Goal: Task Accomplishment & Management: Use online tool/utility

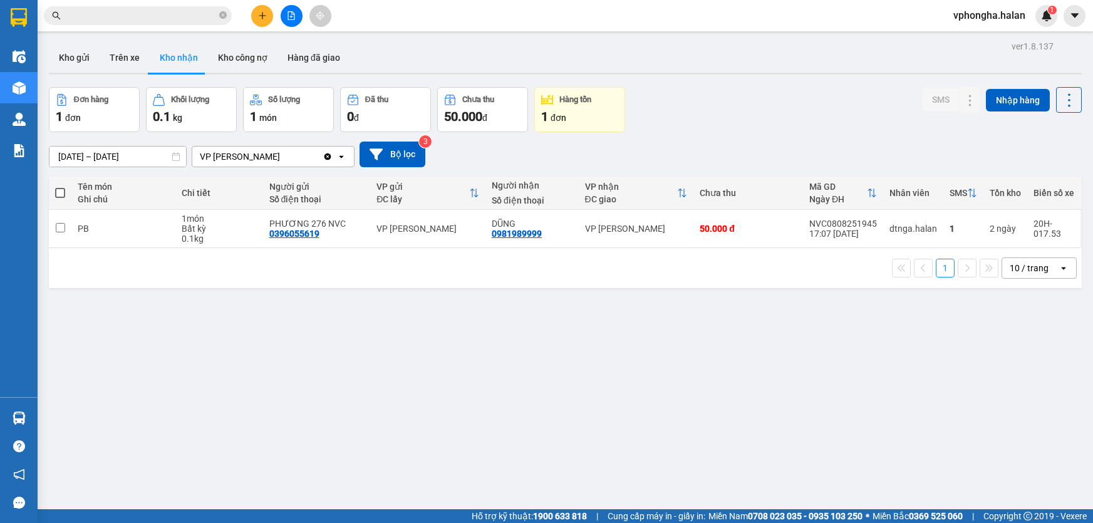
click at [777, 279] on section "Kết quả tìm kiếm ( 0 ) Bộ lọc No Data vphongha.halan 1 Điều hành xe Kho hàng mớ…" at bounding box center [546, 261] width 1093 height 523
click at [1021, 19] on span "vphongha.halan" at bounding box center [990, 16] width 92 height 16
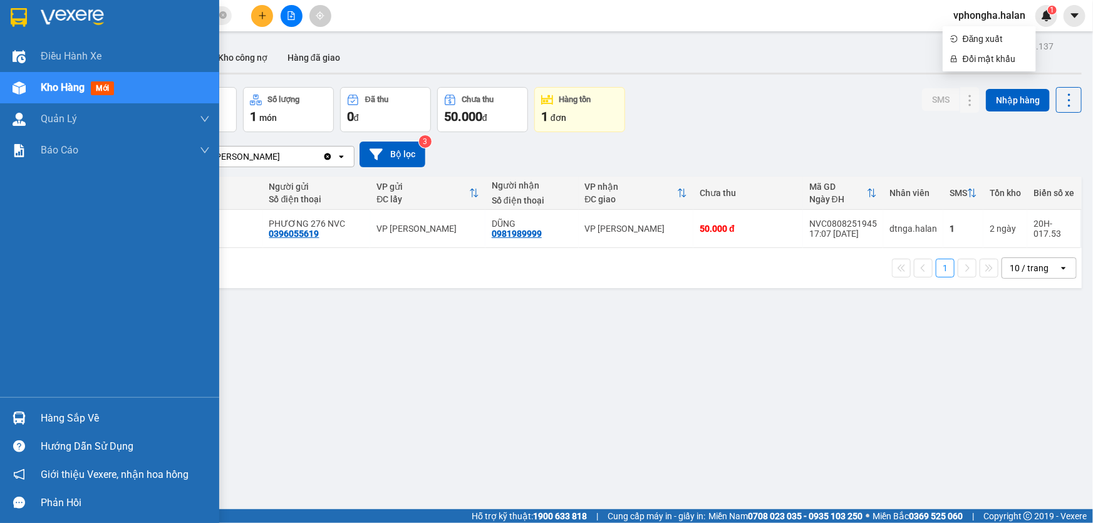
click at [20, 419] on img at bounding box center [19, 418] width 13 height 13
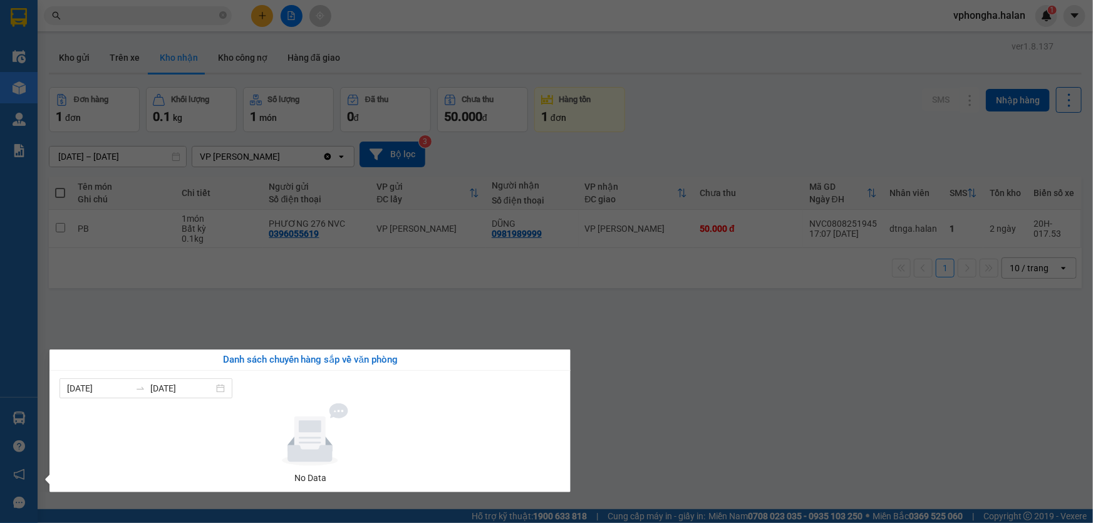
click at [652, 324] on section "Kết quả tìm kiếm ( 0 ) Bộ lọc No Data vphongha.halan 1 Điều hành xe Kho hàng mớ…" at bounding box center [546, 261] width 1093 height 523
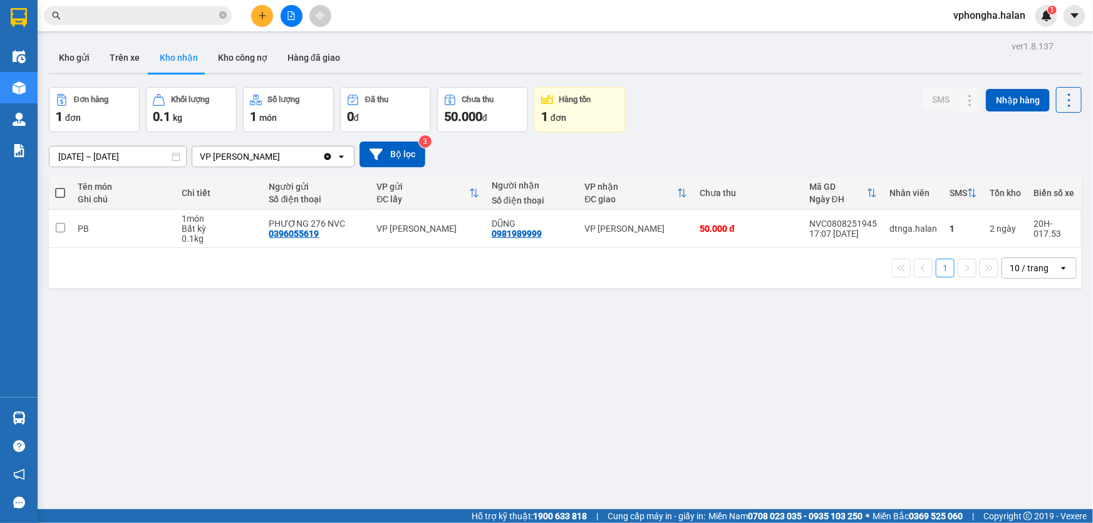
click at [991, 13] on span "vphongha.halan" at bounding box center [990, 16] width 92 height 16
click at [979, 33] on span "Đăng xuất" at bounding box center [996, 39] width 66 height 14
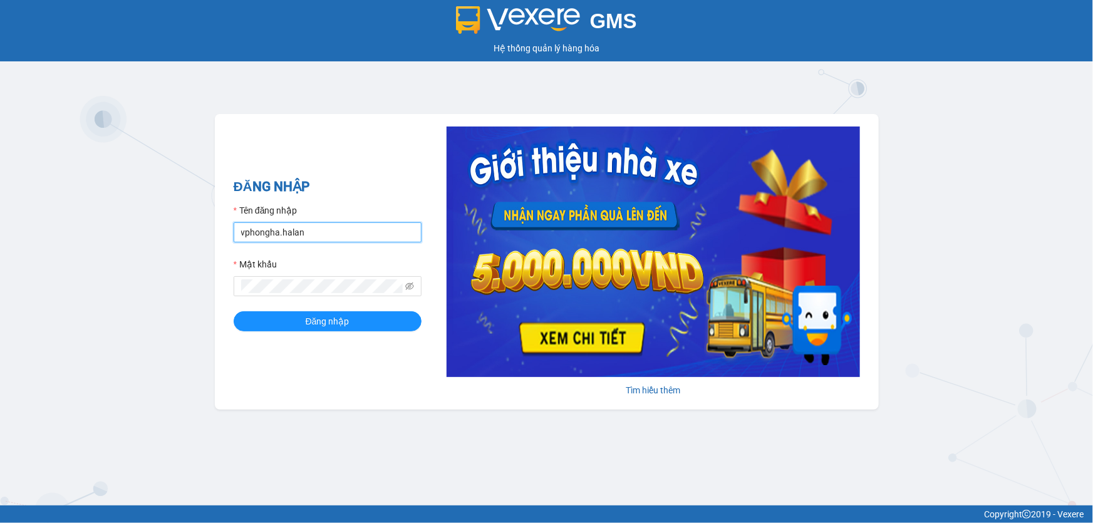
click at [328, 228] on input "vphongha.halan" at bounding box center [328, 232] width 188 height 20
click at [327, 232] on input "vphongha.halan" at bounding box center [328, 232] width 188 height 20
click at [363, 240] on input "vphongha.halan" at bounding box center [328, 232] width 188 height 20
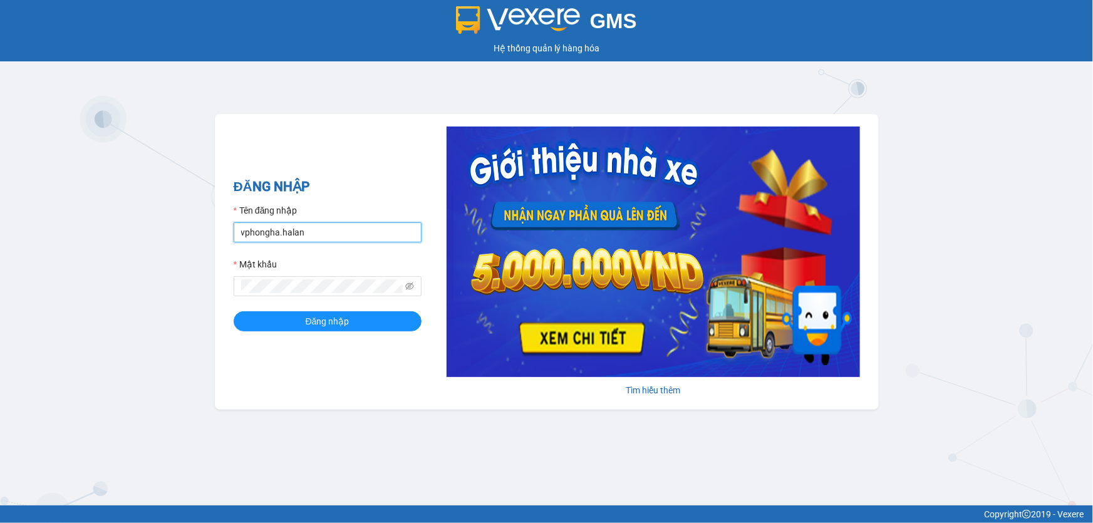
click at [362, 240] on input "vphongha.halan" at bounding box center [328, 232] width 188 height 20
type input "vpcaidam.halan"
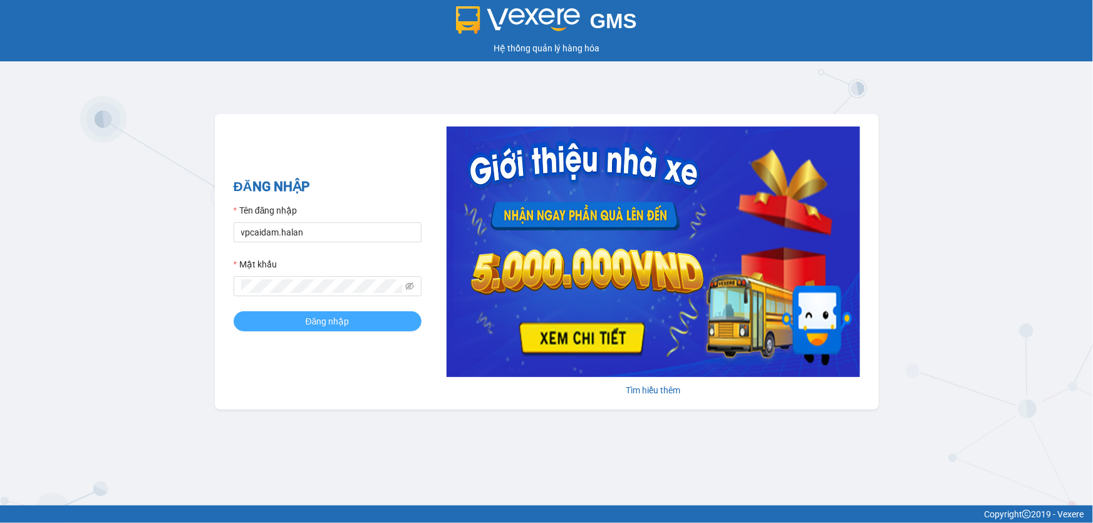
click at [280, 313] on button "Đăng nhập" at bounding box center [328, 321] width 188 height 20
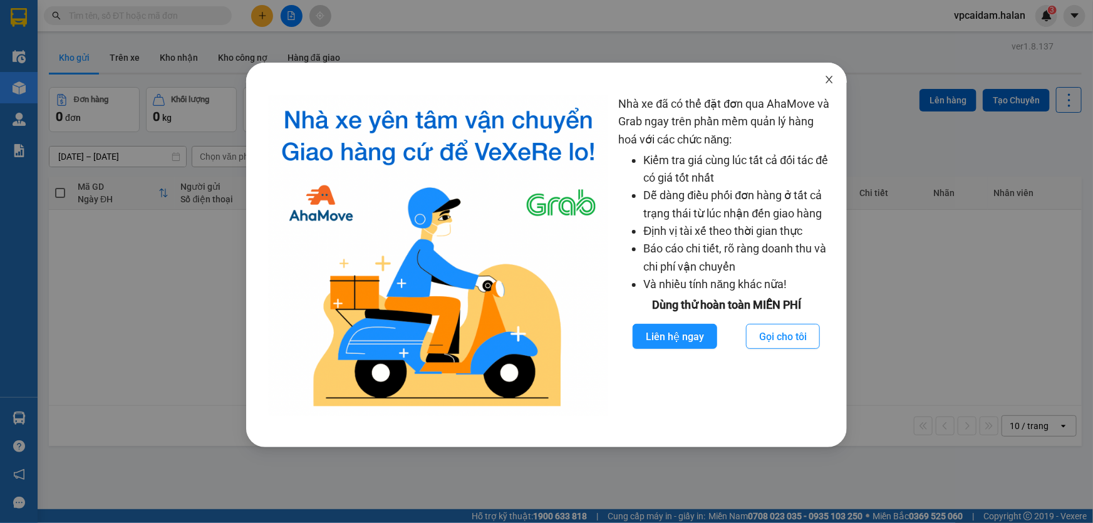
click at [827, 75] on span "Close" at bounding box center [829, 80] width 35 height 35
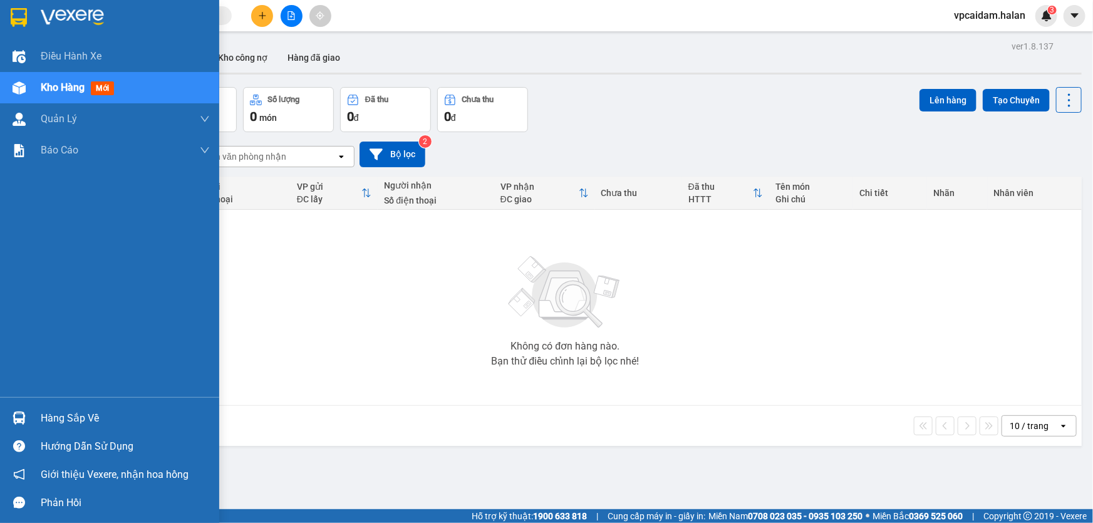
click at [65, 419] on div "Hàng sắp về" at bounding box center [125, 418] width 169 height 19
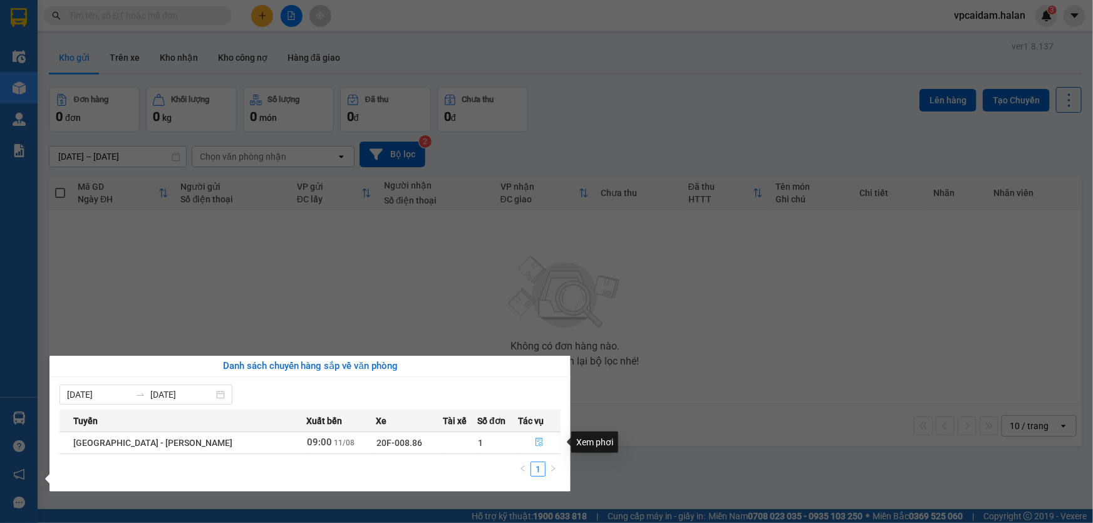
click at [535, 439] on icon "file-done" at bounding box center [539, 442] width 9 height 9
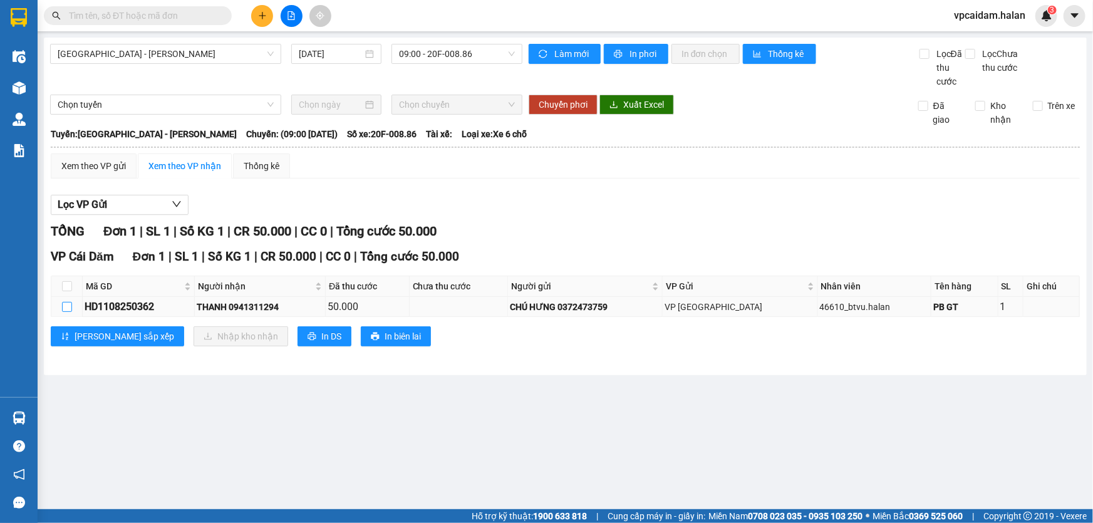
click at [66, 306] on input "checkbox" at bounding box center [67, 307] width 10 height 10
checkbox input "true"
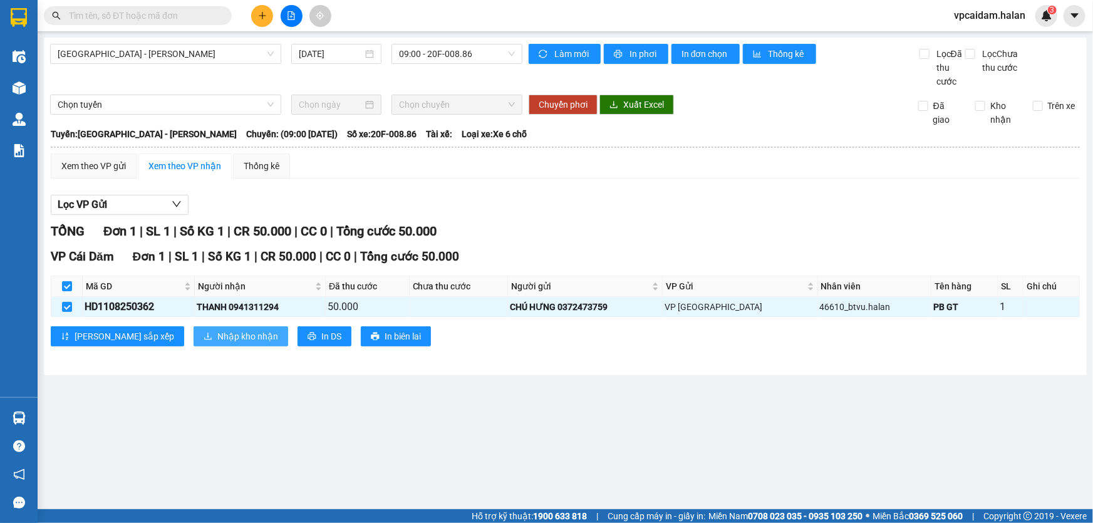
click at [217, 330] on span "Nhập kho nhận" at bounding box center [247, 337] width 61 height 14
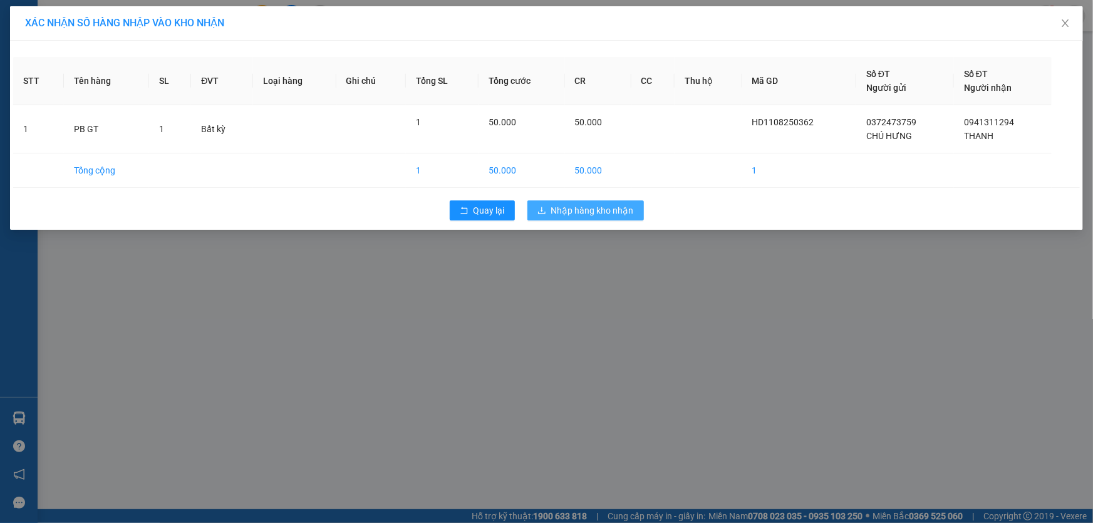
click at [576, 208] on span "Nhập hàng kho nhận" at bounding box center [592, 211] width 83 height 14
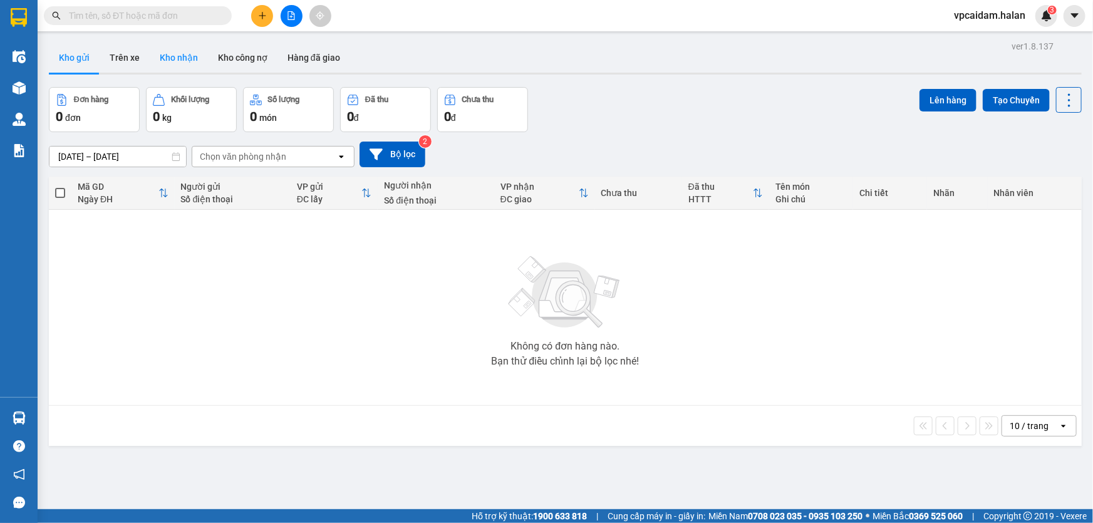
click at [185, 53] on button "Kho nhận" at bounding box center [179, 58] width 58 height 30
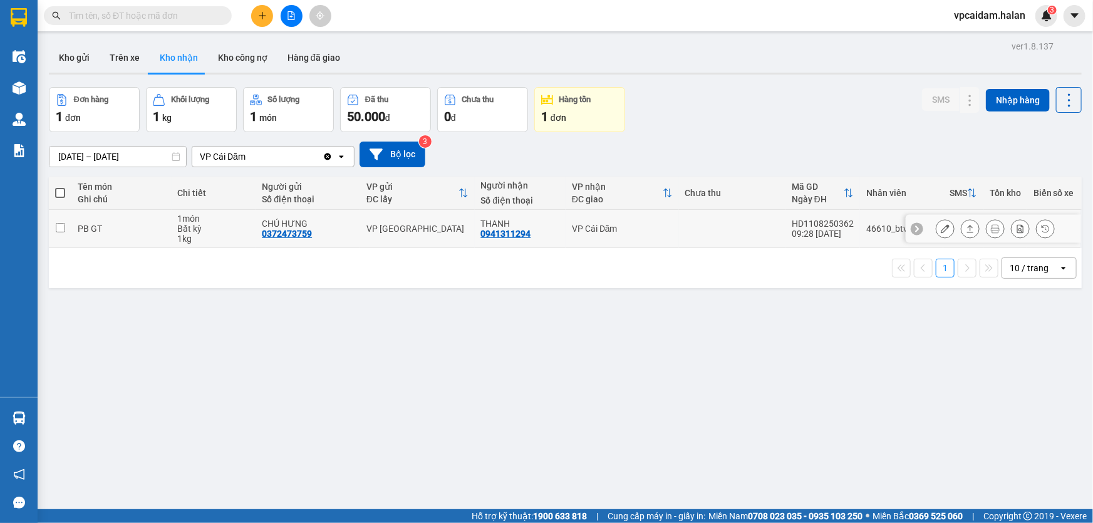
click at [679, 232] on td at bounding box center [732, 229] width 107 height 38
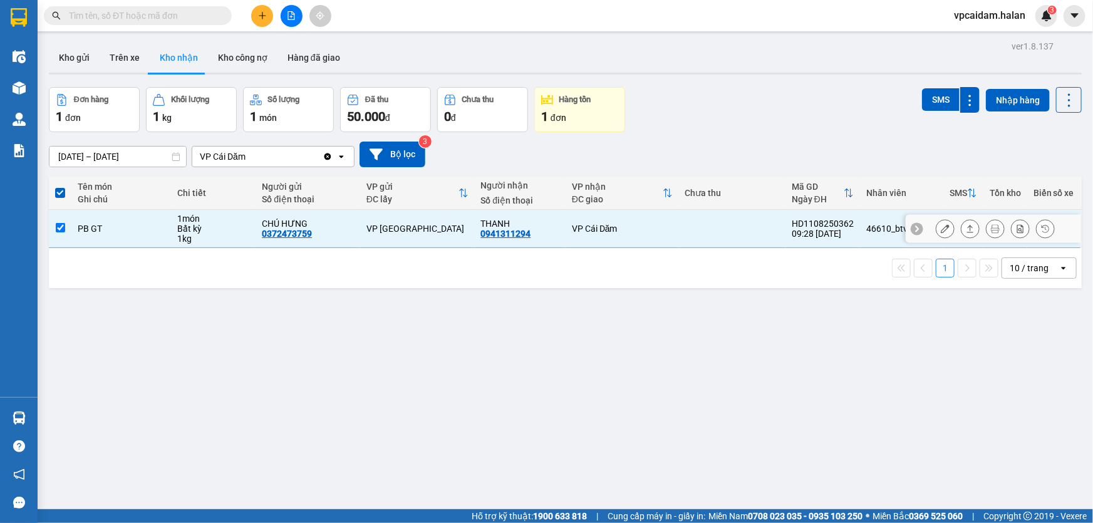
click at [828, 219] on div "HD1108250362" at bounding box center [823, 224] width 62 height 10
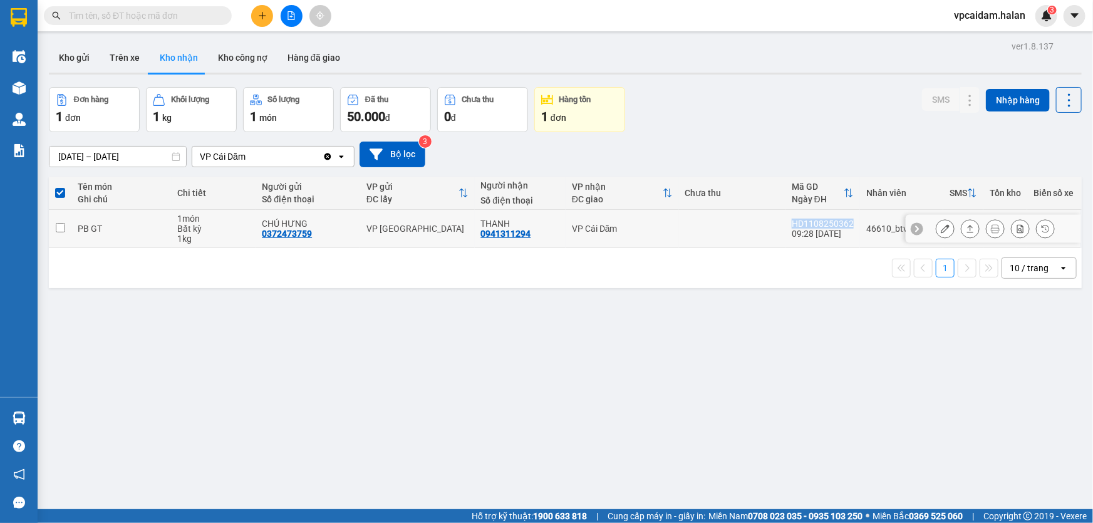
click at [828, 219] on div "HD1108250362" at bounding box center [823, 224] width 62 height 10
checkbox input "true"
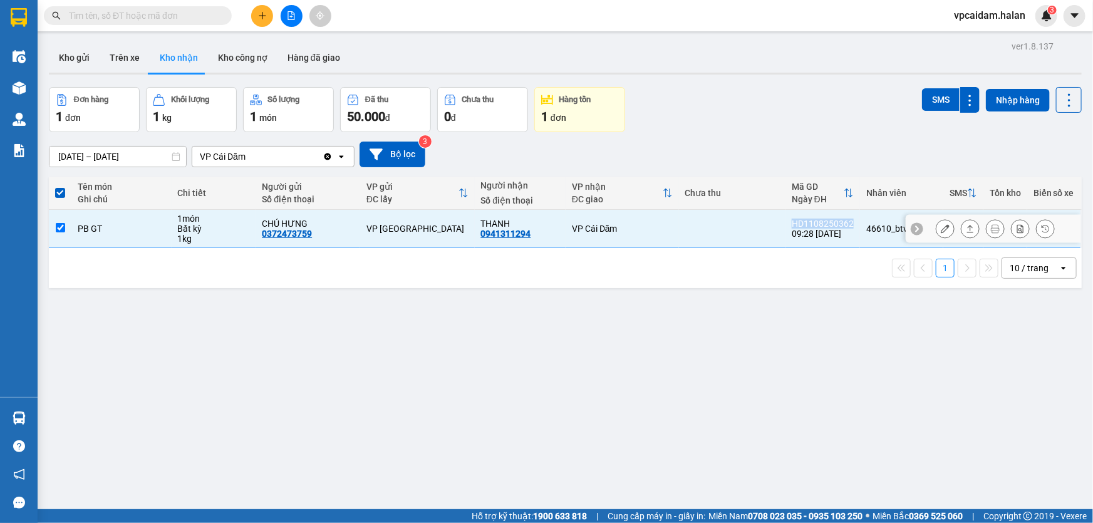
copy div "HD1108250362"
click at [155, 16] on input "text" at bounding box center [143, 16] width 148 height 14
paste input "HD1108250362"
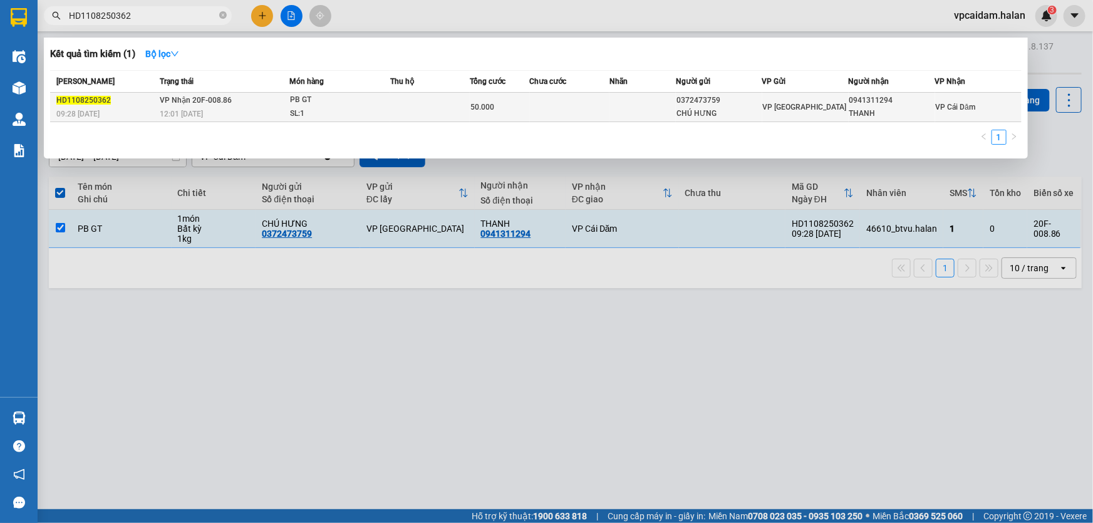
type input "HD1108250362"
click at [299, 98] on div "PB GT" at bounding box center [337, 100] width 94 height 14
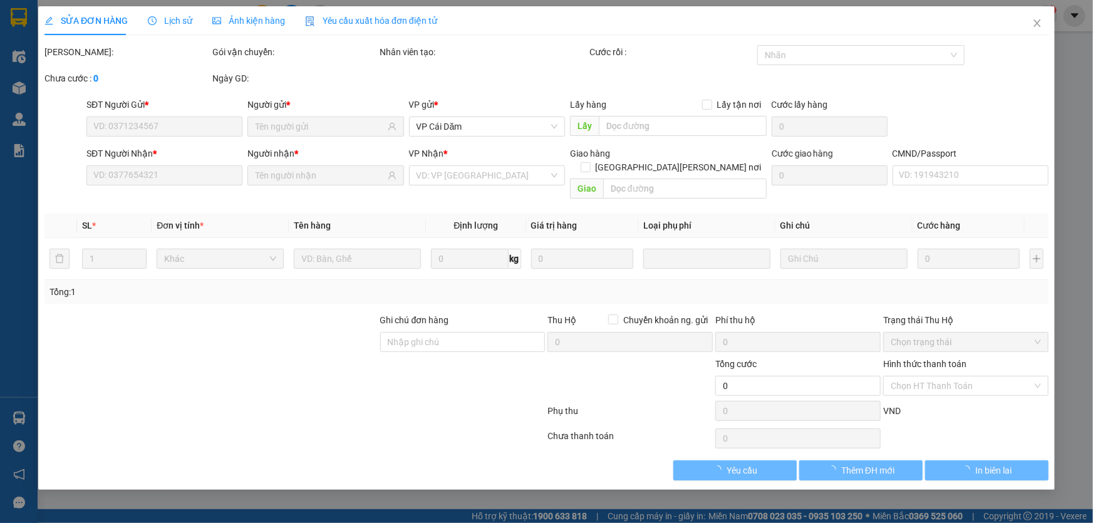
type input "0372473759"
type input "CHÚ HƯNG"
type input "0941311294"
type input "THANH"
type input "50.000"
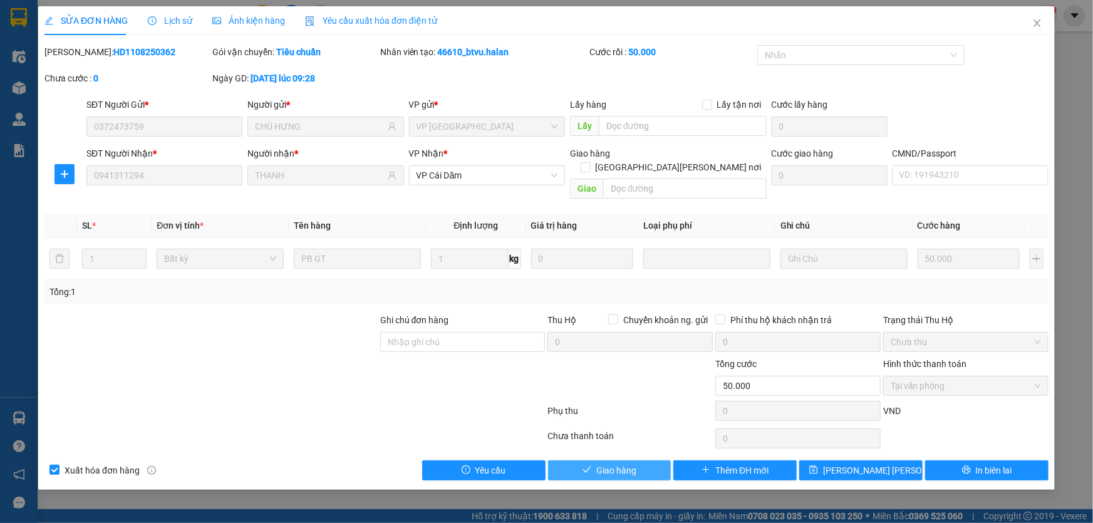
click at [606, 464] on span "Giao hàng" at bounding box center [616, 471] width 40 height 14
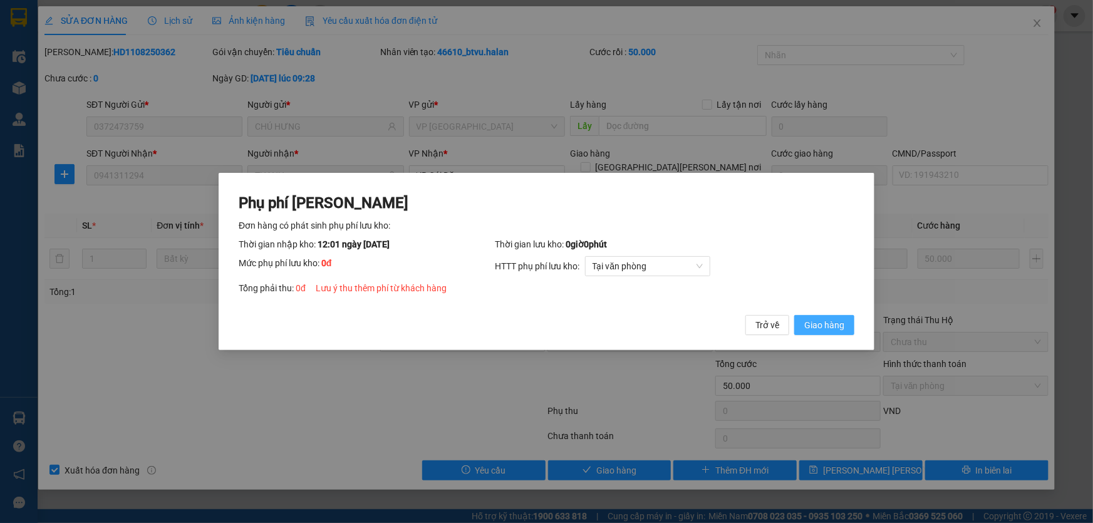
click at [827, 325] on span "Giao hàng" at bounding box center [824, 325] width 40 height 14
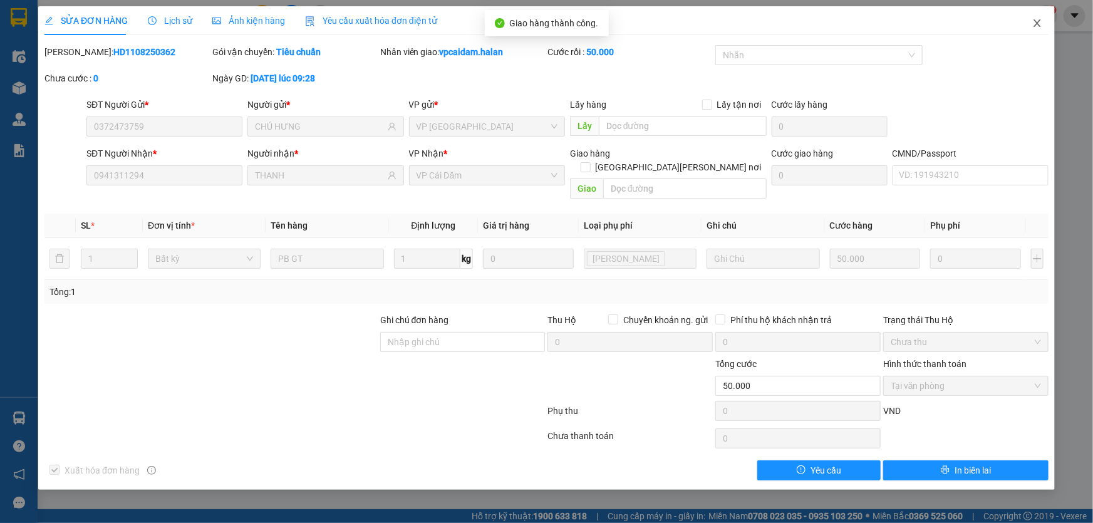
click at [1040, 25] on icon "close" at bounding box center [1038, 23] width 10 height 10
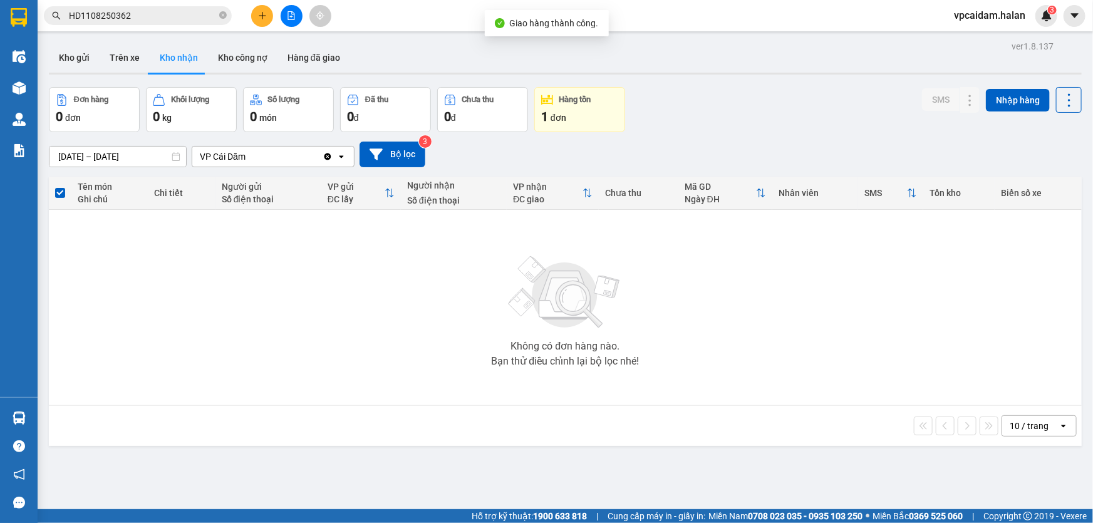
click at [1011, 20] on span "vpcaidam.halan" at bounding box center [989, 16] width 91 height 16
click at [989, 35] on span "Đăng xuất" at bounding box center [996, 39] width 63 height 14
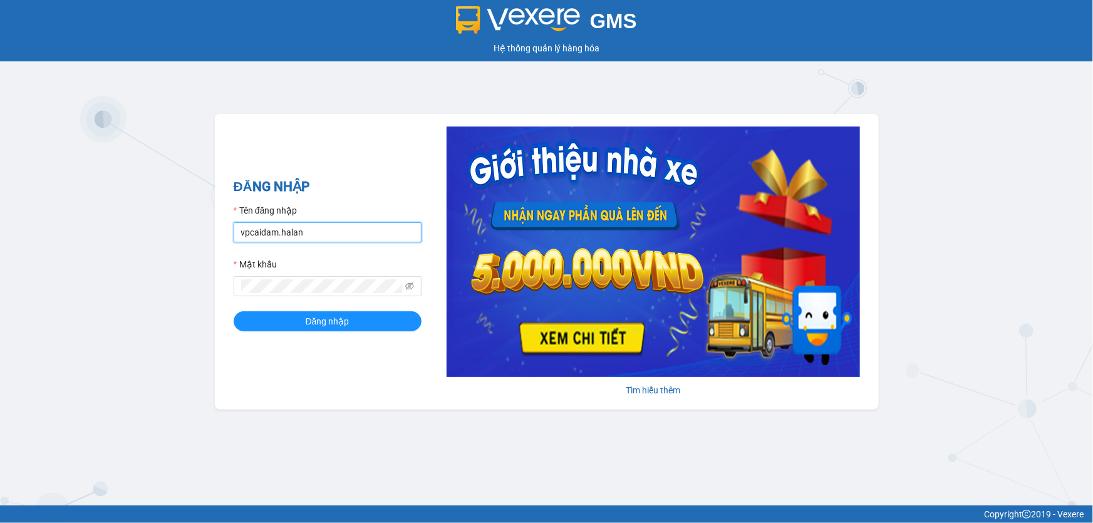
click at [311, 231] on input "vpcaidam.halan" at bounding box center [328, 232] width 188 height 20
type input "vphongha.halan"
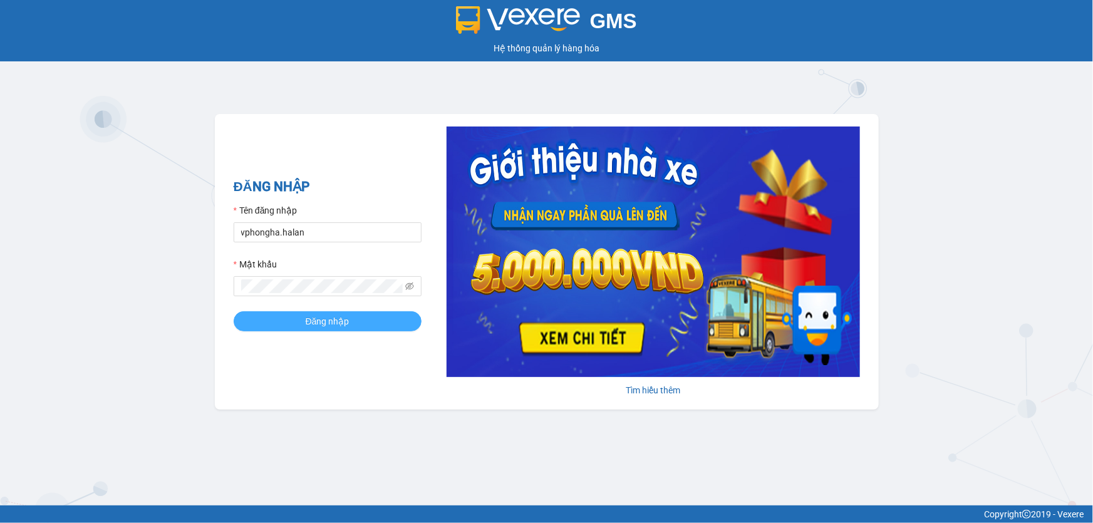
click at [287, 312] on form "Tên đăng nhập vphongha.halan Mật khẩu Đăng nhập" at bounding box center [328, 268] width 188 height 128
click at [286, 316] on button "Đăng nhập" at bounding box center [328, 321] width 188 height 20
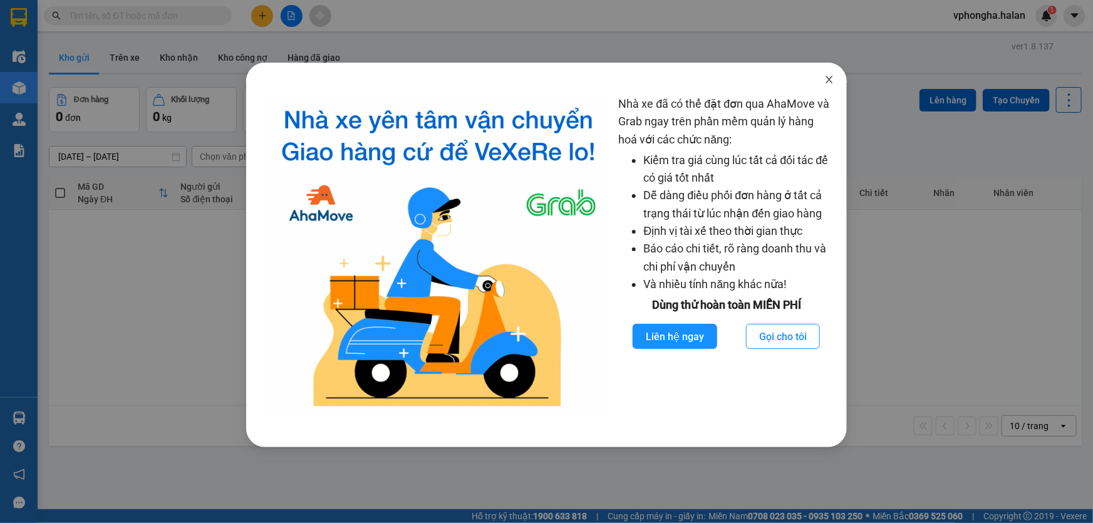
drag, startPoint x: 830, startPoint y: 80, endPoint x: 806, endPoint y: 89, distance: 25.6
click at [830, 81] on icon "close" at bounding box center [830, 80] width 10 height 10
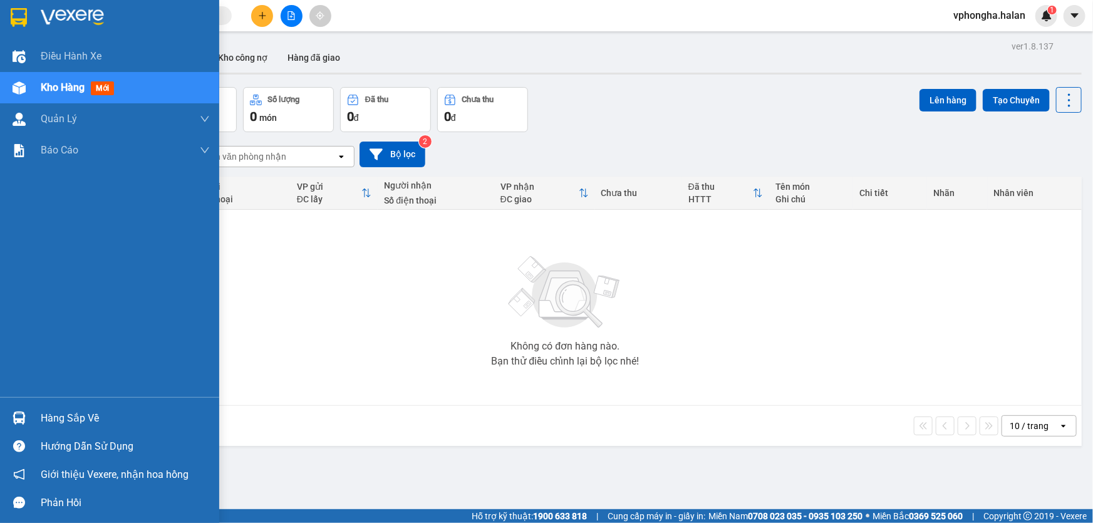
click at [13, 407] on div "Hàng sắp về" at bounding box center [109, 418] width 219 height 28
click at [13, 86] on div "Điều hành xe Kho hàng mới Quản Lý Quản lý chuyến Quản lý kiểm kho Báo cáo 12. T…" at bounding box center [109, 261] width 219 height 523
click at [13, 86] on img at bounding box center [19, 87] width 13 height 13
click at [38, 419] on div "Hàng sắp về" at bounding box center [109, 418] width 219 height 28
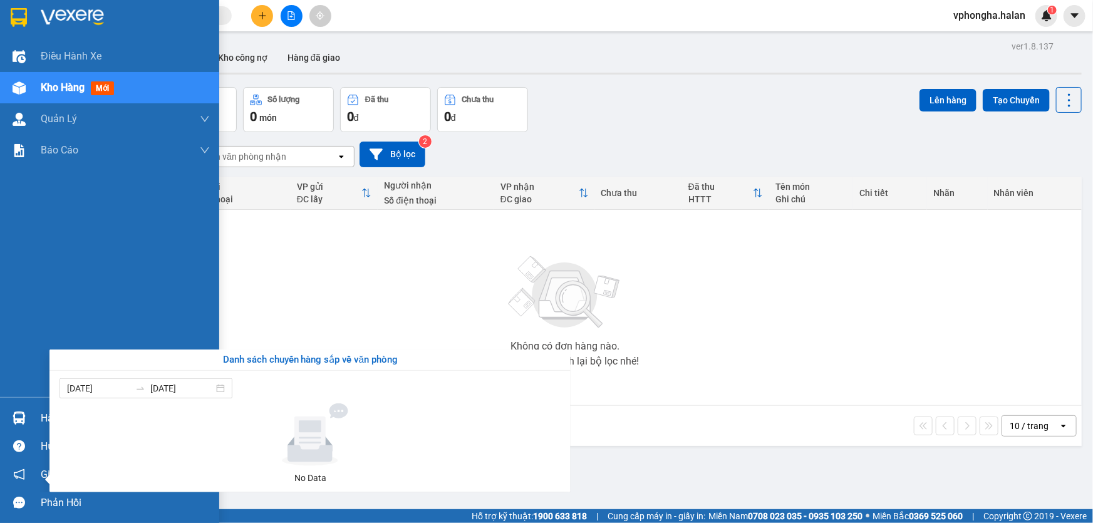
click at [23, 409] on div "Điều hành xe Kho hàng mới Quản Lý Quản lý chuyến Quản lý kiểm kho Báo cáo 12. T…" at bounding box center [109, 261] width 219 height 523
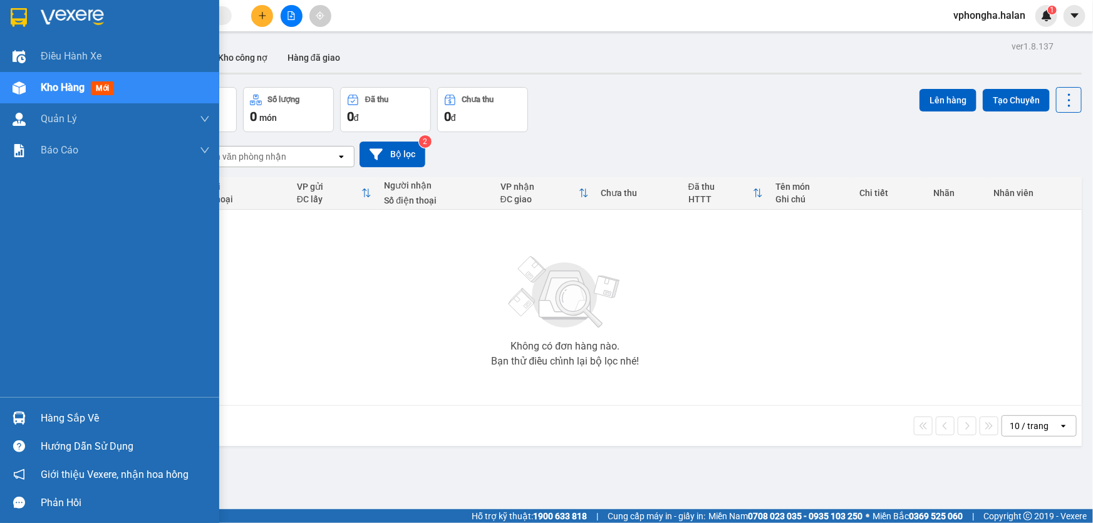
click at [19, 413] on img at bounding box center [19, 418] width 13 height 13
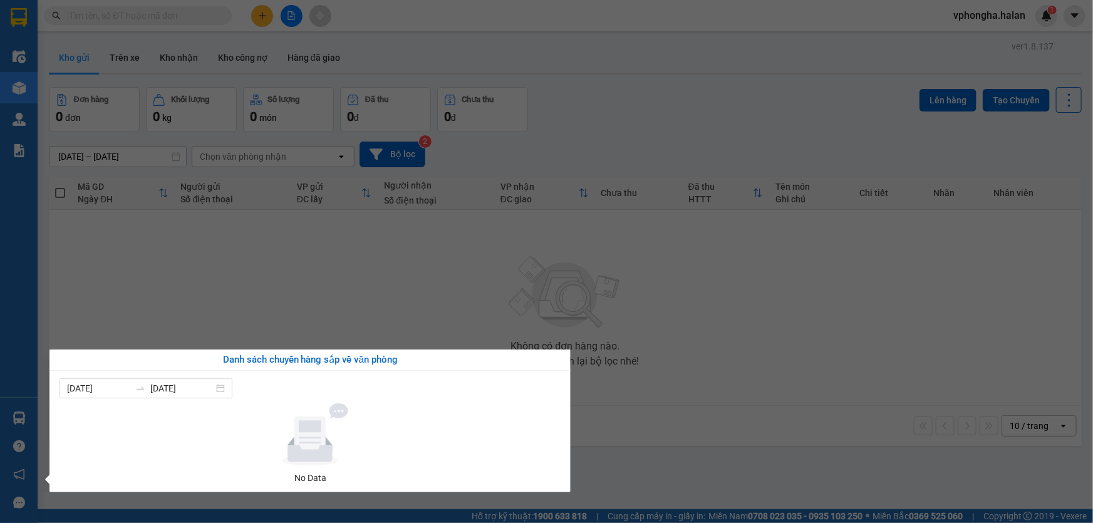
click at [12, 84] on div "Điều hành xe Kho hàng mới Quản Lý Quản lý chuyến Quản lý kiểm kho Báo cáo 12. T…" at bounding box center [19, 261] width 38 height 523
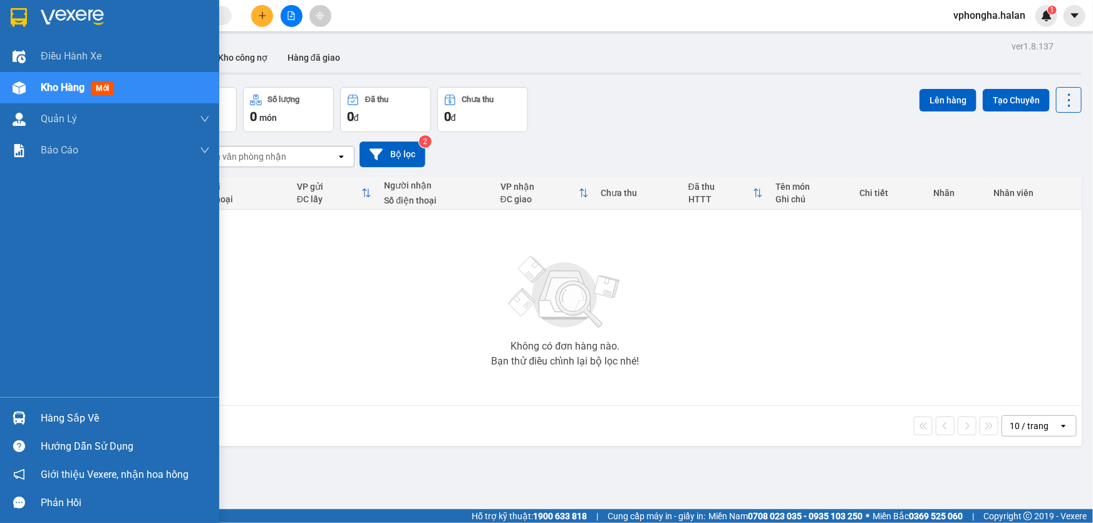
click at [13, 84] on img at bounding box center [19, 87] width 13 height 13
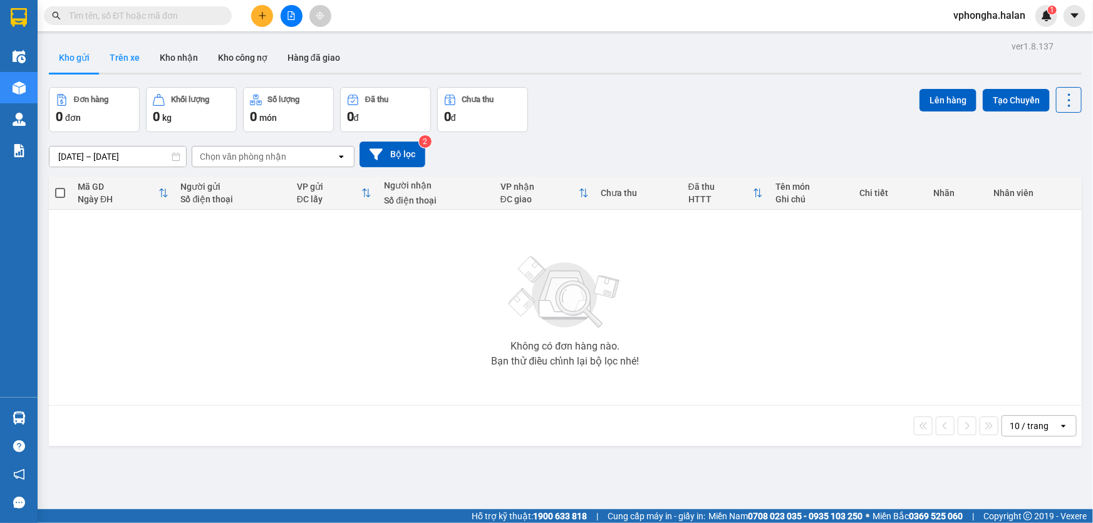
click at [128, 59] on button "Trên xe" at bounding box center [125, 58] width 50 height 30
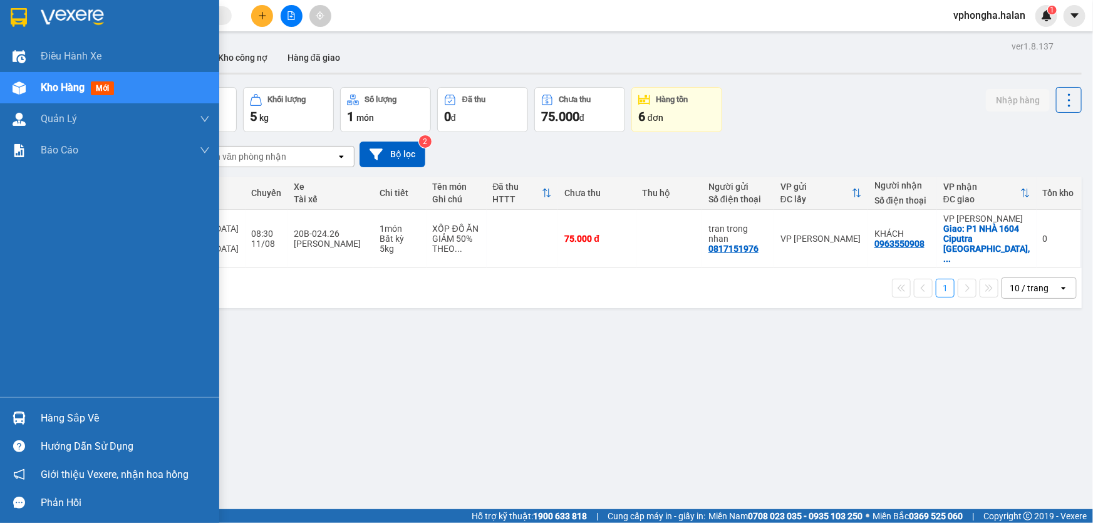
drag, startPoint x: 81, startPoint y: 407, endPoint x: 96, endPoint y: 409, distance: 14.5
click at [82, 407] on div "Hàng sắp về" at bounding box center [109, 418] width 219 height 28
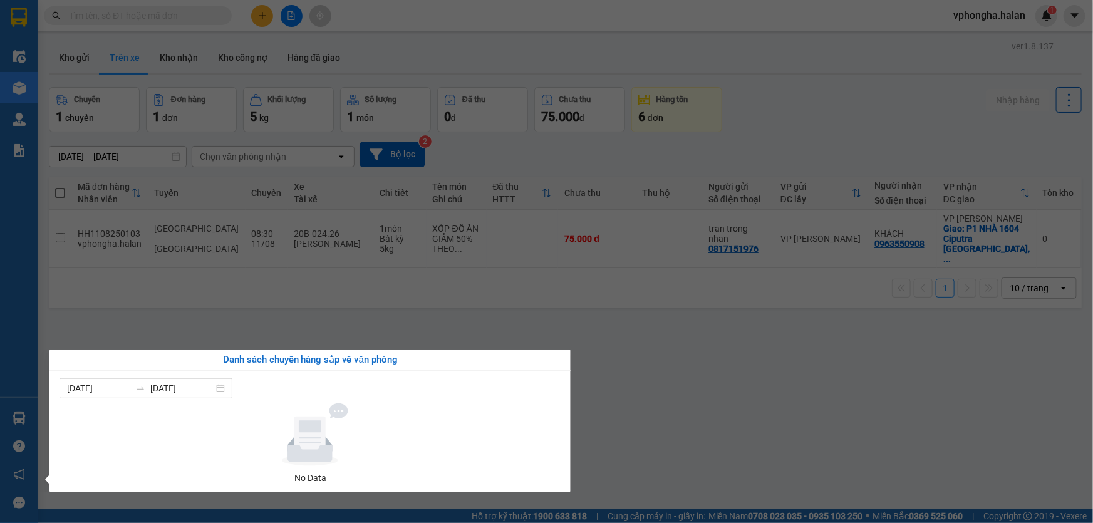
click at [9, 419] on div "Điều hành xe Kho hàng mới Quản Lý Quản lý chuyến Quản lý kiểm kho Báo cáo 12. T…" at bounding box center [19, 261] width 38 height 523
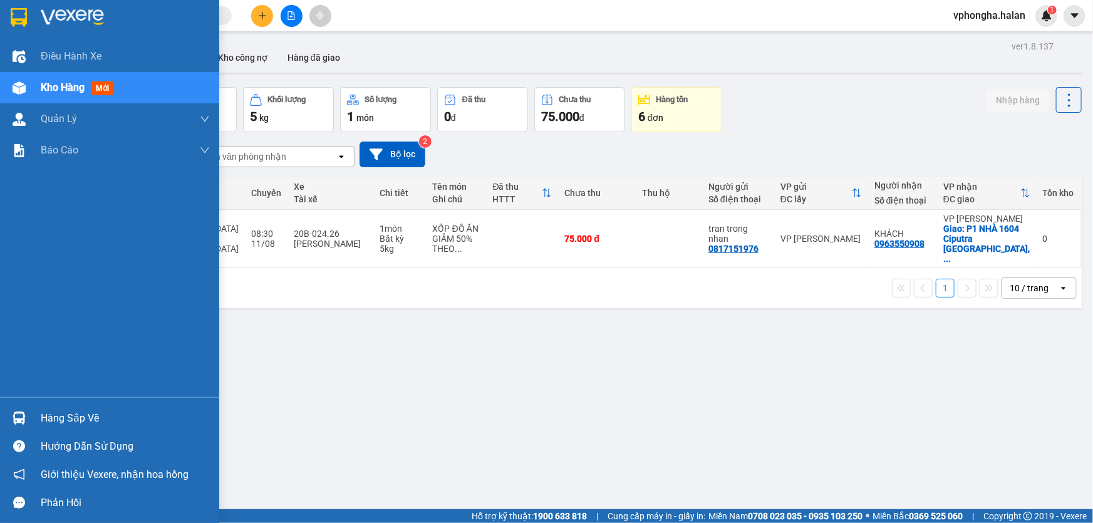
click at [9, 418] on div at bounding box center [19, 418] width 22 height 22
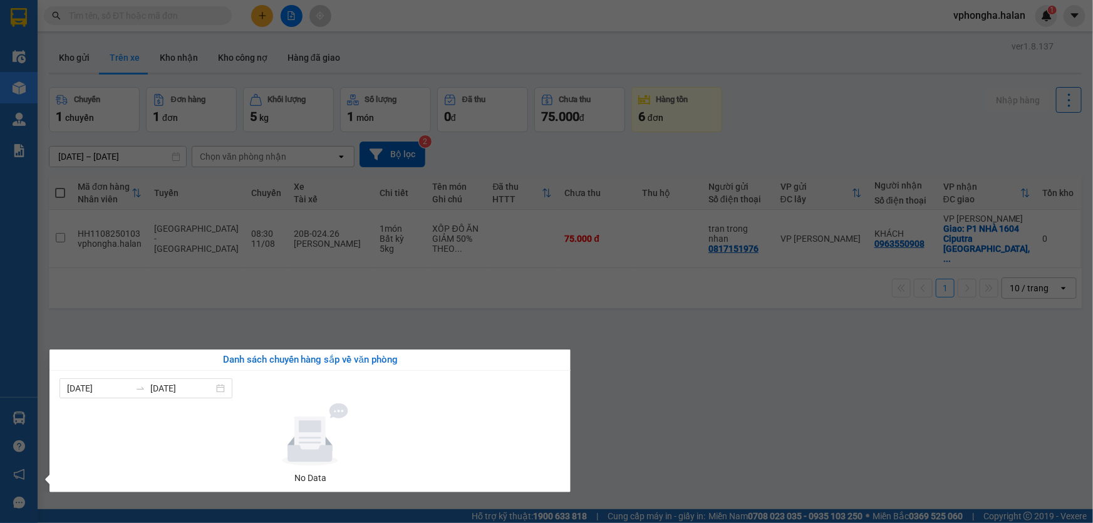
click at [64, 60] on section "Kết quả tìm kiếm ( 0 ) Bộ lọc No Data vphongha.halan 1 Điều hành xe Kho hàng mớ…" at bounding box center [546, 261] width 1093 height 523
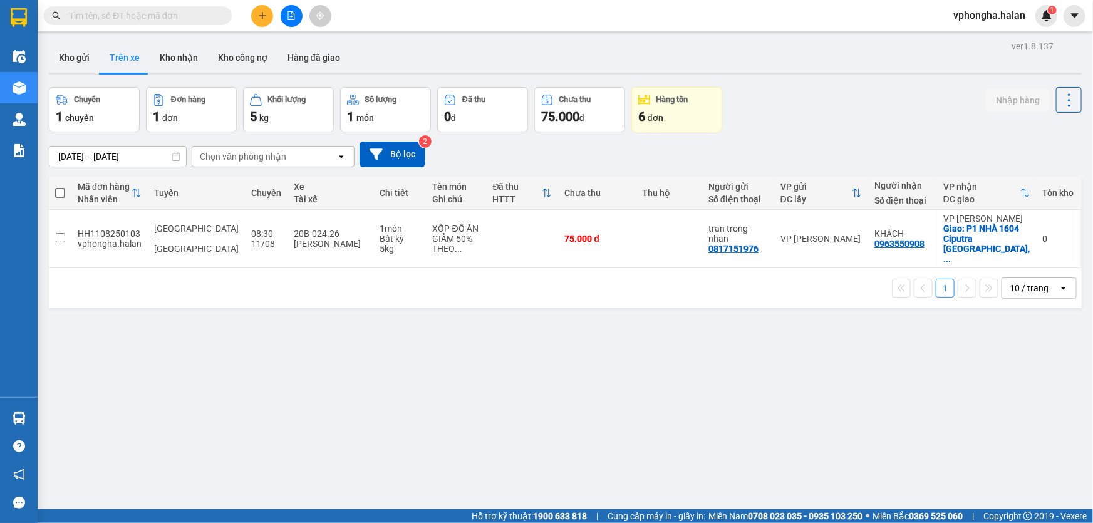
click at [64, 60] on button "Kho gửi" at bounding box center [74, 58] width 51 height 30
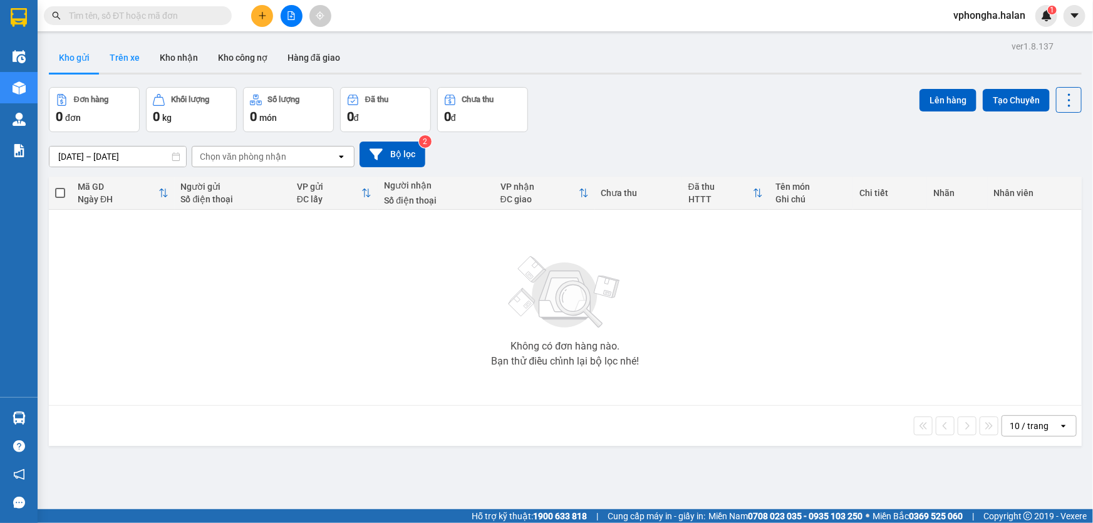
click at [115, 64] on button "Trên xe" at bounding box center [125, 58] width 50 height 30
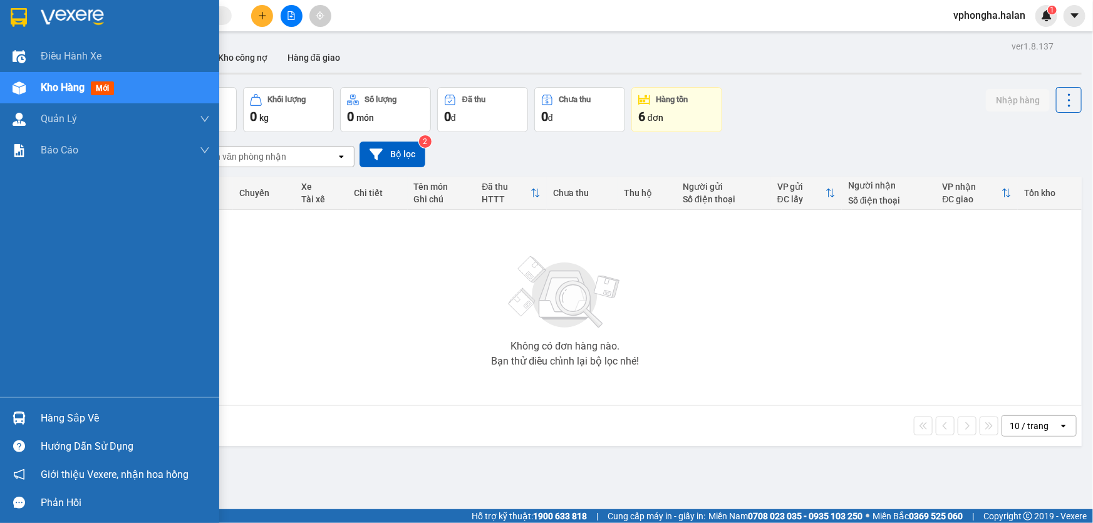
click at [36, 415] on div "Hàng sắp về" at bounding box center [109, 418] width 219 height 28
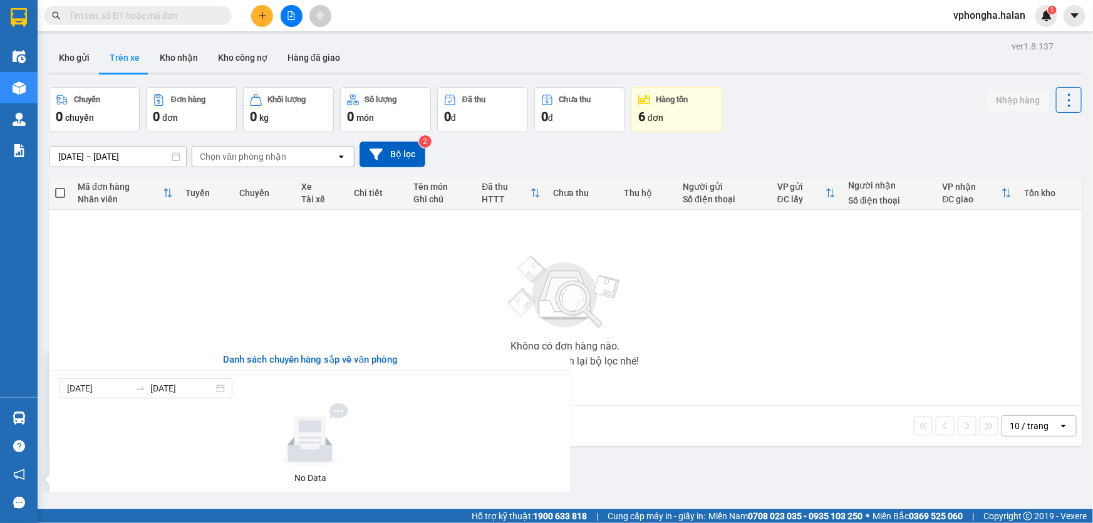
click at [340, 308] on section "Kết quả tìm kiếm ( 0 ) Bộ lọc No Data vphongha.halan 1 Điều hành xe Kho hàng mớ…" at bounding box center [546, 261] width 1093 height 523
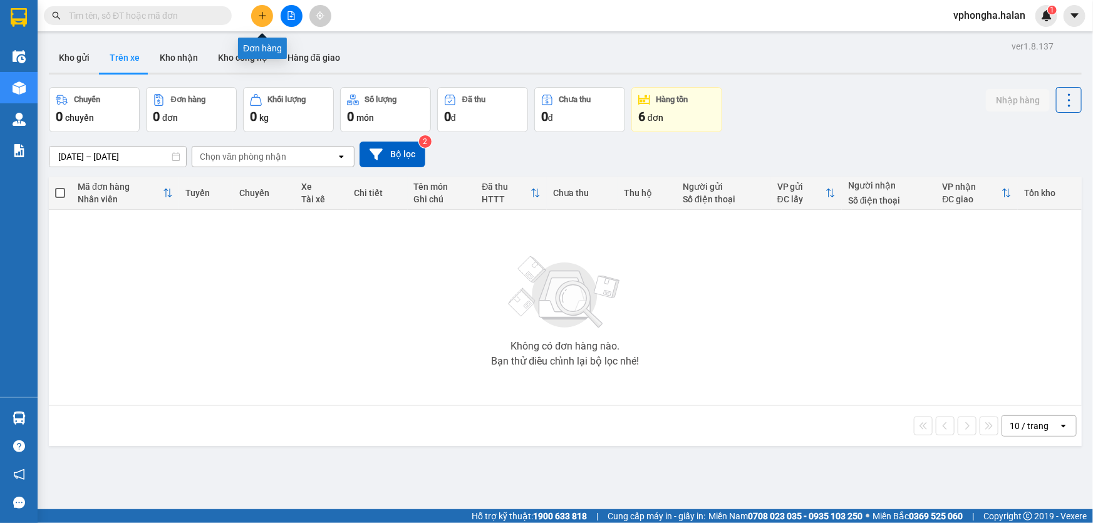
click at [258, 17] on icon "plus" at bounding box center [262, 15] width 9 height 9
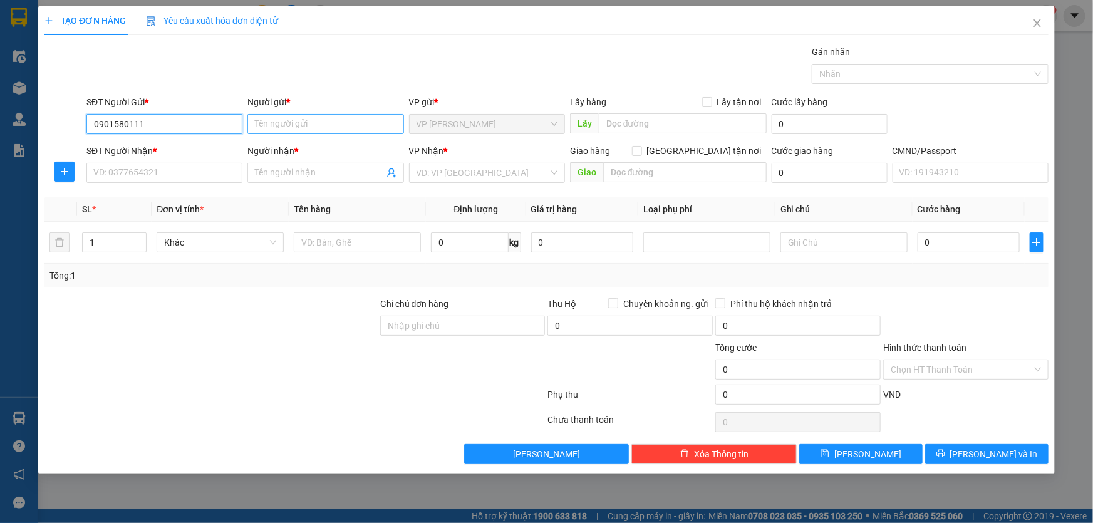
type input "0901580111"
click at [328, 127] on input "Người gửi *" at bounding box center [325, 124] width 156 height 20
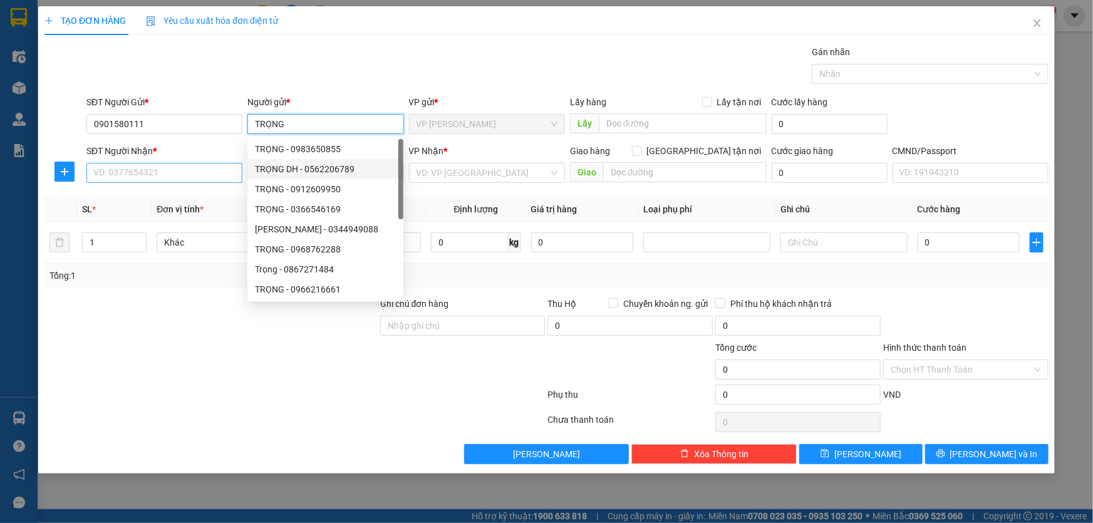
type input "TRỌNG"
click at [202, 171] on input "SĐT Người Nhận *" at bounding box center [164, 173] width 156 height 20
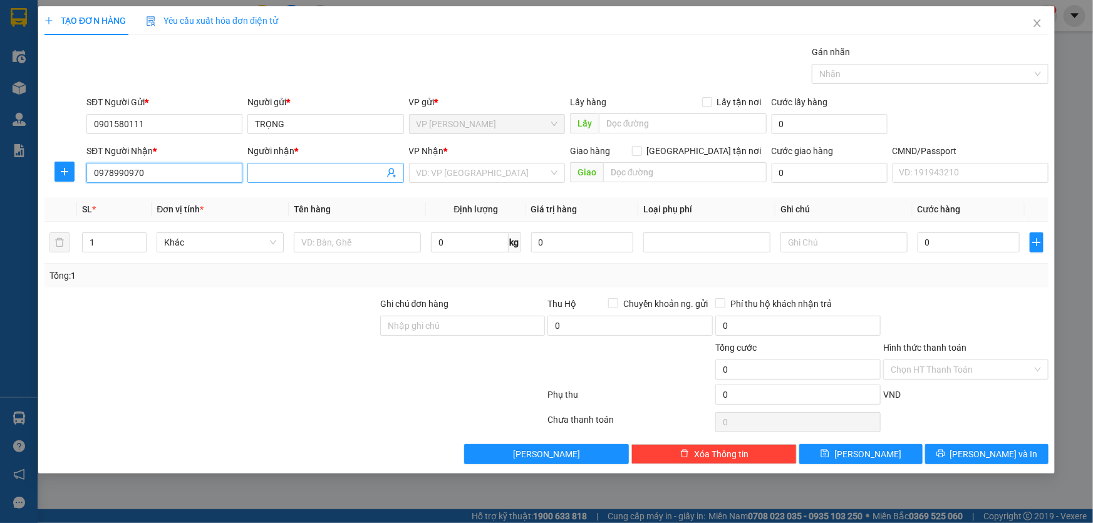
type input "0978990970"
click at [334, 177] on input "Người nhận *" at bounding box center [319, 173] width 128 height 14
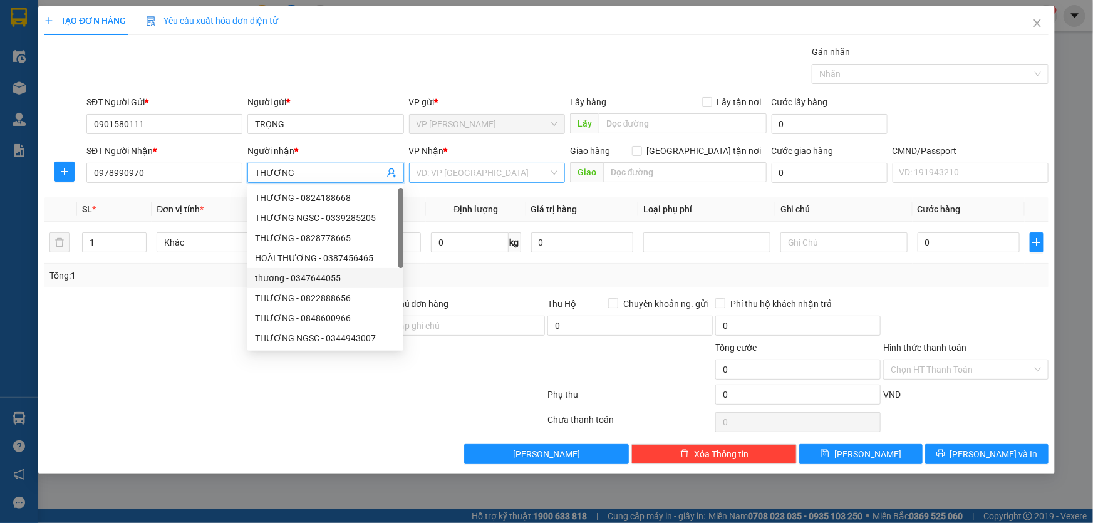
type input "THƯƠNG"
click at [491, 173] on input "search" at bounding box center [483, 173] width 132 height 19
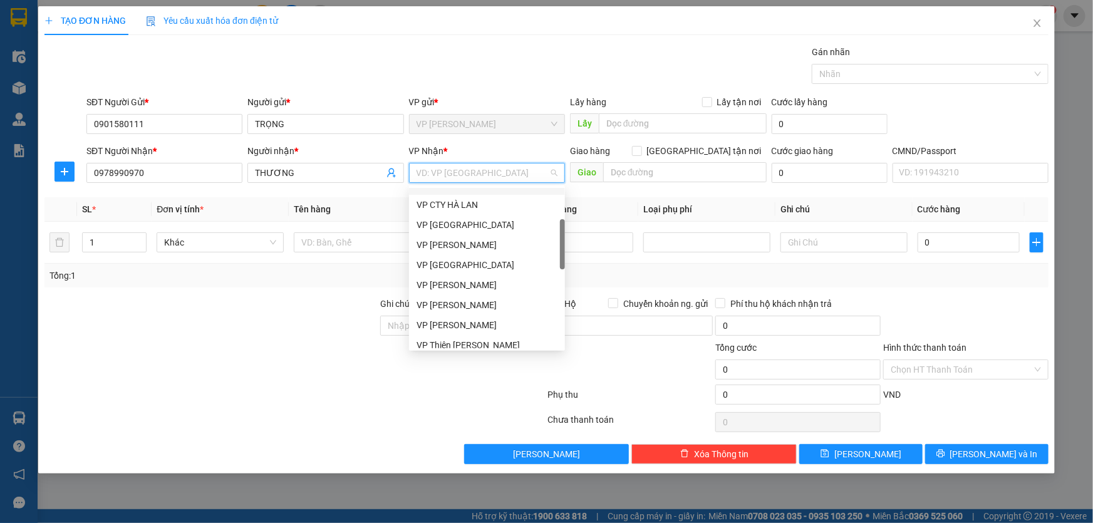
scroll to position [170, 0]
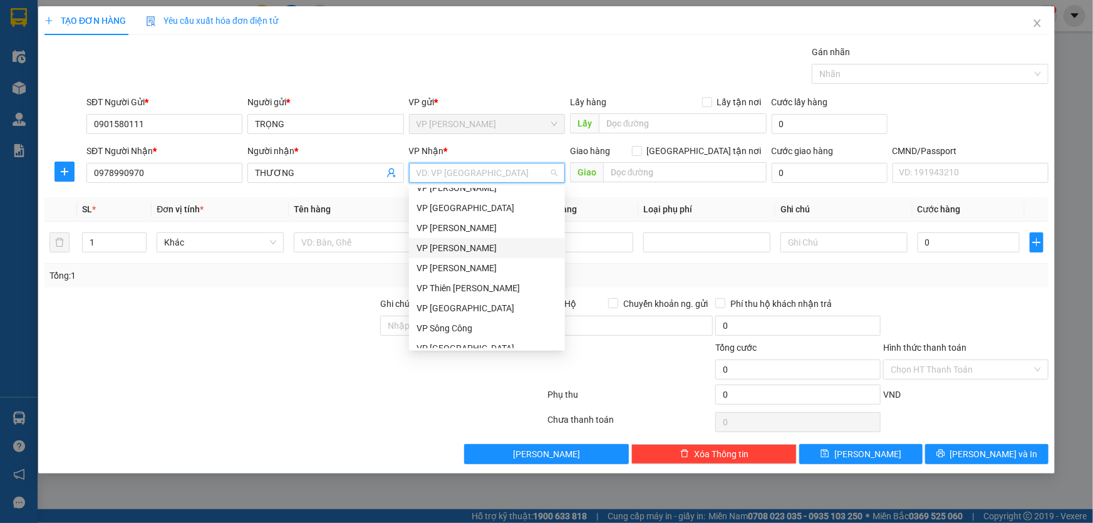
click at [452, 247] on div "VP [PERSON_NAME]" at bounding box center [487, 248] width 141 height 14
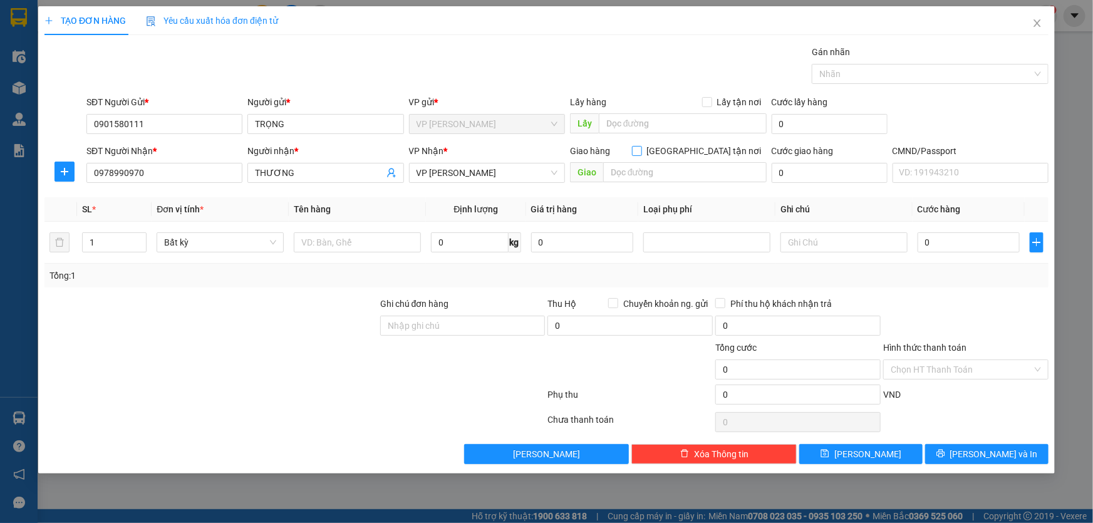
click at [641, 150] on input "Giao tận nơi" at bounding box center [636, 150] width 9 height 9
checkbox input "true"
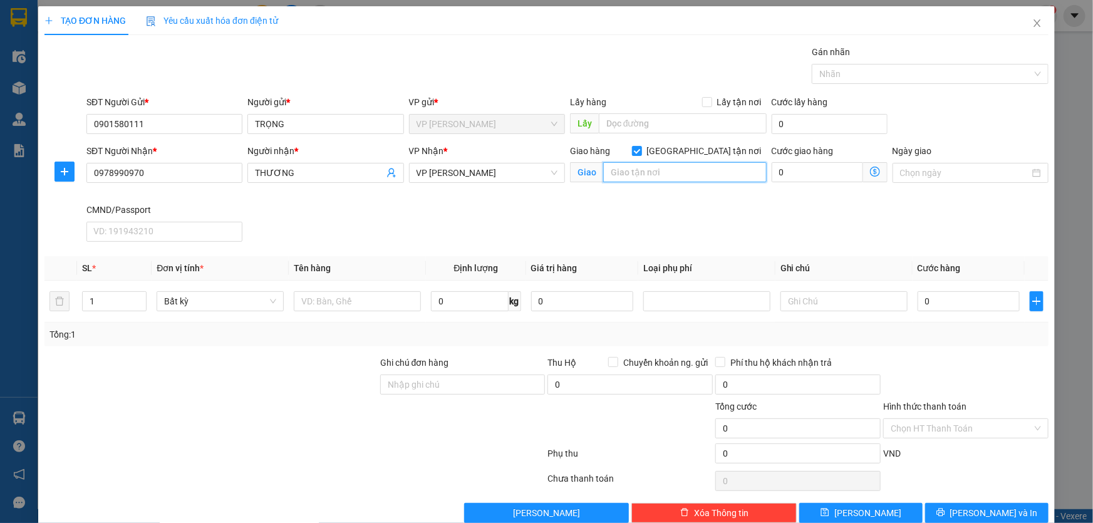
click at [627, 174] on input "text" at bounding box center [685, 172] width 164 height 20
paste input "Golden Time capital, Đ. Tân Xuân, Đông Ngạc, Bắc Từ Liêm, Hà Nội 10000, Việt Nam"
drag, startPoint x: 571, startPoint y: 155, endPoint x: 541, endPoint y: 152, distance: 30.9
click at [541, 152] on div "SĐT Người Nhận * 0978990970 Người nhận * THƯƠNG VP Nhận * VP Võ Chí Công Giao h…" at bounding box center [567, 195] width 967 height 103
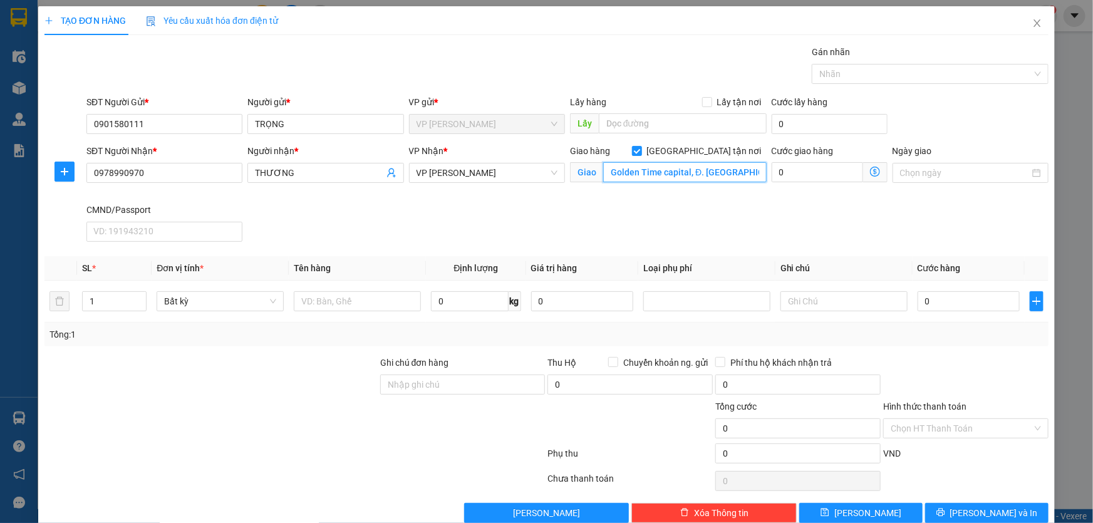
drag, startPoint x: 610, startPoint y: 175, endPoint x: 606, endPoint y: 169, distance: 7.3
click at [608, 174] on input "Golden Time capital, Đ. Tân Xuân, Đông Ngạc, Bắc Từ Liêm, Hà Nội 10000, Việt Nam" at bounding box center [685, 172] width 164 height 20
click at [605, 169] on input "Golden Time capital, Đ. Tân Xuân, Đông Ngạc, Bắc Từ Liêm, Hà Nội 10000, Việt Nam" at bounding box center [685, 172] width 164 height 20
type input "TÒA N04 Golden Time capital, Đ. Tân Xuân, Đông Ngạc, Bắc Từ Liêm, Hà Nội 10000,…"
click at [870, 171] on icon "dollar-circle" at bounding box center [875, 172] width 10 height 10
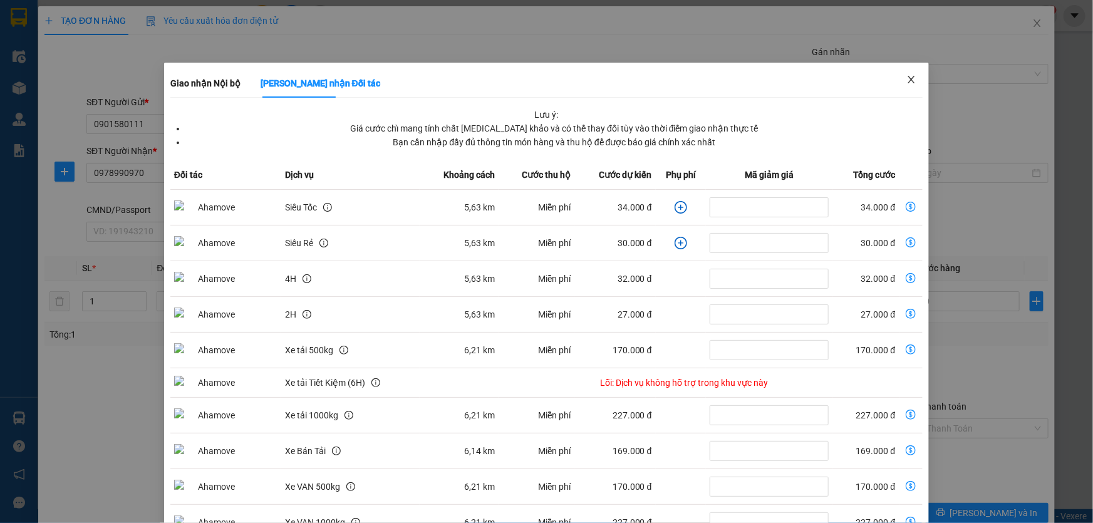
click at [907, 78] on icon "close" at bounding box center [912, 80] width 10 height 10
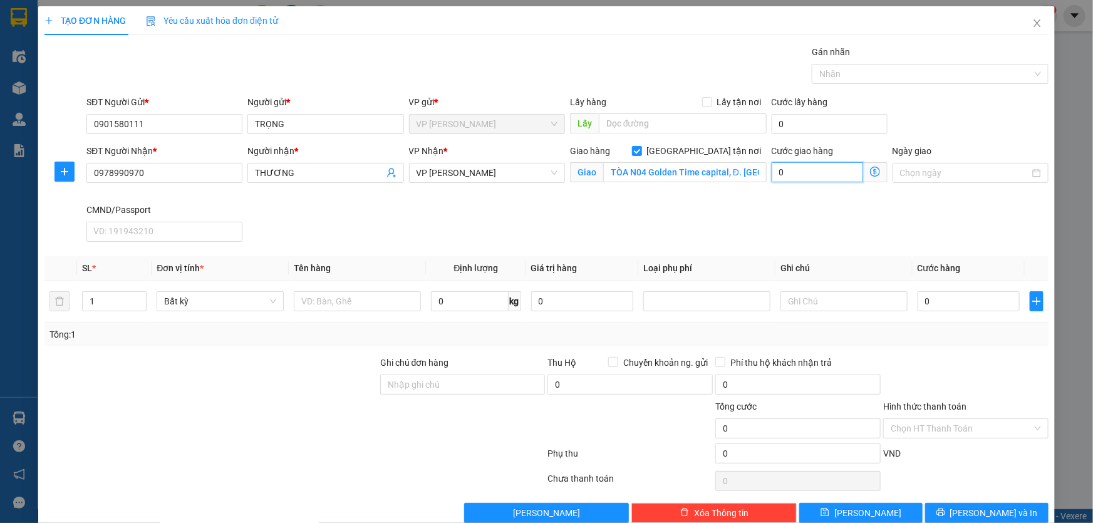
click at [822, 176] on input "0" at bounding box center [817, 172] width 91 height 20
click at [822, 175] on input "0" at bounding box center [817, 172] width 91 height 20
type input "5"
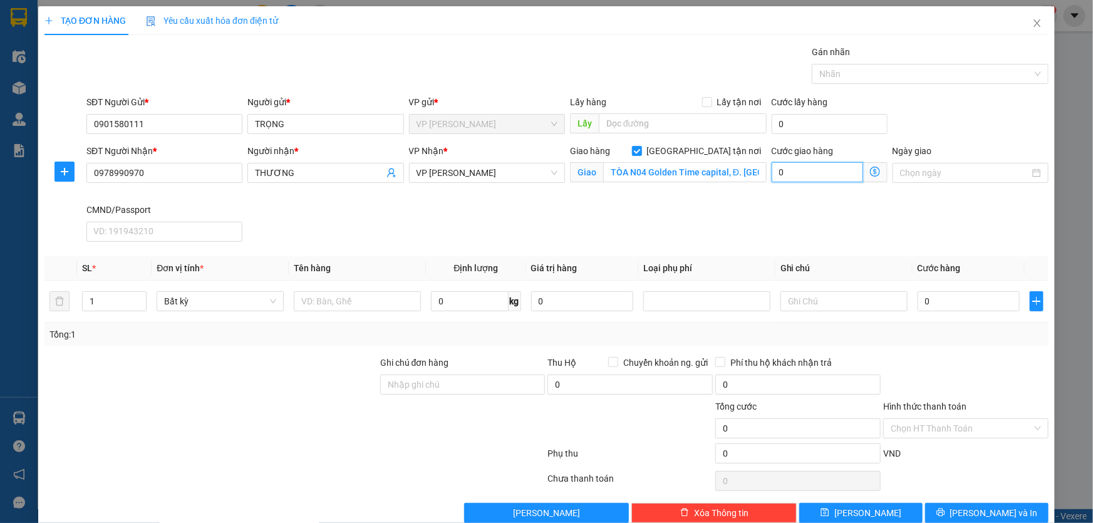
type input "5"
type input "50"
type input "50.000"
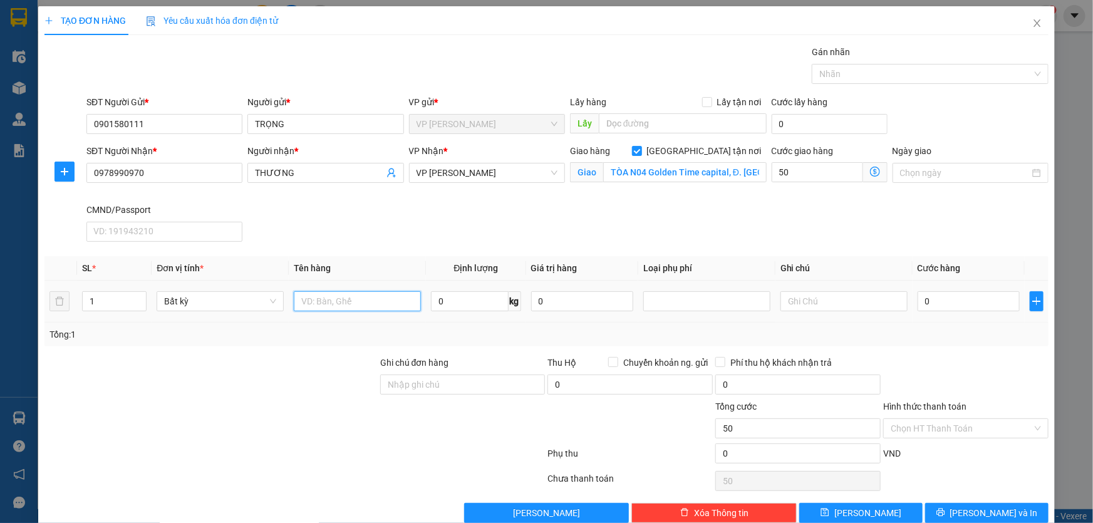
type input "50.000"
click at [357, 301] on input "text" at bounding box center [357, 301] width 127 height 20
type input "HỘP BÁNH"
click at [462, 301] on input "0" at bounding box center [469, 301] width 77 height 20
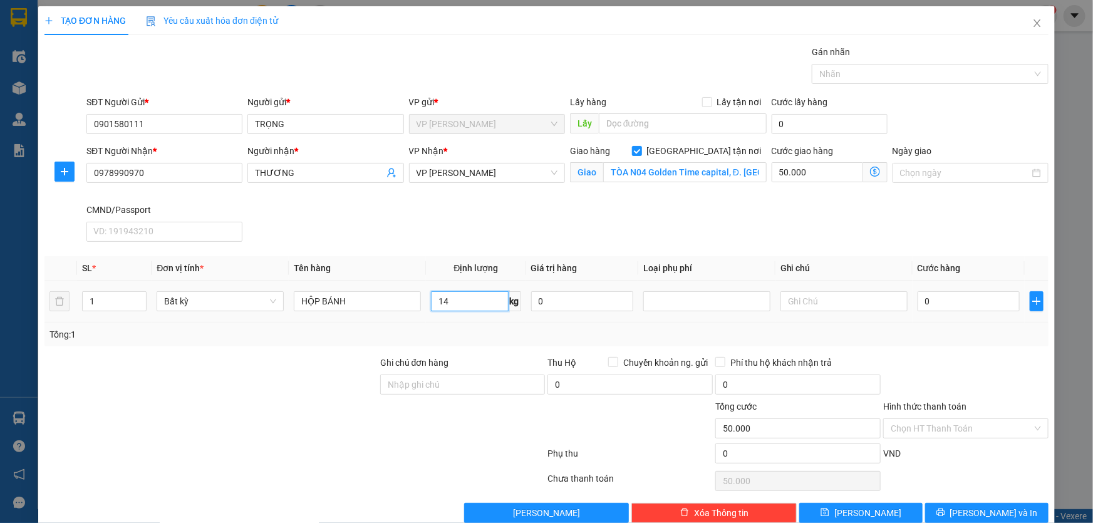
type input "14"
type input "80.000"
type input "130.000"
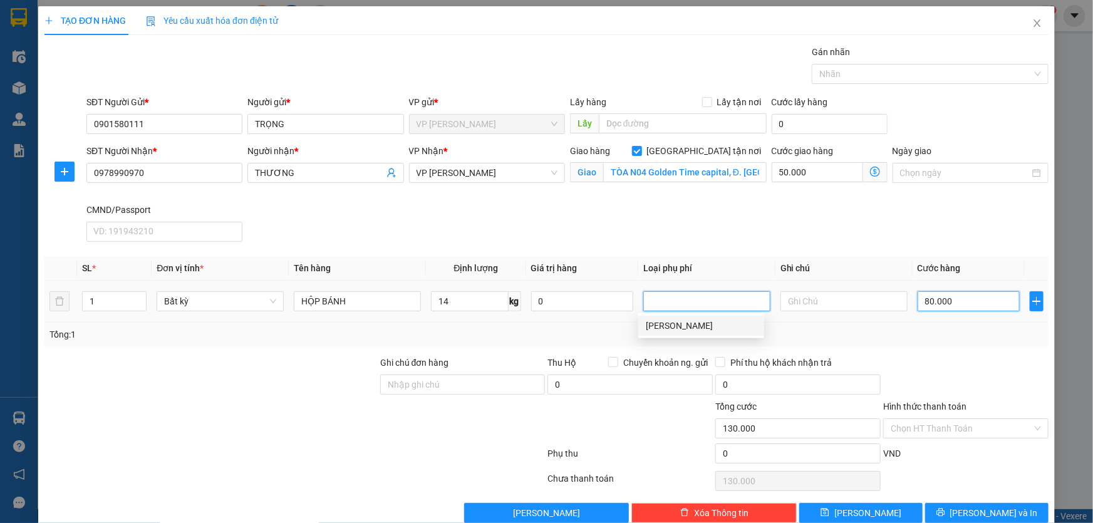
click at [967, 293] on input "80.000" at bounding box center [969, 301] width 102 height 20
type input "5"
type input "50.005"
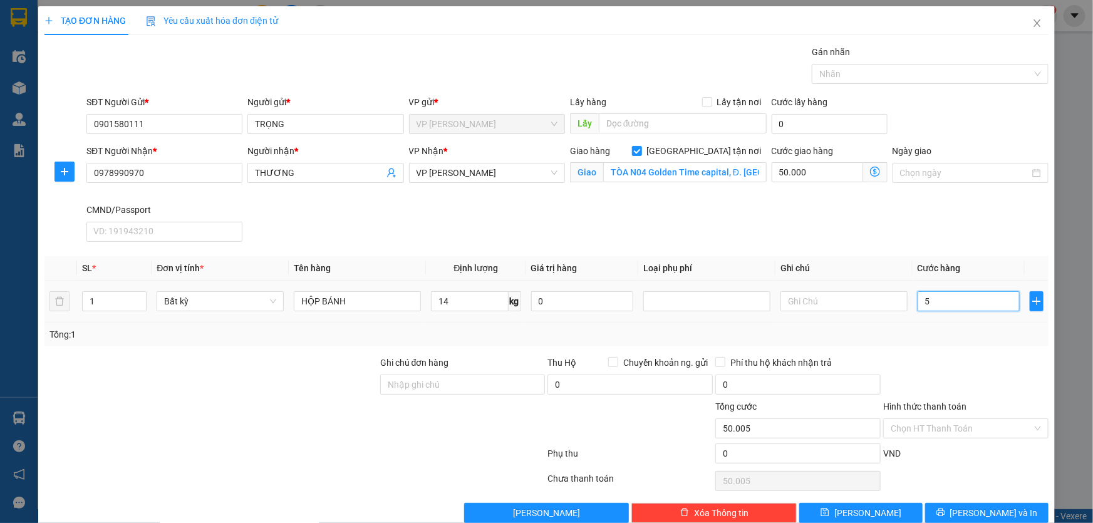
type input "55"
type input "50.055"
type input "55.000"
type input "105.000"
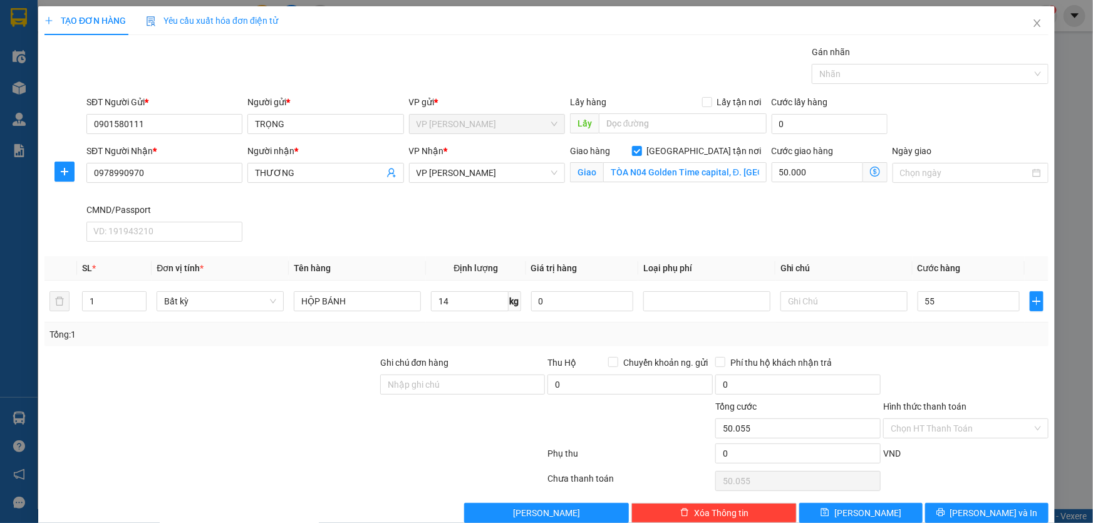
type input "105.000"
click at [952, 361] on div at bounding box center [966, 378] width 168 height 44
click at [805, 303] on input "text" at bounding box center [844, 301] width 127 height 20
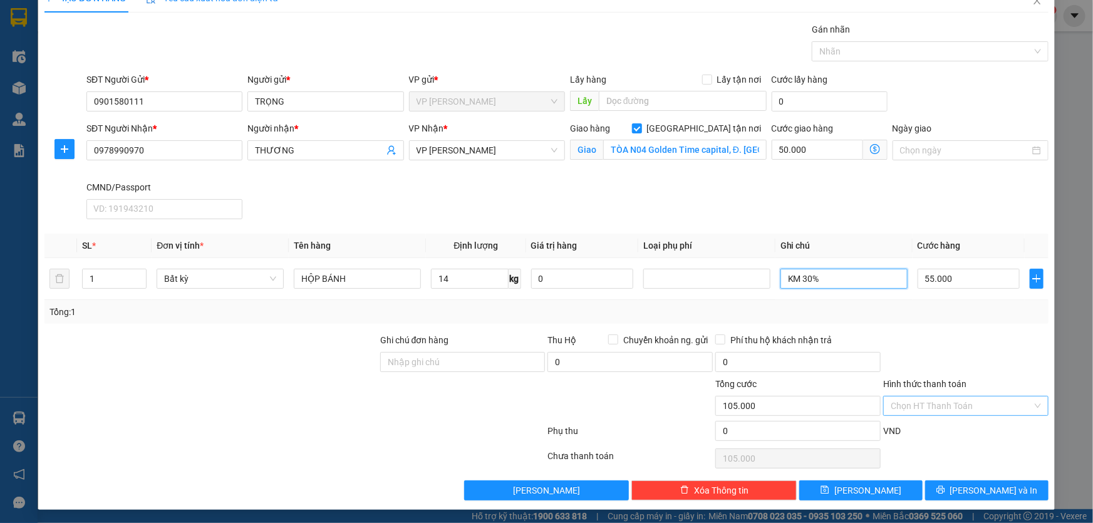
type input "KM 30%"
click at [953, 403] on input "Hình thức thanh toán" at bounding box center [962, 406] width 142 height 19
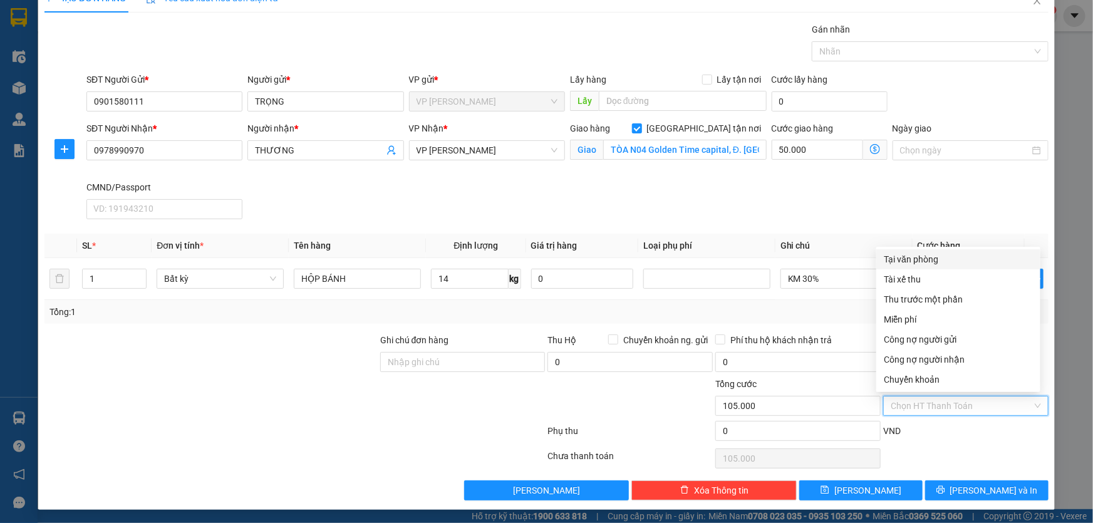
click at [925, 263] on div "Tại văn phòng" at bounding box center [958, 259] width 149 height 14
type input "0"
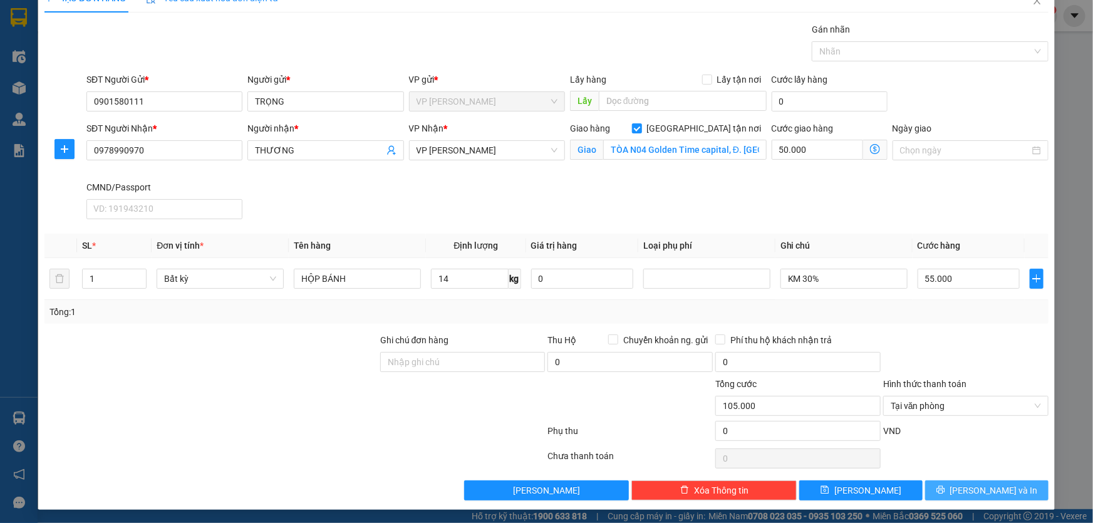
click at [935, 482] on button "Lưu và In" at bounding box center [986, 491] width 123 height 20
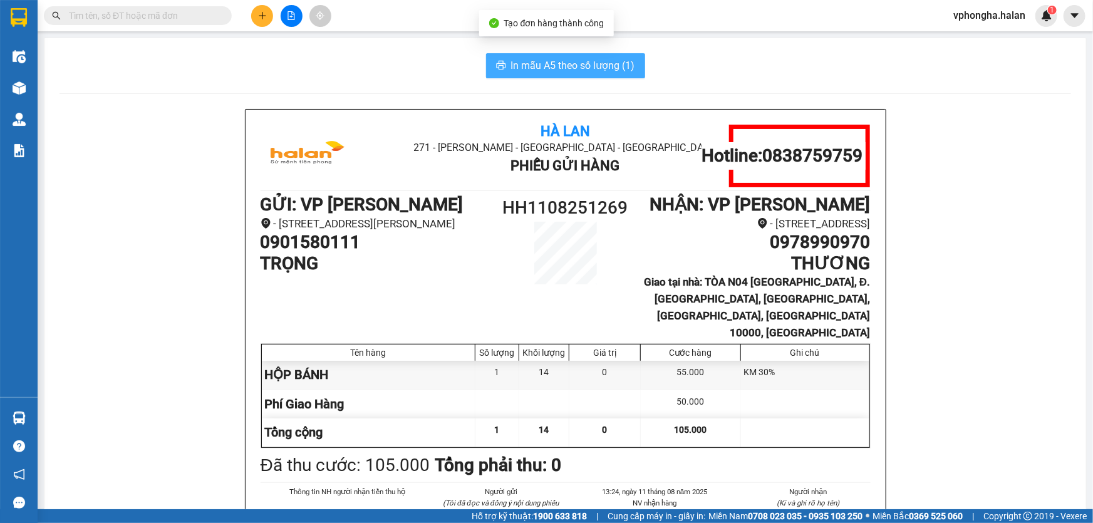
click at [517, 61] on span "In mẫu A5 theo số lượng (1)" at bounding box center [573, 66] width 124 height 16
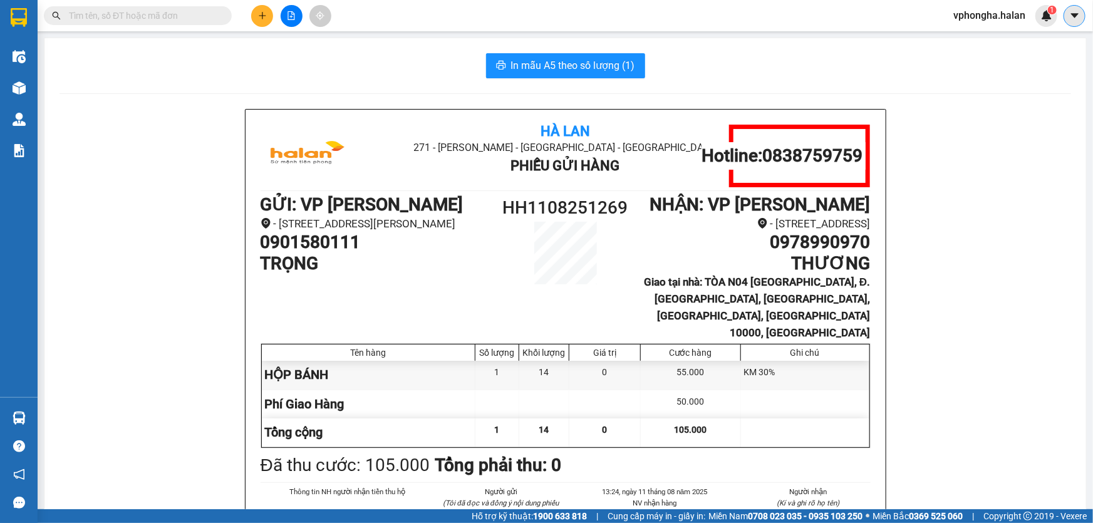
click at [1084, 12] on button at bounding box center [1075, 16] width 22 height 22
click at [995, 12] on span "vphongha.halan" at bounding box center [990, 16] width 92 height 16
click at [989, 38] on span "Đăng xuất" at bounding box center [996, 39] width 66 height 14
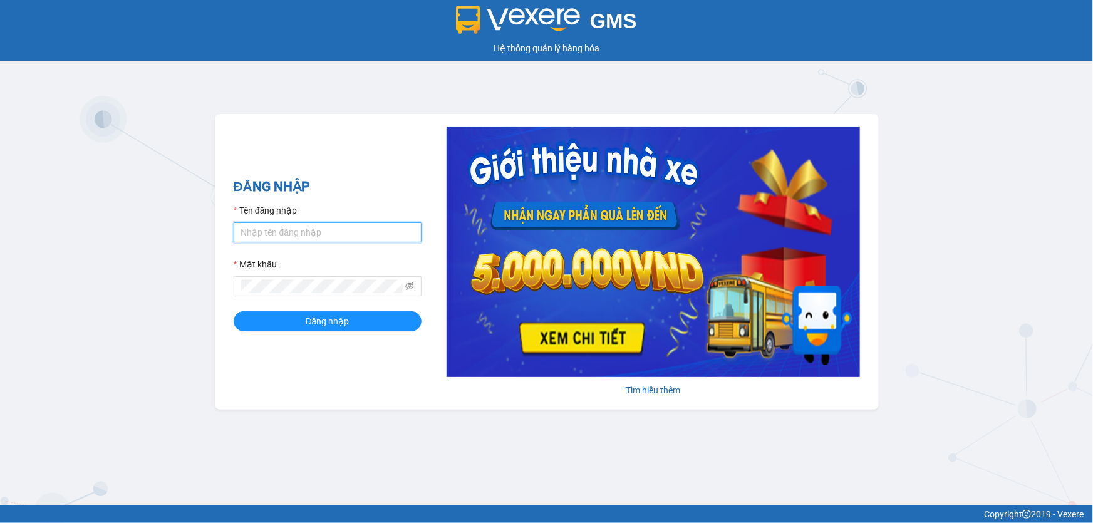
type input "vphongha.halan"
drag, startPoint x: 275, startPoint y: 232, endPoint x: 368, endPoint y: 255, distance: 95.6
click at [275, 232] on input "vphongha.halan" at bounding box center [328, 232] width 188 height 20
click at [278, 231] on input "vphongha.halan" at bounding box center [328, 232] width 188 height 20
click at [329, 238] on input "vphongha.halan" at bounding box center [328, 232] width 188 height 20
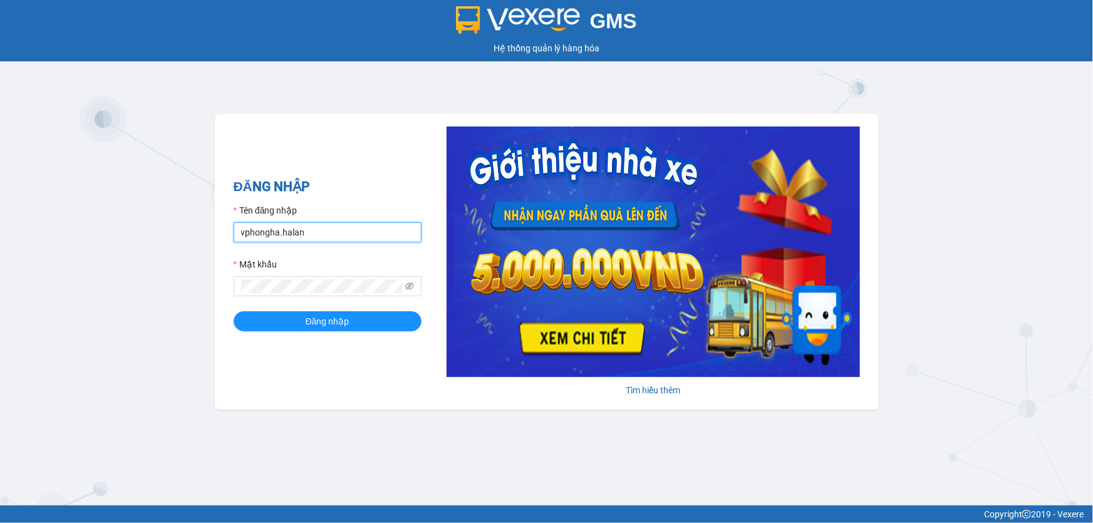
drag, startPoint x: 329, startPoint y: 238, endPoint x: 38, endPoint y: 169, distance: 299.4
click at [38, 169] on div "GMS Hệ thống quản lý hàng hóa ĐĂNG NHẬP Tên đăng nhập vphongha.halan Mật khẩu Đ…" at bounding box center [546, 253] width 1093 height 506
type input "vpcaidam.halan"
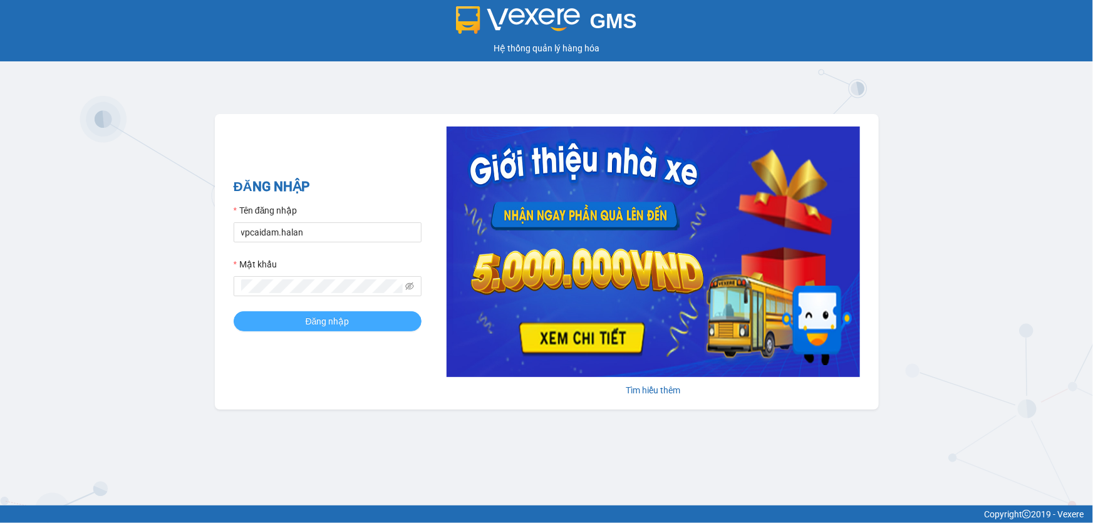
click at [345, 326] on span "Đăng nhập" at bounding box center [328, 322] width 44 height 14
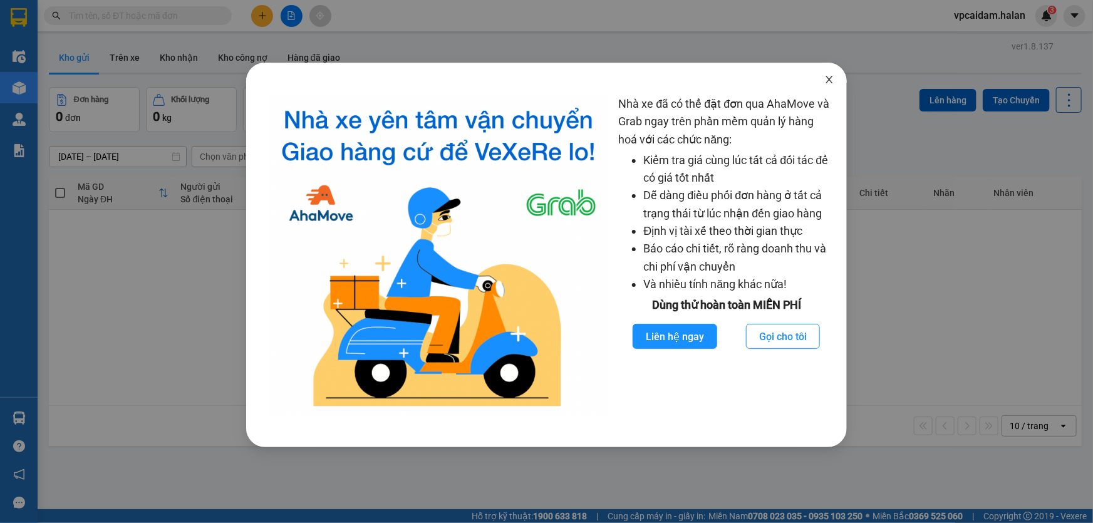
click at [830, 80] on icon "close" at bounding box center [829, 80] width 7 height 8
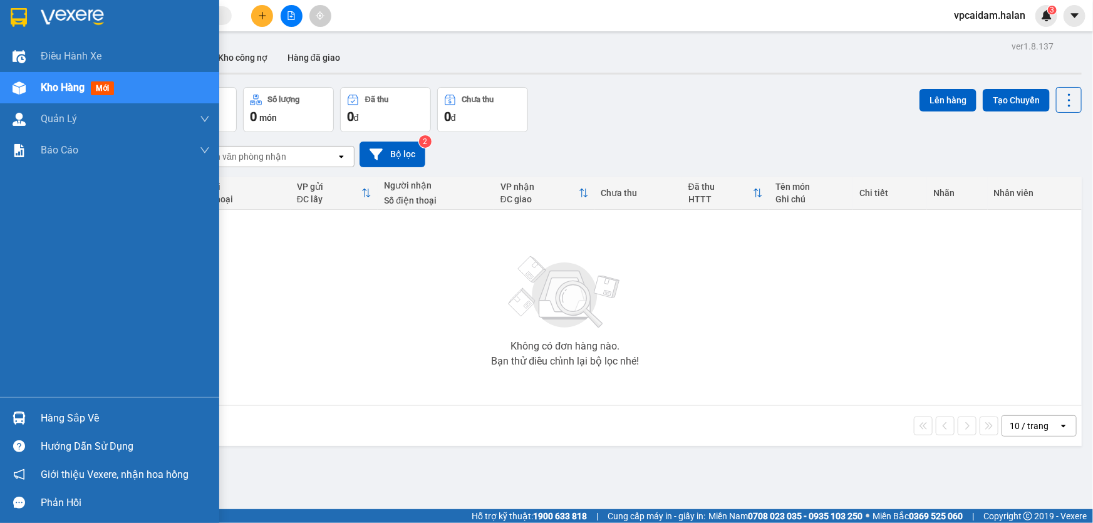
click at [22, 415] on img at bounding box center [19, 418] width 13 height 13
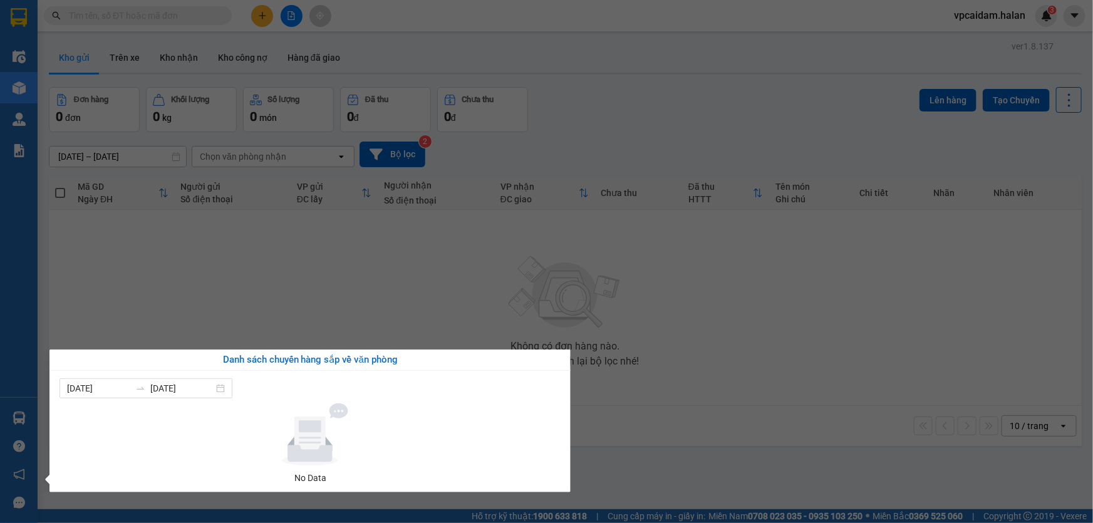
click at [925, 306] on section "Kết quả tìm kiếm ( 0 ) Bộ lọc No Data vpcaidam.halan 3 Điều hành xe Kho hàng mớ…" at bounding box center [546, 261] width 1093 height 523
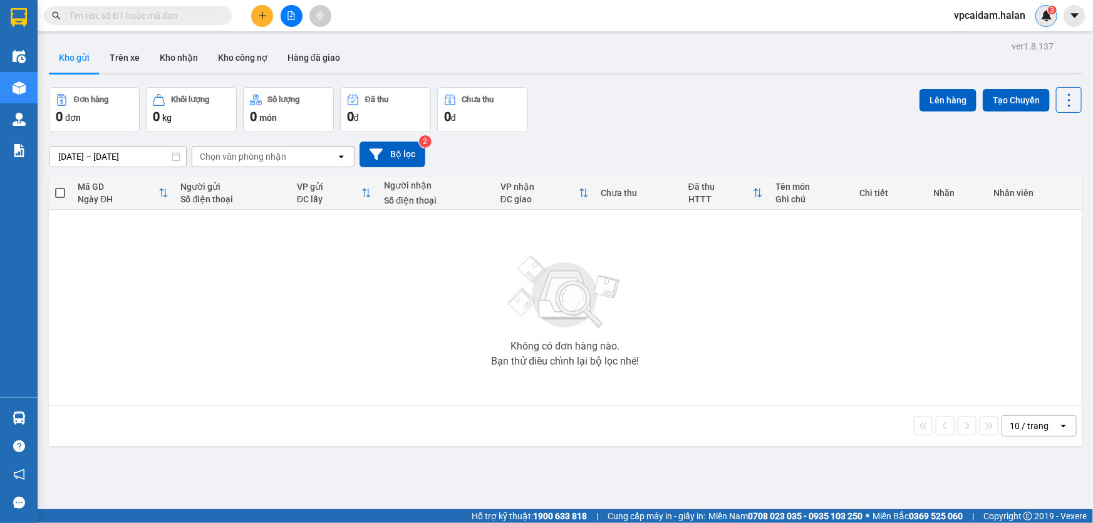
click at [1049, 16] on img at bounding box center [1046, 15] width 11 height 11
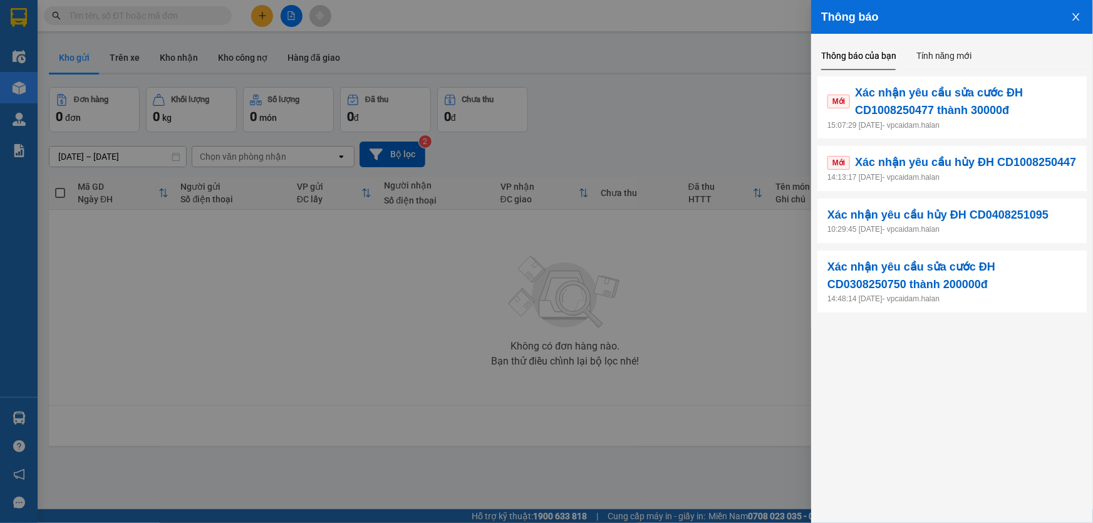
drag, startPoint x: 1073, startPoint y: 11, endPoint x: 1073, endPoint y: 38, distance: 26.9
click at [1074, 11] on button "Close" at bounding box center [1076, 16] width 34 height 32
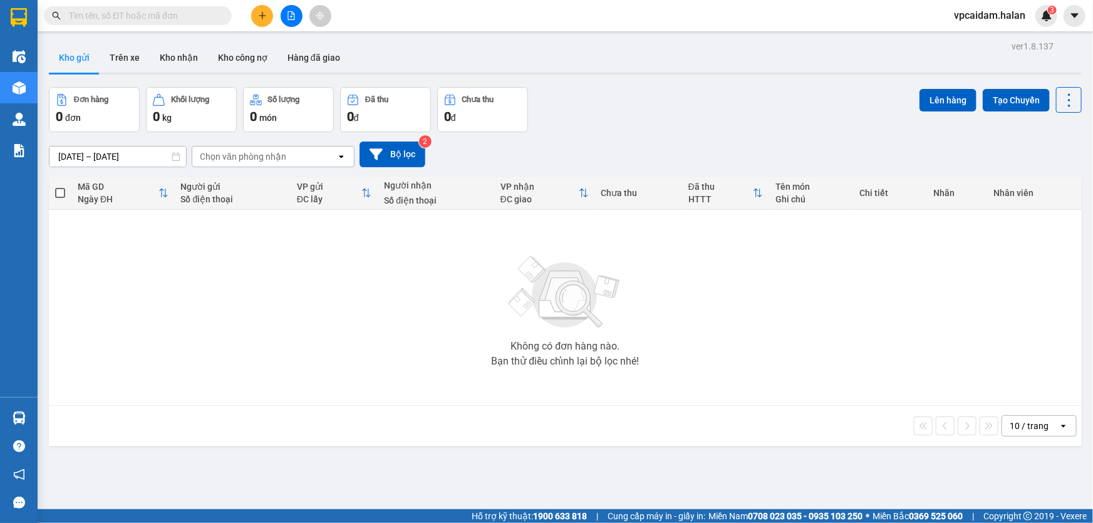
click at [1077, 26] on div "Kết quả tìm kiếm ( 0 ) Bộ lọc No Data vpcaidam.halan 3" at bounding box center [546, 15] width 1093 height 31
click at [1078, 18] on icon "caret-down" at bounding box center [1074, 15] width 11 height 11
click at [1022, 13] on span "vpcaidam.halan" at bounding box center [989, 16] width 91 height 16
click at [975, 38] on span "Đăng xuất" at bounding box center [996, 39] width 63 height 14
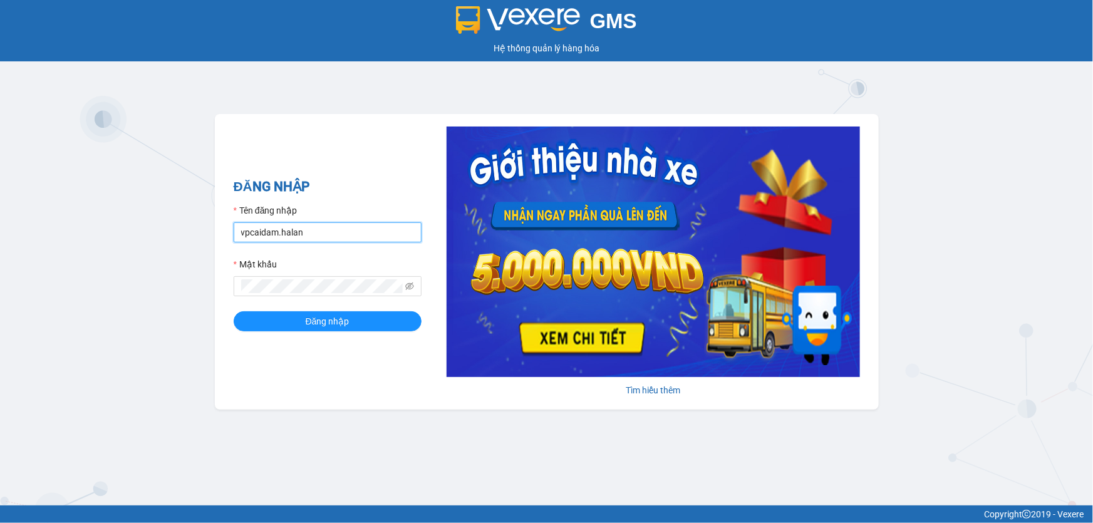
click at [332, 235] on input "vpcaidam.halan" at bounding box center [328, 232] width 188 height 20
type input "v"
type input "vphongha.halan"
click at [356, 332] on div "ĐĂNG NHẬP Tên đăng nhập vphongha.halan Mật khẩu Đăng nhập" at bounding box center [328, 262] width 188 height 170
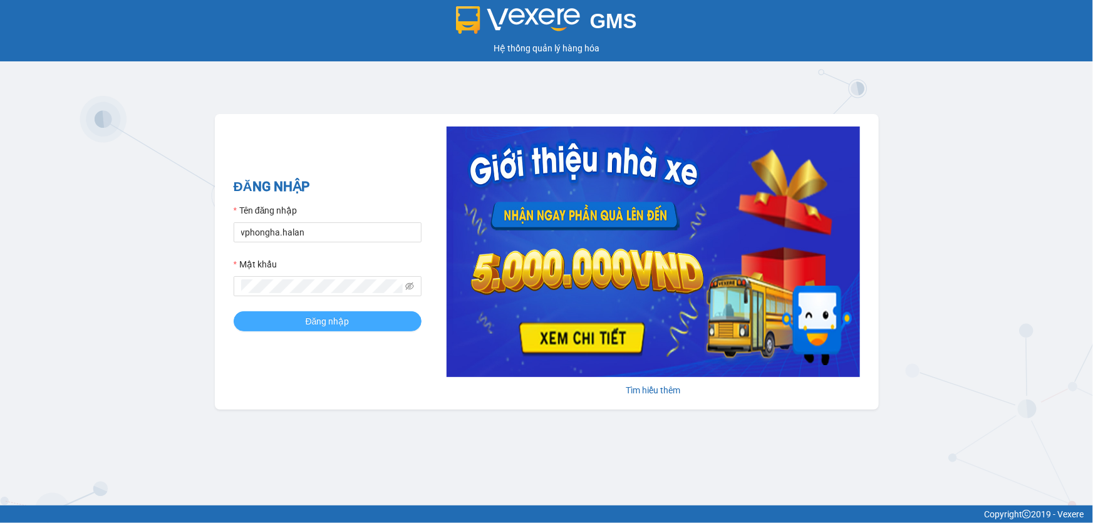
click at [360, 326] on button "Đăng nhập" at bounding box center [328, 321] width 188 height 20
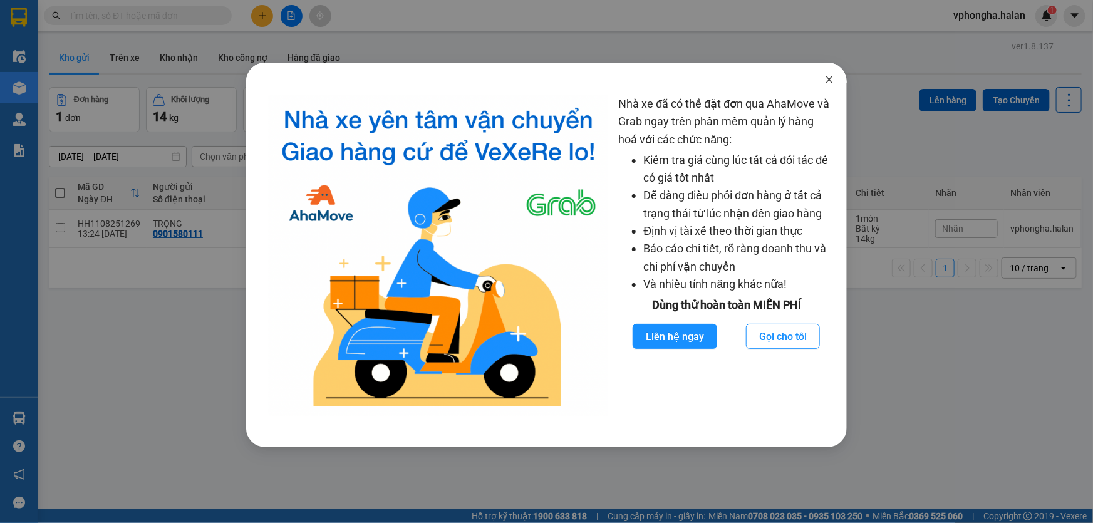
click at [827, 76] on icon "close" at bounding box center [830, 80] width 10 height 10
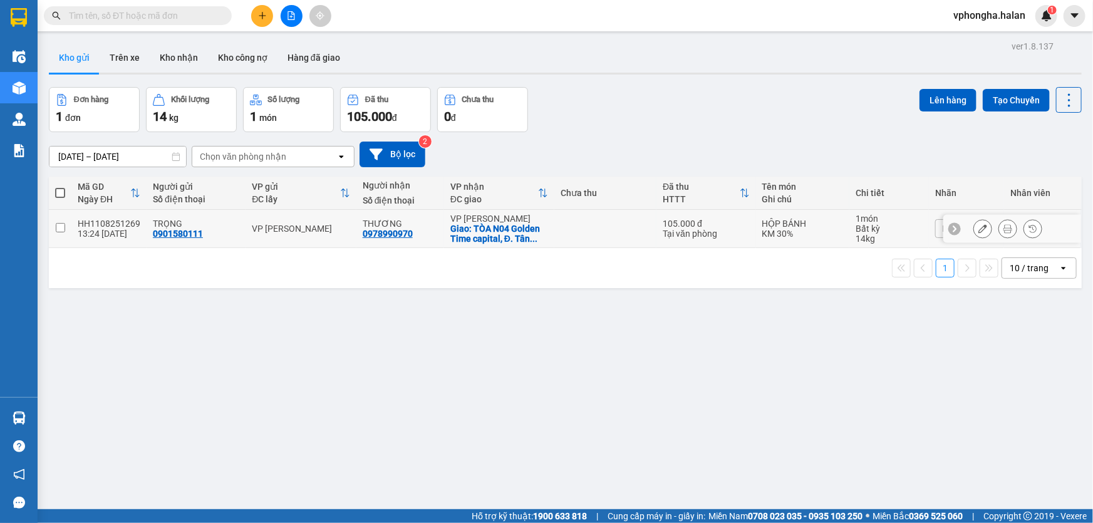
click at [585, 231] on td at bounding box center [605, 229] width 102 height 38
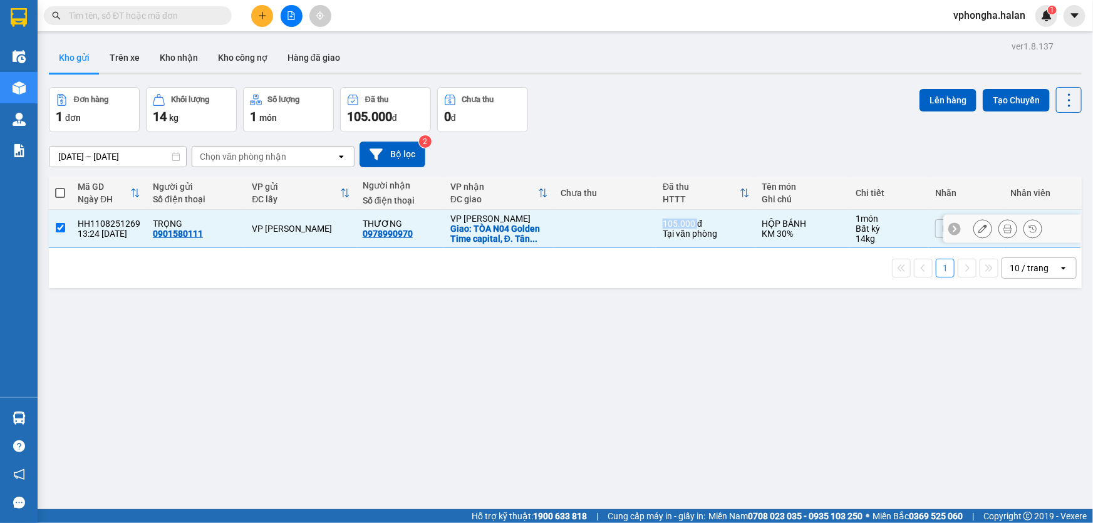
click at [585, 232] on td at bounding box center [605, 229] width 102 height 38
checkbox input "false"
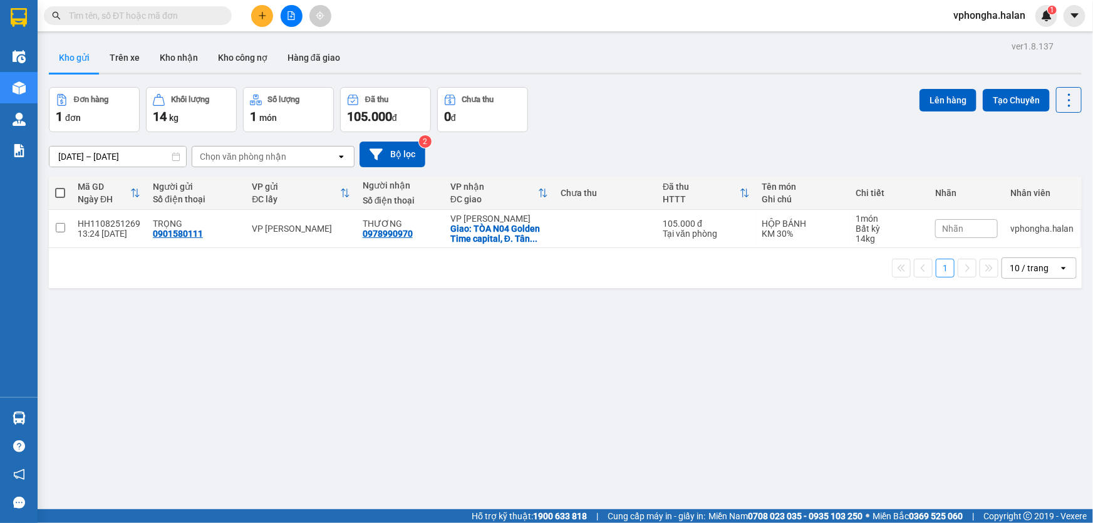
click at [880, 373] on div "ver 1.8.137 Kho gửi Trên xe Kho nhận Kho công nợ Hàng đã giao Đơn hàng 1 đơn Kh…" at bounding box center [565, 299] width 1043 height 523
click at [130, 56] on button "Trên xe" at bounding box center [125, 58] width 50 height 30
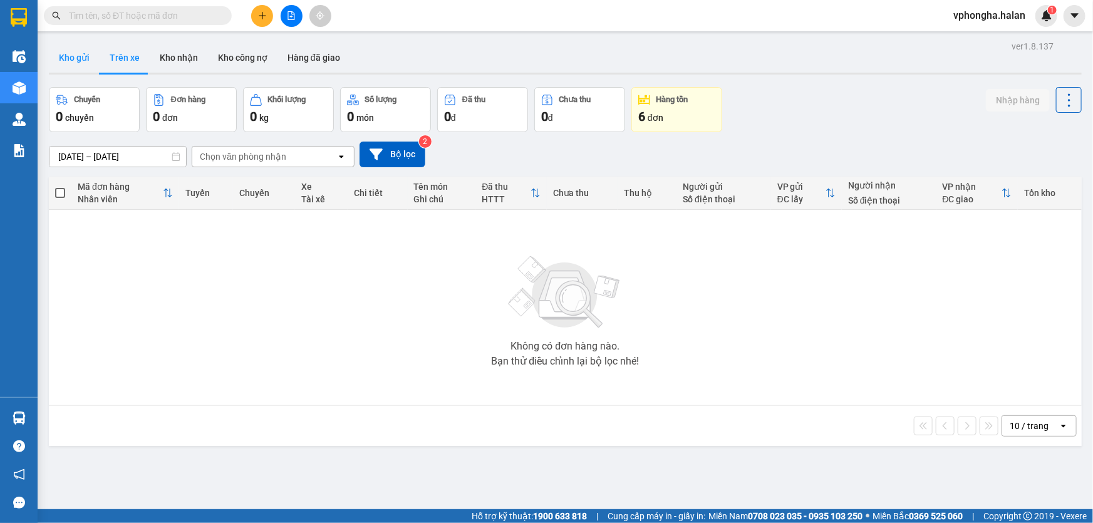
click at [78, 56] on button "Kho gửi" at bounding box center [74, 58] width 51 height 30
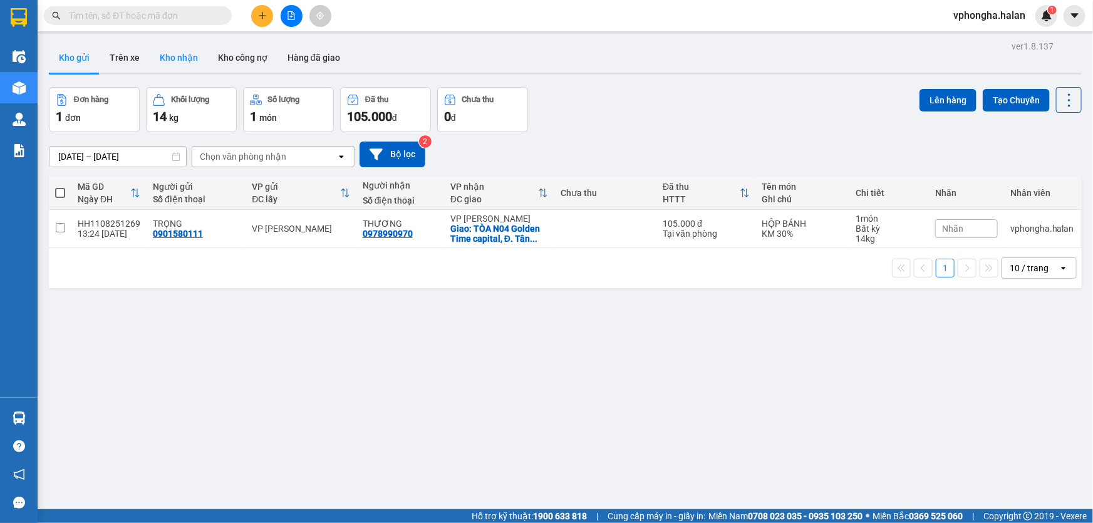
click at [177, 58] on button "Kho nhận" at bounding box center [179, 58] width 58 height 30
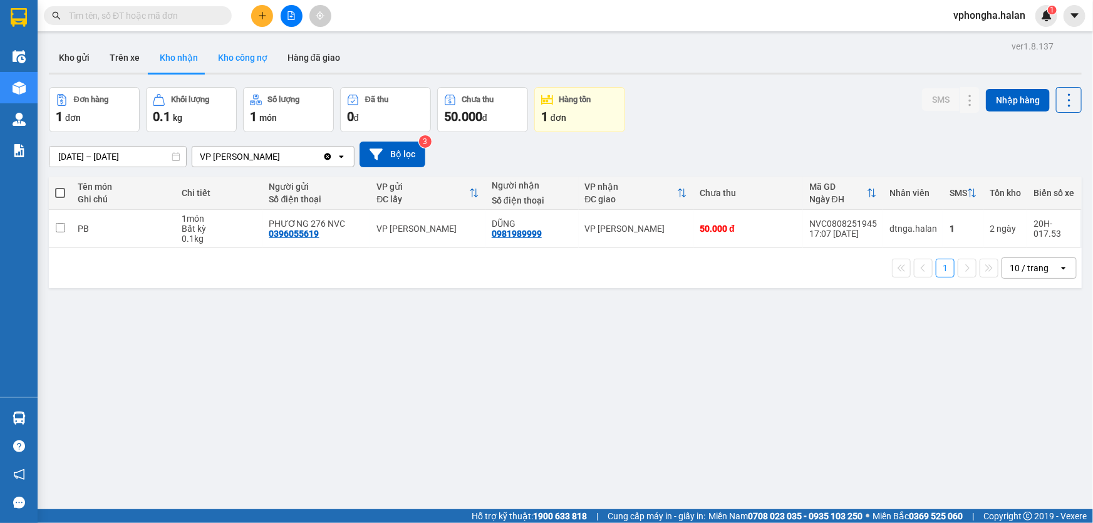
click at [238, 56] on button "Kho công nợ" at bounding box center [243, 58] width 70 height 30
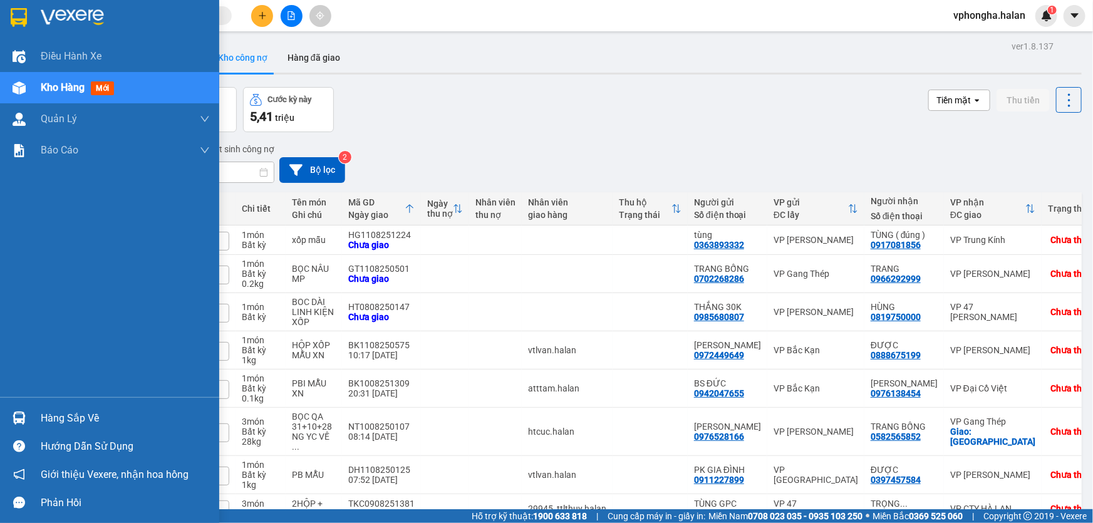
click at [22, 22] on img at bounding box center [19, 17] width 16 height 19
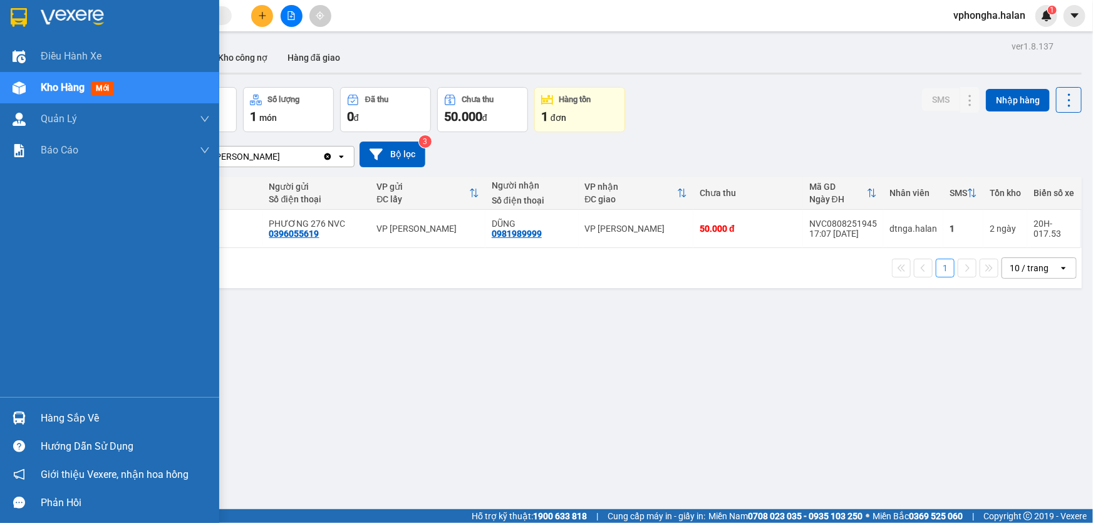
click at [19, 416] on img at bounding box center [19, 418] width 13 height 13
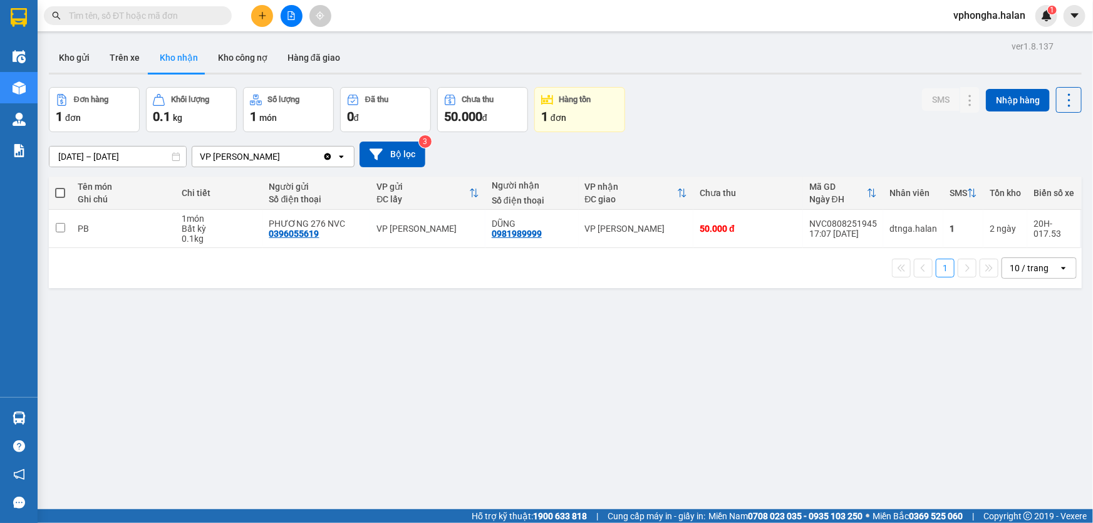
click at [332, 313] on section "Kết quả tìm kiếm ( 0 ) Bộ lọc No Data vphongha.halan 1 Điều hành xe Kho hàng mớ…" at bounding box center [546, 261] width 1093 height 523
click at [63, 227] on input "checkbox" at bounding box center [60, 227] width 9 height 9
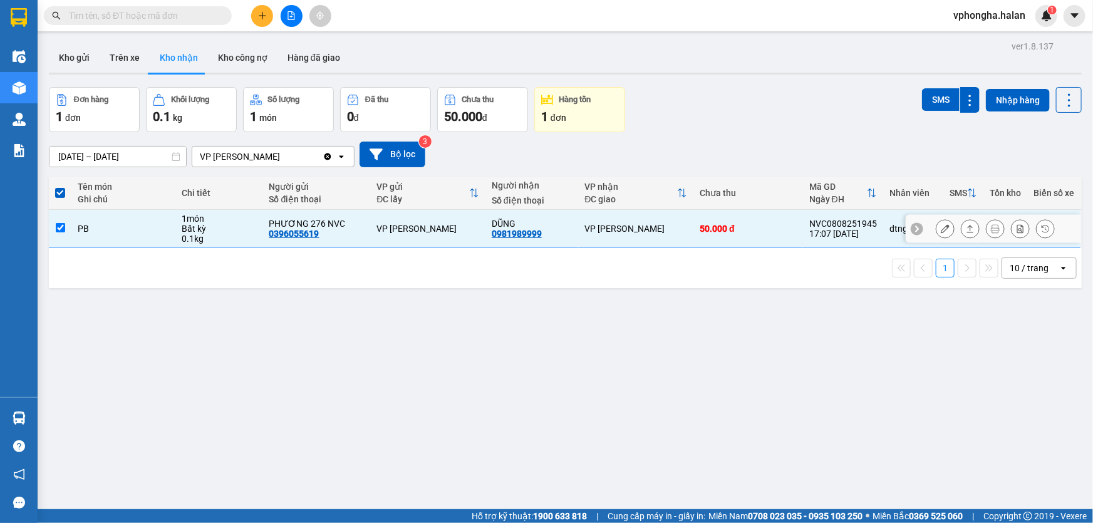
click at [63, 227] on input "checkbox" at bounding box center [60, 227] width 9 height 9
checkbox input "false"
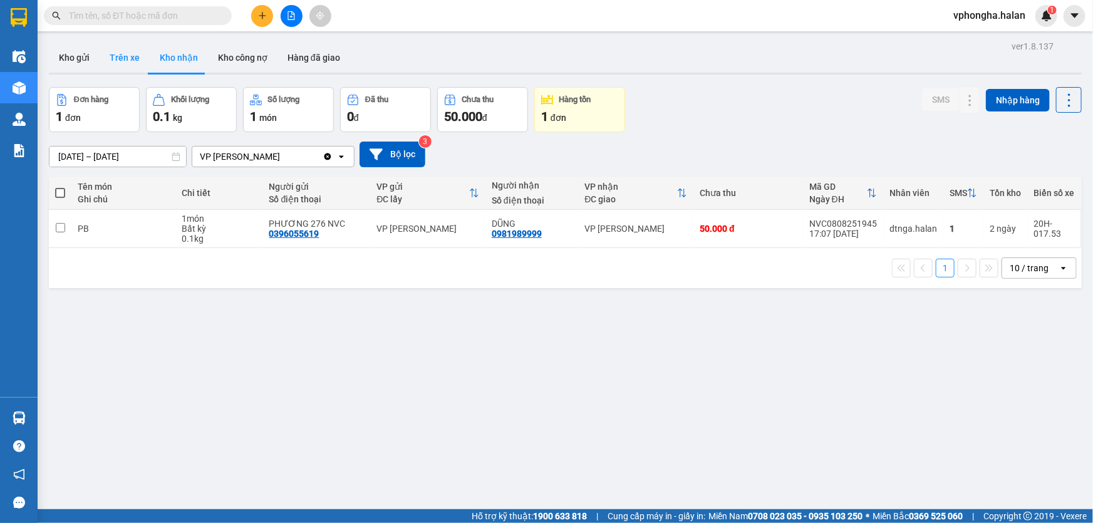
click at [127, 56] on button "Trên xe" at bounding box center [125, 58] width 50 height 30
type input "[DATE] – [DATE]"
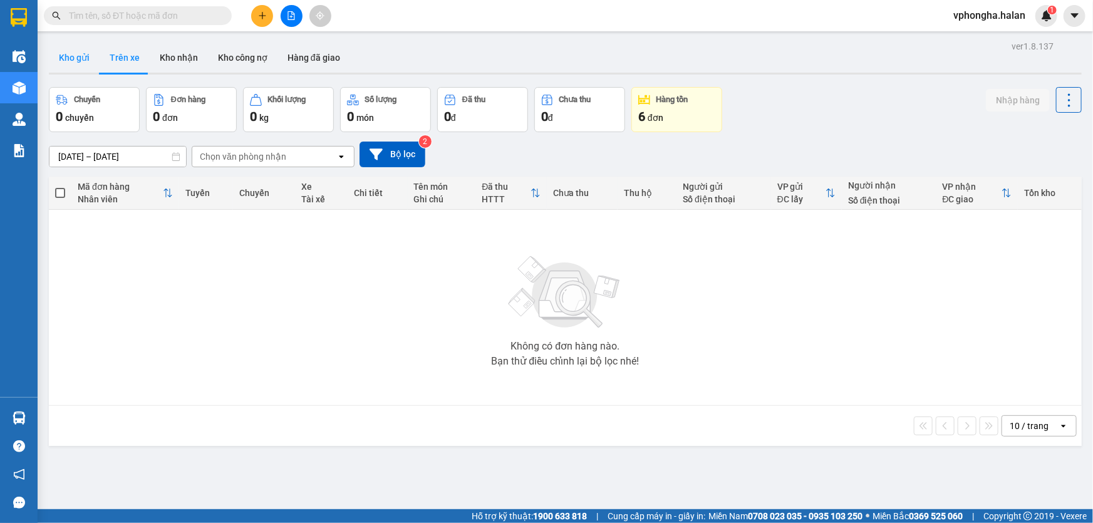
click at [76, 56] on button "Kho gửi" at bounding box center [74, 58] width 51 height 30
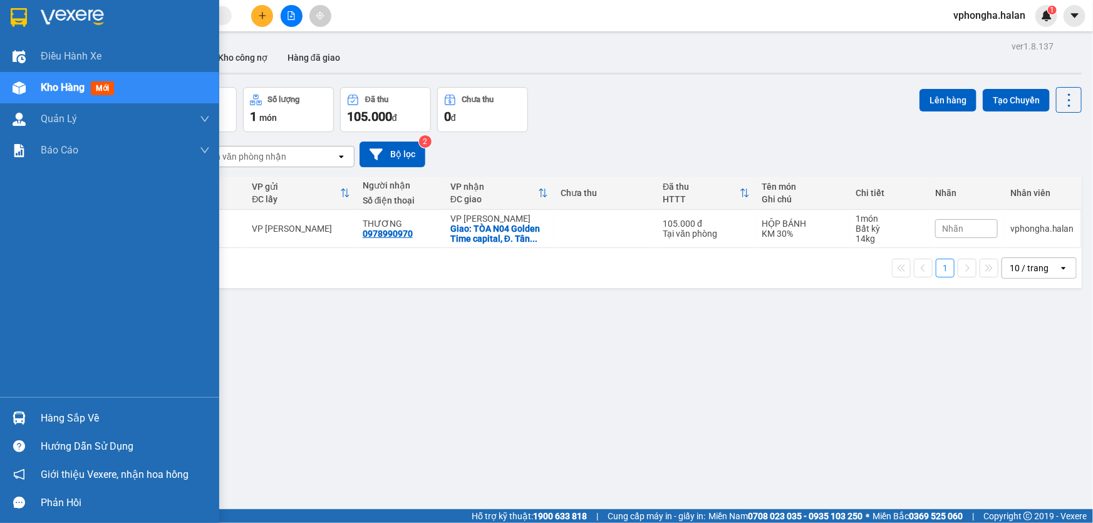
click at [90, 422] on div "Hàng sắp về" at bounding box center [125, 418] width 169 height 19
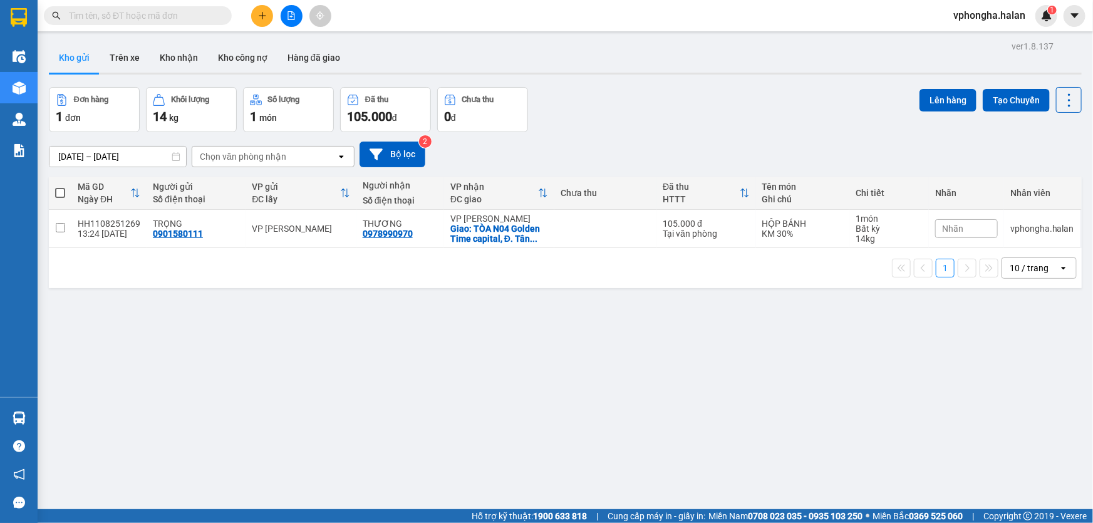
click at [694, 371] on section "Kết quả tìm kiếm ( 0 ) Bộ lọc No Data vphongha.halan 1 Điều hành xe Kho hàng mớ…" at bounding box center [546, 261] width 1093 height 523
click at [1050, 14] on span "1" at bounding box center [1052, 10] width 4 height 9
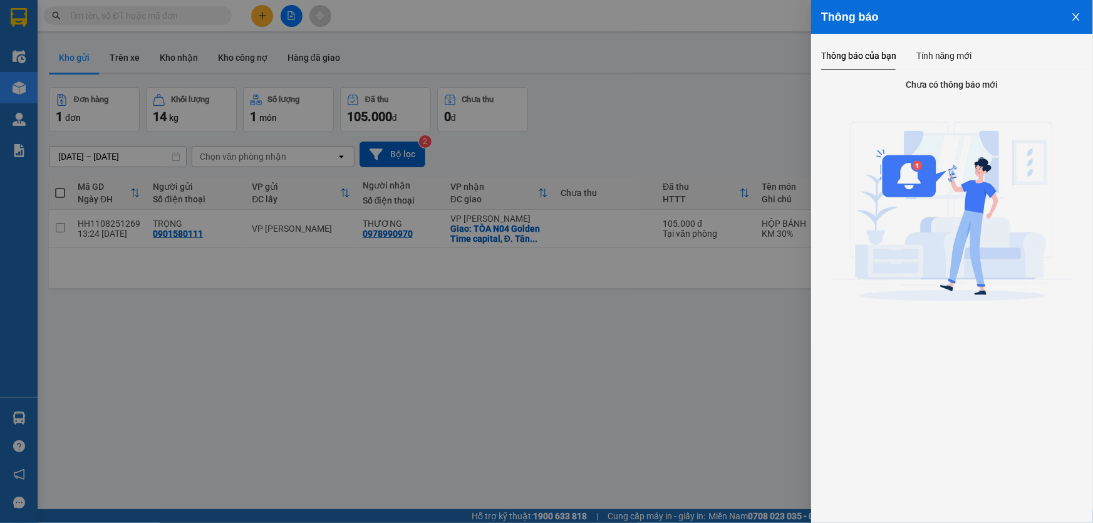
click at [1075, 14] on icon "close" at bounding box center [1076, 17] width 10 height 10
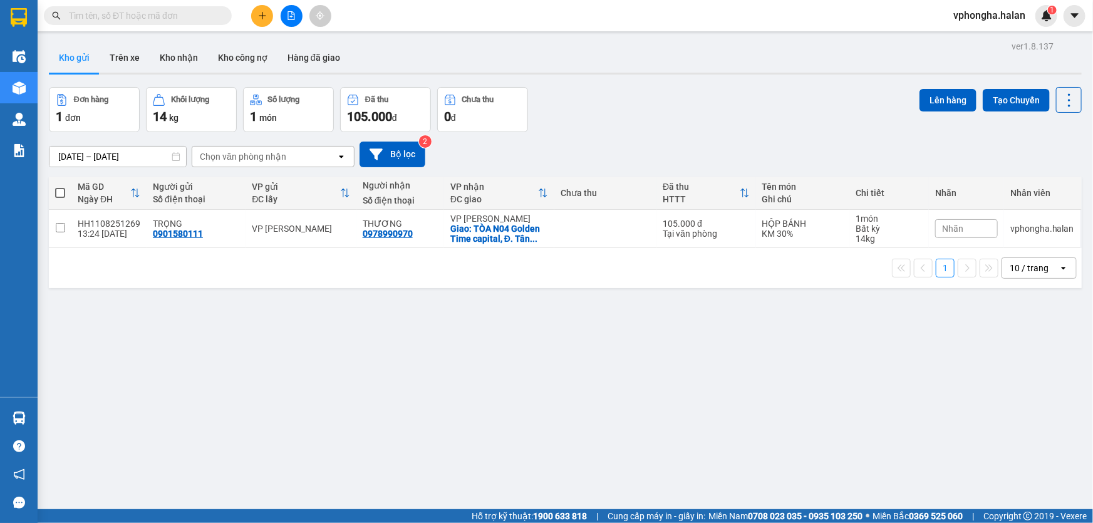
click at [1081, 18] on button at bounding box center [1075, 16] width 22 height 22
click at [698, 438] on div "ver 1.8.137 Kho gửi Trên xe Kho nhận Kho công nợ Hàng đã giao Đơn hàng 1 đơn Kh…" at bounding box center [565, 299] width 1043 height 523
click at [167, 118] on span "14" at bounding box center [160, 116] width 14 height 15
click at [131, 58] on button "Trên xe" at bounding box center [125, 58] width 50 height 30
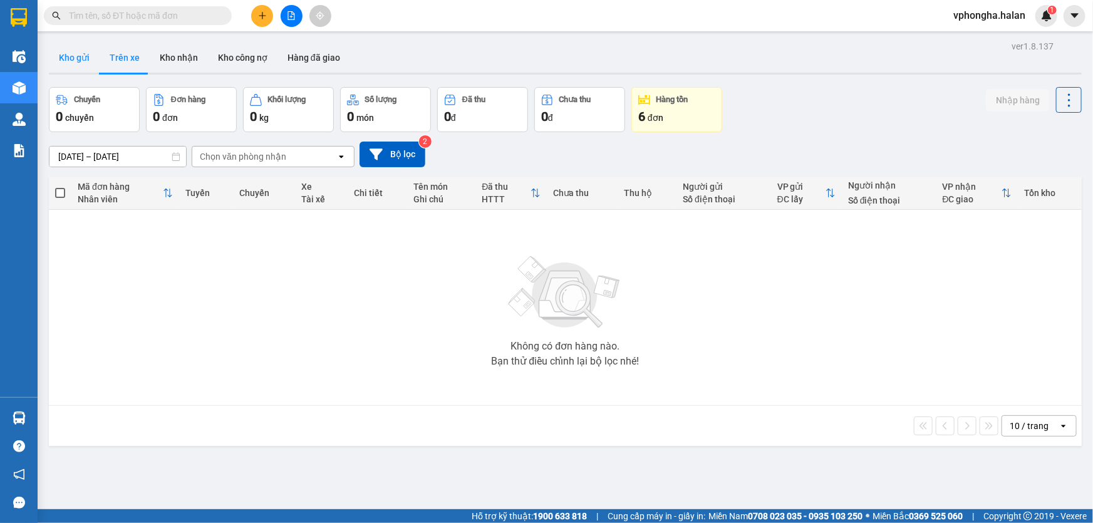
click at [66, 57] on button "Kho gửi" at bounding box center [74, 58] width 51 height 30
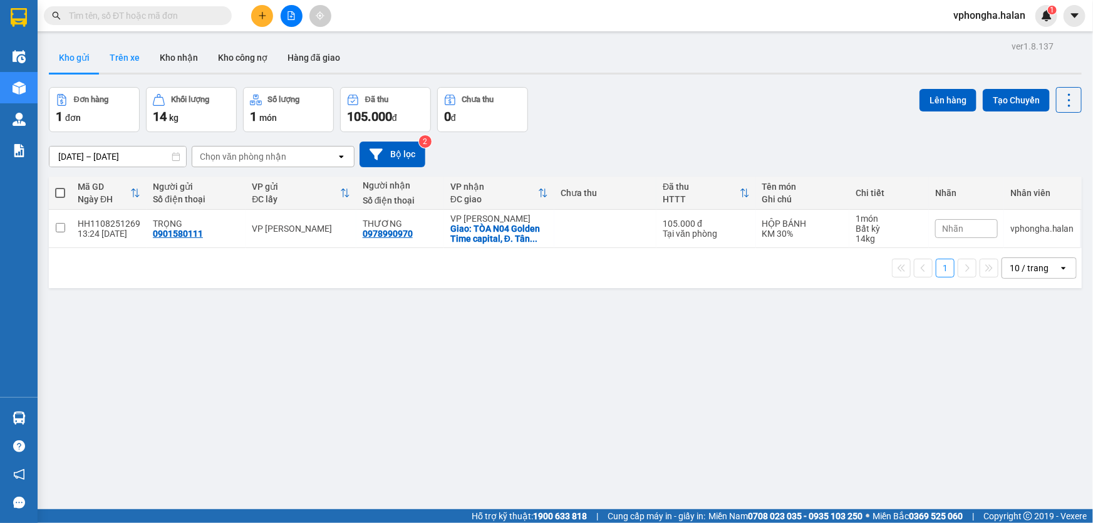
click at [118, 60] on button "Trên xe" at bounding box center [125, 58] width 50 height 30
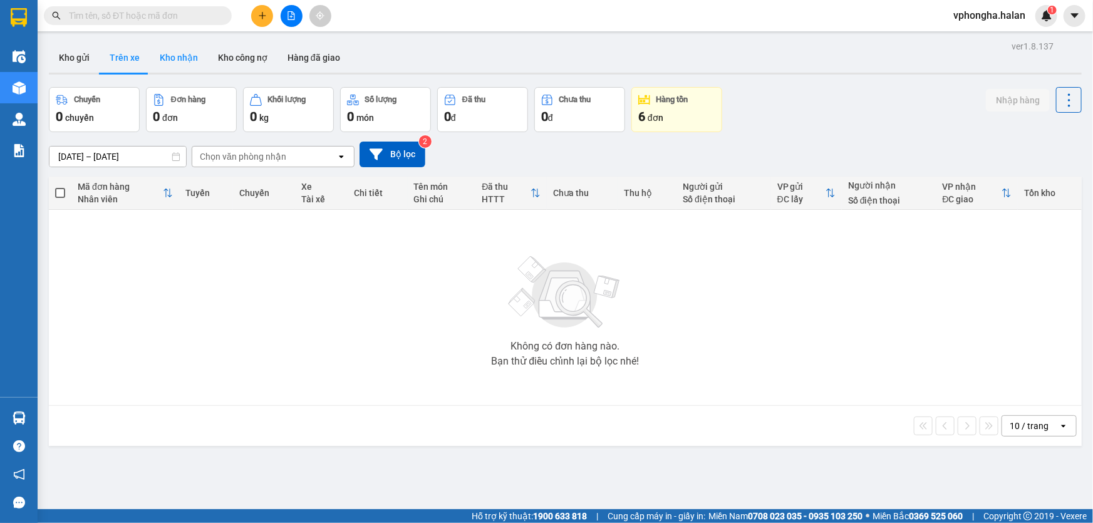
click at [175, 56] on button "Kho nhận" at bounding box center [179, 58] width 58 height 30
type input "[DATE] – [DATE]"
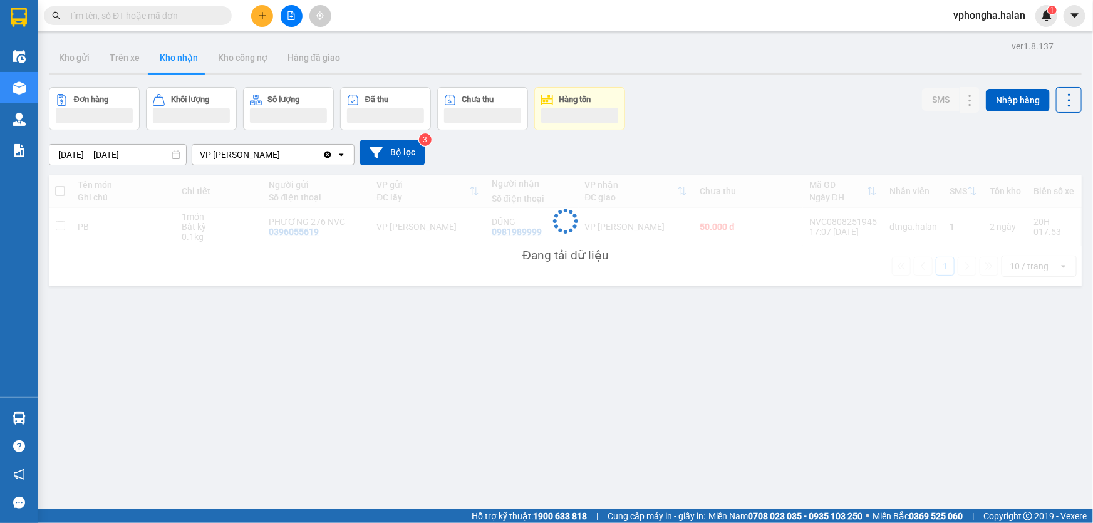
click at [175, 56] on button "Kho nhận" at bounding box center [179, 58] width 58 height 30
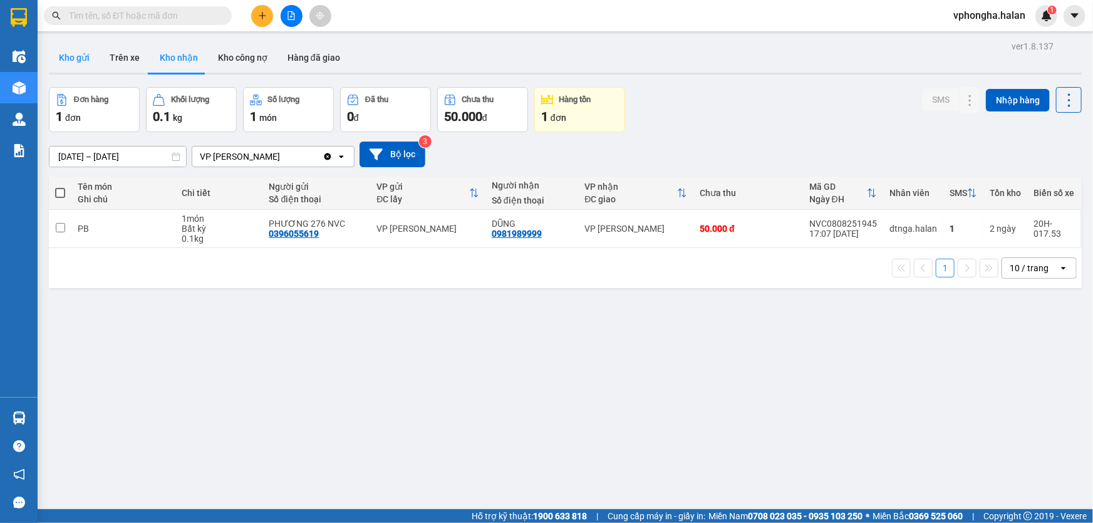
click at [75, 53] on button "Kho gửi" at bounding box center [74, 58] width 51 height 30
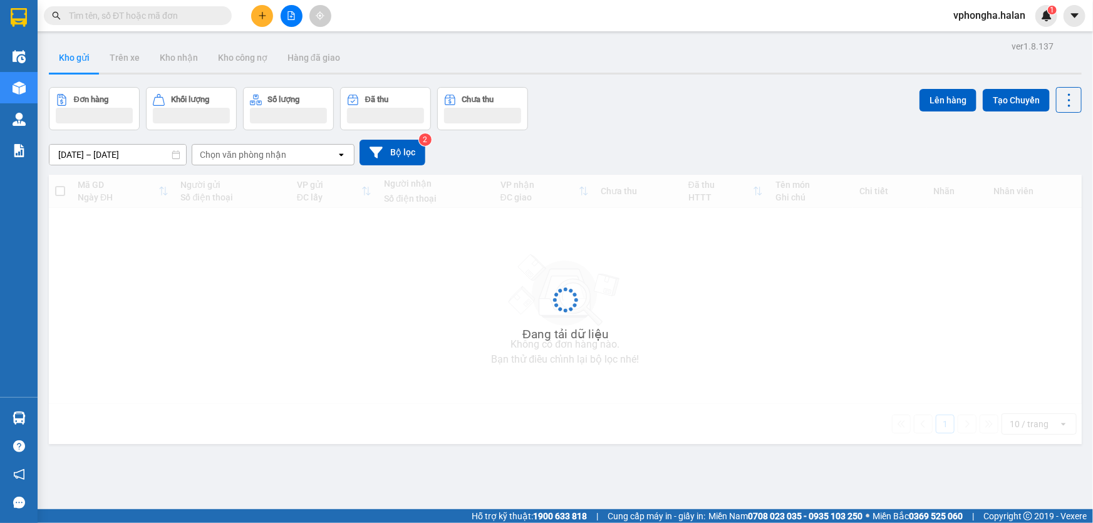
click at [75, 53] on button "Kho gửi" at bounding box center [74, 58] width 51 height 30
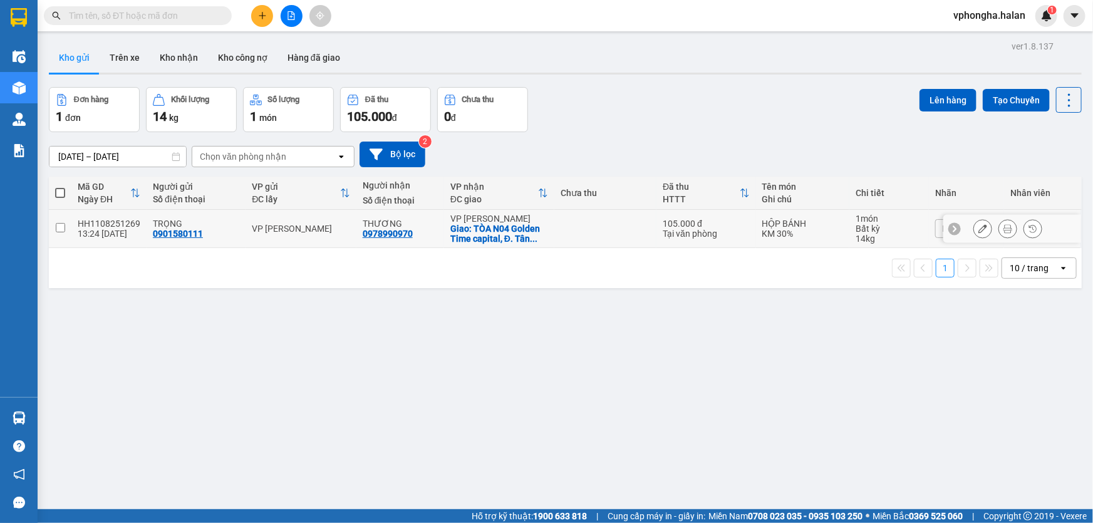
click at [63, 229] on input "checkbox" at bounding box center [60, 227] width 9 height 9
checkbox input "true"
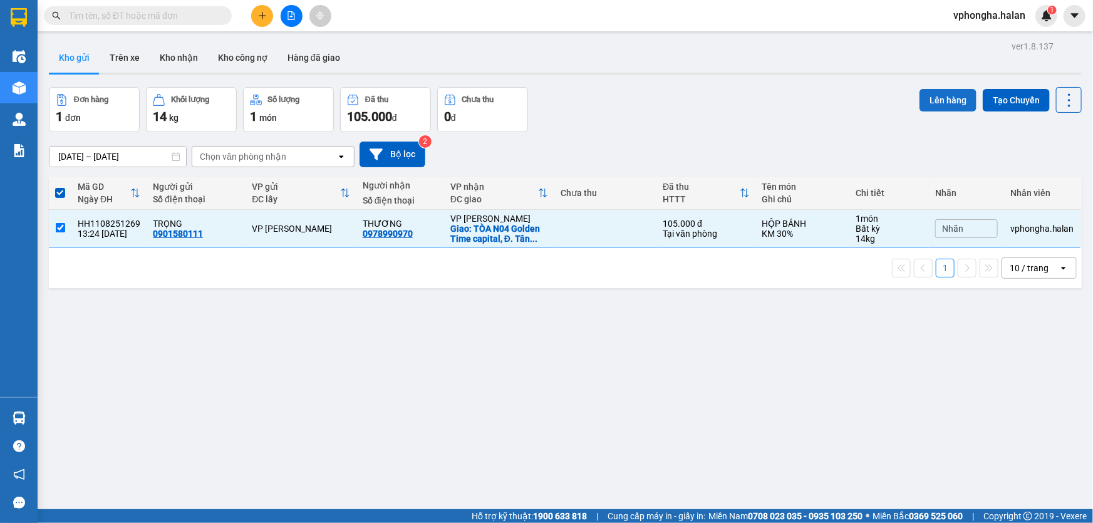
click at [942, 107] on button "Lên hàng" at bounding box center [948, 100] width 57 height 23
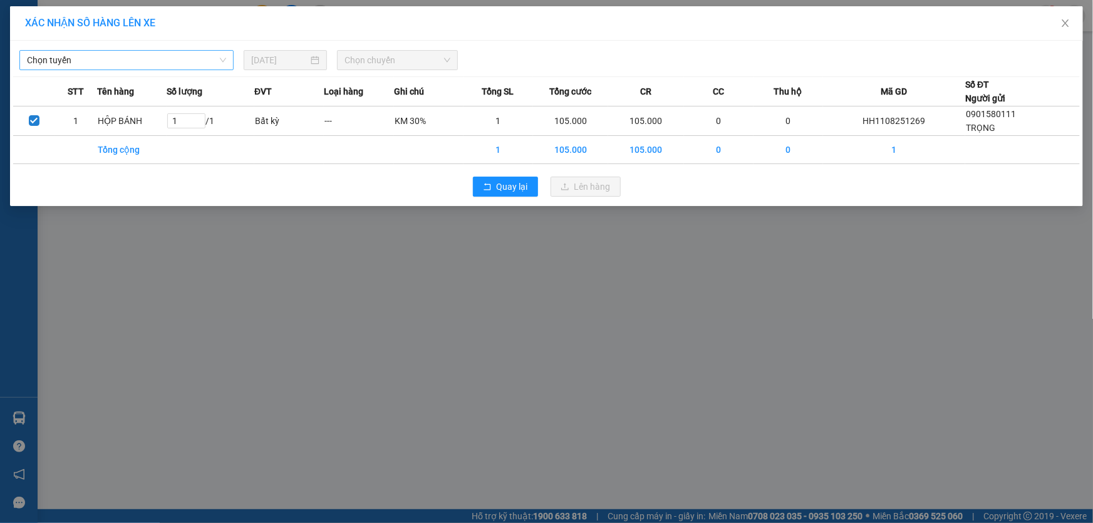
click at [189, 59] on span "Chọn tuyến" at bounding box center [126, 60] width 199 height 19
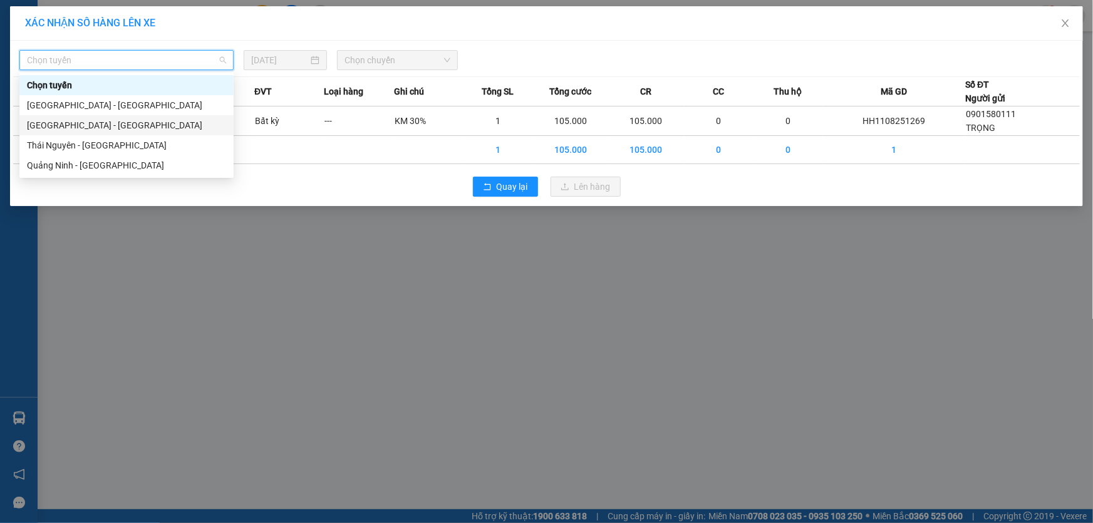
click at [109, 125] on div "Quảng Ninh - Hà Nội" at bounding box center [126, 125] width 199 height 14
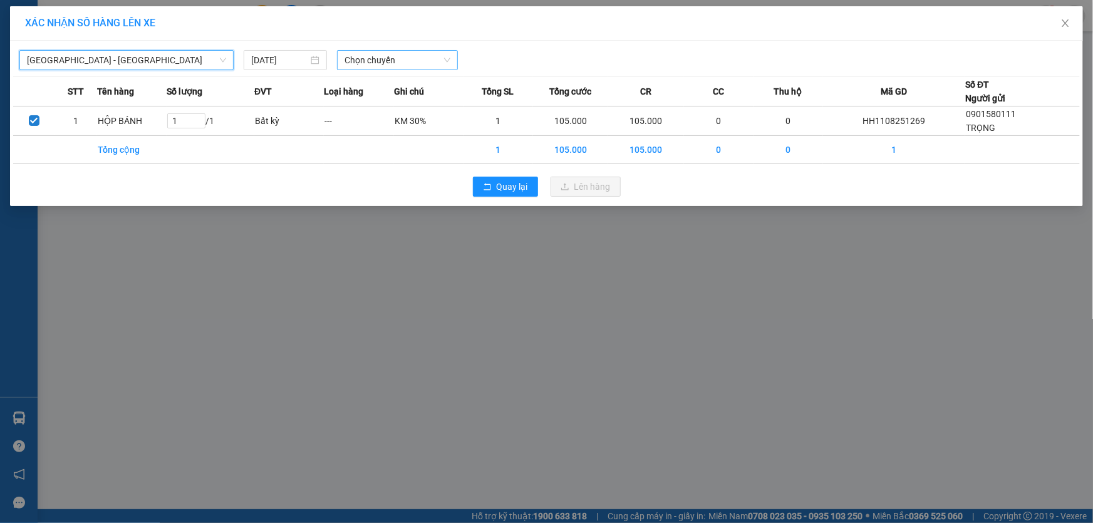
click at [439, 62] on span "Chọn chuyến" at bounding box center [398, 60] width 106 height 19
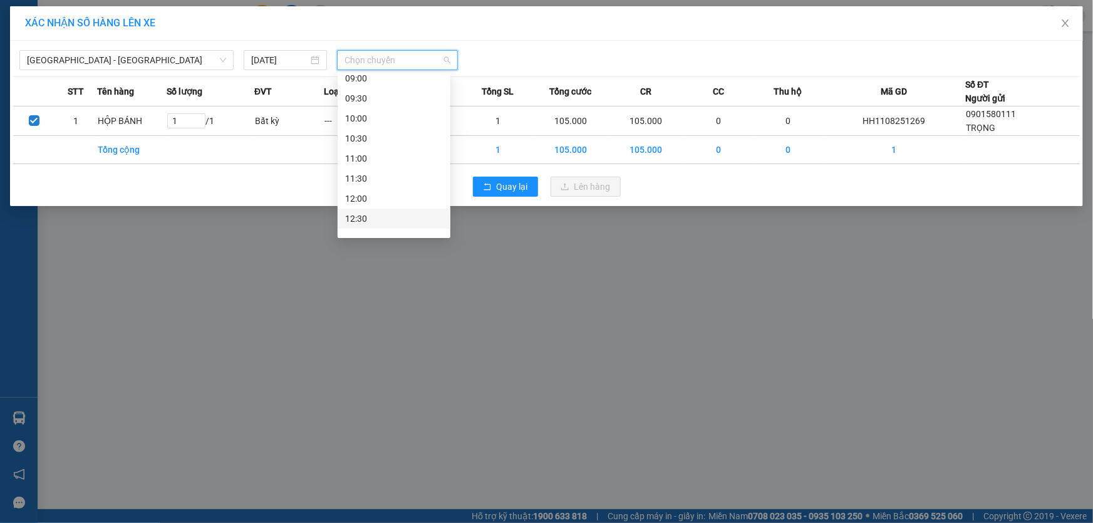
scroll to position [341, 0]
click at [380, 168] on div "14:00" at bounding box center [394, 165] width 98 height 14
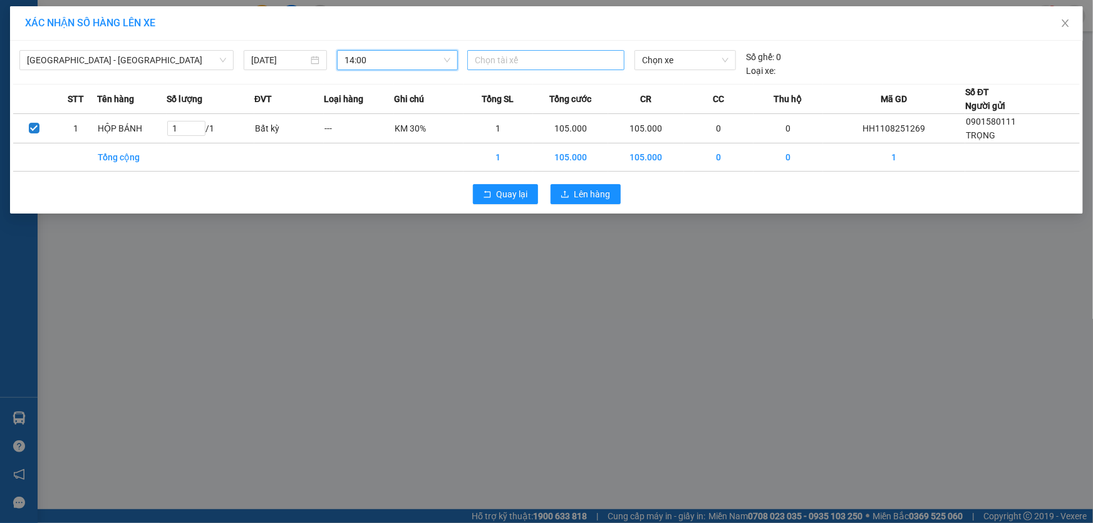
click at [540, 54] on div at bounding box center [546, 60] width 151 height 15
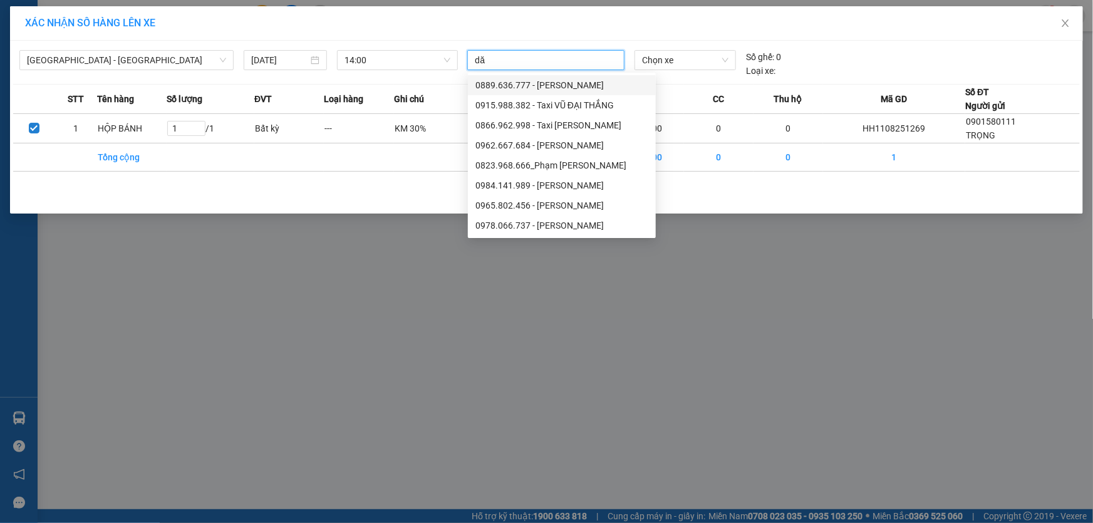
type input "d"
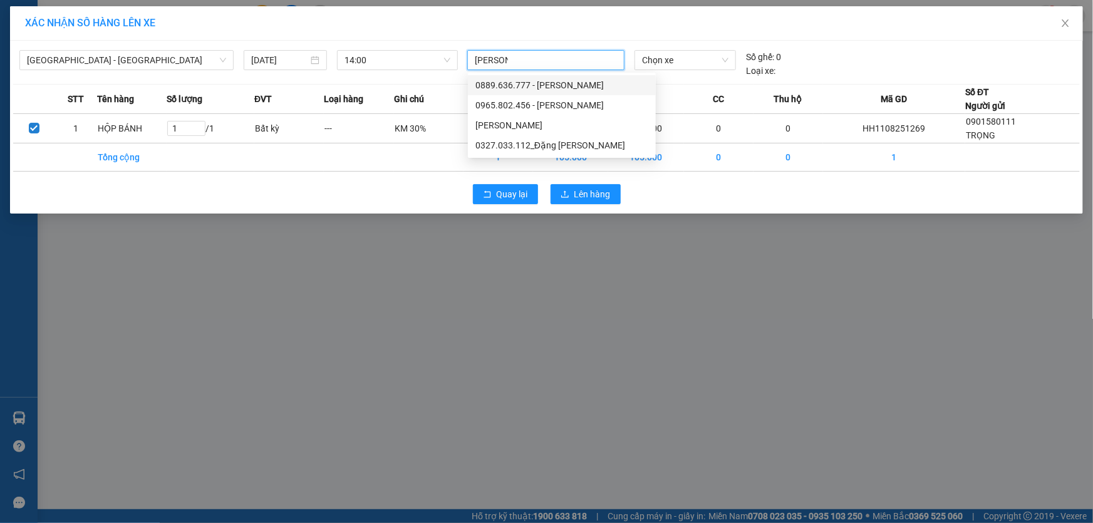
type input "đặng vă"
click at [551, 147] on div "0327.033.112_Đặng Văn Đạt" at bounding box center [562, 145] width 173 height 14
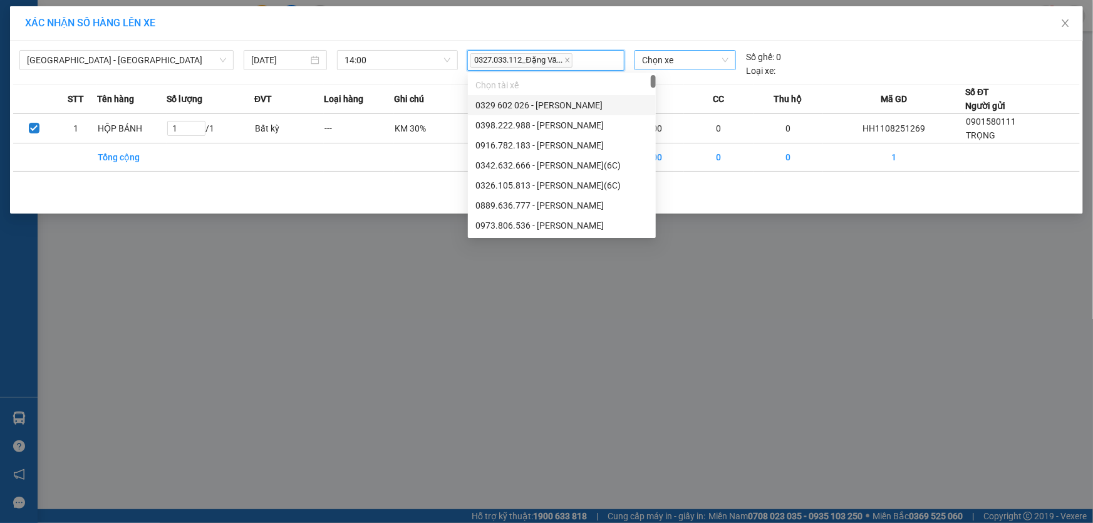
click at [689, 60] on span "Chọn xe" at bounding box center [685, 60] width 86 height 19
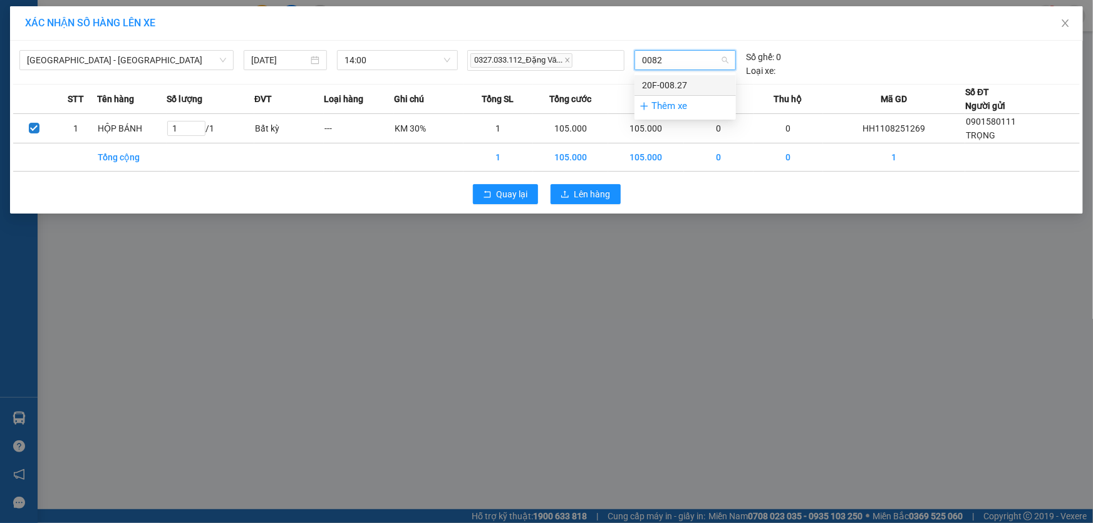
type input "00827"
click at [697, 81] on div "20F-008.27" at bounding box center [685, 85] width 86 height 14
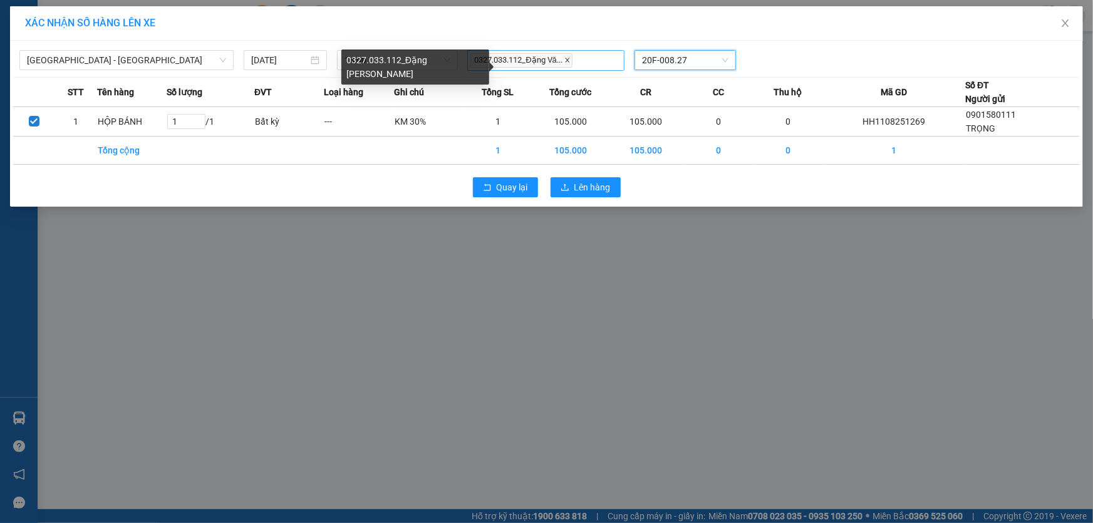
click at [564, 60] on icon "close" at bounding box center [567, 60] width 6 height 6
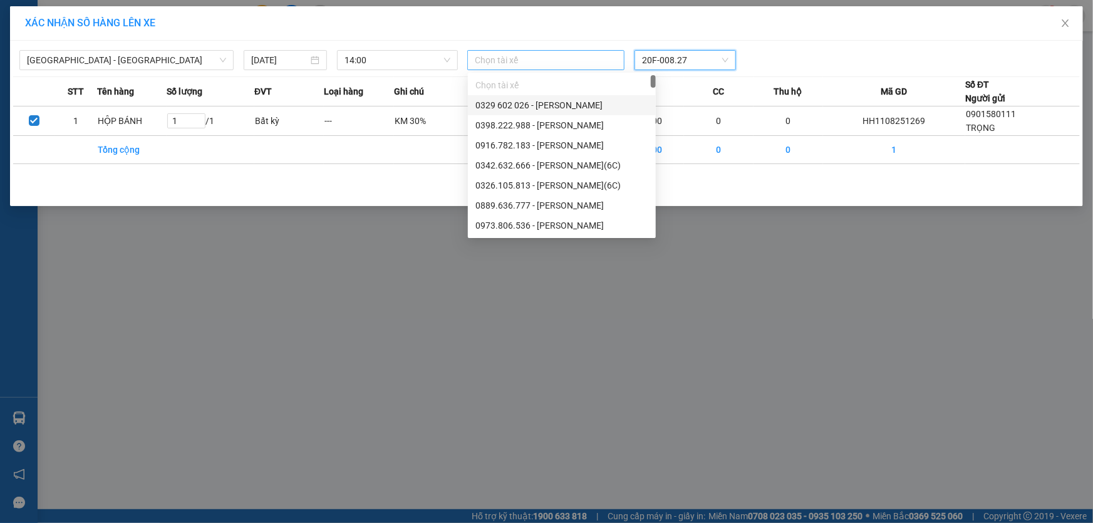
type input "d"
type input "đ"
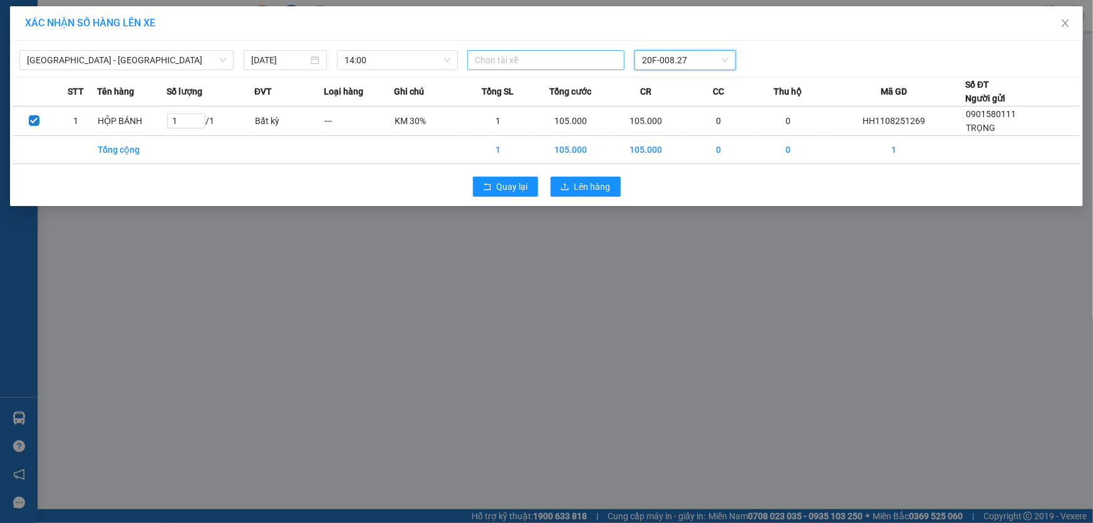
click at [564, 60] on div at bounding box center [546, 60] width 151 height 15
type input "d"
type input "đõ mạnh"
click at [559, 88] on div "0976.136.954 [PERSON_NAME]" at bounding box center [562, 85] width 173 height 14
click at [348, 364] on div "XÁC NHẬN SỐ HÀNG LÊN XE Quảng Ninh - Hà Nội 11/08/2025 14:00 0976.136.954 Đỗ Mạ…" at bounding box center [546, 261] width 1093 height 523
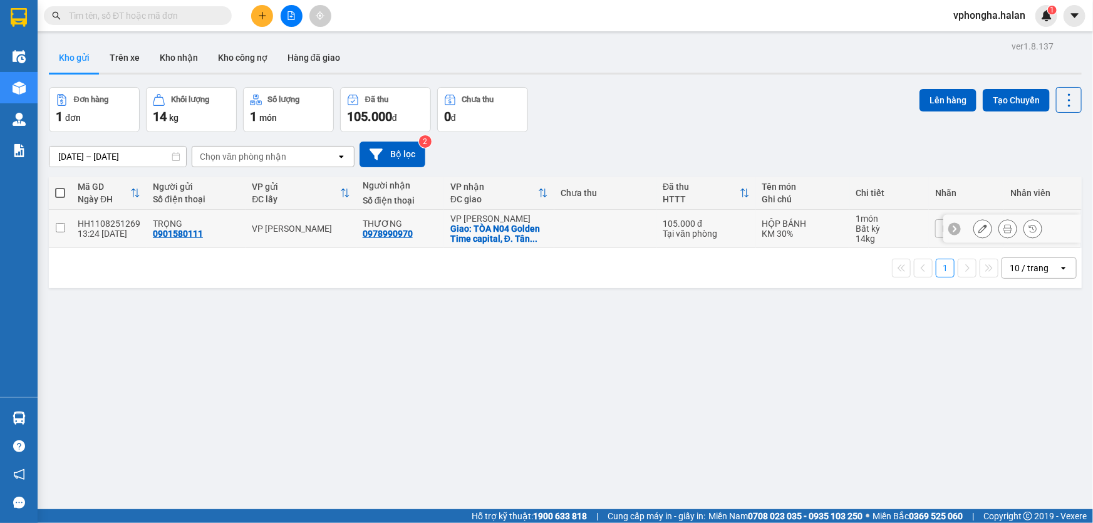
click at [60, 226] on input "checkbox" at bounding box center [60, 227] width 9 height 9
checkbox input "true"
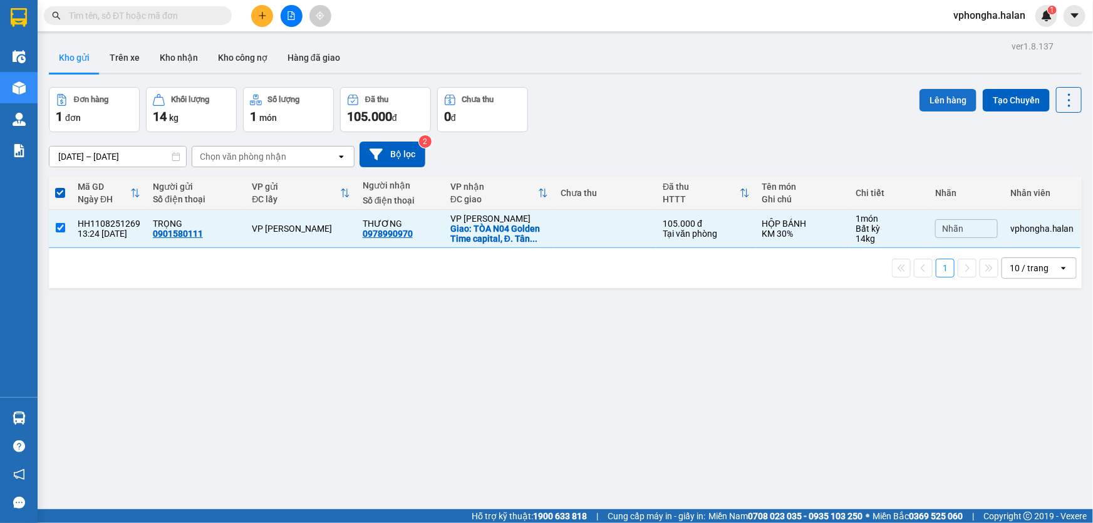
click at [939, 96] on button "Lên hàng" at bounding box center [948, 100] width 57 height 23
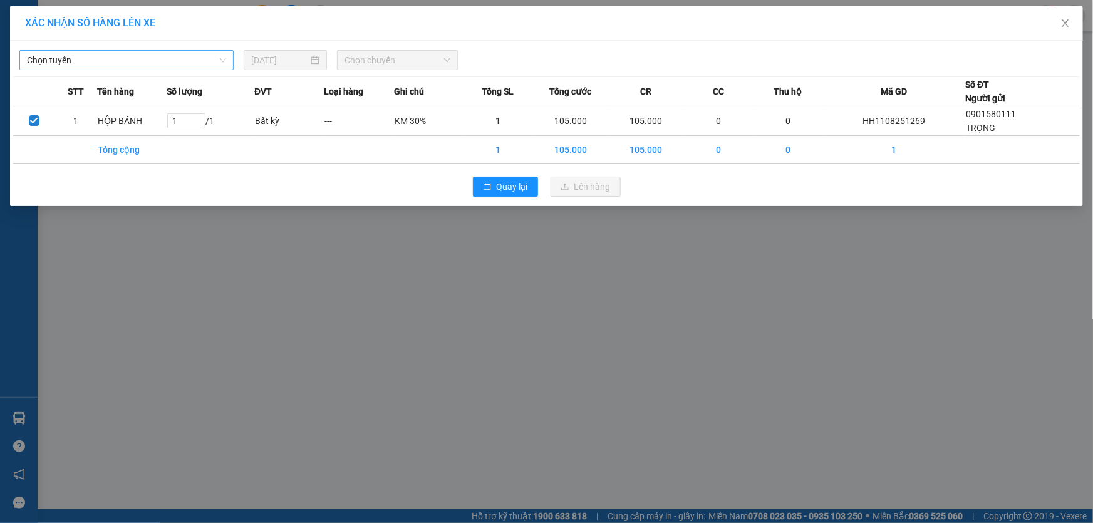
click at [175, 56] on span "Chọn tuyến" at bounding box center [126, 60] width 199 height 19
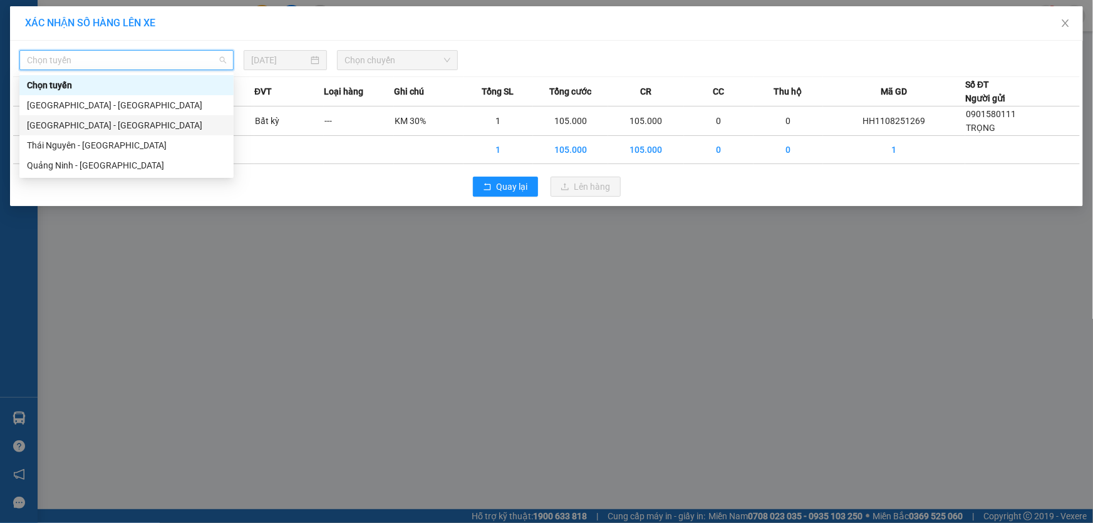
click at [84, 125] on div "[GEOGRAPHIC_DATA] - [GEOGRAPHIC_DATA]" at bounding box center [126, 125] width 199 height 14
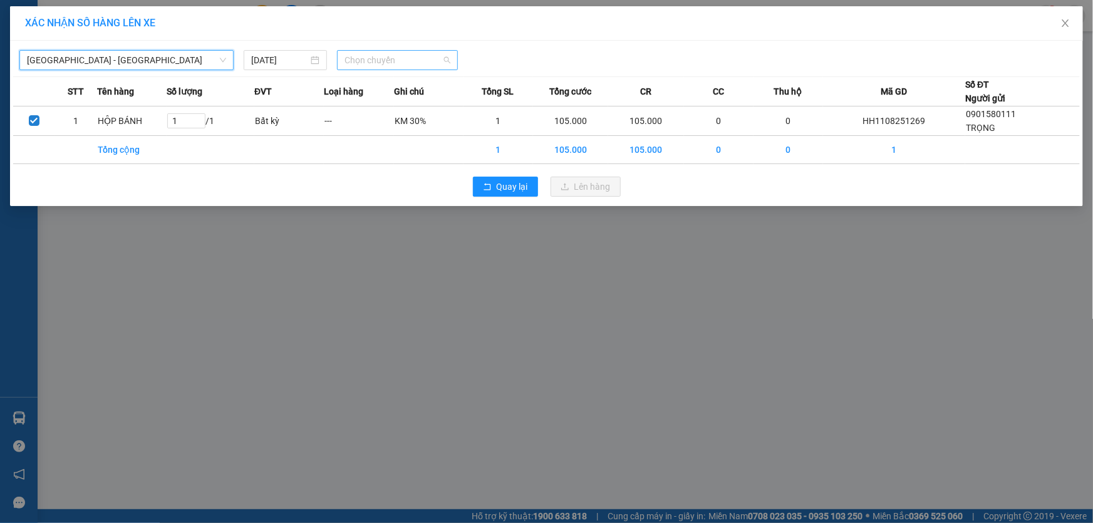
click at [430, 63] on span "Chọn chuyến" at bounding box center [398, 60] width 106 height 19
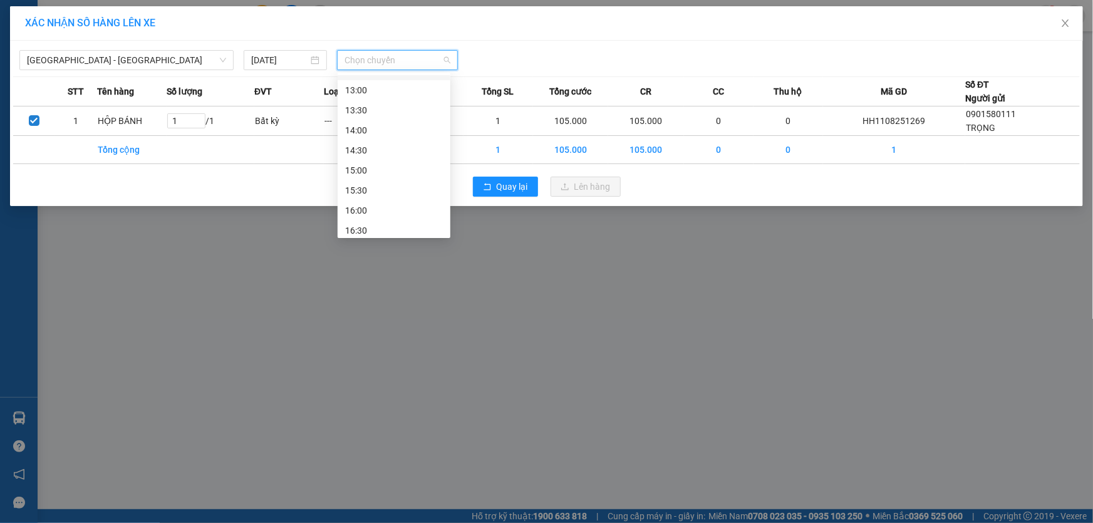
scroll to position [398, 0]
click at [361, 150] on div "15:00" at bounding box center [394, 148] width 98 height 14
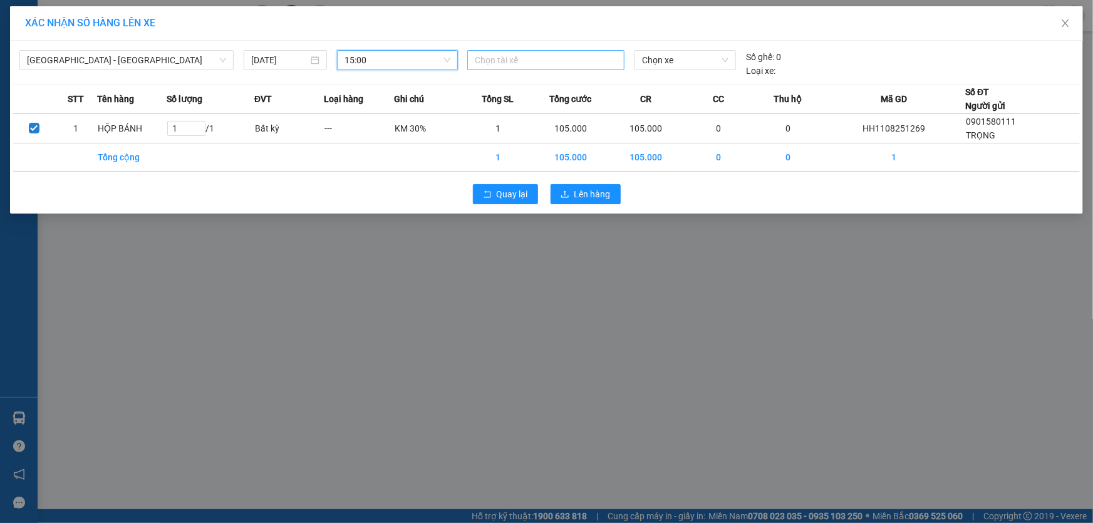
click at [511, 65] on div at bounding box center [546, 60] width 151 height 15
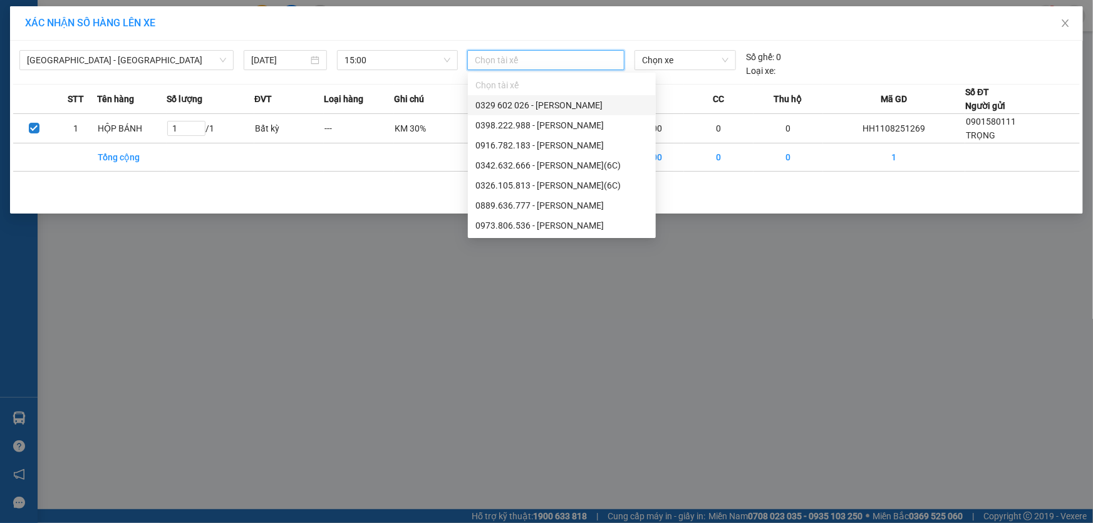
type input "d"
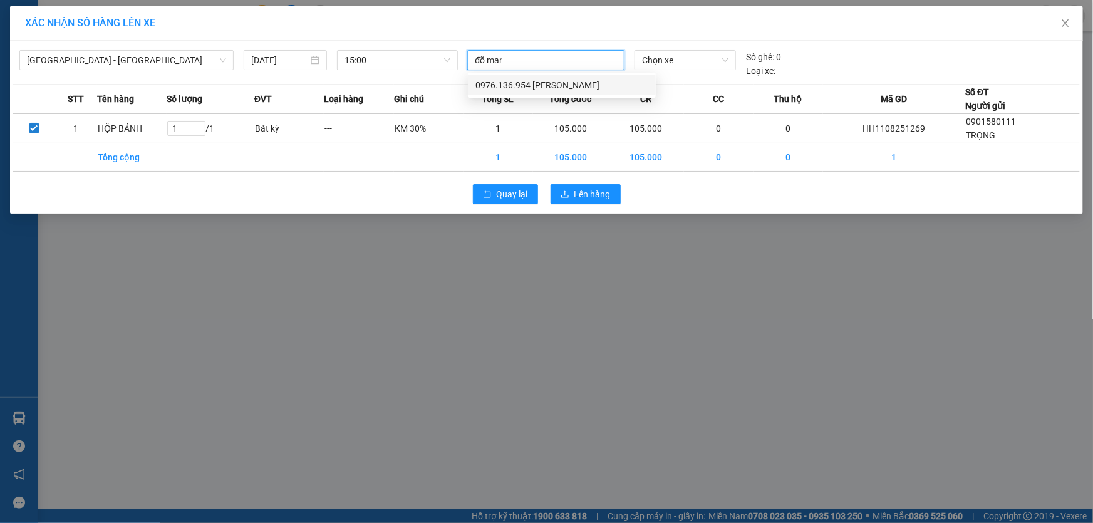
type input "đõ manh"
click at [576, 80] on div "0976.136.954 Đỗ Mạnh Đạt" at bounding box center [562, 85] width 173 height 14
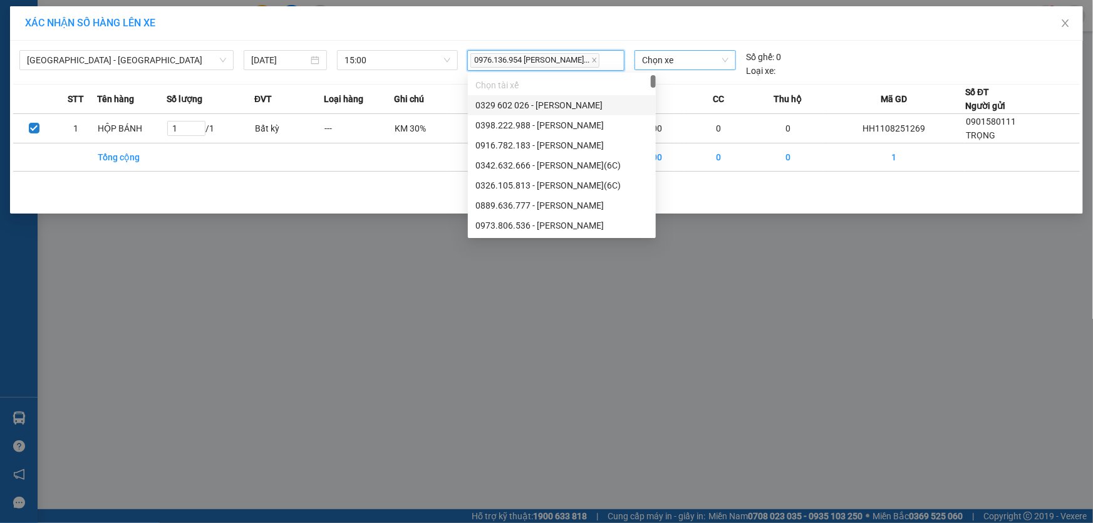
click at [731, 56] on div "Chọn xe" at bounding box center [685, 60] width 101 height 20
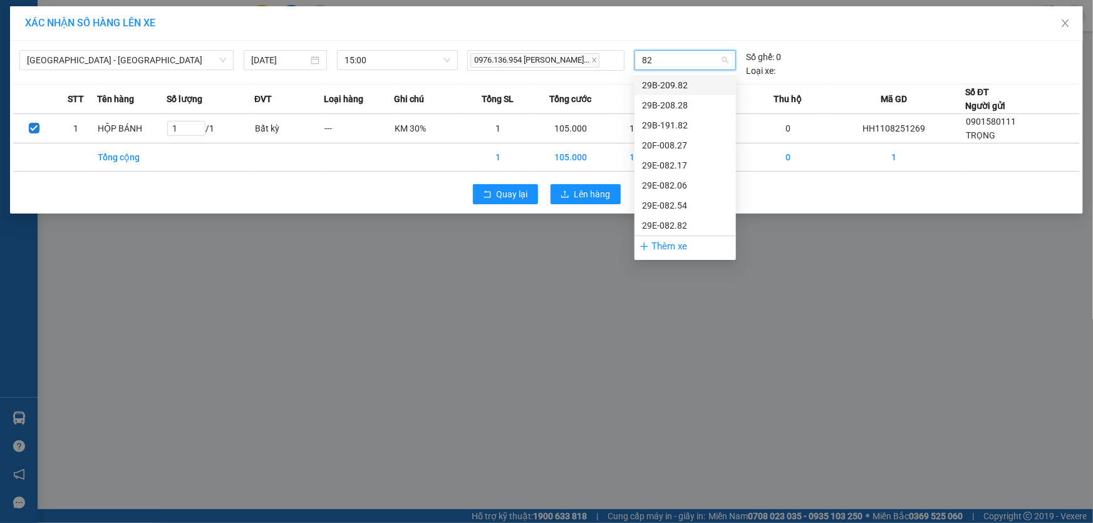
type input "827"
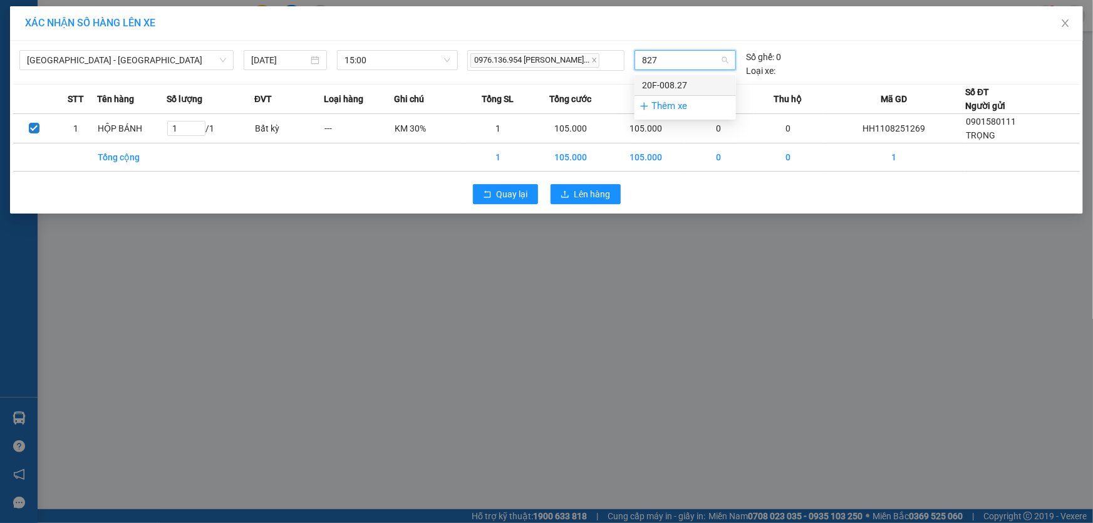
click at [683, 88] on div "20F-008.27" at bounding box center [685, 85] width 86 height 14
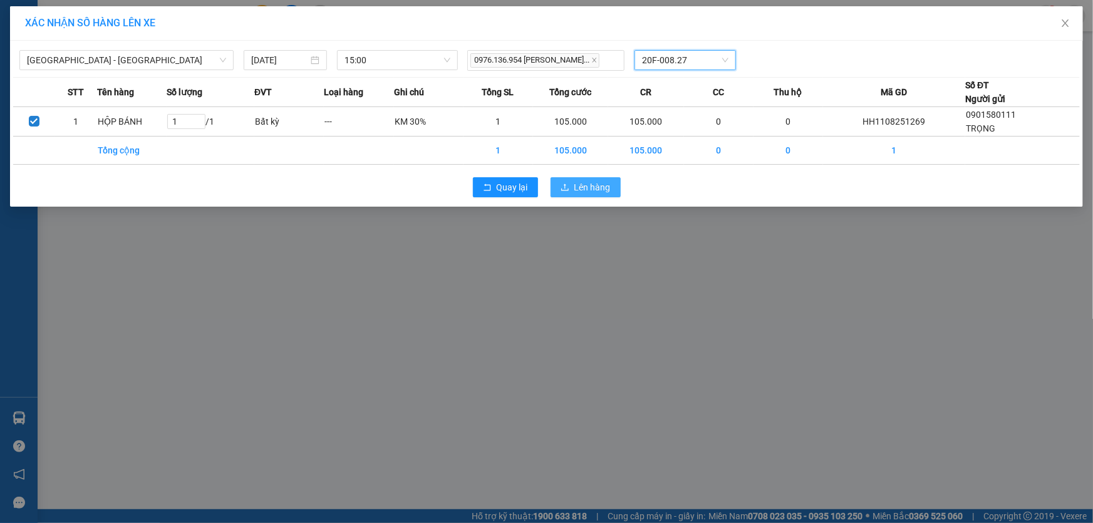
click at [603, 187] on span "Lên hàng" at bounding box center [593, 187] width 36 height 14
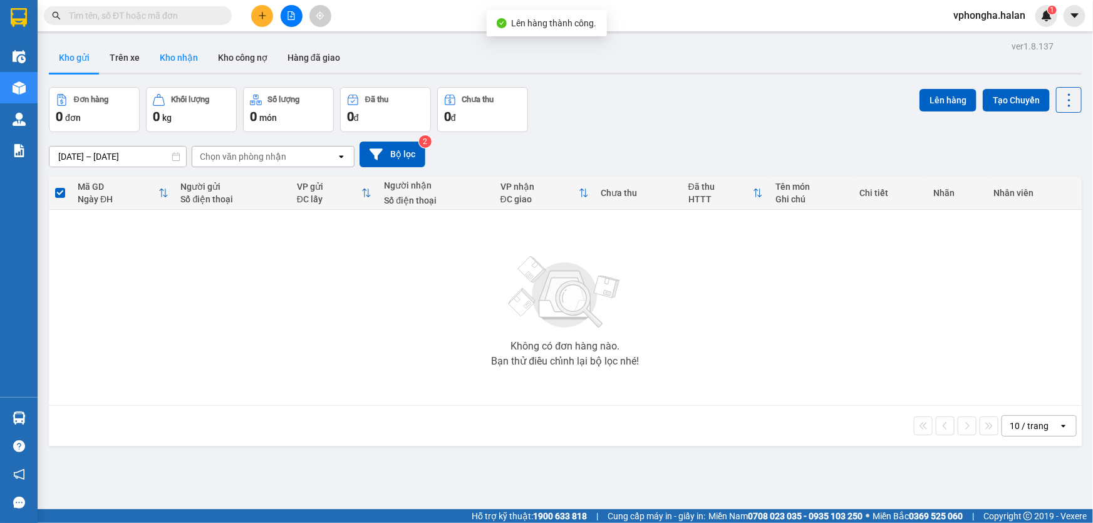
click at [192, 60] on button "Kho nhận" at bounding box center [179, 58] width 58 height 30
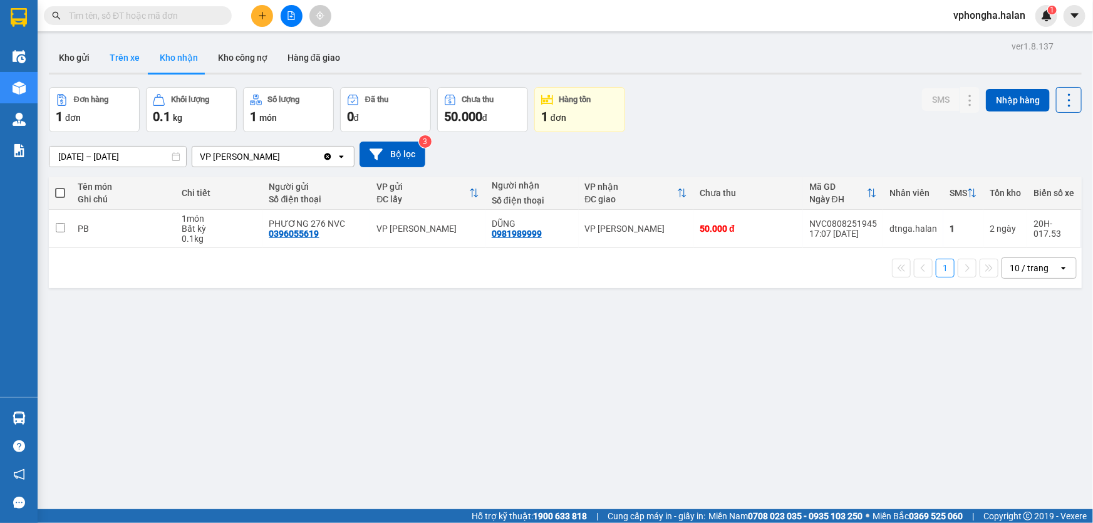
click at [119, 56] on button "Trên xe" at bounding box center [125, 58] width 50 height 30
type input "[DATE] – [DATE]"
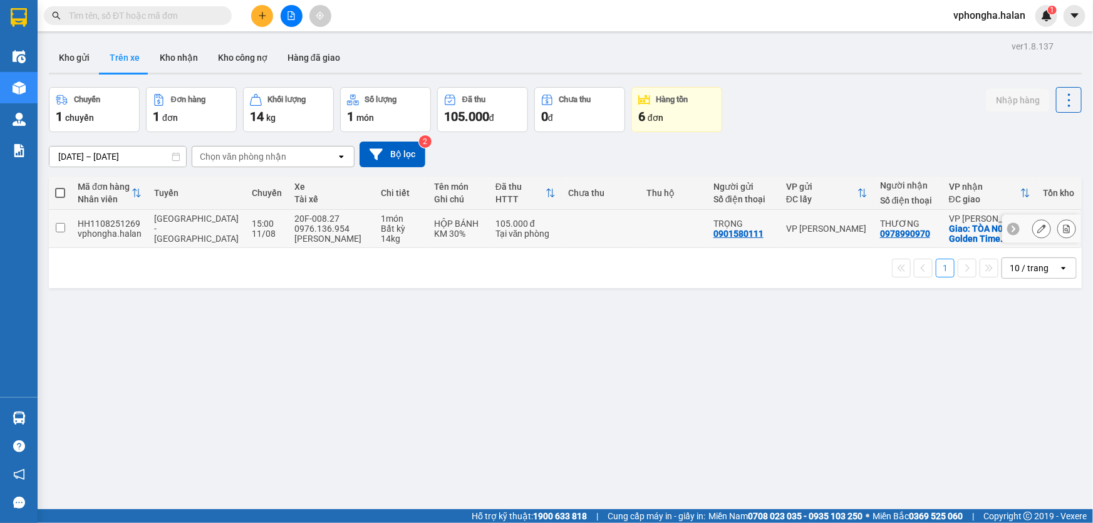
click at [1009, 229] on icon at bounding box center [1013, 228] width 9 height 9
click at [1006, 225] on div "Giao: TÒA N04 Golden Time ..." at bounding box center [989, 234] width 81 height 20
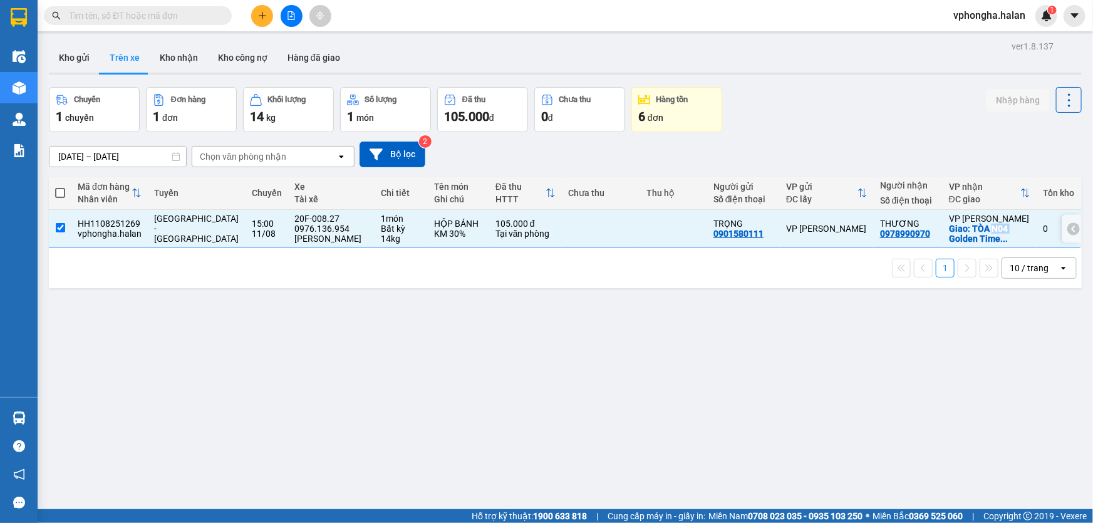
click at [1006, 225] on div "Giao: TÒA N04 Golden Time ..." at bounding box center [989, 234] width 81 height 20
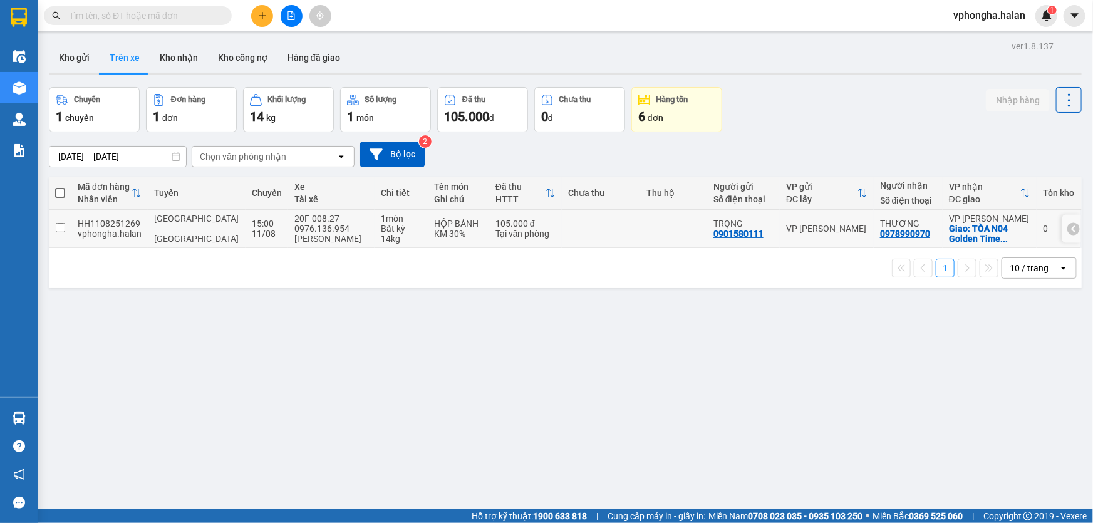
click at [1016, 235] on div "Giao: TÒA N04 Golden Time ..." at bounding box center [989, 234] width 81 height 20
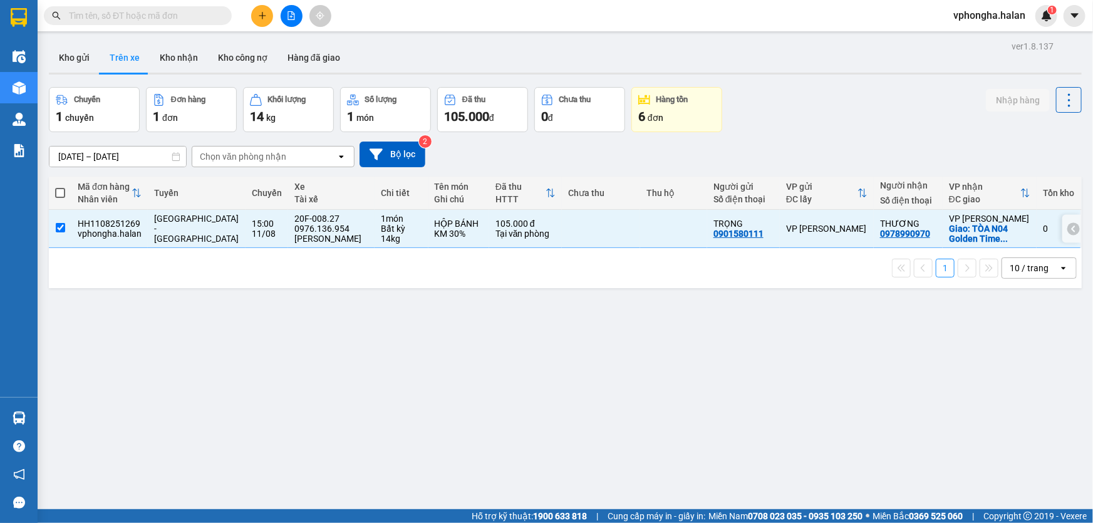
click at [1016, 235] on div "Giao: TÒA N04 Golden Time ..." at bounding box center [989, 234] width 81 height 20
checkbox input "false"
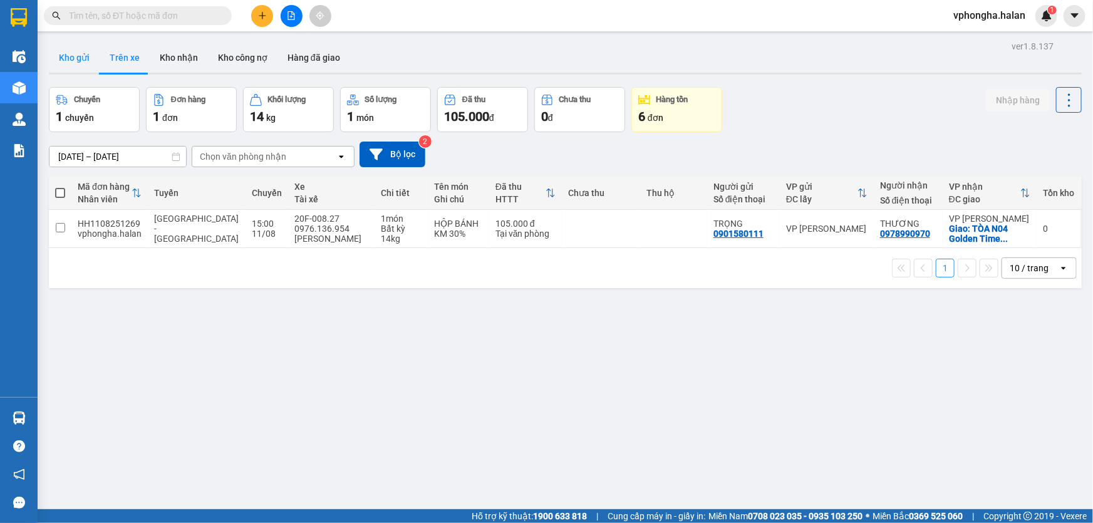
click at [88, 60] on button "Kho gửi" at bounding box center [74, 58] width 51 height 30
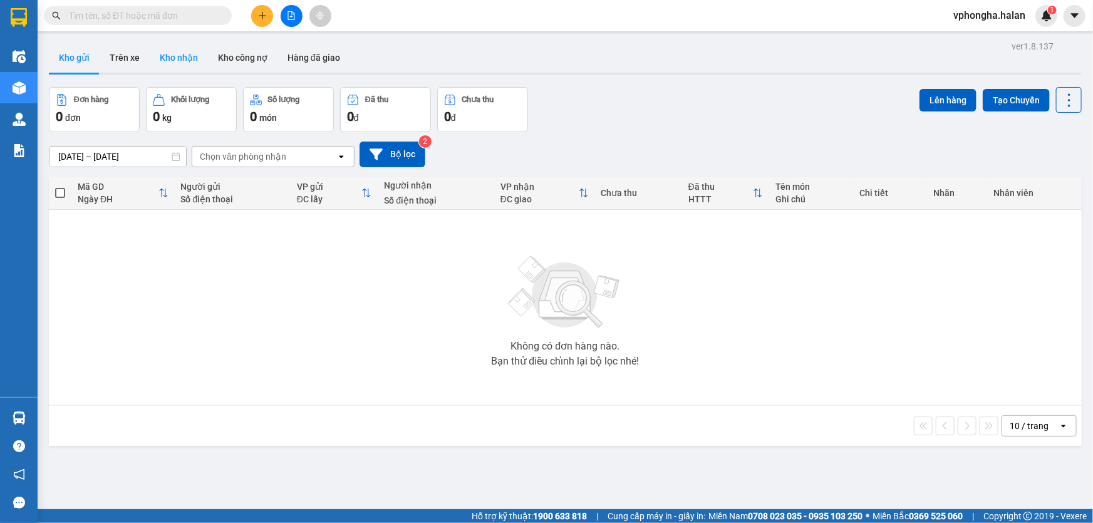
click at [181, 61] on button "Kho nhận" at bounding box center [179, 58] width 58 height 30
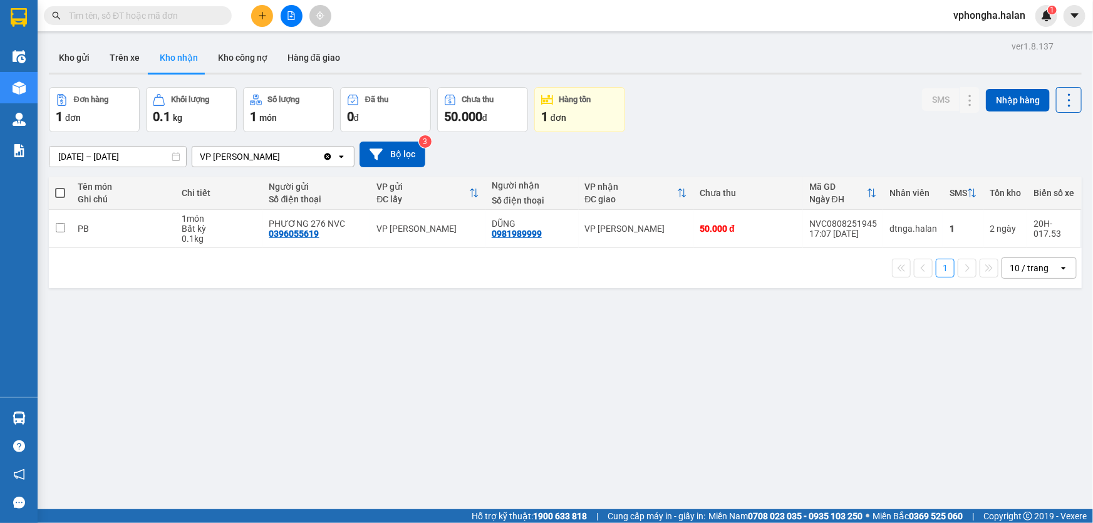
click at [1043, 14] on img at bounding box center [1046, 15] width 11 height 11
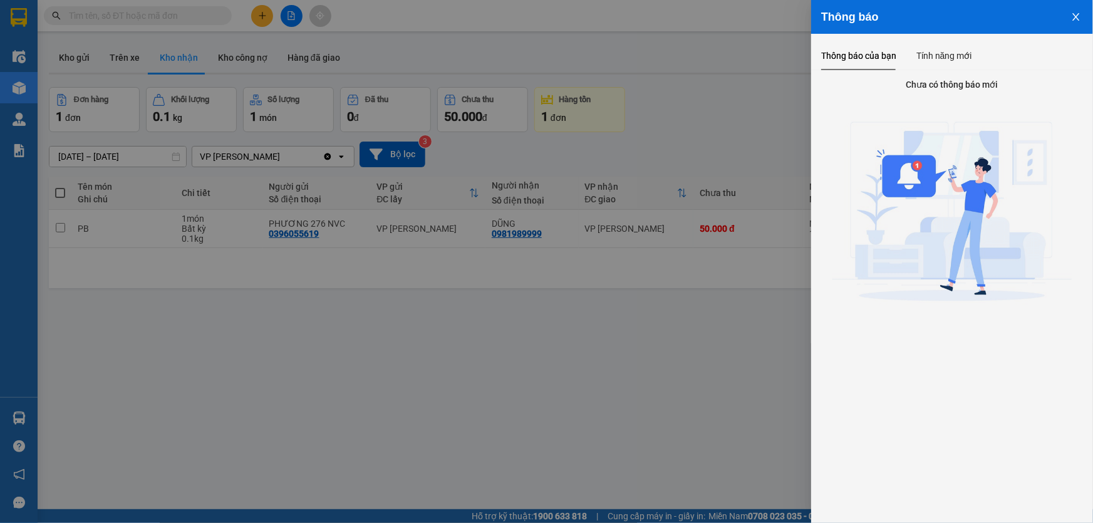
click at [1079, 18] on icon "close" at bounding box center [1076, 17] width 10 height 10
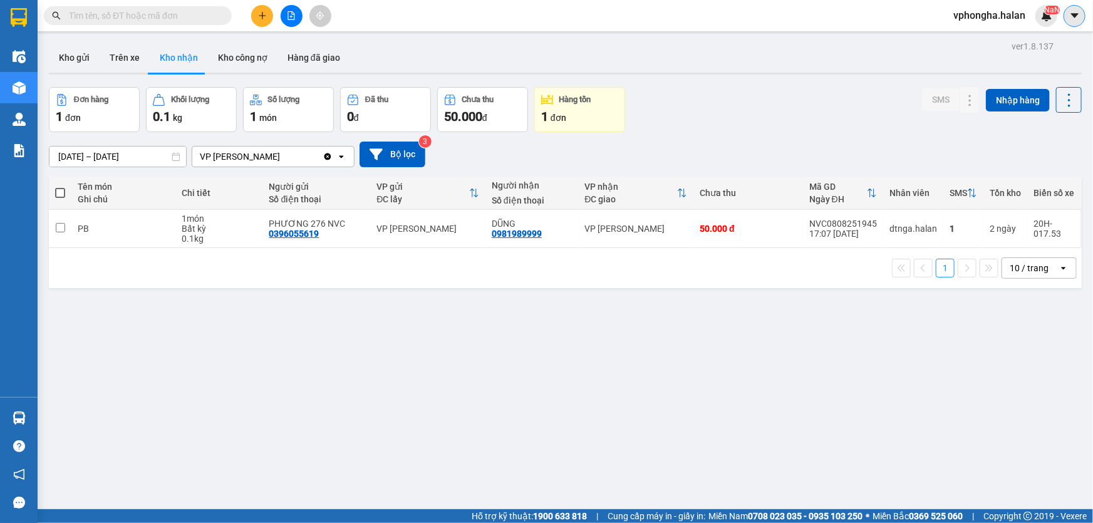
click at [1071, 17] on icon "caret-down" at bounding box center [1074, 15] width 11 height 11
click at [1072, 23] on button at bounding box center [1075, 16] width 22 height 22
click at [977, 12] on span "vphongha.halan" at bounding box center [990, 16] width 92 height 16
click at [992, 35] on span "Đăng xuất" at bounding box center [996, 39] width 66 height 14
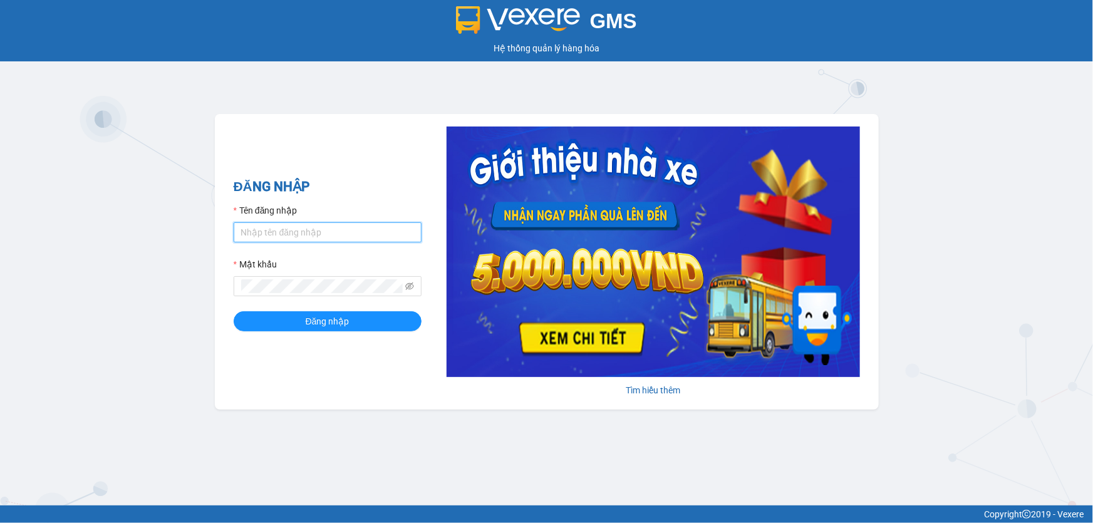
type input "vphongha.halan"
click at [332, 235] on input "vphongha.halan" at bounding box center [328, 232] width 188 height 20
drag, startPoint x: 332, startPoint y: 235, endPoint x: 71, endPoint y: 216, distance: 261.9
click at [68, 208] on div "GMS Hệ thống quản lý hàng hóa ĐĂNG NHẬP Tên đăng nhập vphongha.halan Mật khẩu Đ…" at bounding box center [546, 253] width 1093 height 506
type input "vpcaidam.hlts"
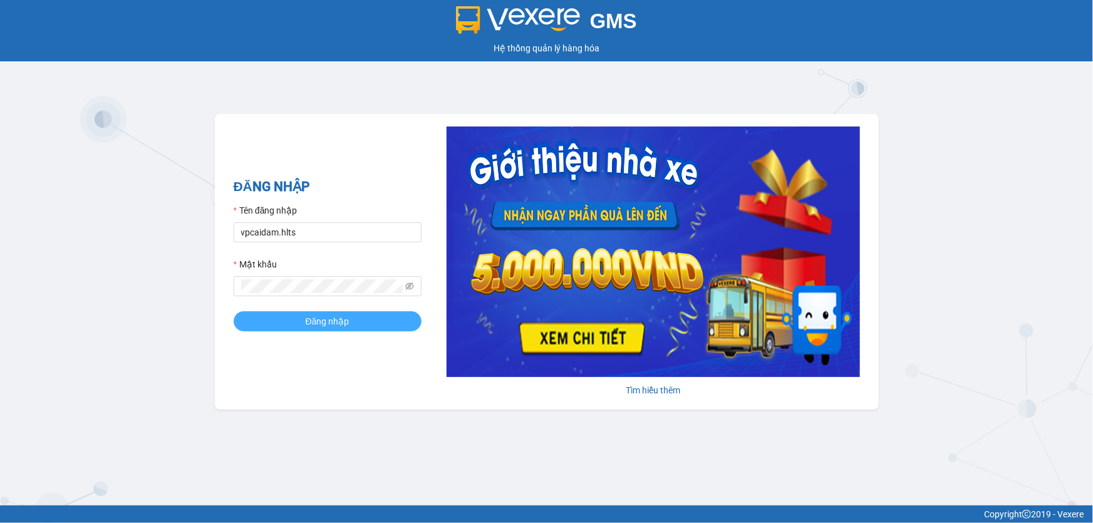
click at [323, 325] on span "Đăng nhập" at bounding box center [328, 322] width 44 height 14
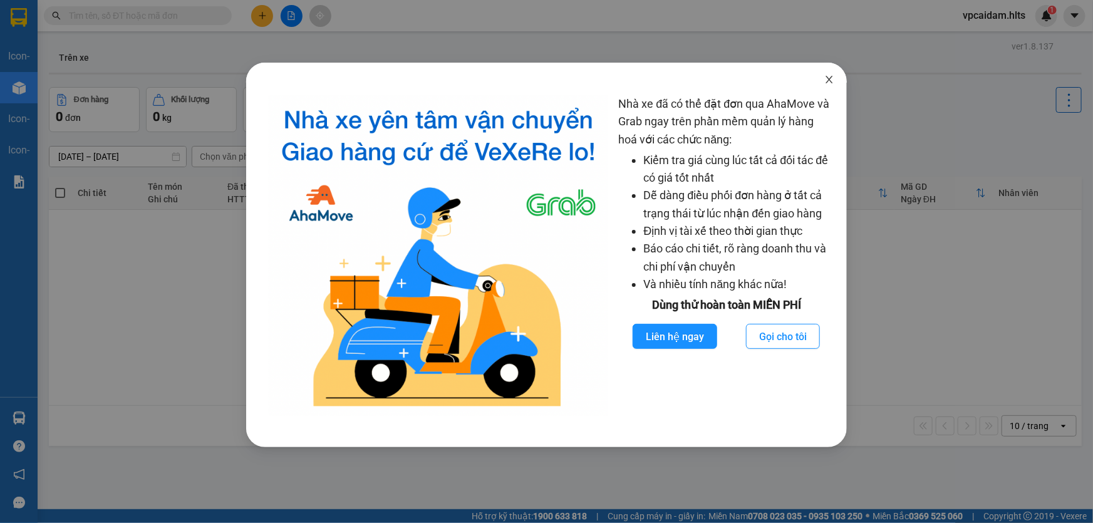
drag, startPoint x: 827, startPoint y: 83, endPoint x: 822, endPoint y: 88, distance: 7.1
click at [831, 83] on icon "close" at bounding box center [830, 80] width 10 height 10
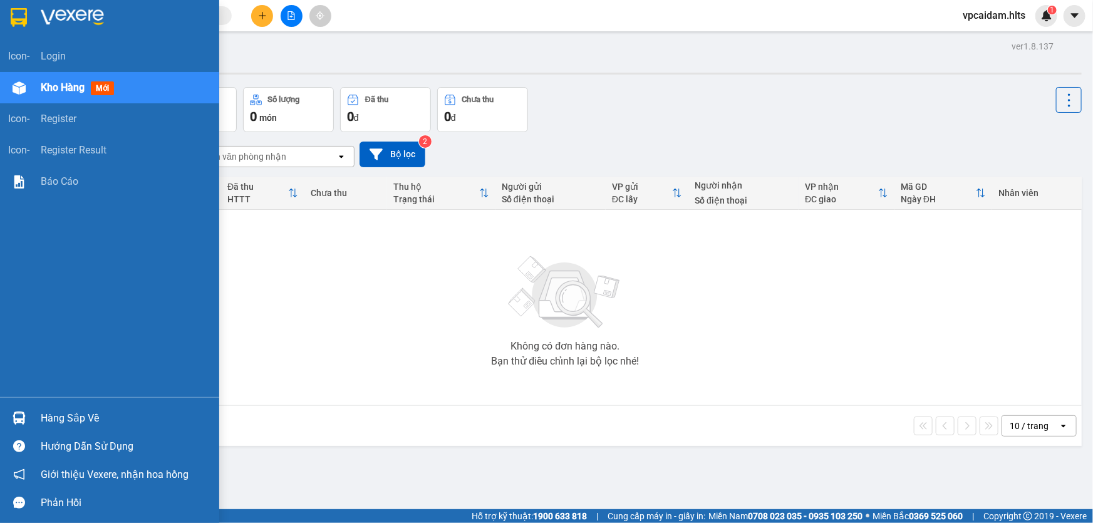
click at [23, 414] on img at bounding box center [19, 418] width 13 height 13
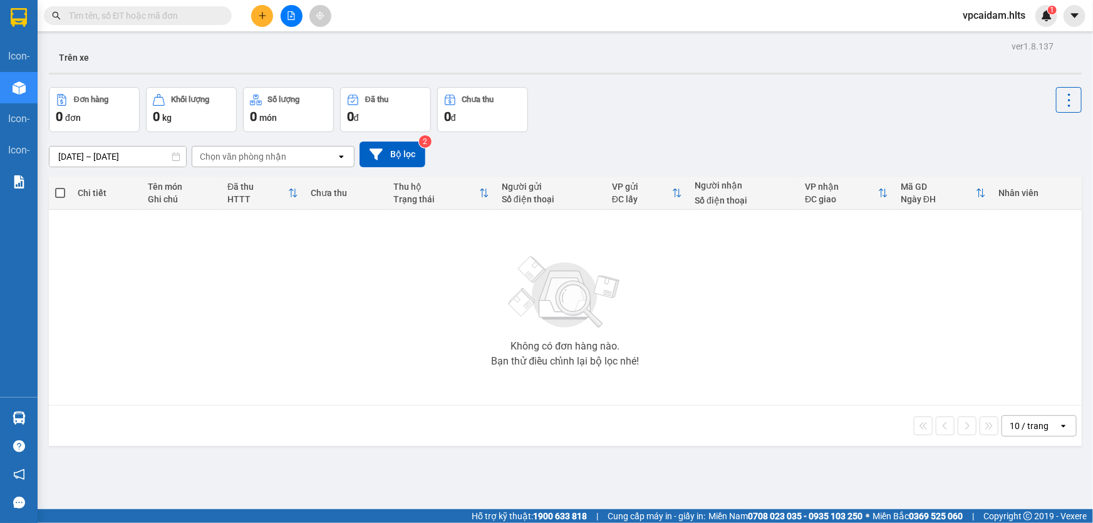
click at [316, 274] on section "Kết quả tìm kiếm ( 0 ) Bộ lọc No Data vpcaidam.hlts 1 icon- Login Kho hàng mới …" at bounding box center [546, 261] width 1093 height 523
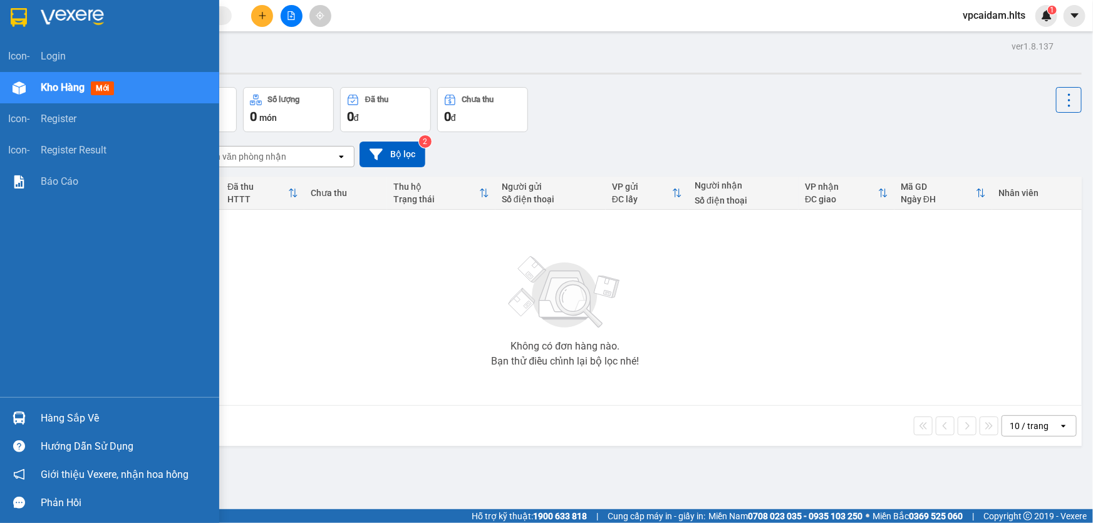
click at [69, 424] on div "Hàng sắp về" at bounding box center [125, 418] width 169 height 19
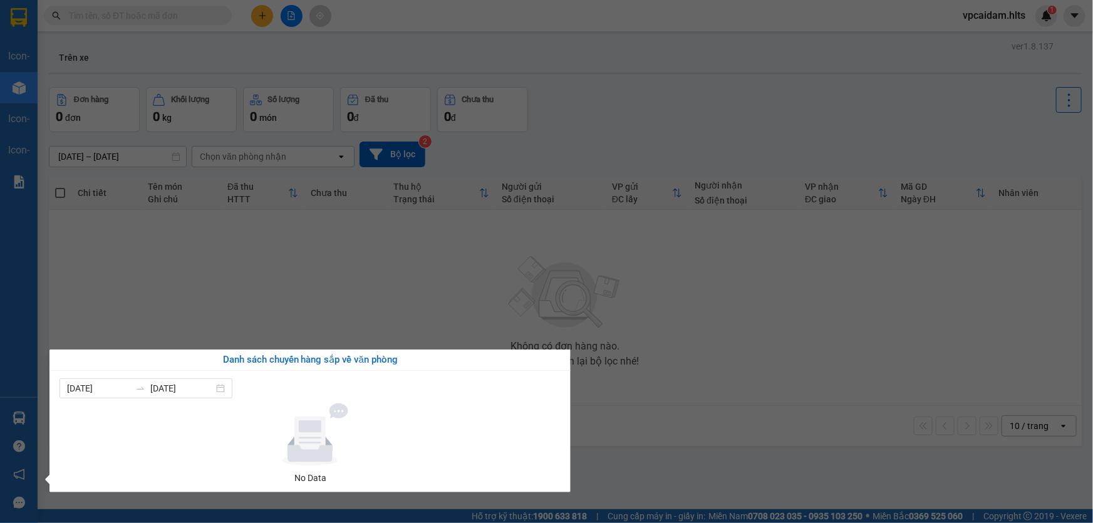
click at [365, 304] on section "Kết quả tìm kiếm ( 0 ) Bộ lọc No Data vpcaidam.hlts 1 icon- Login Kho hàng mới …" at bounding box center [546, 261] width 1093 height 523
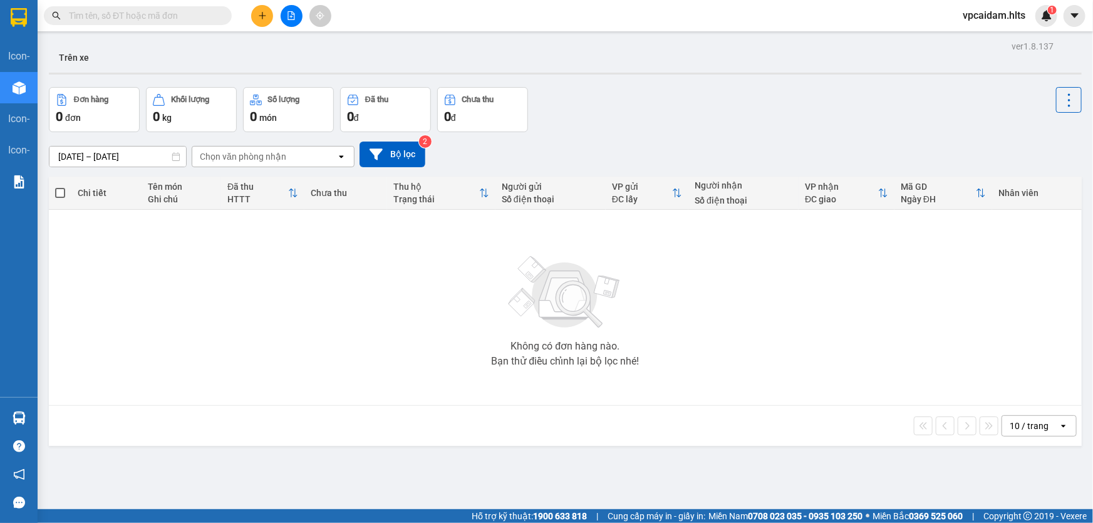
click at [1009, 13] on span "vpcaidam.hlts" at bounding box center [994, 16] width 83 height 16
click at [344, 353] on div "Không có đơn hàng nào. Bạn thử điều chỉnh lại bộ lọc nhé!" at bounding box center [565, 308] width 1021 height 188
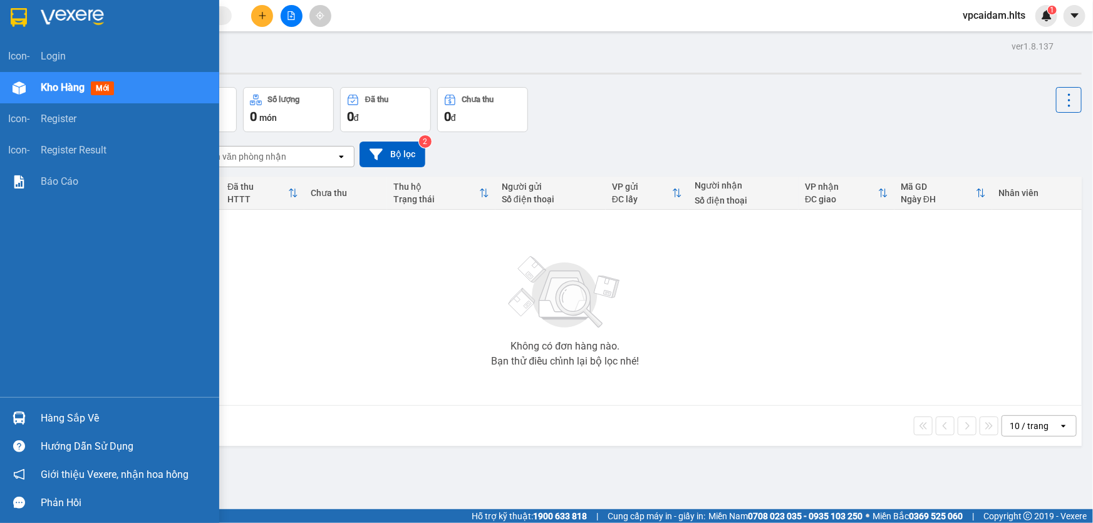
click at [70, 420] on div "Hàng sắp về" at bounding box center [125, 418] width 169 height 19
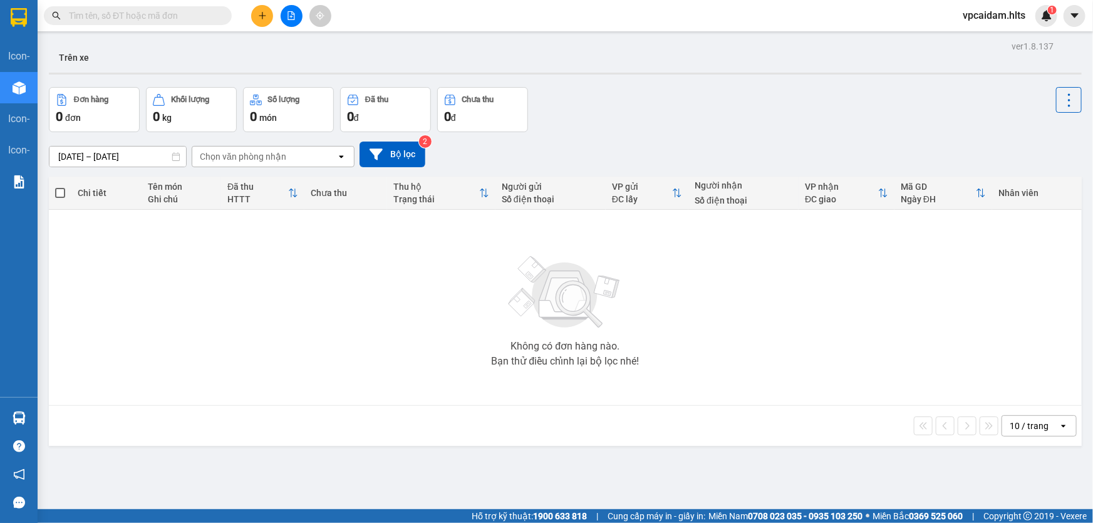
click at [398, 264] on section "Kết quả tìm kiếm ( 0 ) Bộ lọc No Data vpcaidam.hlts 1 icon- Login Kho hàng mới …" at bounding box center [546, 261] width 1093 height 523
click at [1004, 15] on span "vpcaidam.hlts" at bounding box center [994, 16] width 83 height 16
click at [993, 42] on span "Đăng xuất" at bounding box center [1000, 39] width 55 height 14
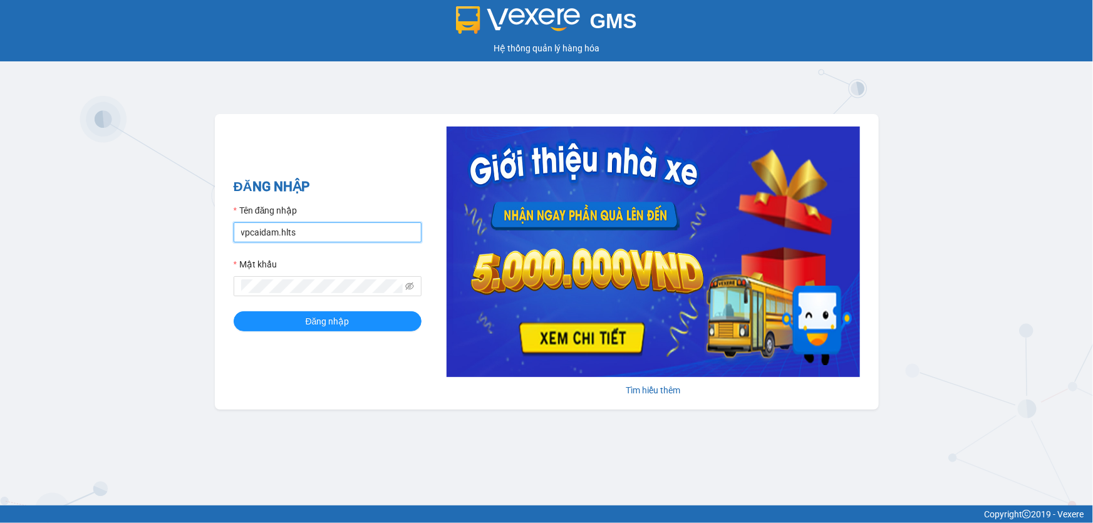
click at [320, 227] on input "vpcaidam.hlts" at bounding box center [328, 232] width 188 height 20
click at [234, 311] on button "Đăng nhập" at bounding box center [328, 321] width 188 height 20
click at [325, 238] on input "vp" at bounding box center [328, 232] width 188 height 20
type input "vpgiengday.halan"
click at [234, 311] on button "Đăng nhập" at bounding box center [328, 321] width 188 height 20
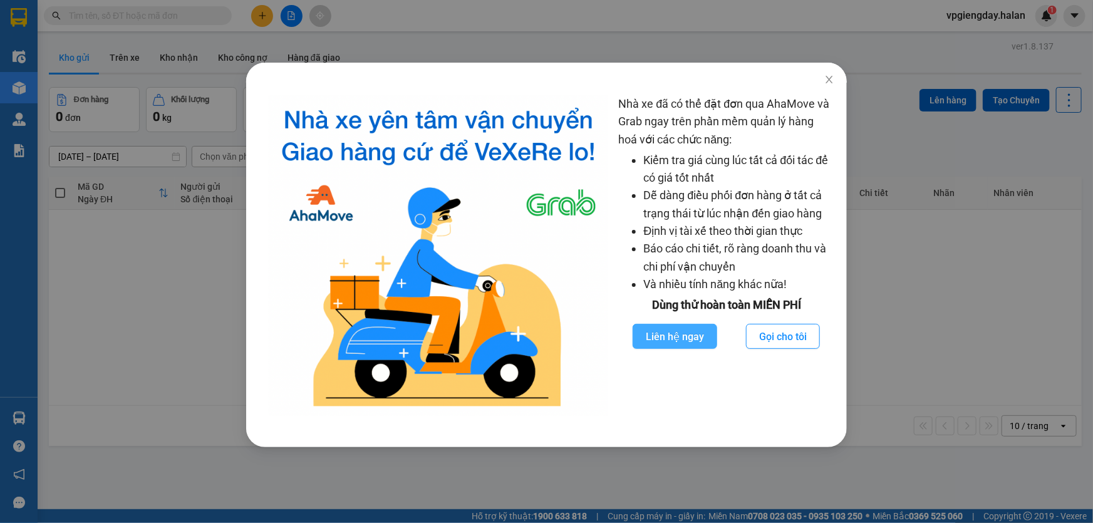
click at [680, 338] on span "Liên hệ ngay" at bounding box center [675, 337] width 58 height 16
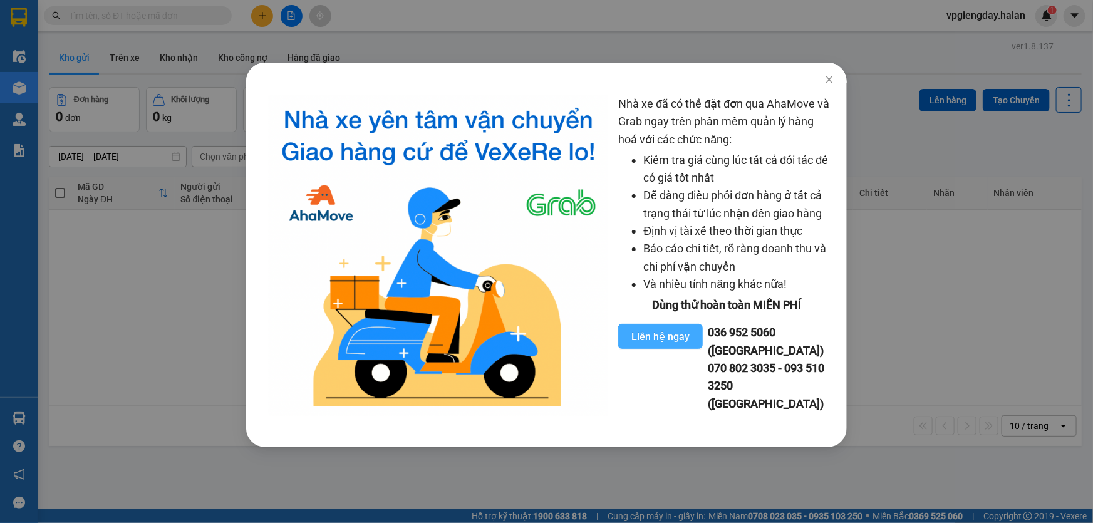
click at [652, 338] on span "Liên hệ ngay" at bounding box center [661, 337] width 58 height 16
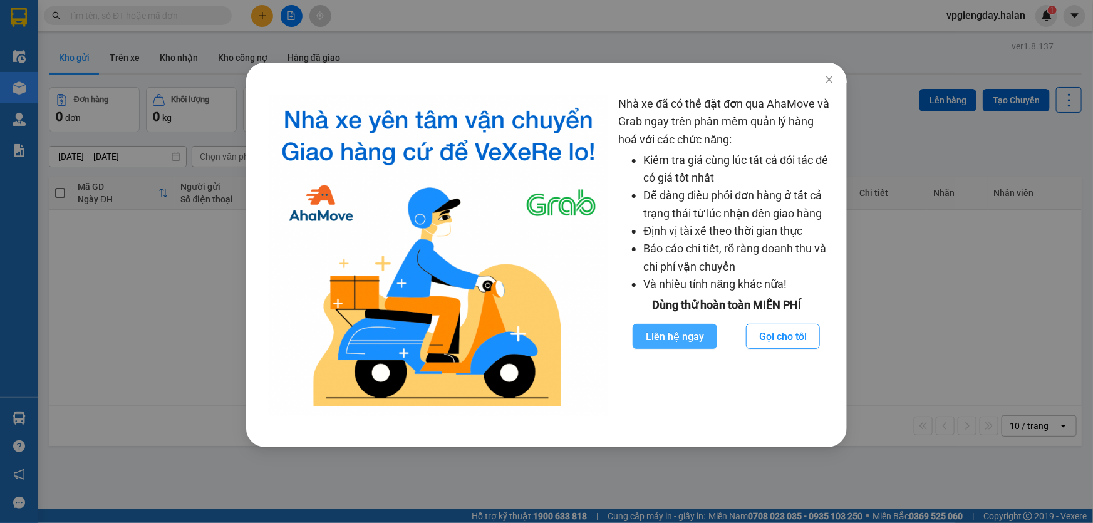
click at [690, 335] on span "Liên hệ ngay" at bounding box center [675, 337] width 58 height 16
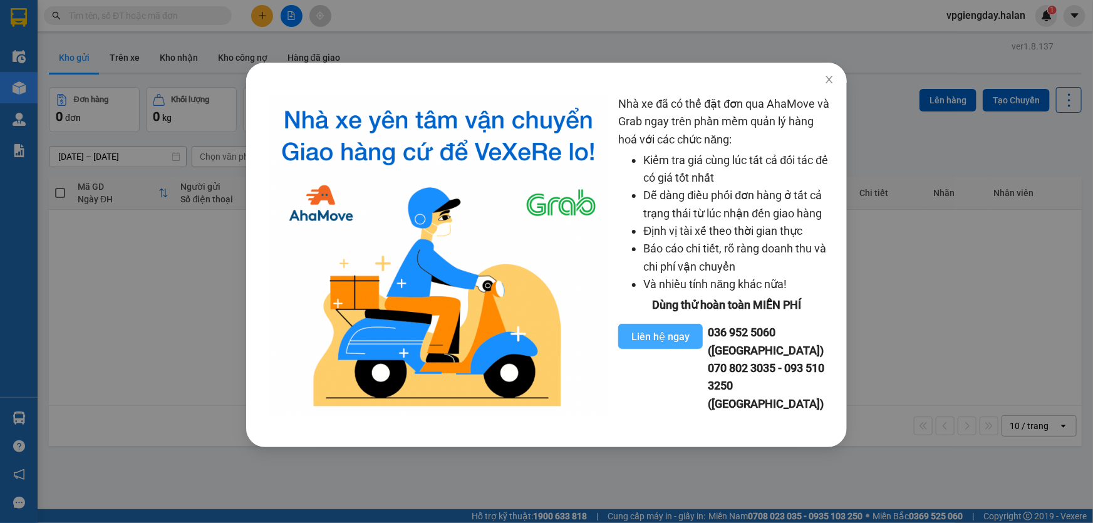
click at [657, 338] on span "Liên hệ ngay" at bounding box center [661, 337] width 58 height 16
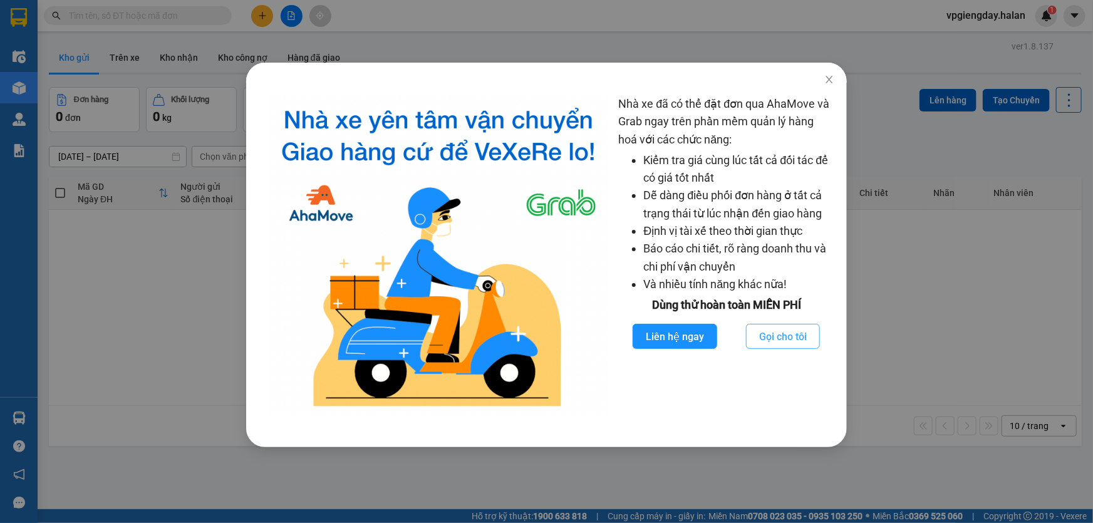
click at [775, 340] on span "Gọi cho tôi" at bounding box center [783, 337] width 48 height 16
click at [825, 83] on icon "close" at bounding box center [830, 80] width 10 height 10
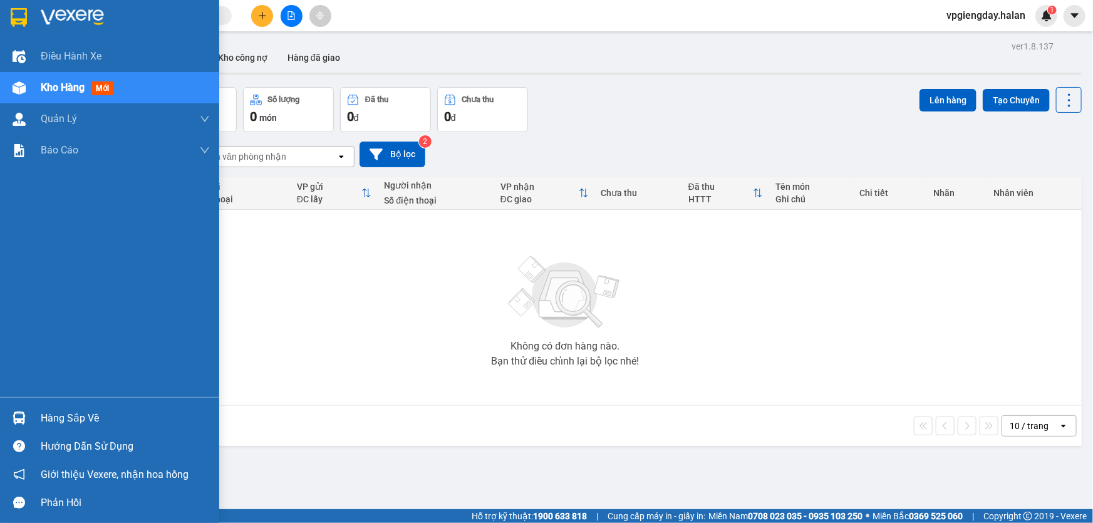
click at [52, 422] on div "Hàng sắp về" at bounding box center [125, 418] width 169 height 19
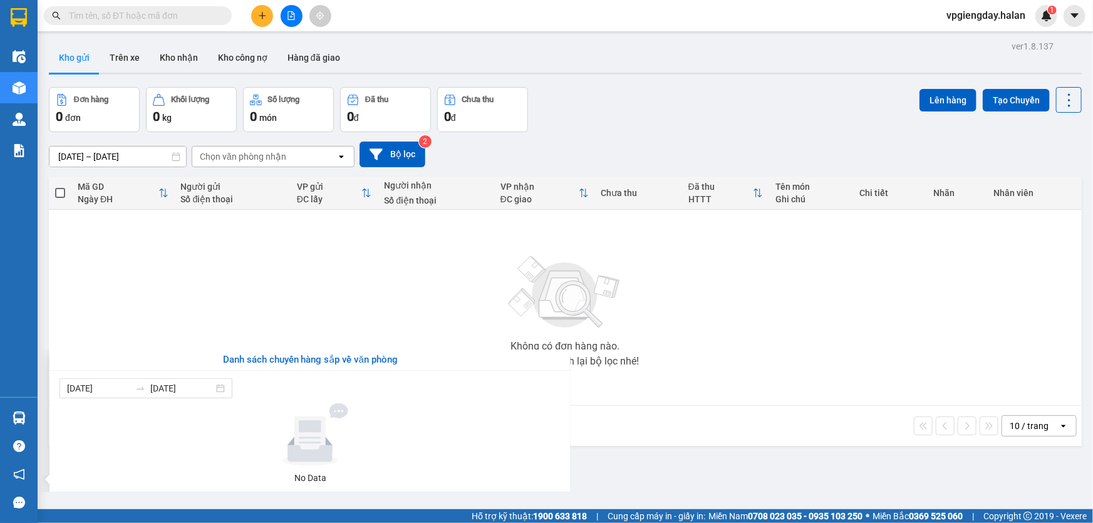
click at [771, 319] on section "Kết quả tìm kiếm ( 0 ) Bộ lọc No Data vpgiengday.halan 1 Điều hành xe Kho hàng …" at bounding box center [546, 261] width 1093 height 523
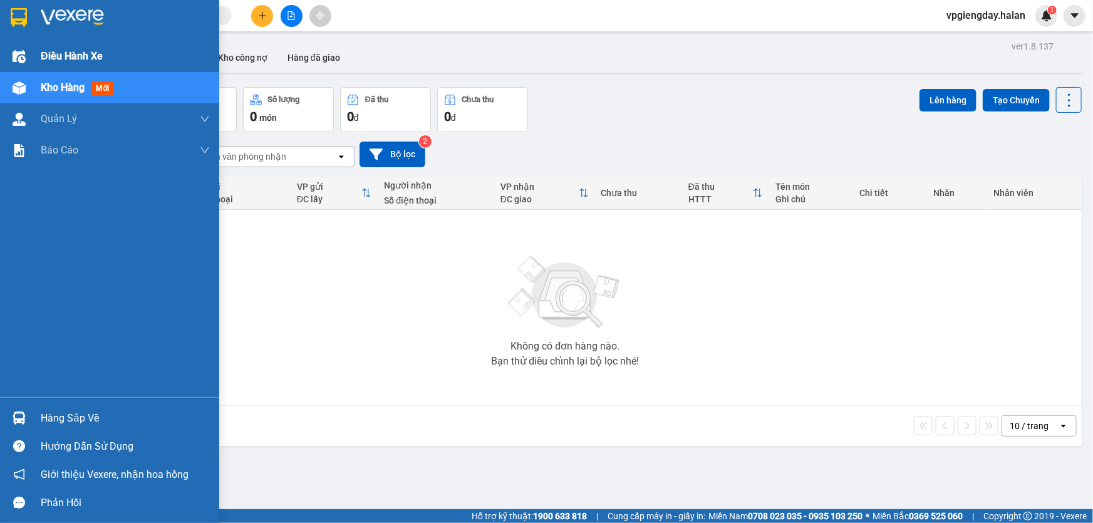
click at [58, 53] on span "Điều hành xe" at bounding box center [72, 56] width 62 height 16
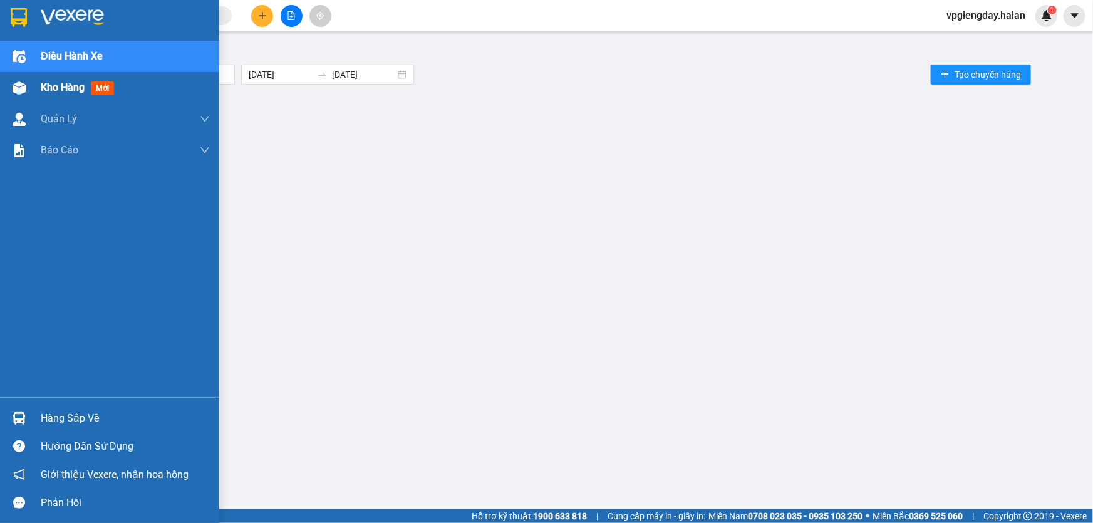
click at [46, 82] on span "Kho hàng" at bounding box center [63, 87] width 44 height 12
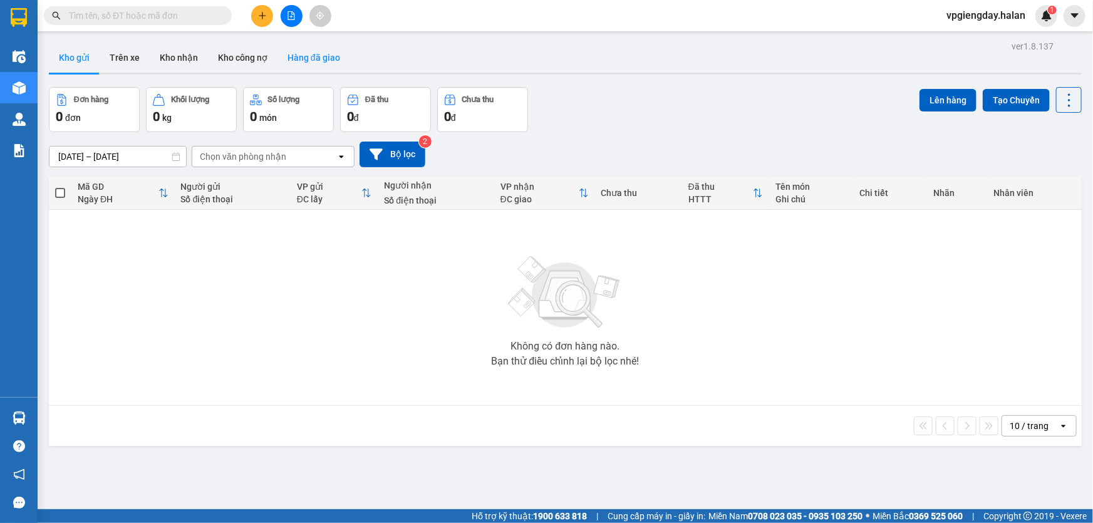
click at [303, 60] on button "Hàng đã giao" at bounding box center [314, 58] width 73 height 30
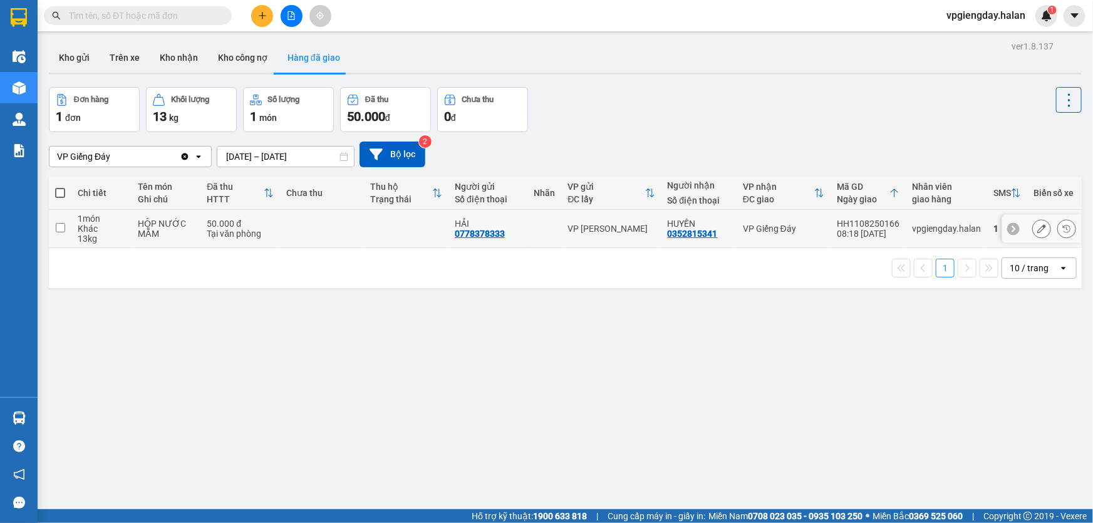
click at [59, 226] on input "checkbox" at bounding box center [60, 227] width 9 height 9
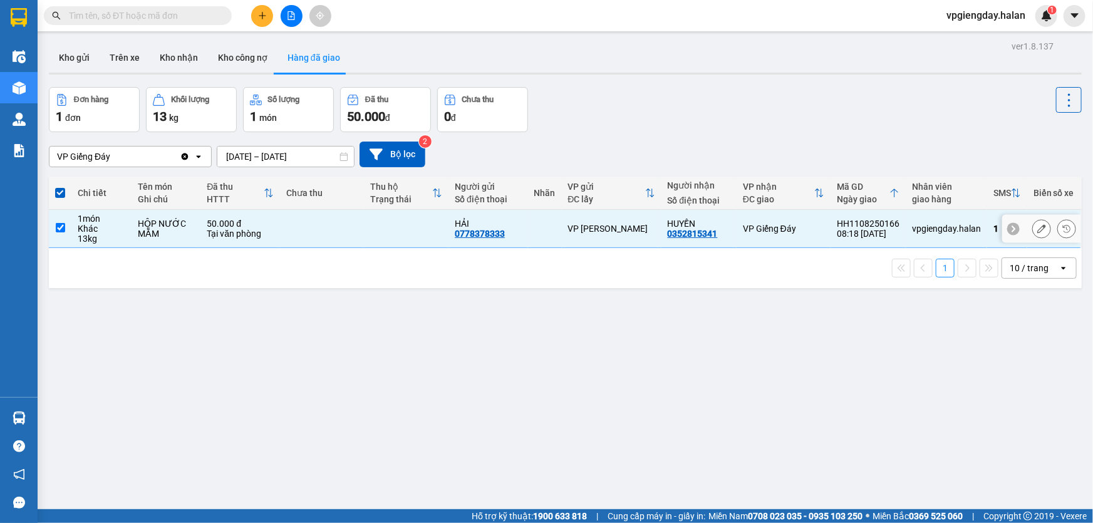
click at [60, 225] on input "checkbox" at bounding box center [60, 227] width 9 height 9
checkbox input "false"
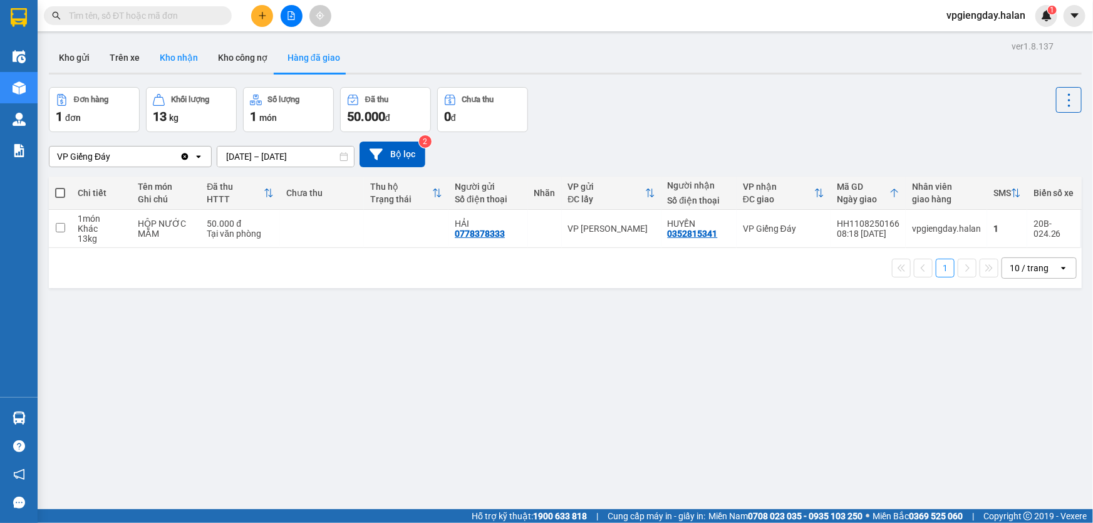
click at [179, 63] on button "Kho nhận" at bounding box center [179, 58] width 58 height 30
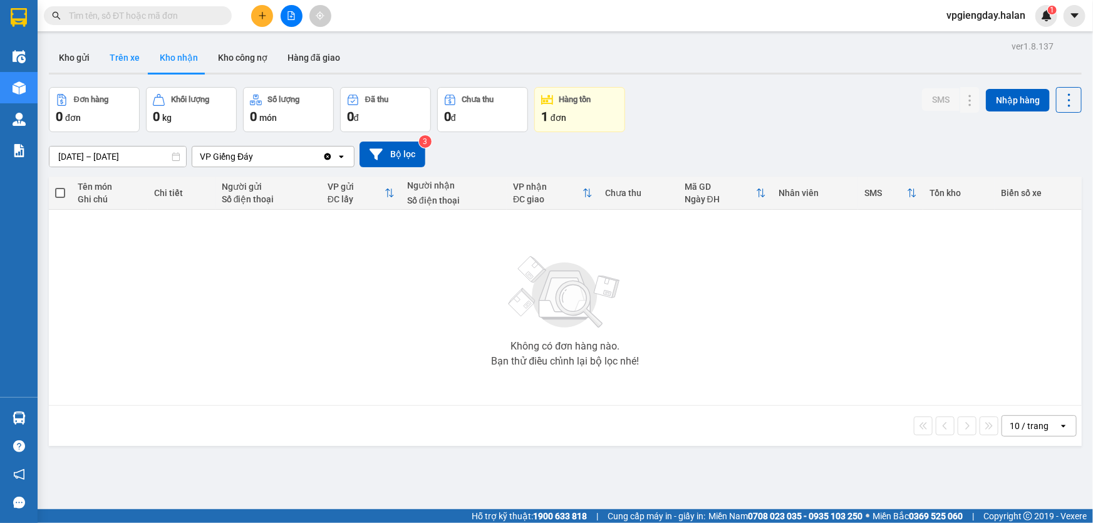
click at [103, 58] on button "Trên xe" at bounding box center [125, 58] width 50 height 30
type input "[DATE] – [DATE]"
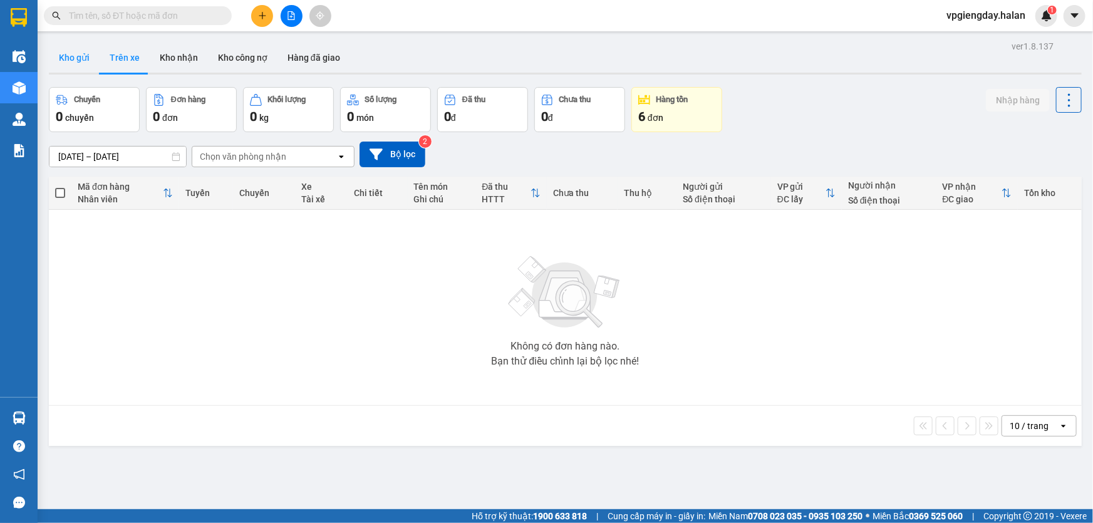
click at [79, 55] on button "Kho gửi" at bounding box center [74, 58] width 51 height 30
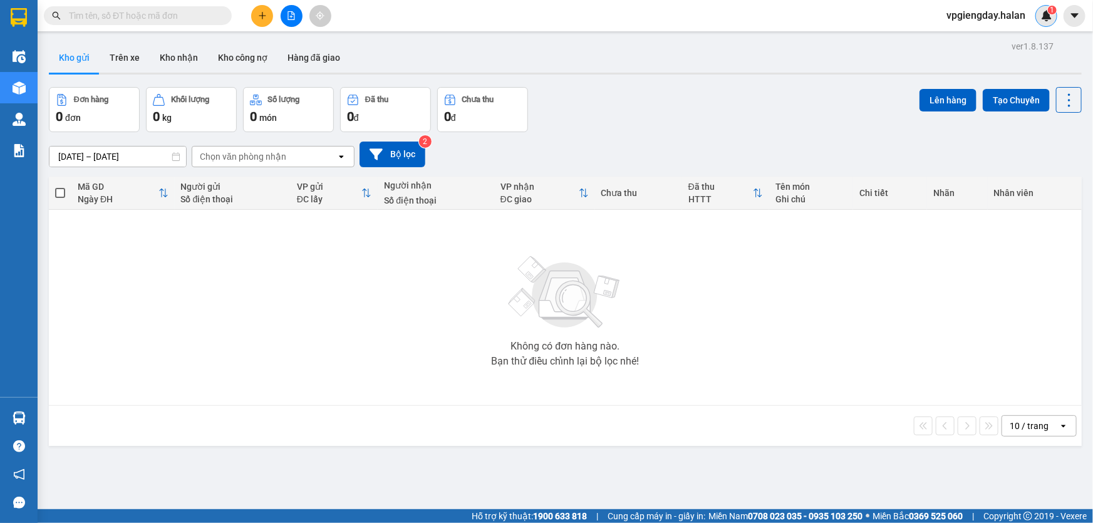
click at [1048, 24] on div "1" at bounding box center [1047, 16] width 22 height 22
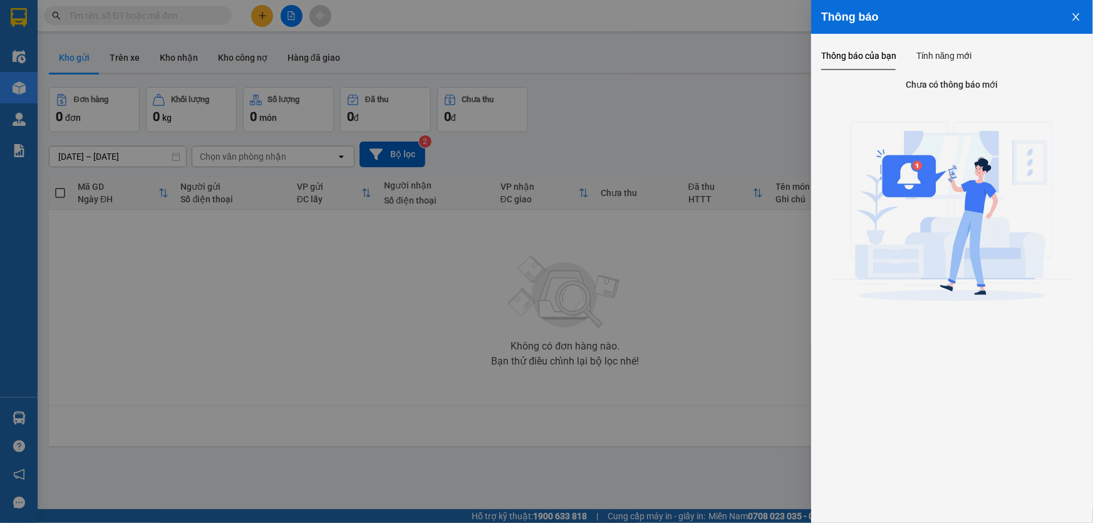
click at [1074, 18] on icon "close" at bounding box center [1076, 17] width 10 height 10
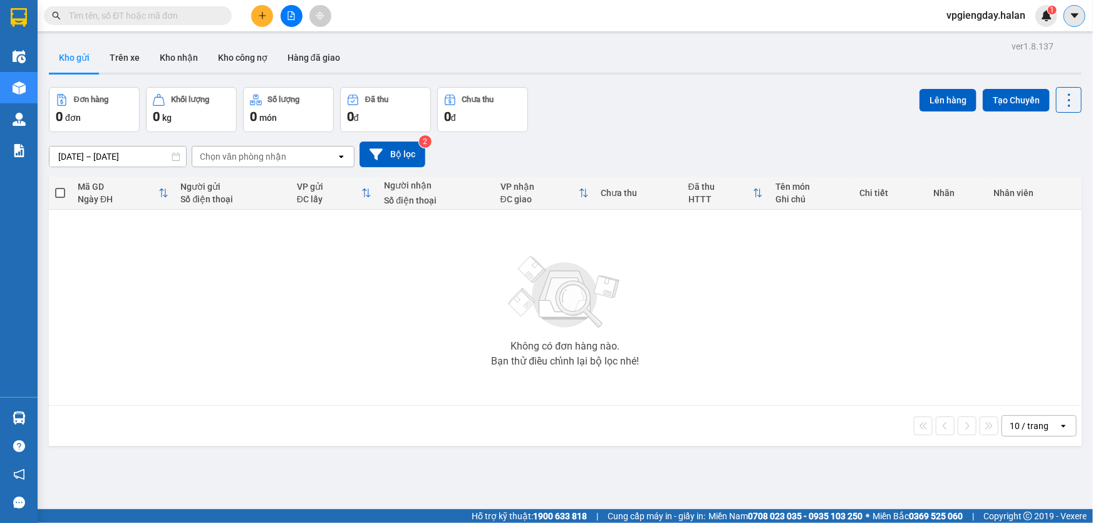
click at [1069, 16] on icon "caret-down" at bounding box center [1074, 15] width 11 height 11
click at [1071, 18] on icon "caret-down" at bounding box center [1074, 15] width 11 height 11
click at [988, 16] on span "vpgiengday.halan" at bounding box center [986, 16] width 99 height 16
click at [979, 44] on span "Đăng xuất" at bounding box center [992, 39] width 73 height 14
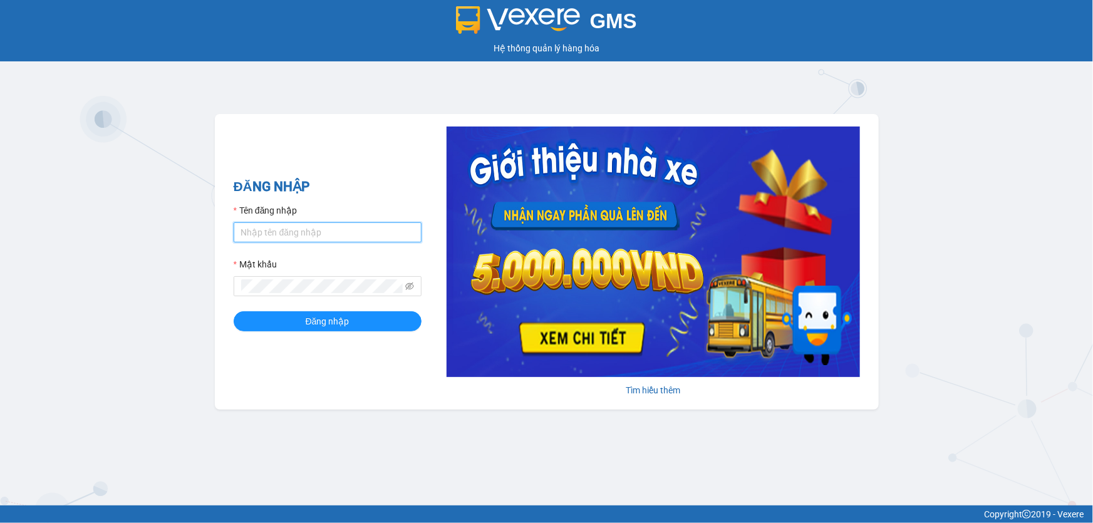
type input "vpgiengday.halan"
click at [353, 226] on input "vpgiengday.halan" at bounding box center [328, 232] width 188 height 20
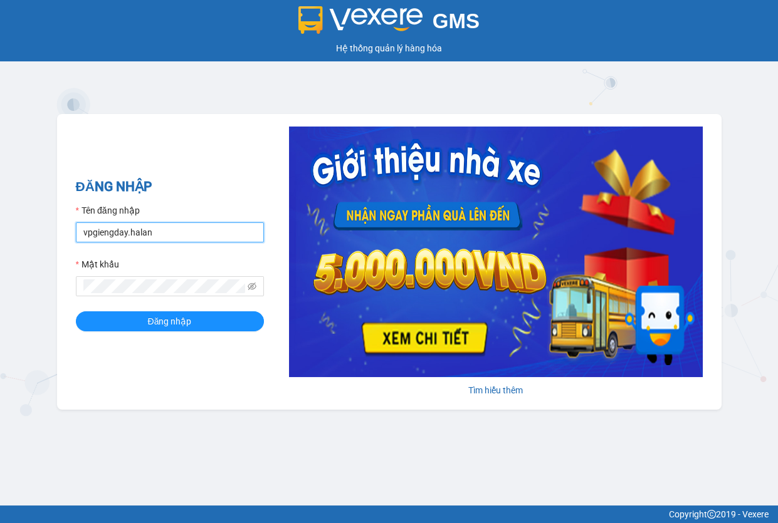
click at [216, 232] on input "vpgiengday.halan" at bounding box center [170, 232] width 188 height 20
drag, startPoint x: 238, startPoint y: 237, endPoint x: 12, endPoint y: 198, distance: 229.6
click at [0, 201] on div "GMS Hệ thống quản lý hàng hóa ĐĂNG NHẬP Tên đăng nhập vpgiengday.halan Mật khẩu…" at bounding box center [389, 253] width 778 height 506
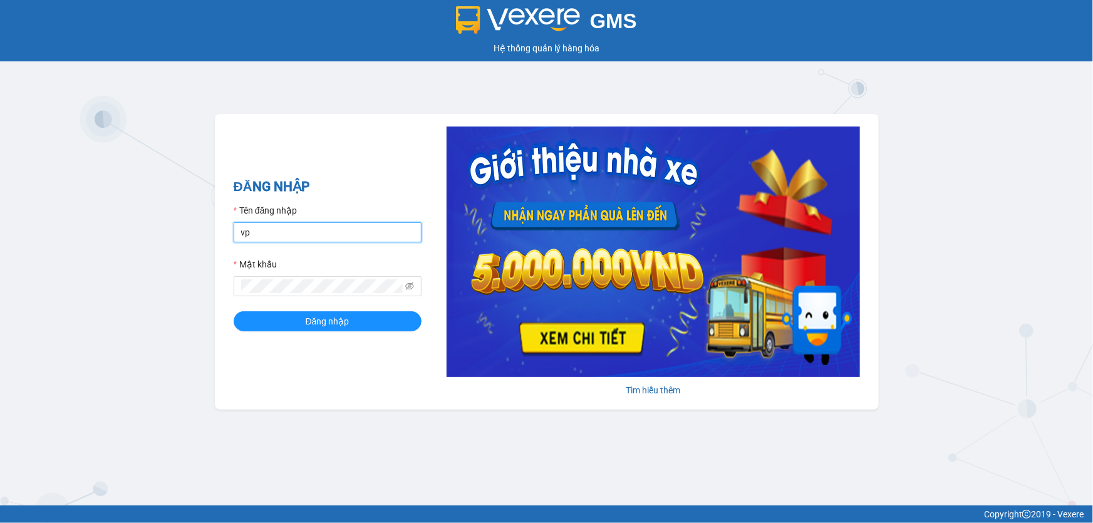
type input "vphongha.halan"
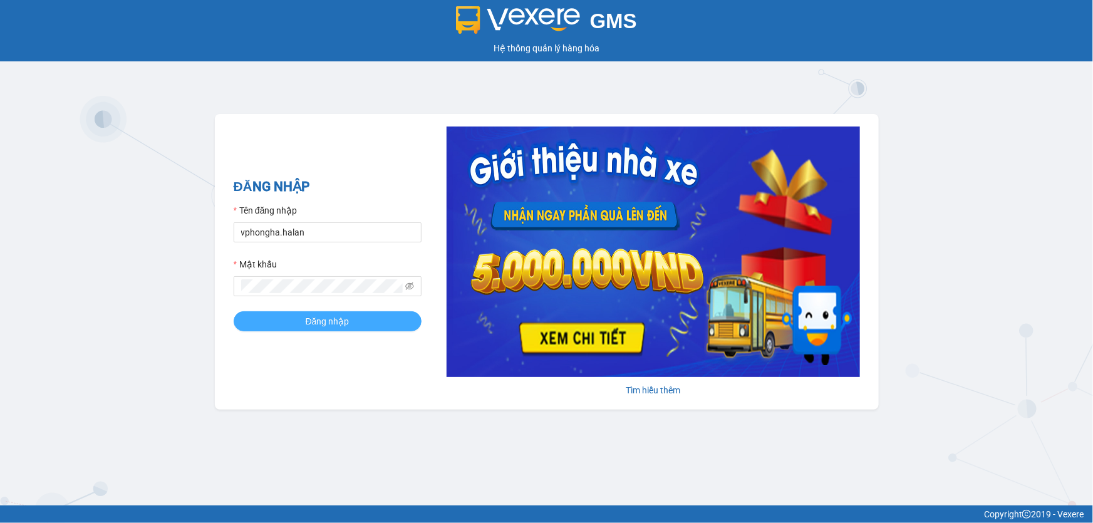
click at [351, 325] on button "Đăng nhập" at bounding box center [328, 321] width 188 height 20
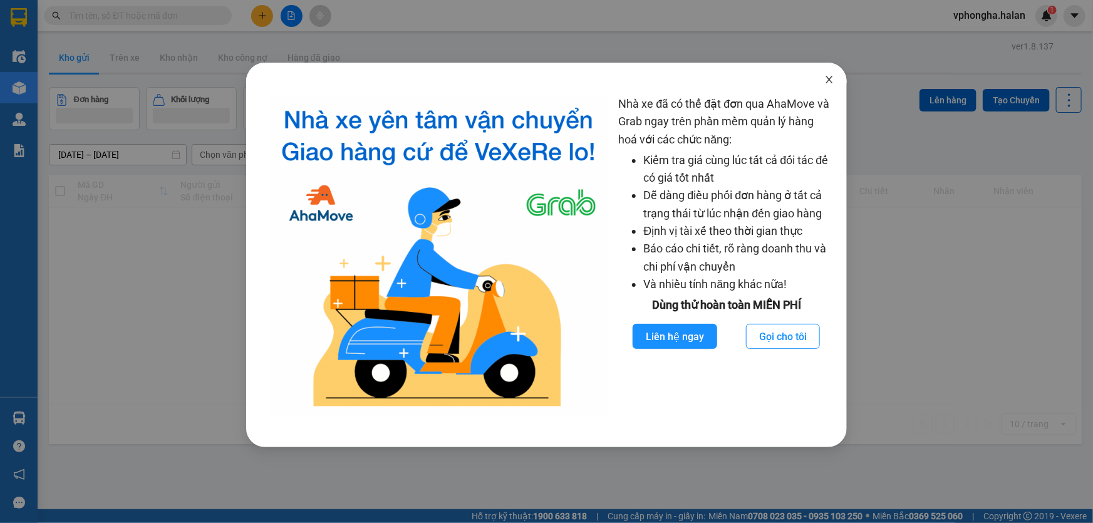
click at [831, 81] on icon "close" at bounding box center [829, 80] width 7 height 8
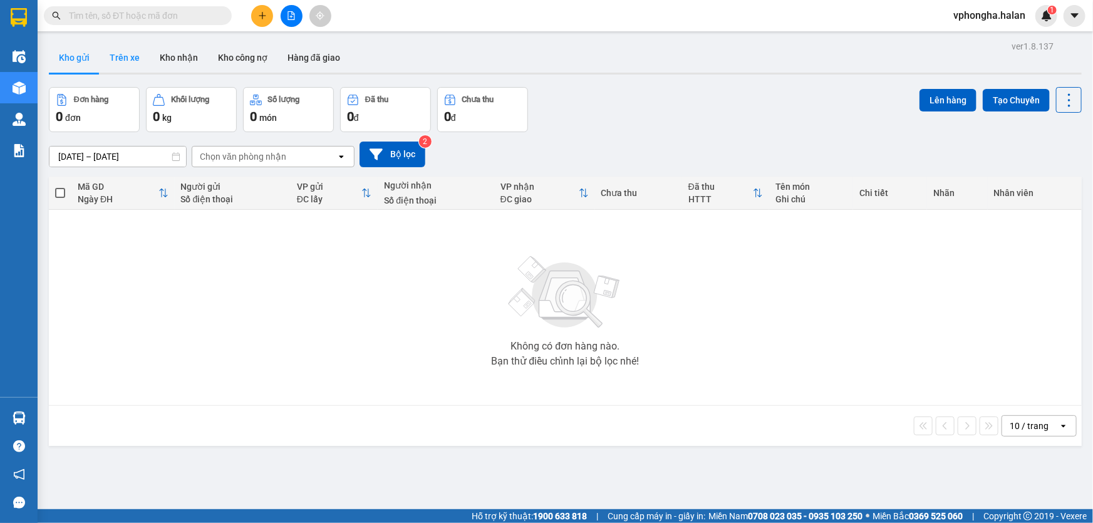
click at [114, 60] on button "Trên xe" at bounding box center [125, 58] width 50 height 30
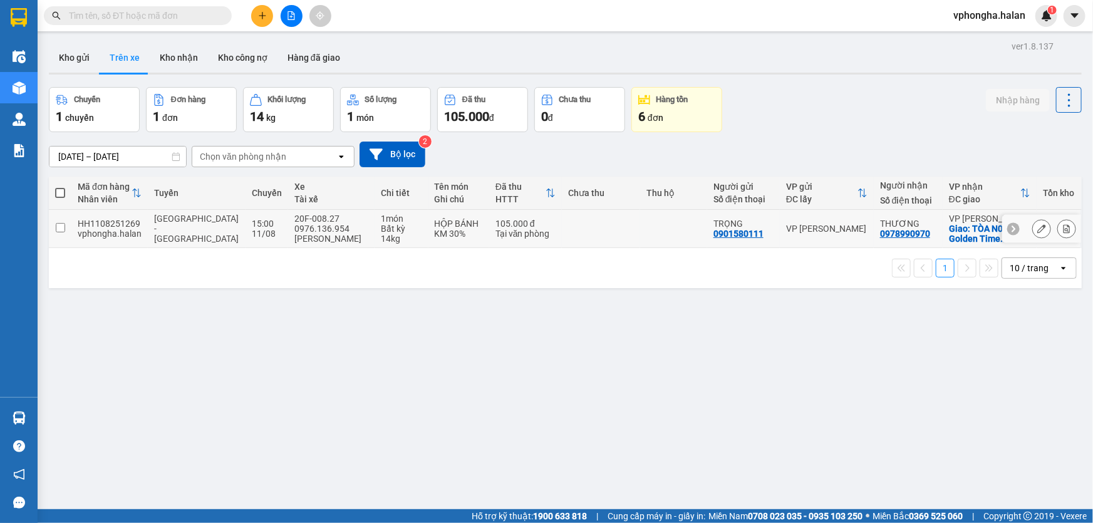
click at [62, 227] on input "checkbox" at bounding box center [60, 227] width 9 height 9
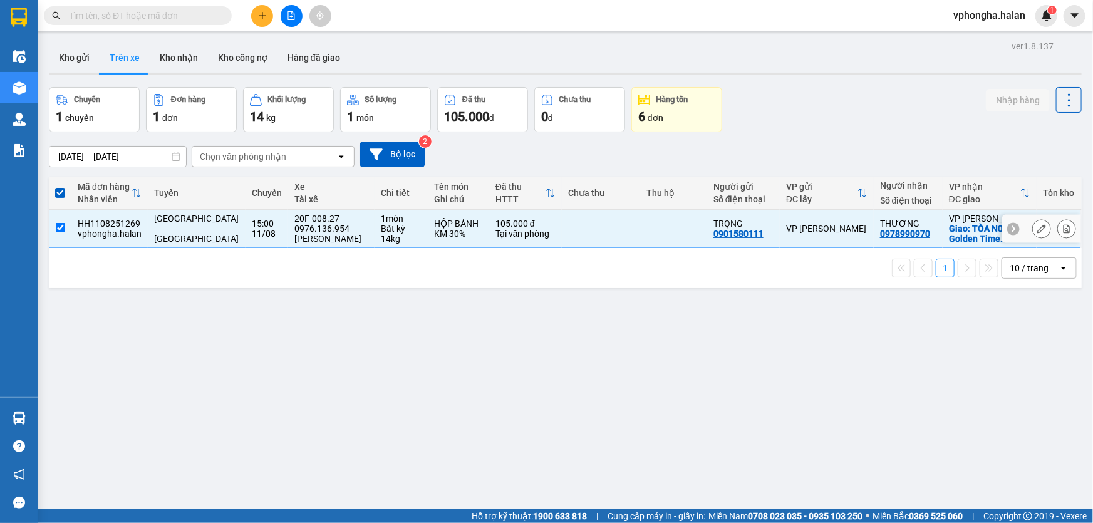
click at [62, 227] on input "checkbox" at bounding box center [60, 227] width 9 height 9
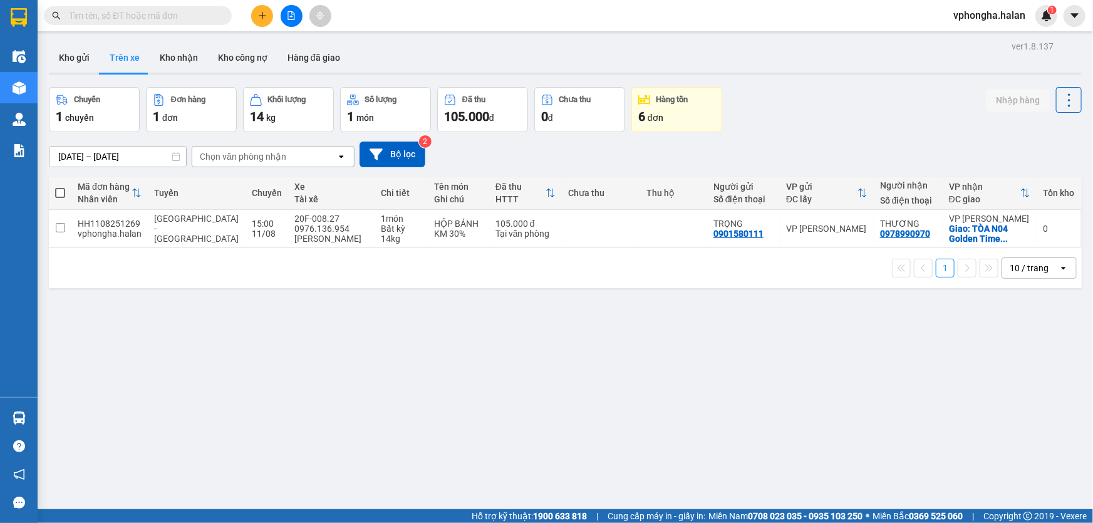
click at [63, 193] on span at bounding box center [60, 193] width 10 height 10
click at [60, 187] on input "checkbox" at bounding box center [60, 187] width 0 height 0
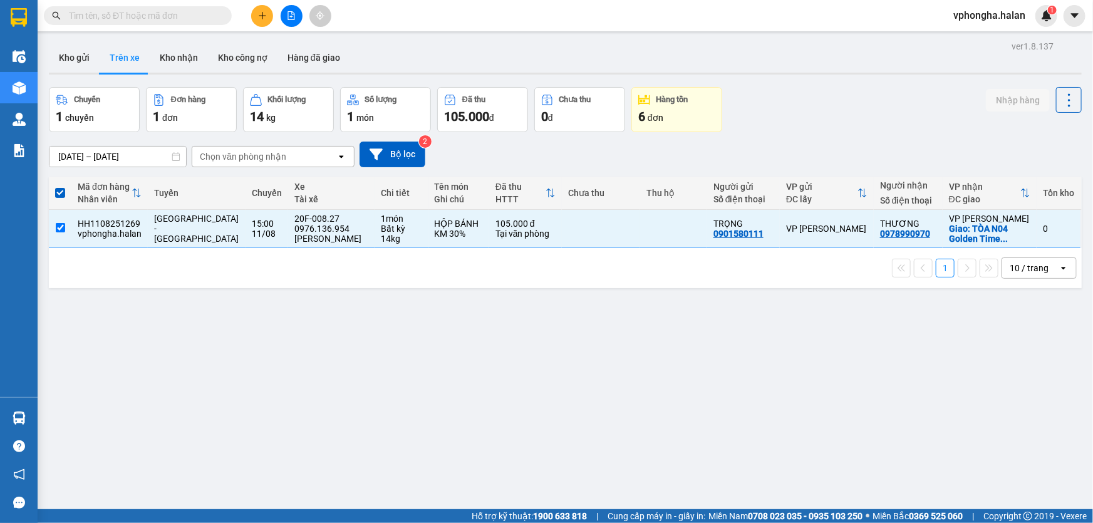
click at [63, 193] on span at bounding box center [60, 193] width 10 height 10
click at [60, 187] on input "checkbox" at bounding box center [60, 187] width 0 height 0
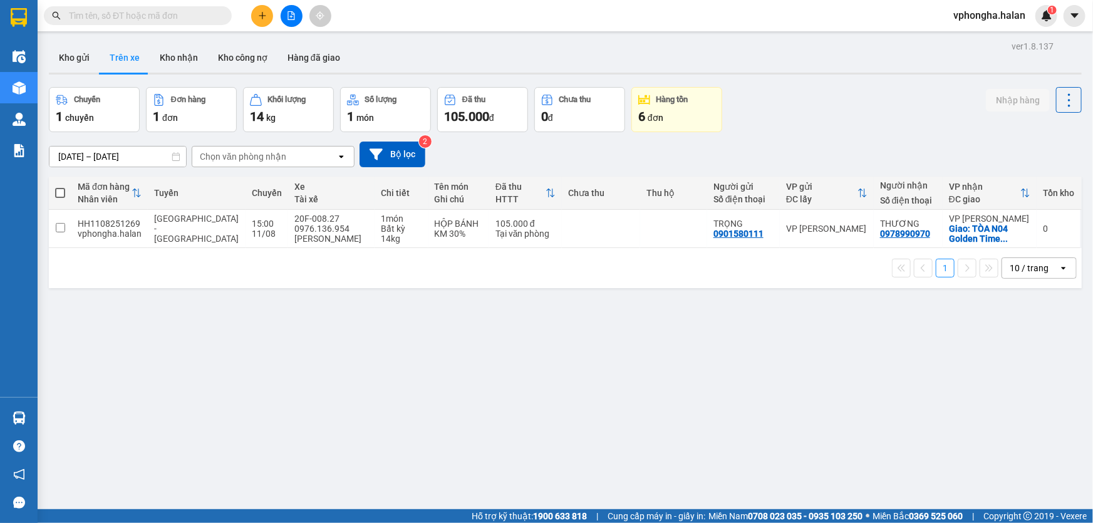
click at [63, 193] on span at bounding box center [60, 193] width 10 height 10
click at [60, 187] on input "checkbox" at bounding box center [60, 187] width 0 height 0
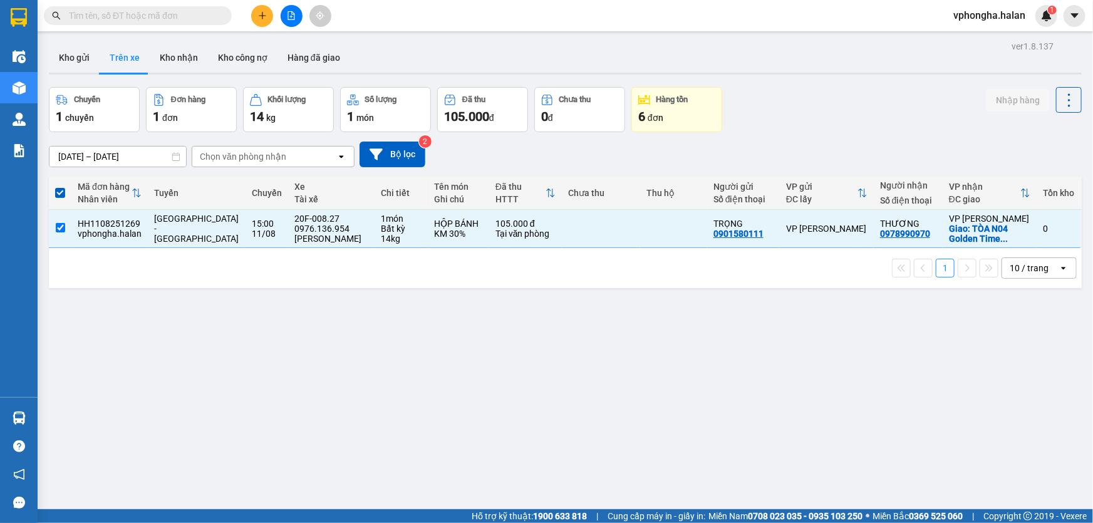
click at [63, 187] on label at bounding box center [60, 193] width 10 height 13
click at [60, 187] on input "checkbox" at bounding box center [60, 187] width 0 height 0
checkbox input "false"
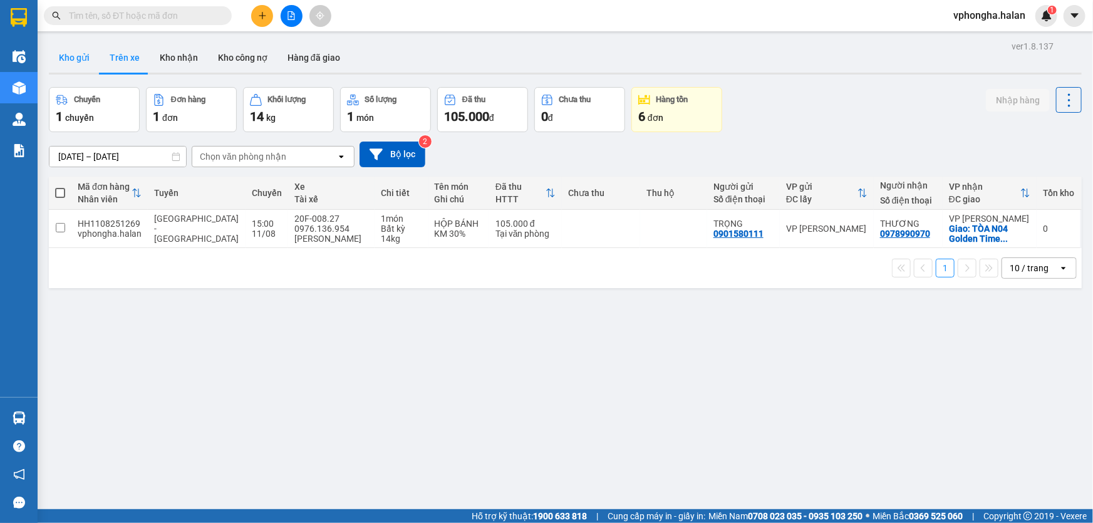
click at [81, 64] on button "Kho gửi" at bounding box center [74, 58] width 51 height 30
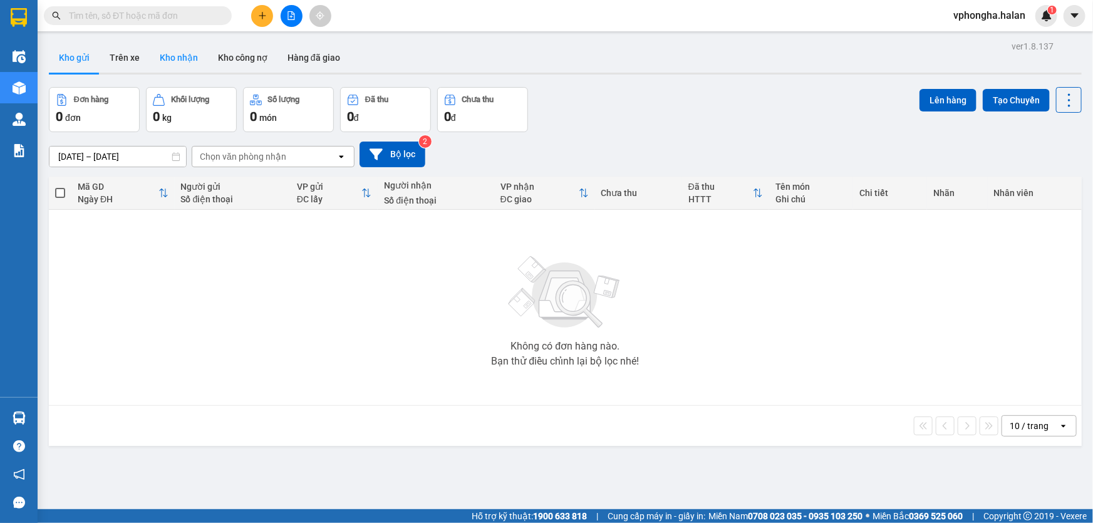
click at [175, 58] on button "Kho nhận" at bounding box center [179, 58] width 58 height 30
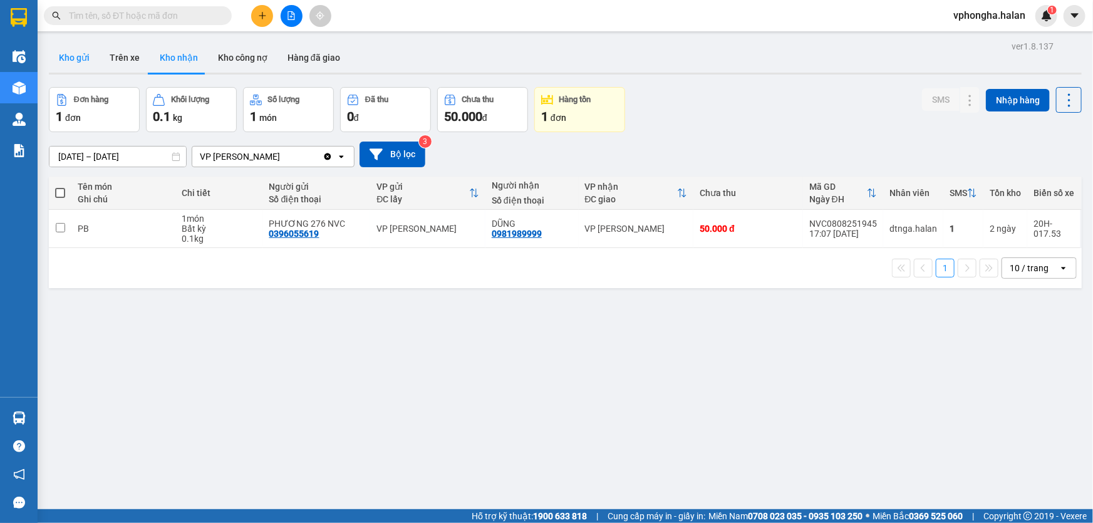
click at [73, 62] on button "Kho gửi" at bounding box center [74, 58] width 51 height 30
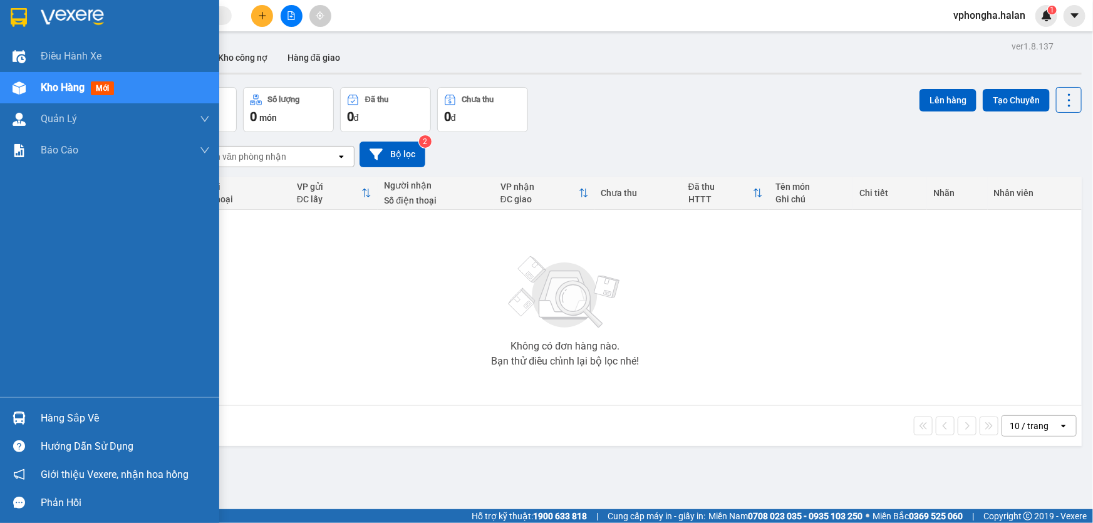
click at [56, 23] on img at bounding box center [72, 17] width 63 height 19
click at [62, 417] on div "Hàng sắp về" at bounding box center [125, 418] width 169 height 19
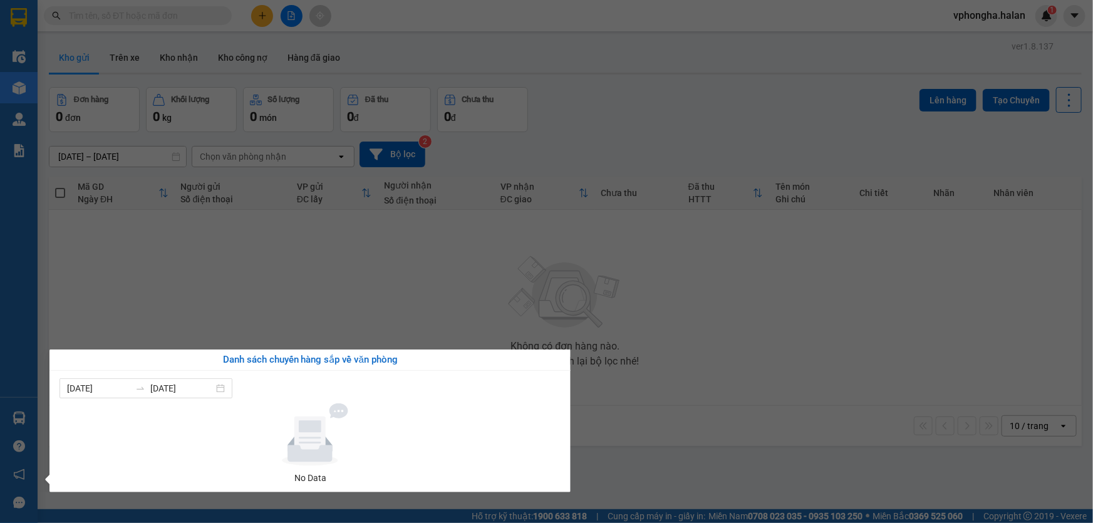
click at [835, 418] on section "Kết quả tìm kiếm ( 0 ) Bộ lọc No Data vphongha.halan 1 Điều hành xe Kho hàng mớ…" at bounding box center [546, 261] width 1093 height 523
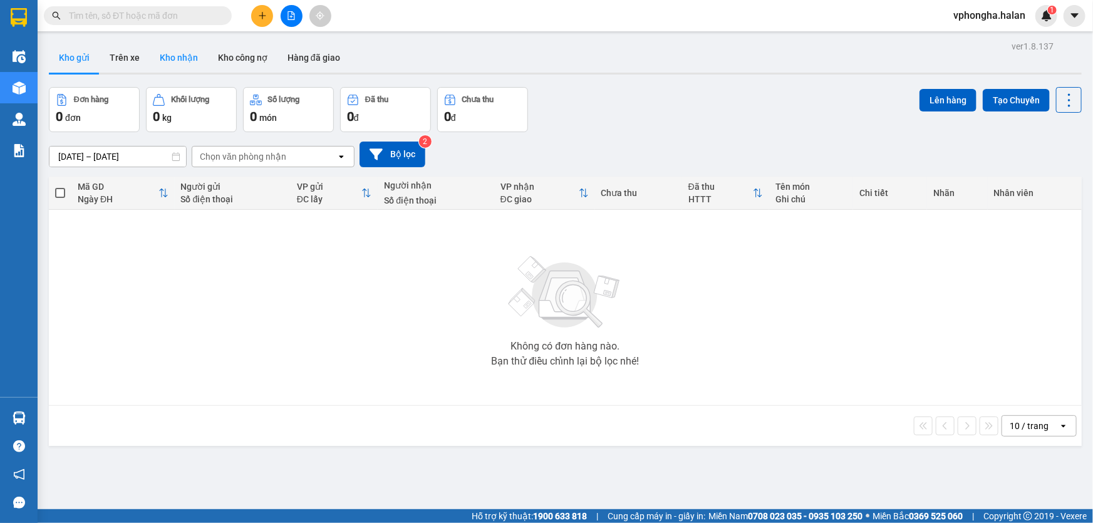
click at [180, 55] on button "Kho nhận" at bounding box center [179, 58] width 58 height 30
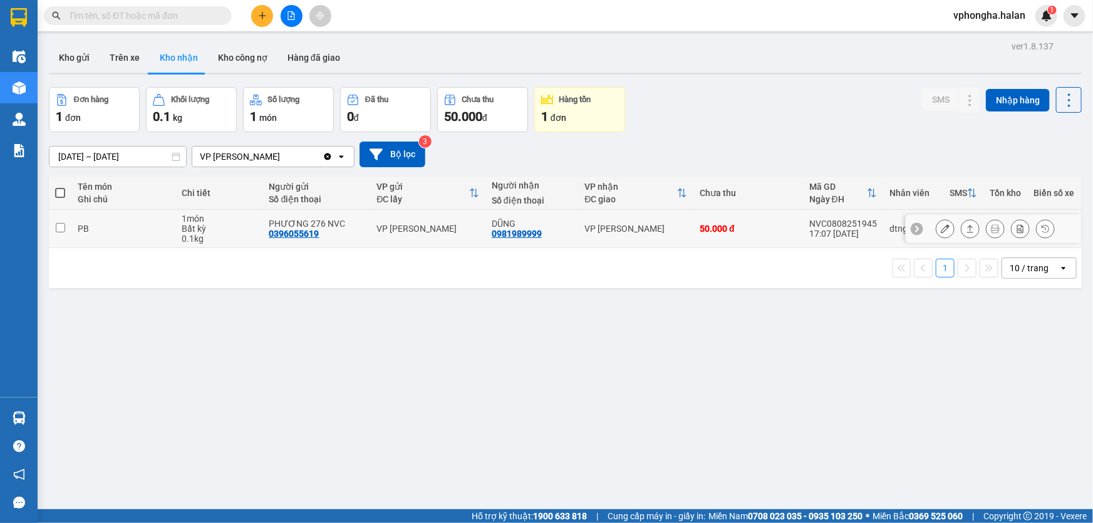
click at [65, 224] on td at bounding box center [60, 229] width 23 height 38
checkbox input "true"
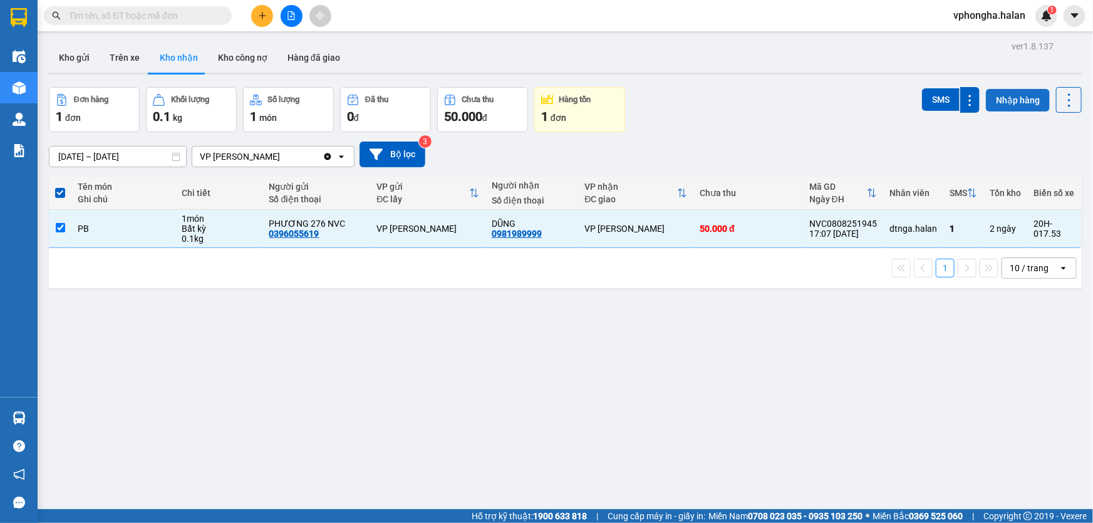
click at [1012, 103] on button "Nhập hàng" at bounding box center [1018, 100] width 64 height 23
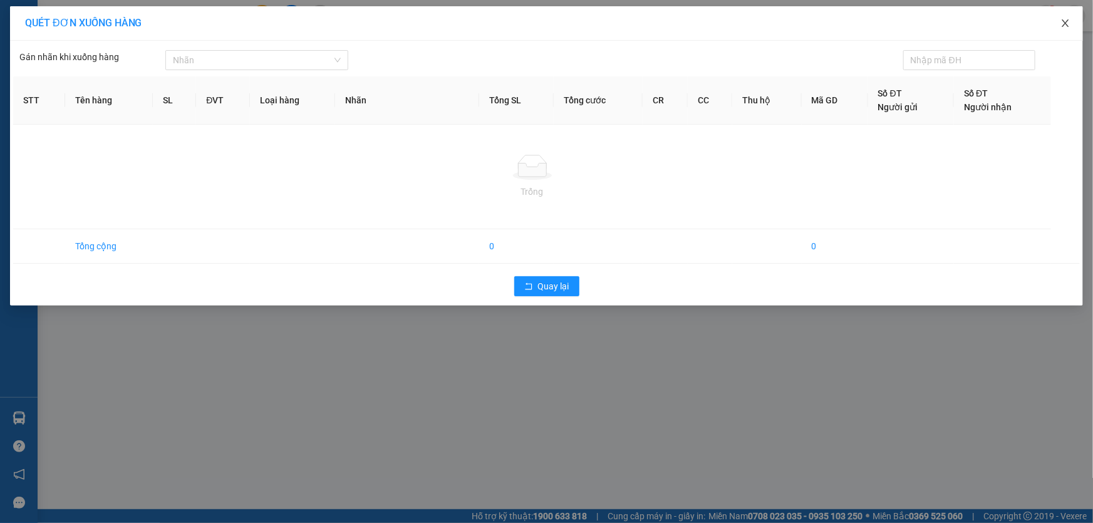
click at [1072, 24] on span "Close" at bounding box center [1065, 23] width 35 height 35
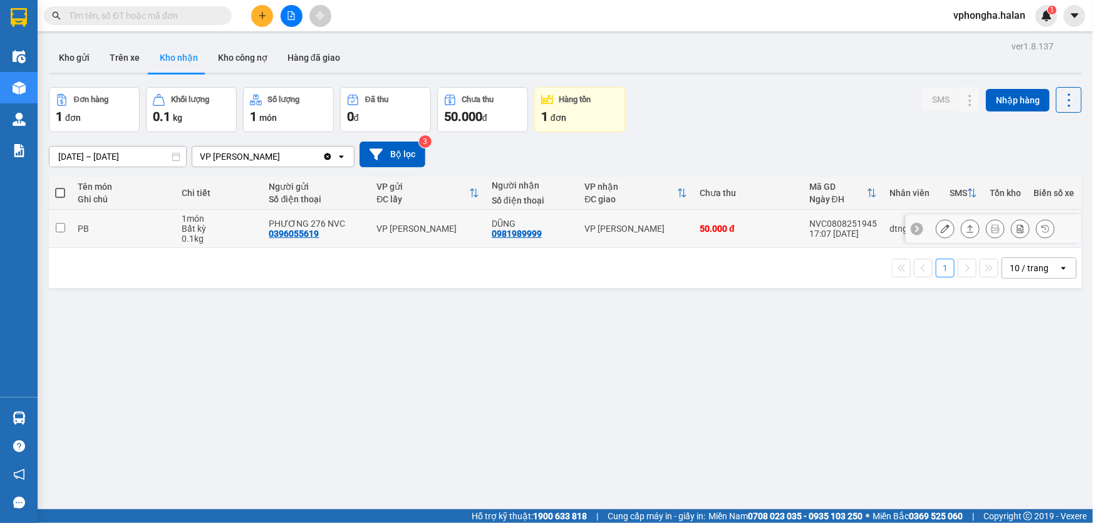
drag, startPoint x: 110, startPoint y: 231, endPoint x: 147, endPoint y: 219, distance: 38.0
click at [110, 231] on div "PB" at bounding box center [123, 229] width 91 height 10
checkbox input "true"
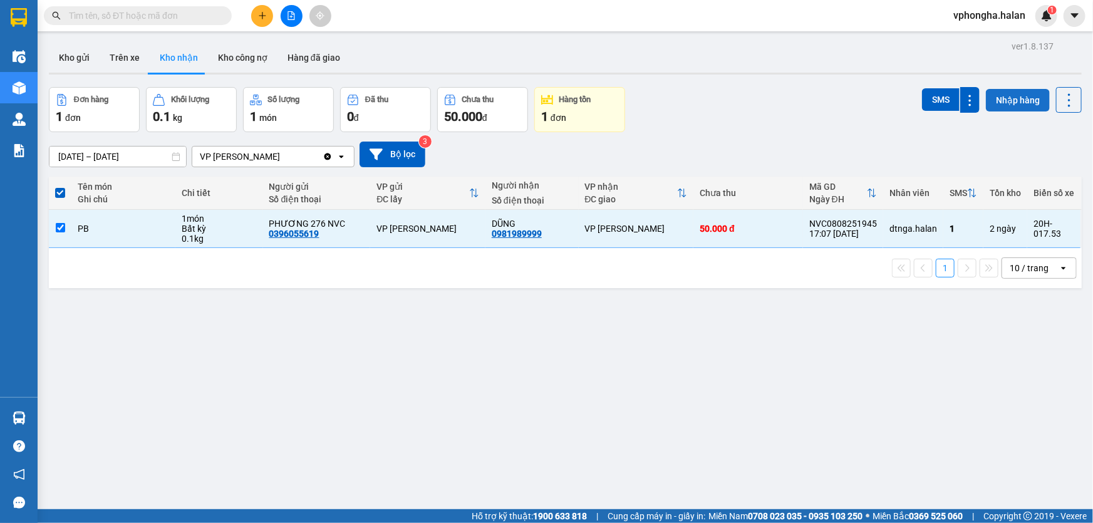
click at [1014, 105] on button "Nhập hàng" at bounding box center [1018, 100] width 64 height 23
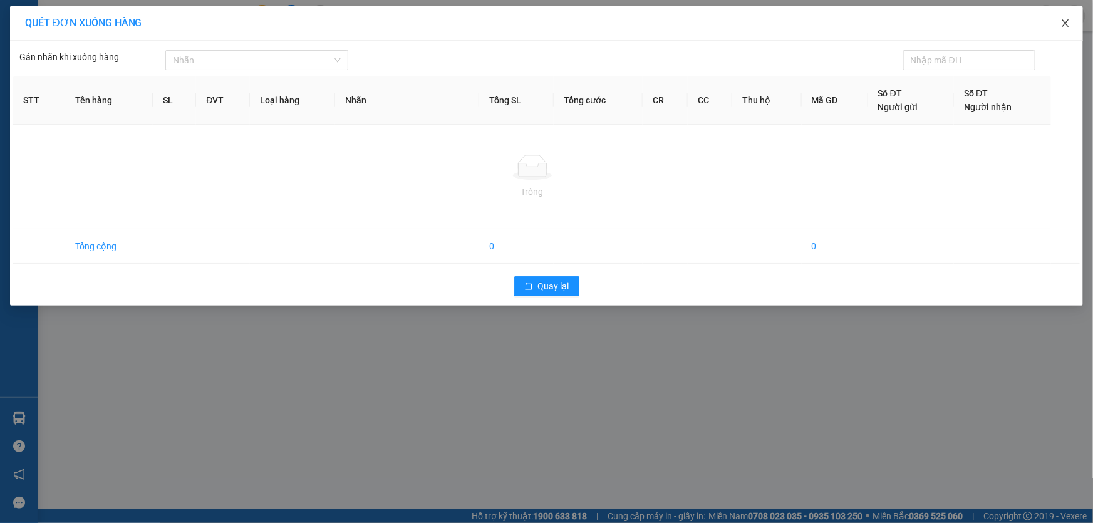
click at [1069, 24] on icon "close" at bounding box center [1066, 23] width 10 height 10
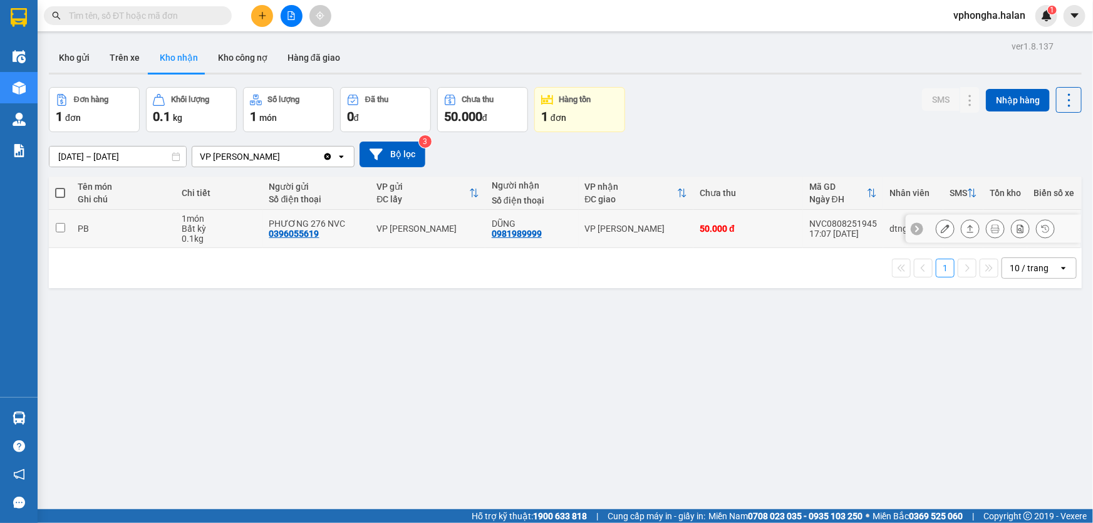
click at [60, 225] on input "checkbox" at bounding box center [60, 227] width 9 height 9
checkbox input "true"
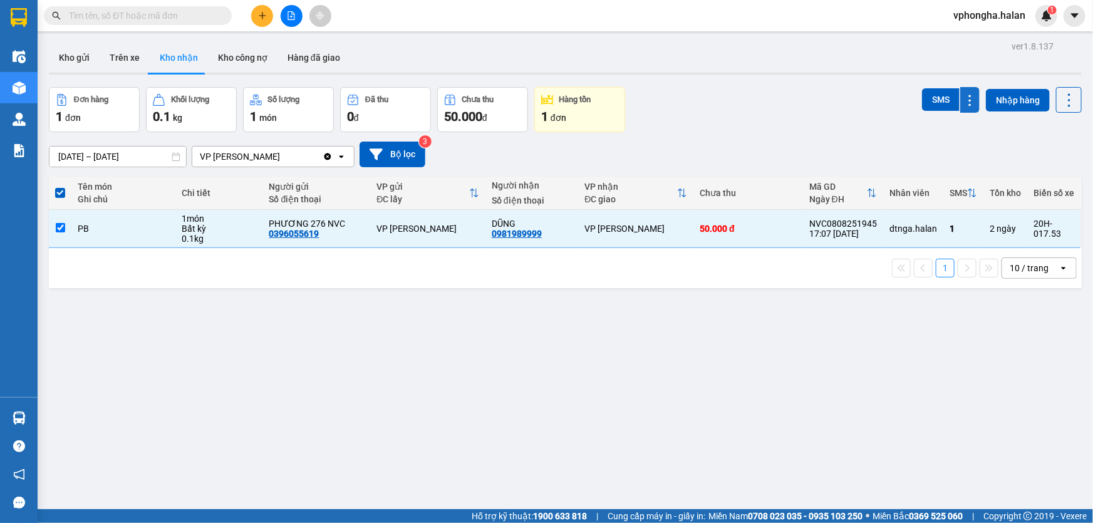
click at [965, 95] on icon at bounding box center [970, 101] width 12 height 12
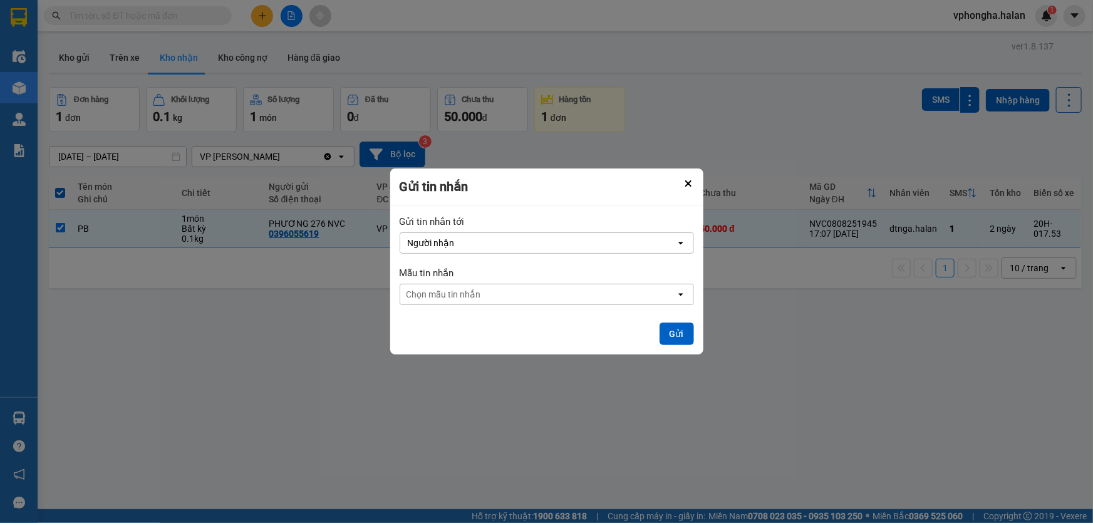
click at [875, 444] on div "ver 1.8.137 Kho gửi Trên xe Kho nhận Kho công nợ Hàng đã giao Đơn hàng 1 đơn Kh…" at bounding box center [565, 299] width 1043 height 523
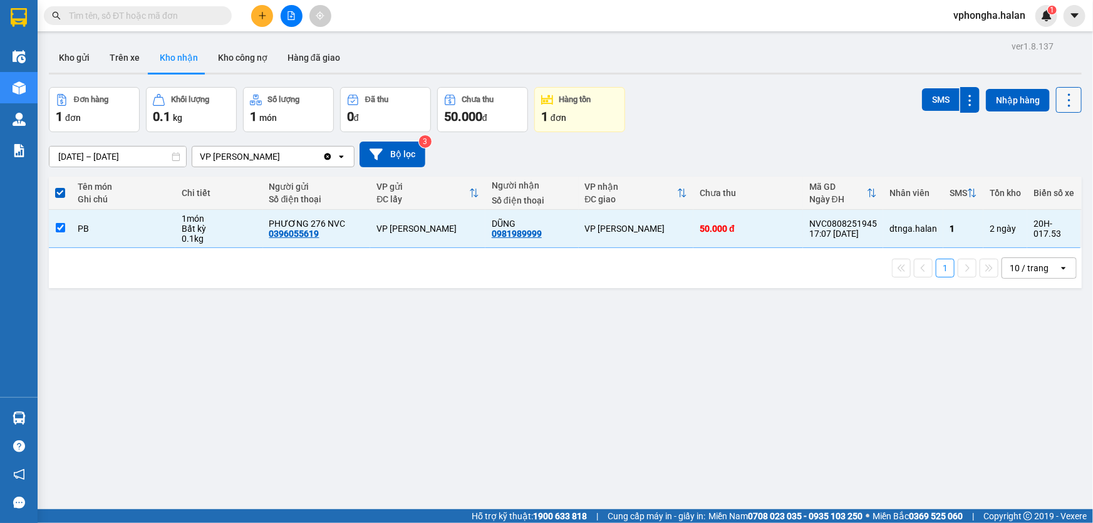
click at [1061, 100] on icon at bounding box center [1070, 100] width 18 height 18
click at [1019, 104] on button "Nhập hàng" at bounding box center [1018, 100] width 64 height 23
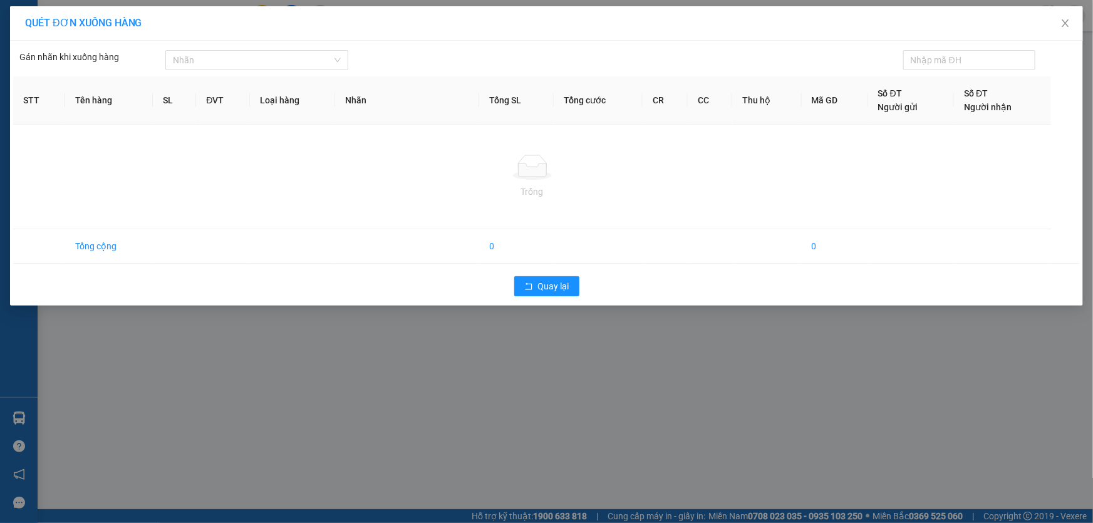
click at [512, 345] on div "QUÉT ĐƠN XUỐNG HÀNG Gán nhãn khi xuống hàng Nhãn STT Tên hàng SL ĐVT Loại …" at bounding box center [546, 261] width 1093 height 523
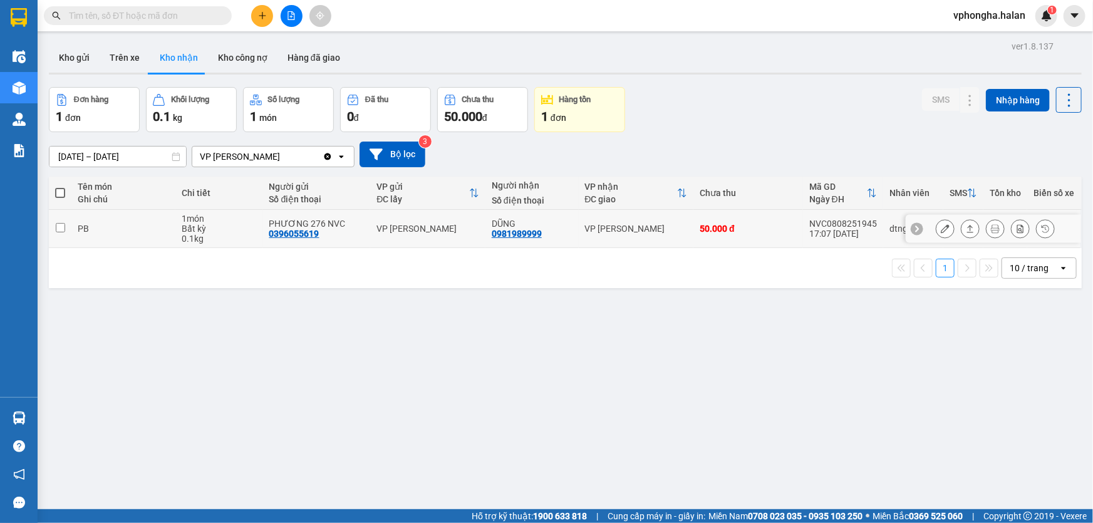
click at [870, 218] on td "NVC0808251945 17:07 08/08" at bounding box center [843, 229] width 80 height 38
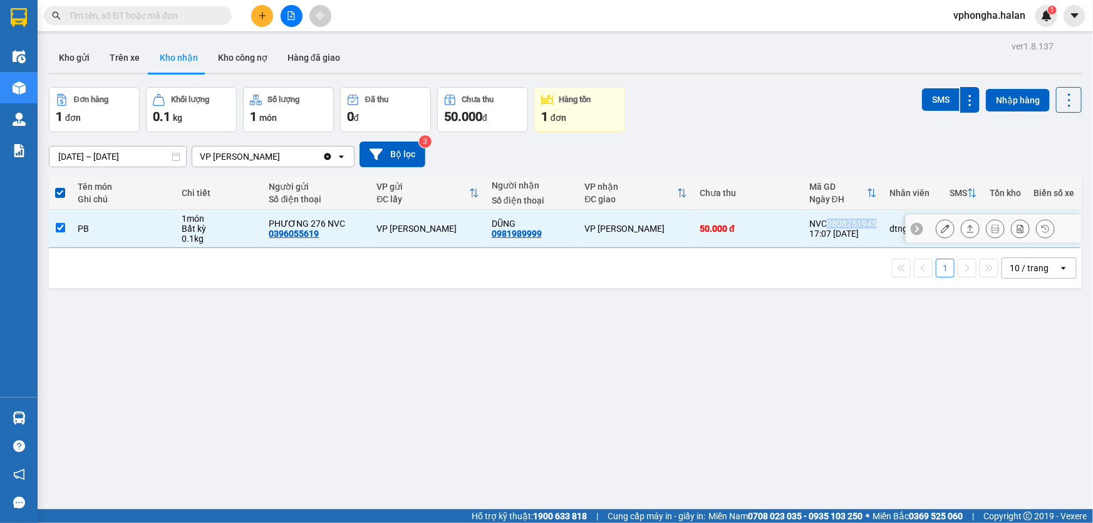
drag, startPoint x: 871, startPoint y: 224, endPoint x: 825, endPoint y: 224, distance: 46.4
click at [825, 224] on td "NVC0808251945 17:07 08/08" at bounding box center [843, 229] width 80 height 38
checkbox input "false"
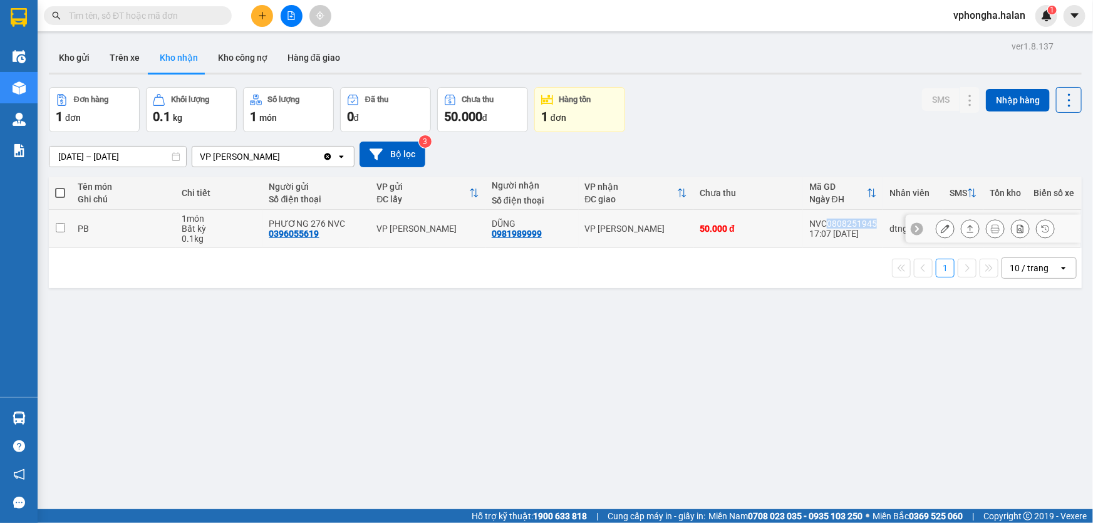
copy div "0808251945"
click at [1021, 107] on button "Nhập hàng" at bounding box center [1018, 100] width 64 height 23
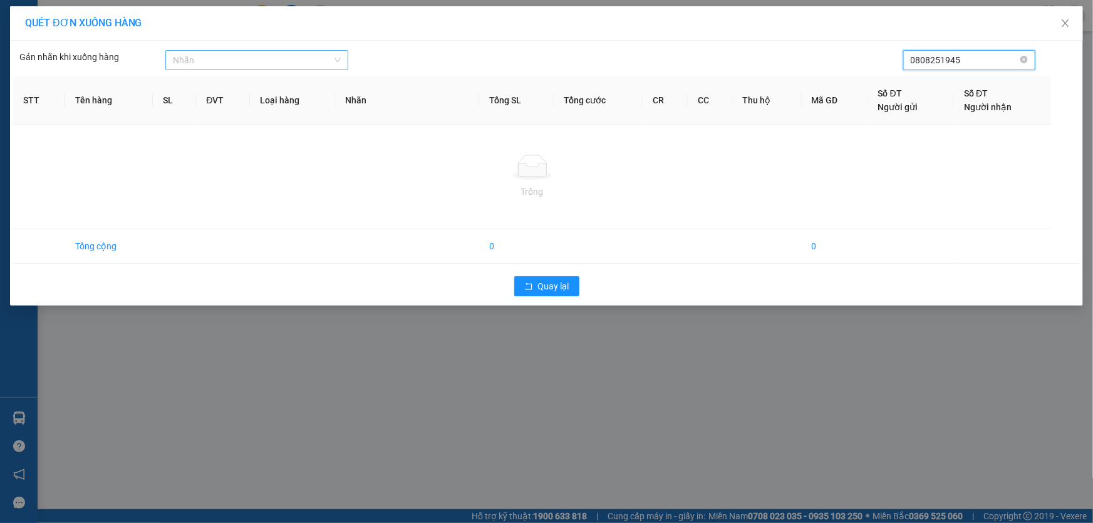
click at [259, 61] on div at bounding box center [251, 60] width 164 height 15
type input "0808251945"
click at [259, 61] on div at bounding box center [251, 60] width 164 height 15
click at [1062, 24] on icon "close" at bounding box center [1066, 23] width 10 height 10
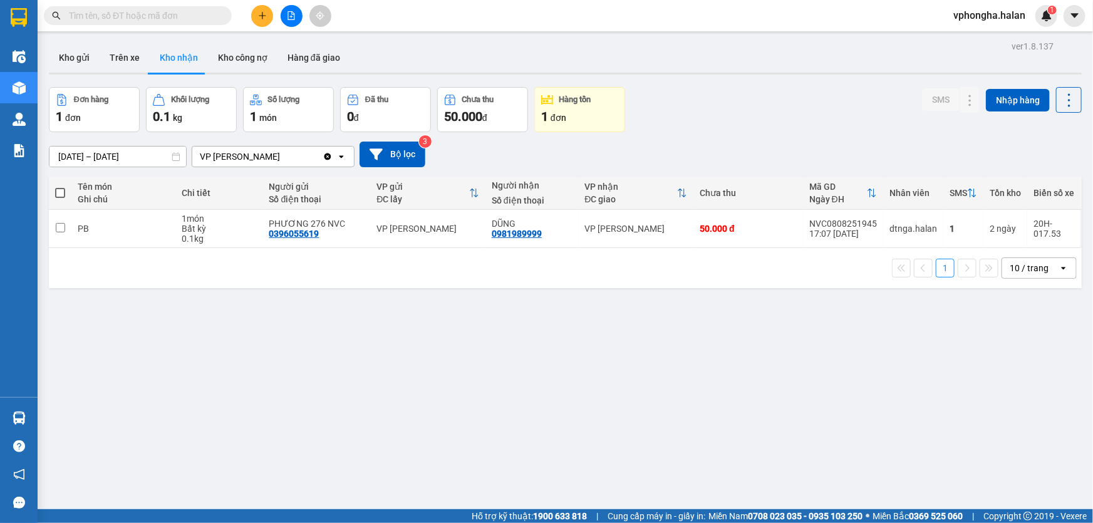
paste input "0808251945"
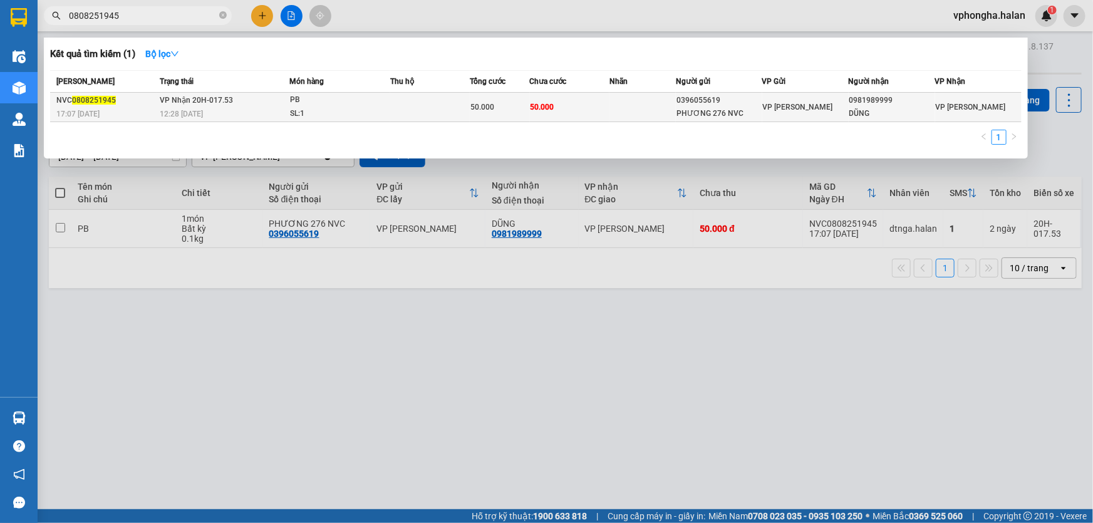
type input "0808251945"
click at [363, 113] on div "SL: 1" at bounding box center [337, 114] width 94 height 14
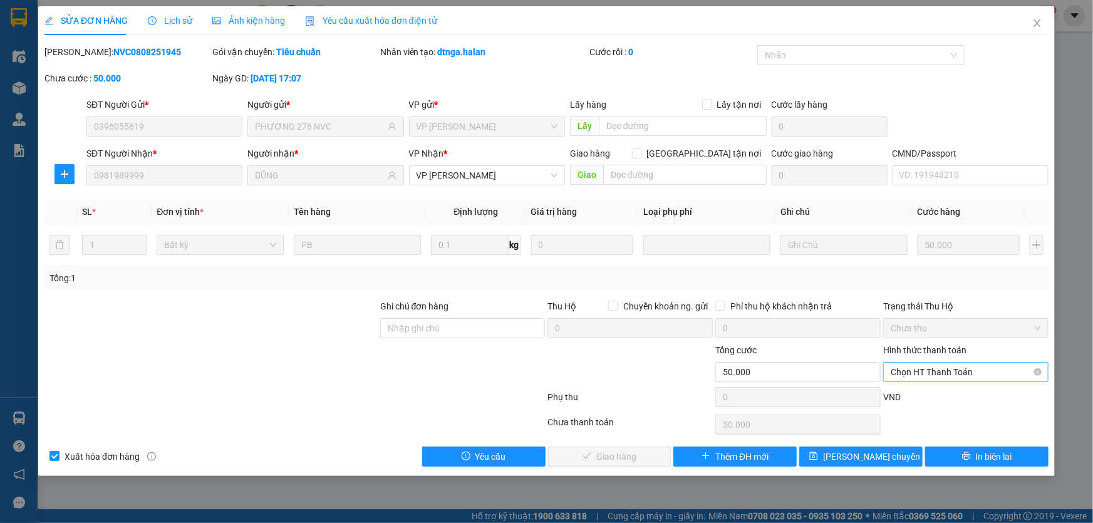
click at [1006, 369] on span "Chọn HT Thanh Toán" at bounding box center [966, 372] width 150 height 19
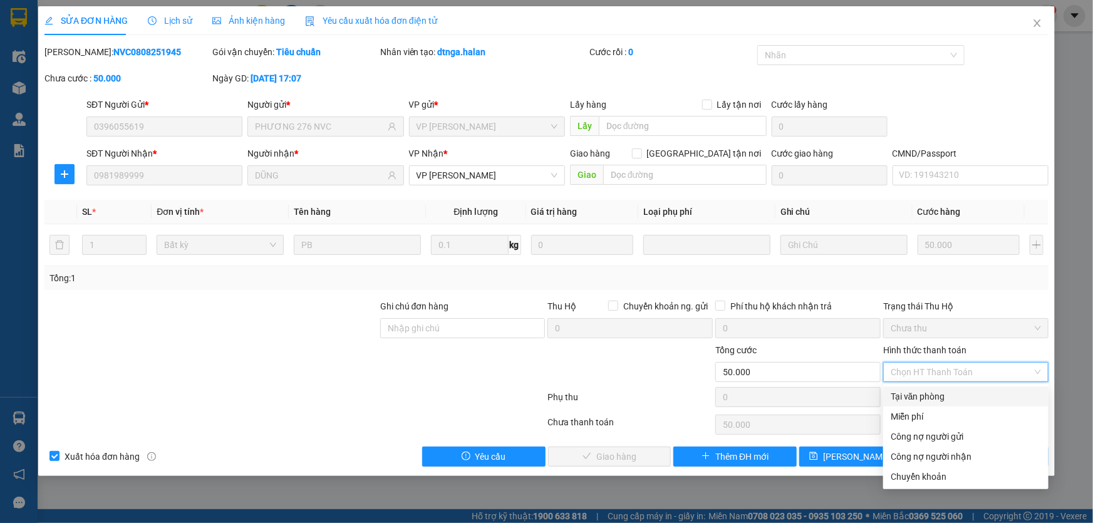
click at [961, 398] on div "Tại văn phòng" at bounding box center [966, 397] width 150 height 14
type input "0"
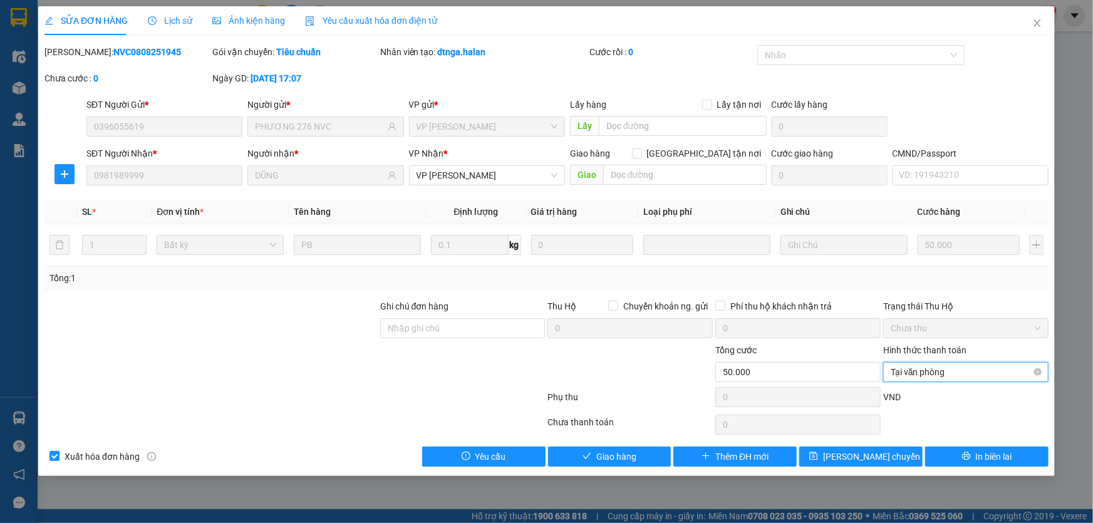
click at [1015, 370] on span "Tại văn phòng" at bounding box center [966, 372] width 150 height 19
click at [1088, 345] on div "SỬA ĐƠN HÀNG Lịch sử Ảnh kiện hàng Yêu cầu xuất hóa đơn điện tử Total Paid Fee …" at bounding box center [546, 261] width 1093 height 523
click at [639, 457] on button "Giao hàng" at bounding box center [609, 457] width 123 height 20
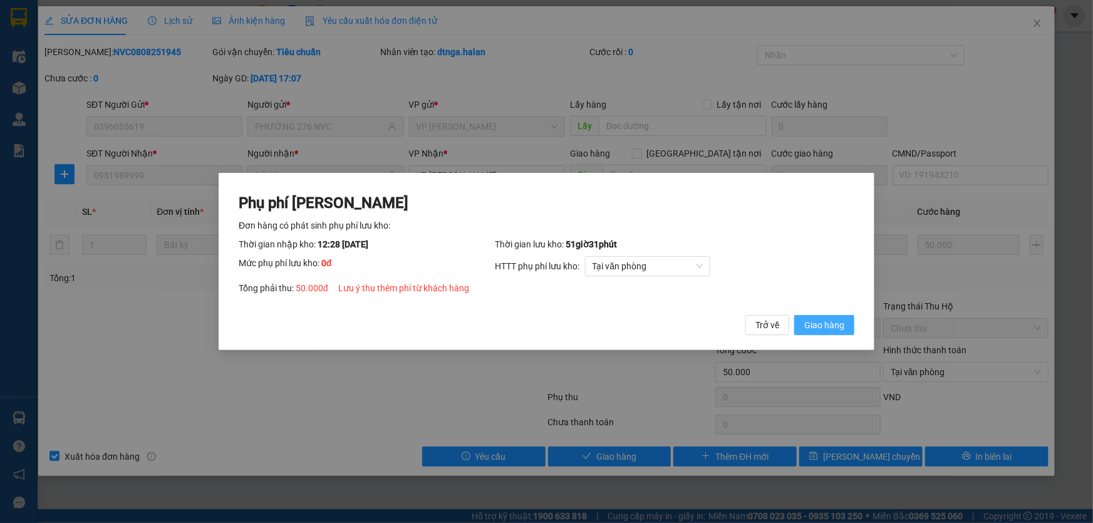
click at [825, 324] on span "Giao hàng" at bounding box center [824, 325] width 40 height 14
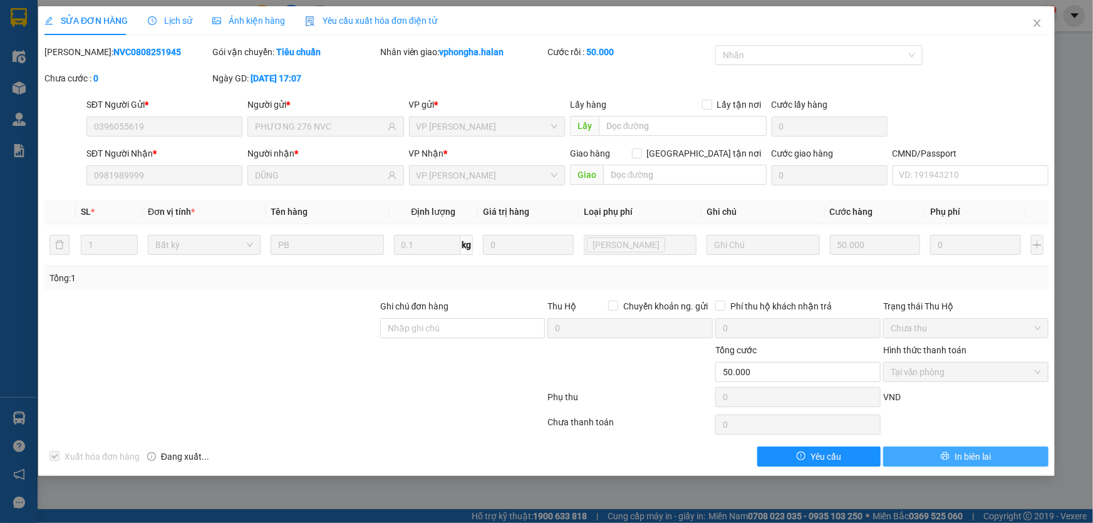
click at [977, 452] on span "In biên lai" at bounding box center [973, 457] width 36 height 14
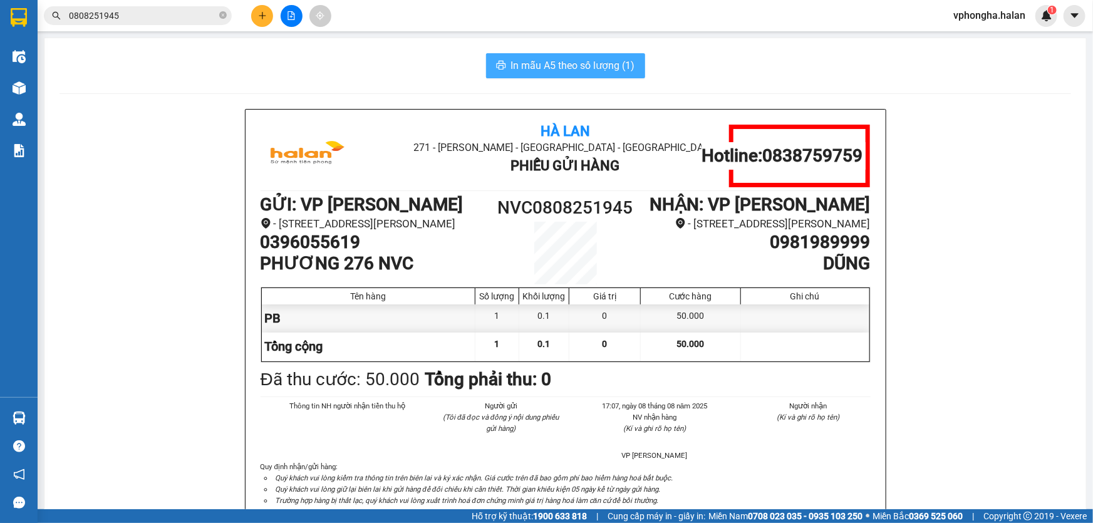
click at [561, 56] on button "In mẫu A5 theo số lượng (1)" at bounding box center [565, 65] width 159 height 25
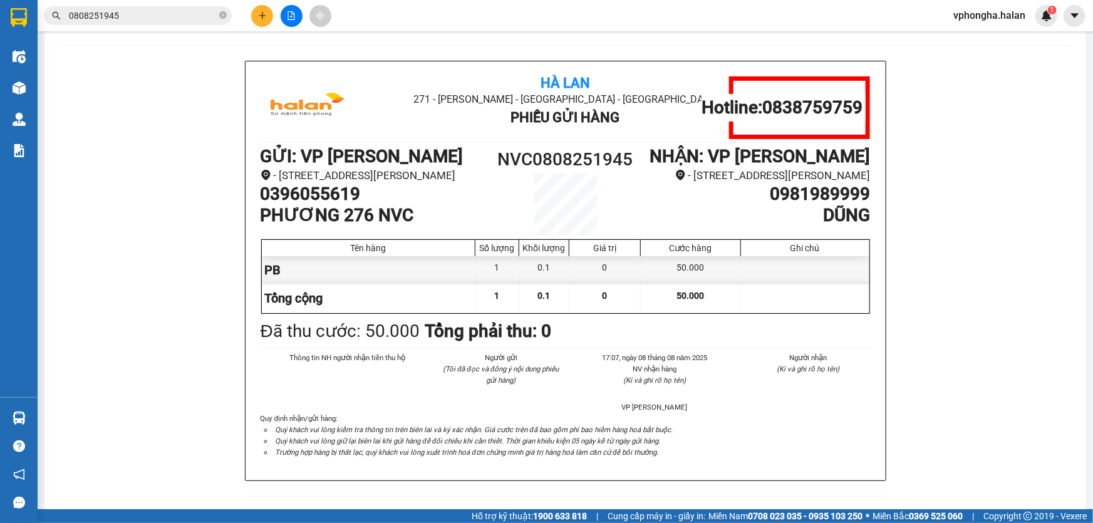
scroll to position [23, 0]
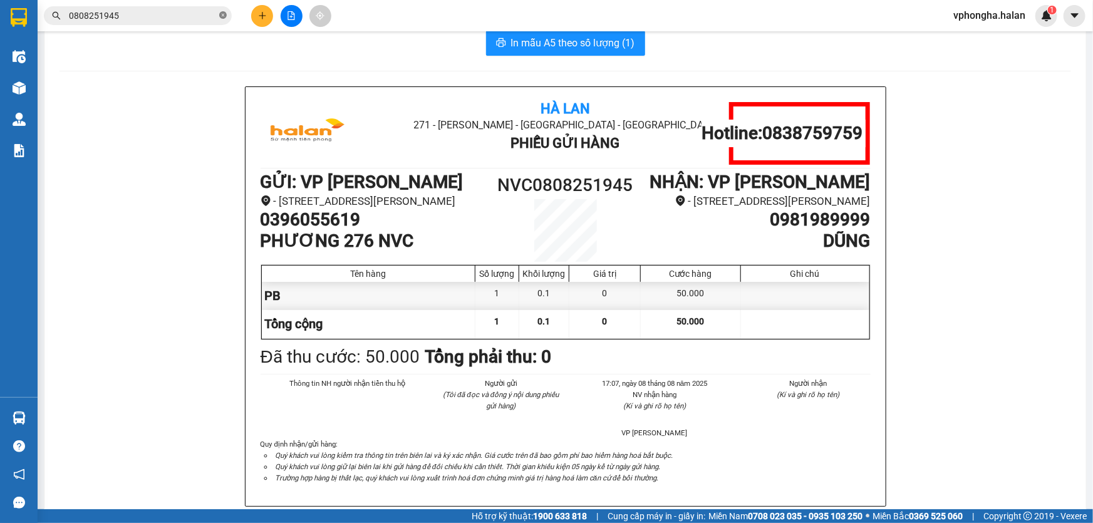
click at [221, 14] on icon "close-circle" at bounding box center [223, 15] width 8 height 8
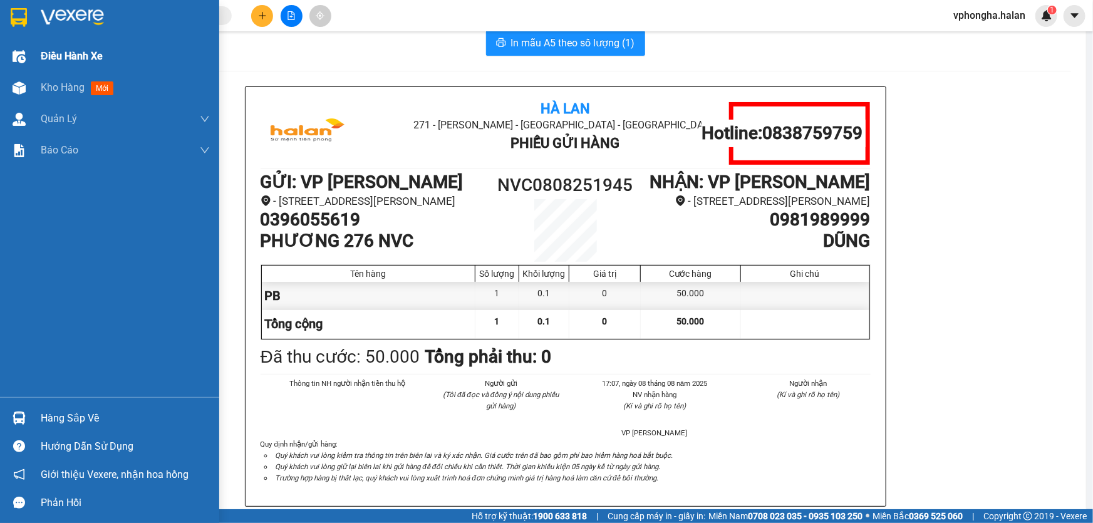
click at [75, 60] on span "Điều hành xe" at bounding box center [72, 56] width 62 height 16
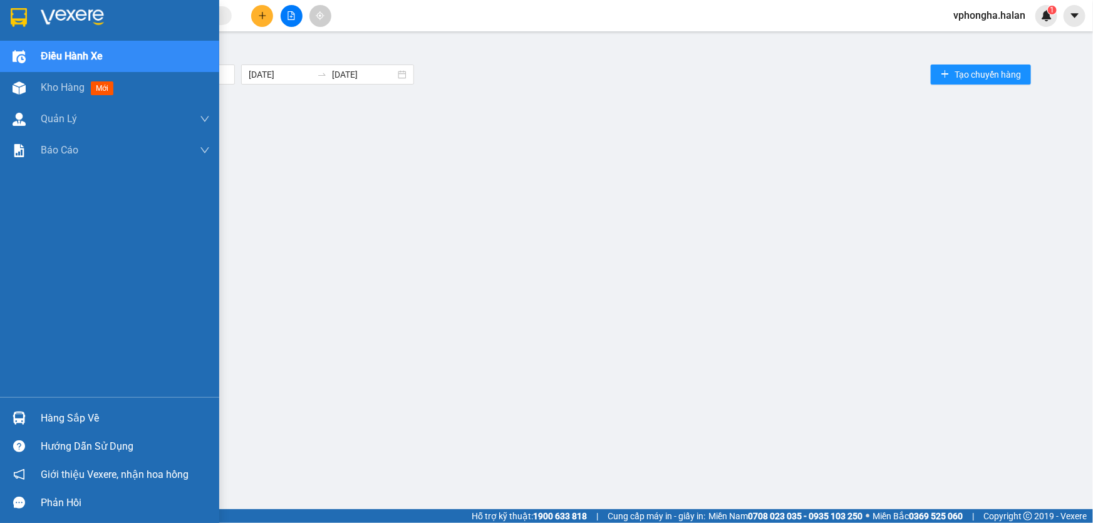
click at [65, 13] on img at bounding box center [72, 17] width 63 height 19
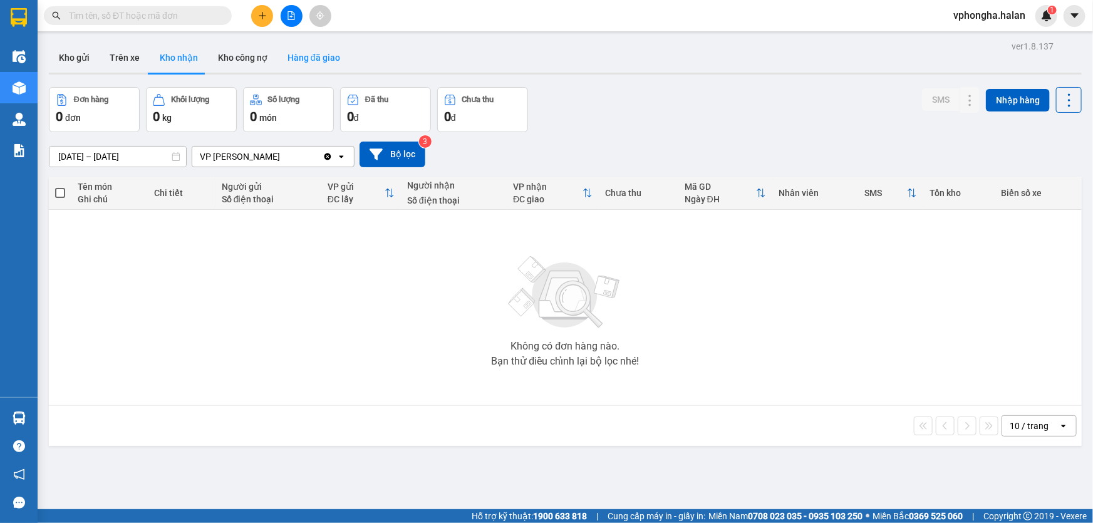
click at [323, 57] on button "Hàng đã giao" at bounding box center [314, 58] width 73 height 30
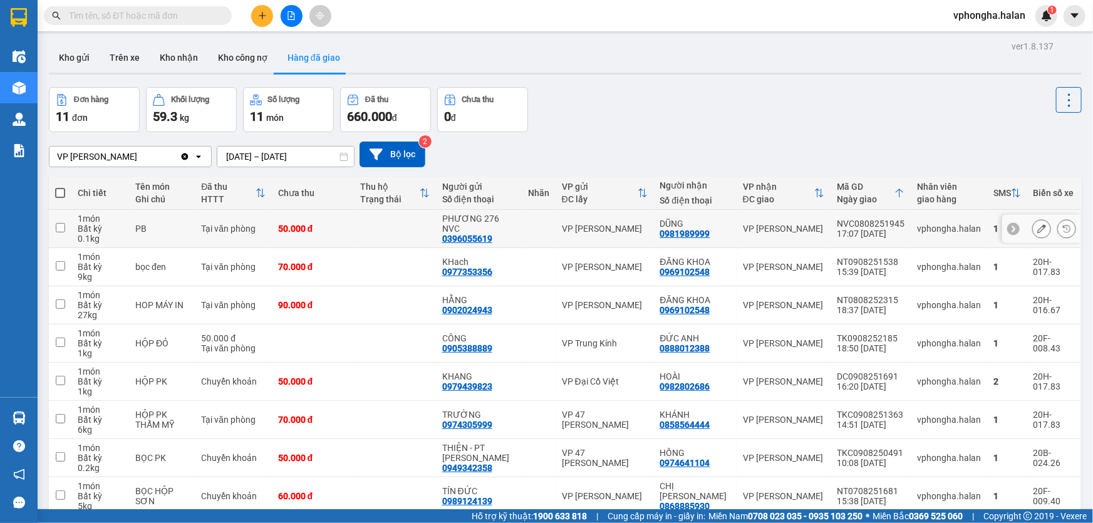
click at [395, 235] on td at bounding box center [395, 229] width 82 height 38
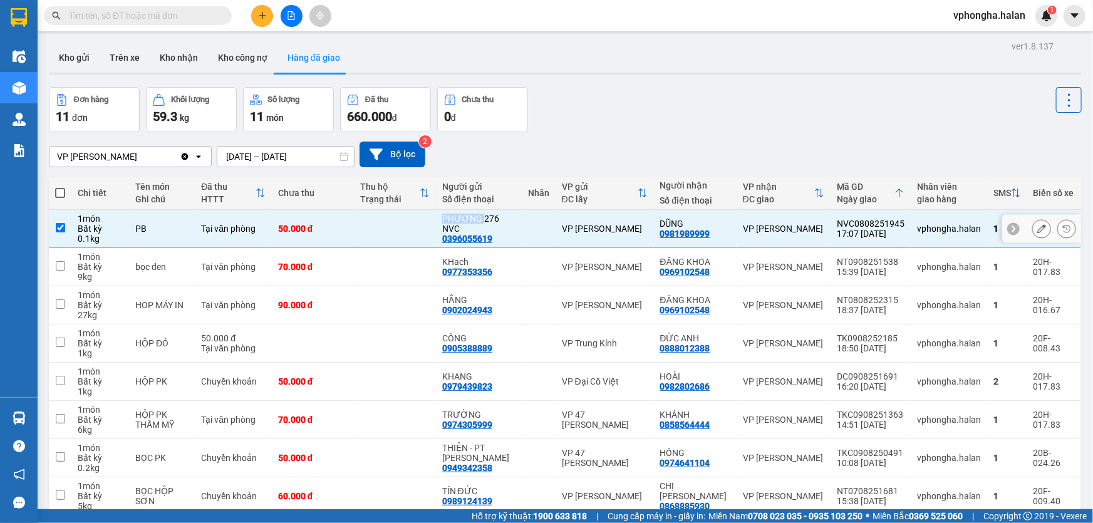
click at [395, 235] on td at bounding box center [395, 229] width 82 height 38
checkbox input "false"
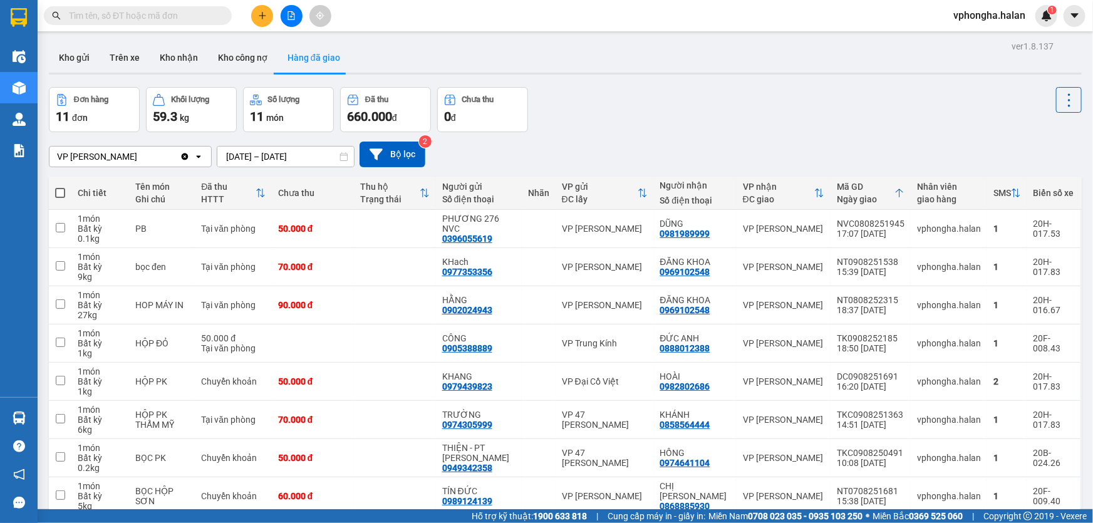
click at [778, 117] on div "Đơn hàng 11 đơn Khối lượng 59.3 kg Số lượng 11 món Đã thu 660.000 đ Chưa thu 0 đ" at bounding box center [565, 109] width 1033 height 45
click at [177, 56] on button "Kho nhận" at bounding box center [179, 58] width 58 height 30
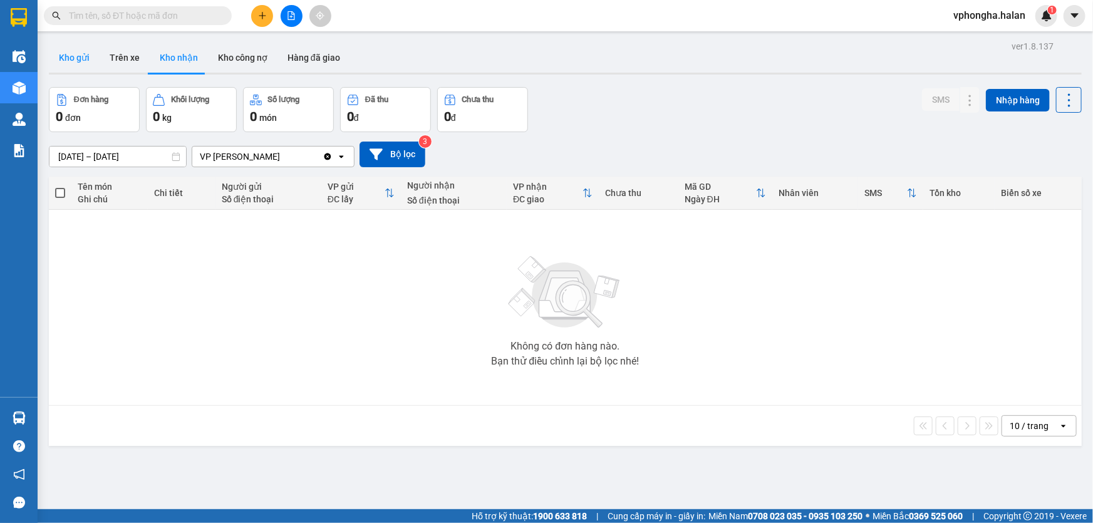
click at [78, 57] on button "Kho gửi" at bounding box center [74, 58] width 51 height 30
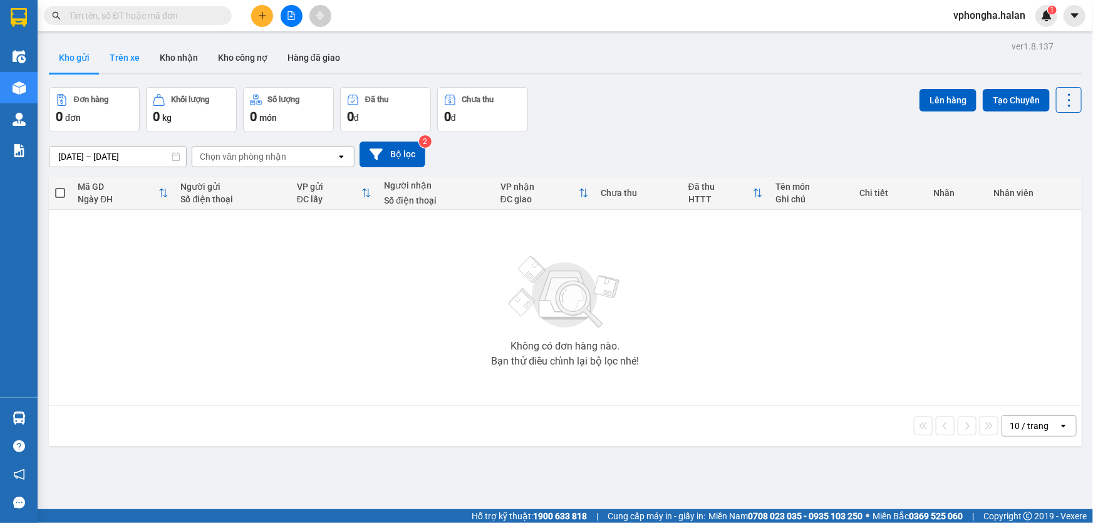
click at [120, 59] on button "Trên xe" at bounding box center [125, 58] width 50 height 30
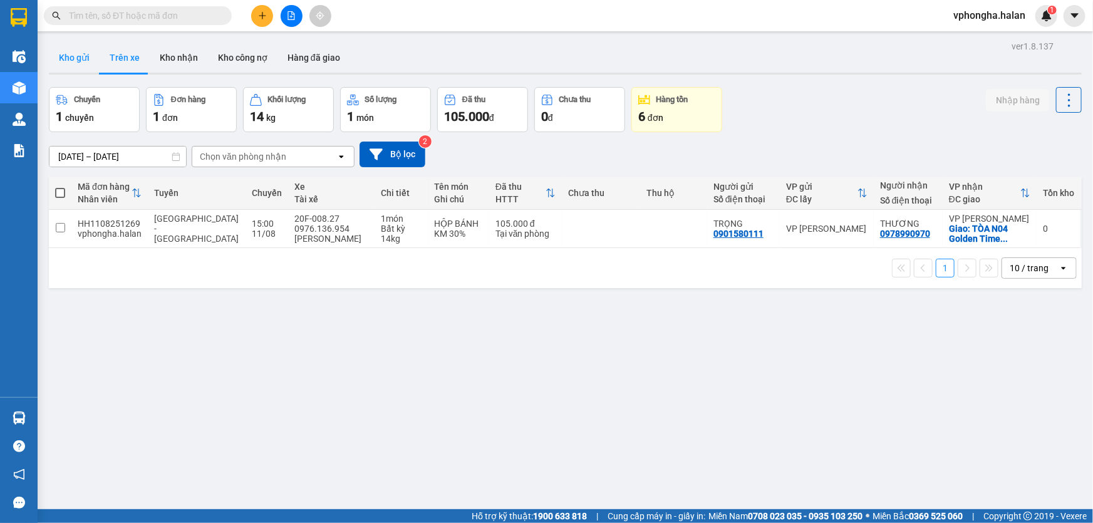
click at [76, 59] on button "Kho gửi" at bounding box center [74, 58] width 51 height 30
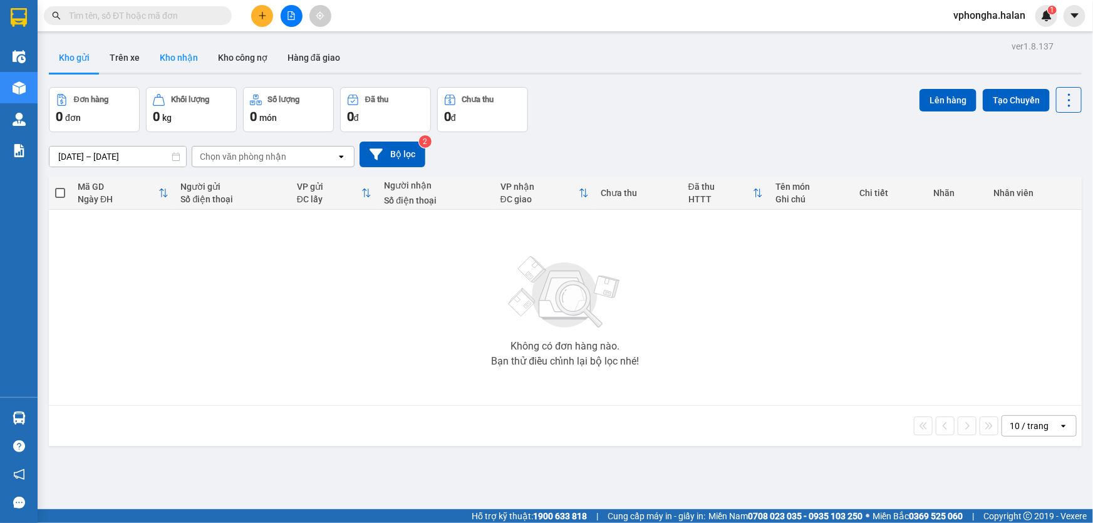
click at [201, 63] on button "Kho nhận" at bounding box center [179, 58] width 58 height 30
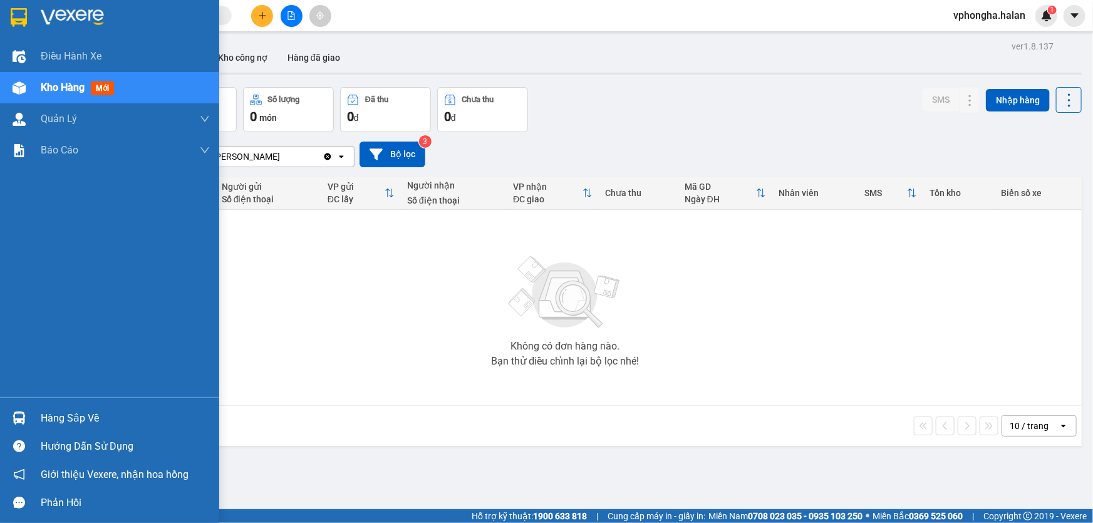
drag, startPoint x: 62, startPoint y: 423, endPoint x: 76, endPoint y: 419, distance: 14.9
click at [63, 423] on div "Hàng sắp về" at bounding box center [125, 418] width 169 height 19
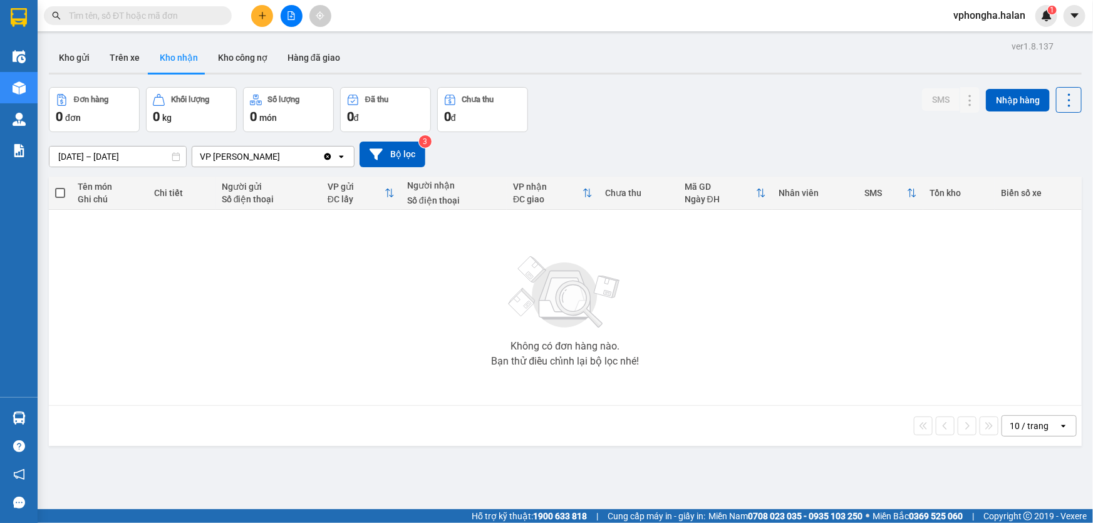
click at [674, 393] on section "Kết quả tìm kiếm ( 1 ) Bộ lọc Mã ĐH Trạng thái Món hàng Thu hộ Tổng cước Chưa c…" at bounding box center [546, 261] width 1093 height 523
click at [1085, 13] on button at bounding box center [1075, 16] width 22 height 22
click at [1083, 15] on button at bounding box center [1075, 16] width 22 height 22
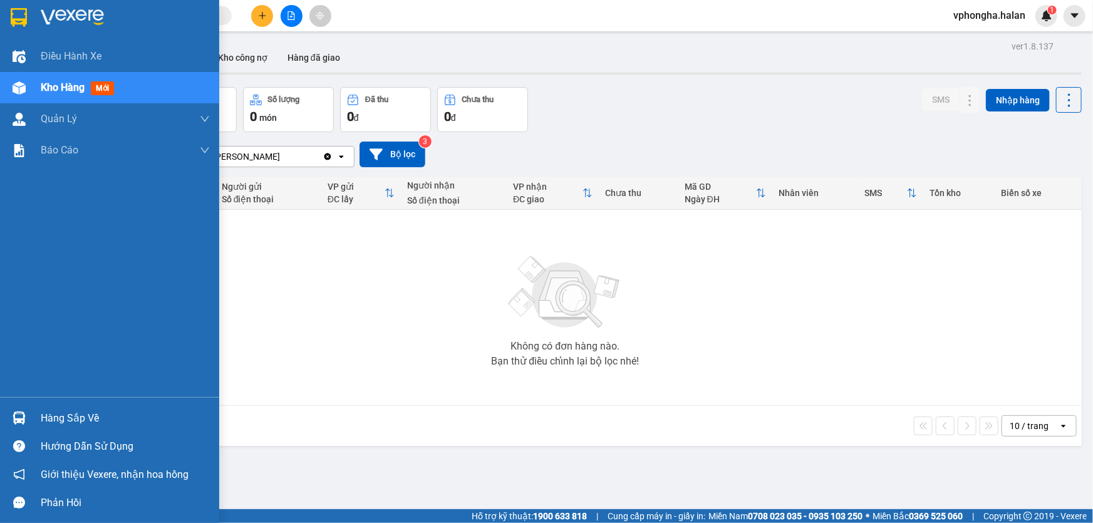
drag, startPoint x: 14, startPoint y: 421, endPoint x: 37, endPoint y: 418, distance: 22.8
click at [15, 422] on img at bounding box center [19, 418] width 13 height 13
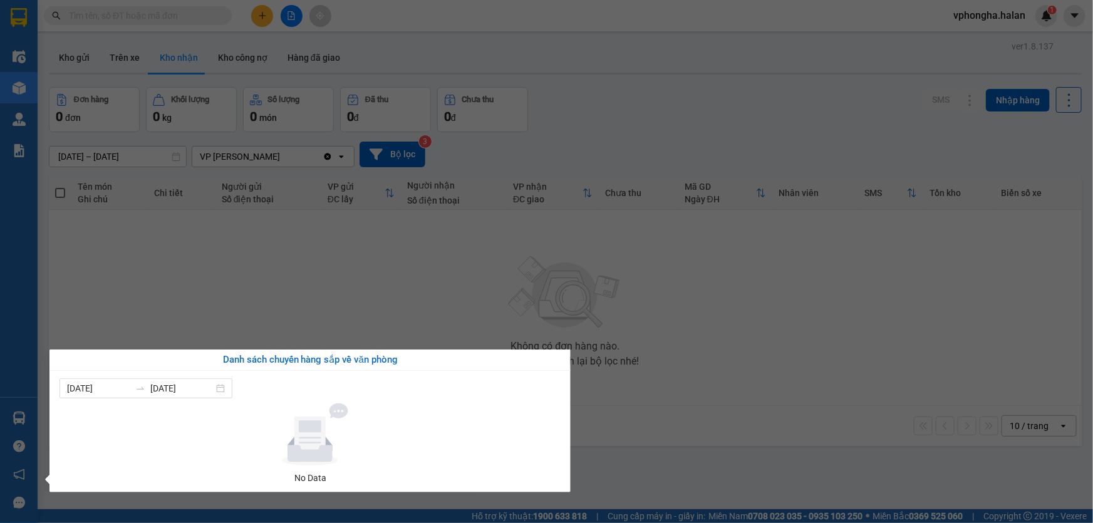
click at [589, 292] on section "Kết quả tìm kiếm ( 1 ) Bộ lọc Mã ĐH Trạng thái Món hàng Thu hộ Tổng cước Chưa c…" at bounding box center [546, 261] width 1093 height 523
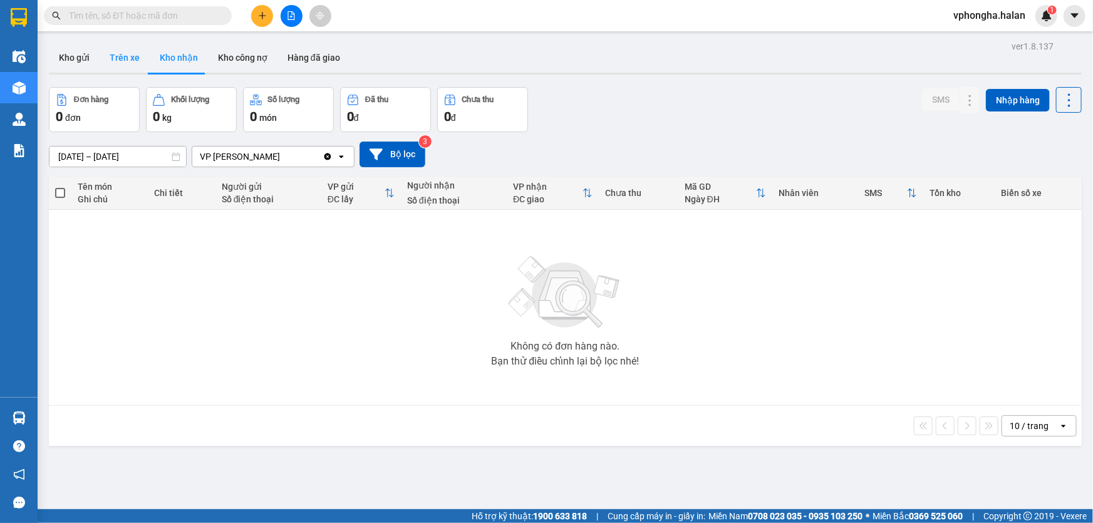
click at [122, 57] on button "Trên xe" at bounding box center [125, 58] width 50 height 30
type input "[DATE] – [DATE]"
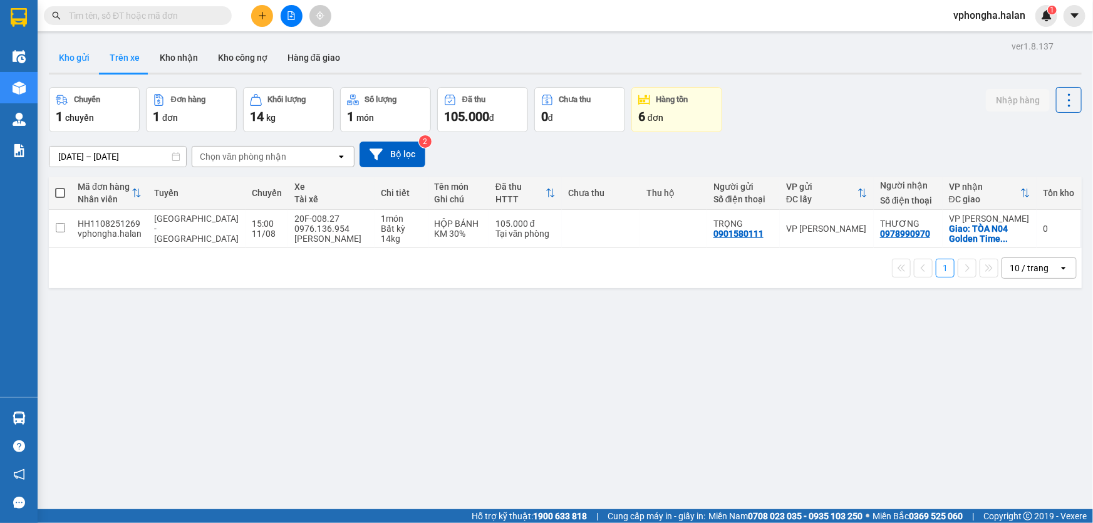
click at [77, 58] on button "Kho gửi" at bounding box center [74, 58] width 51 height 30
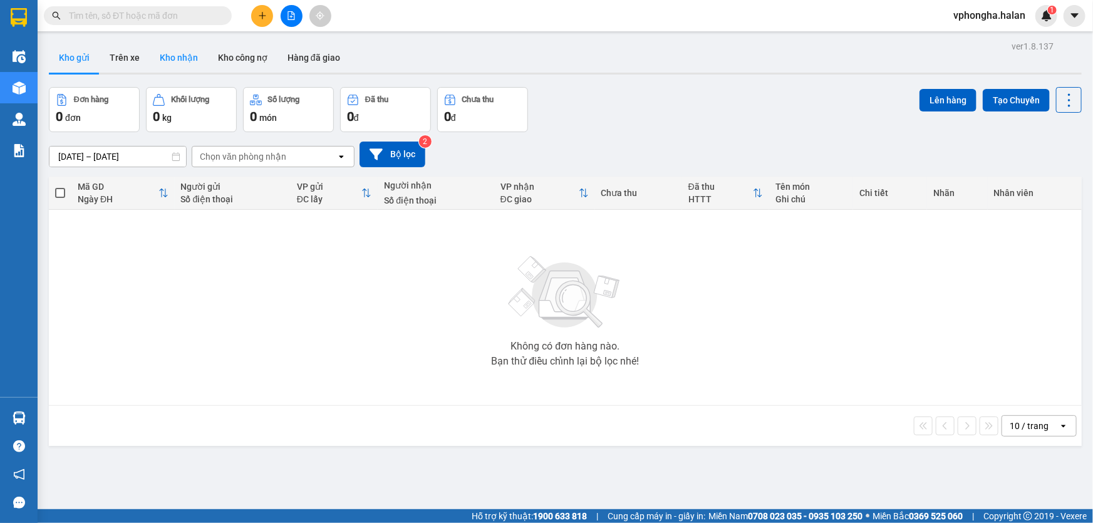
click at [175, 55] on button "Kho nhận" at bounding box center [179, 58] width 58 height 30
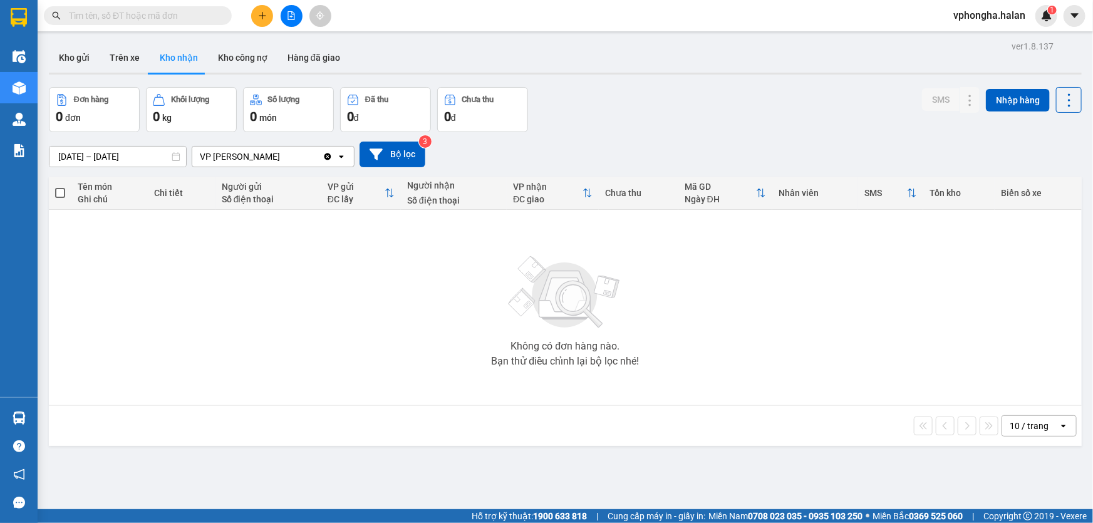
click at [1011, 18] on span "vphongha.halan" at bounding box center [990, 16] width 92 height 16
click at [983, 37] on span "Đăng xuất" at bounding box center [996, 39] width 66 height 14
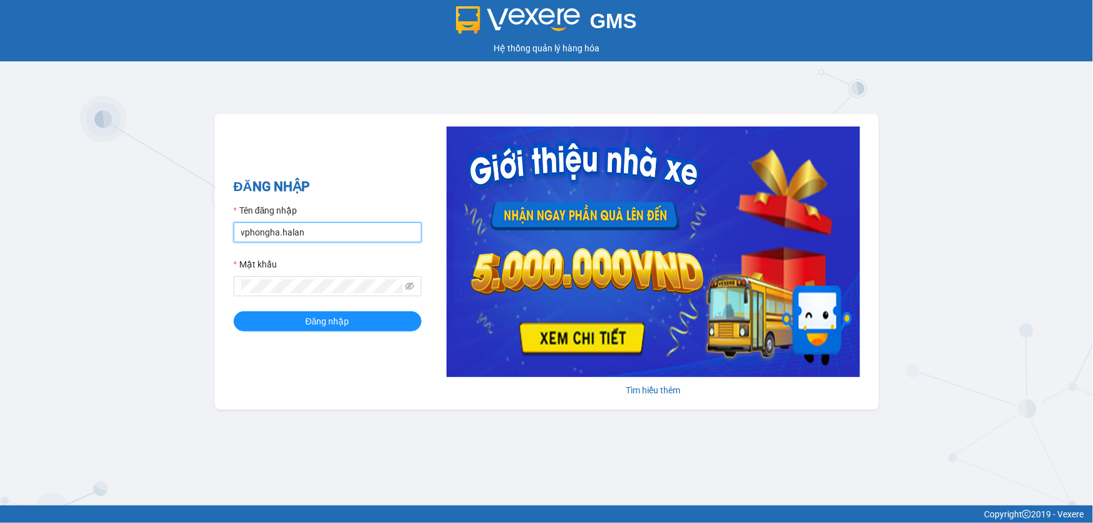
click at [354, 234] on input "vphongha.halan" at bounding box center [328, 232] width 188 height 20
type input "v"
type input "vpgiengday.halan"
click at [345, 332] on div "ĐĂNG NHẬP Tên đăng nhập vpgiengday.halan Mật khẩu Đăng nhập" at bounding box center [328, 262] width 188 height 170
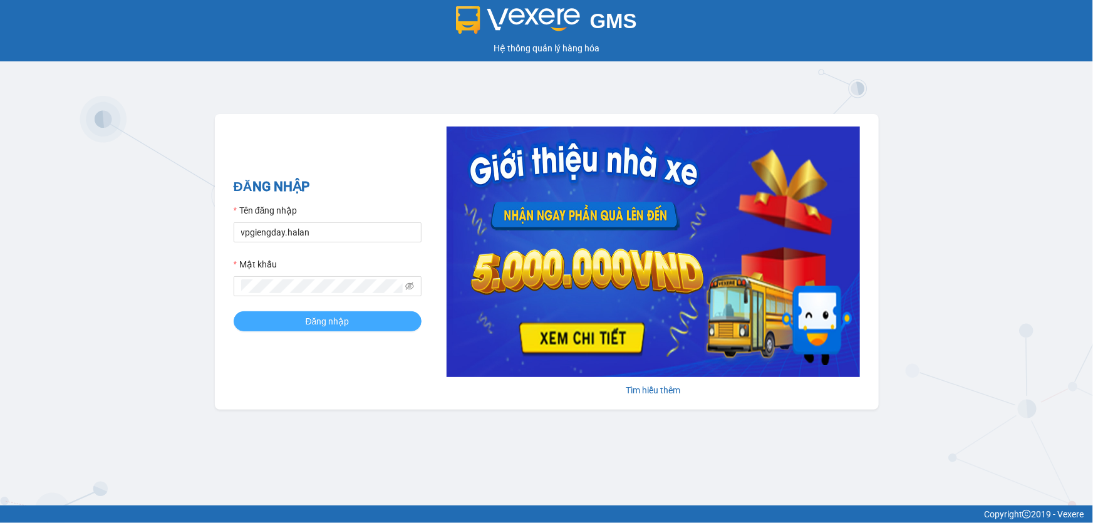
click at [353, 330] on button "Đăng nhập" at bounding box center [328, 321] width 188 height 20
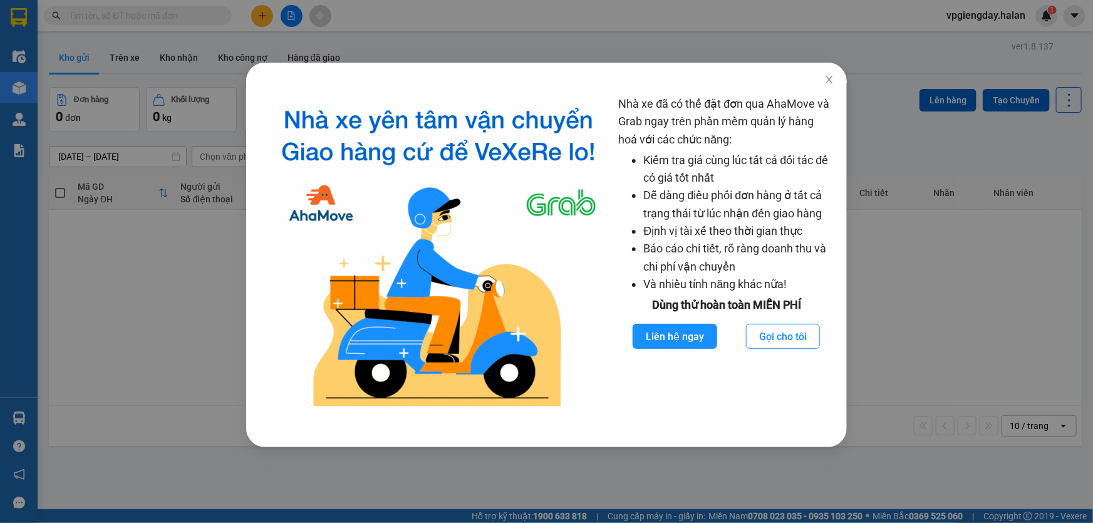
click at [219, 310] on div "Nhà xe đã có thể đặt đơn qua AhaMove và Grab ngay trên phần mềm quản lý hàng ho…" at bounding box center [546, 261] width 1093 height 523
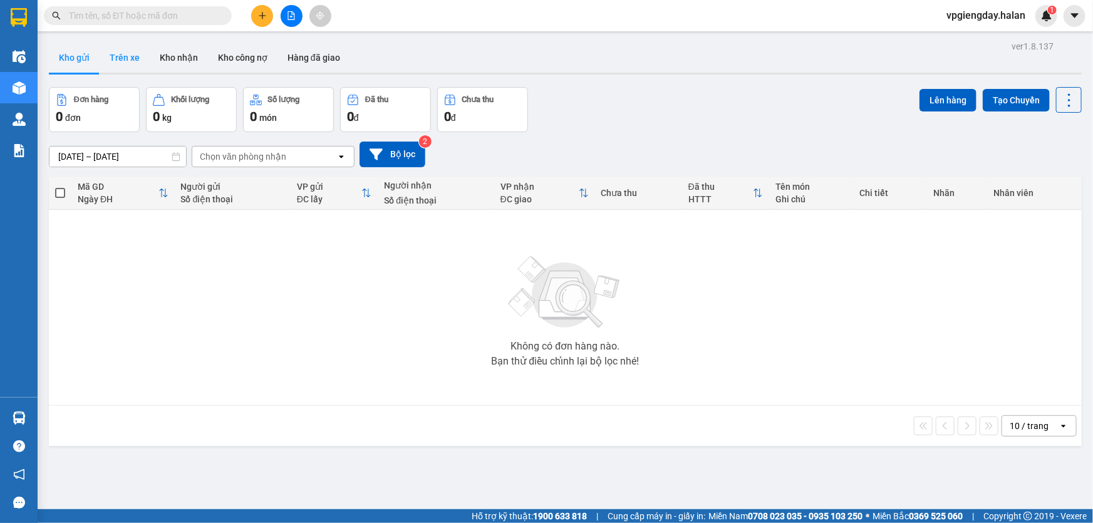
click at [123, 56] on button "Trên xe" at bounding box center [125, 58] width 50 height 30
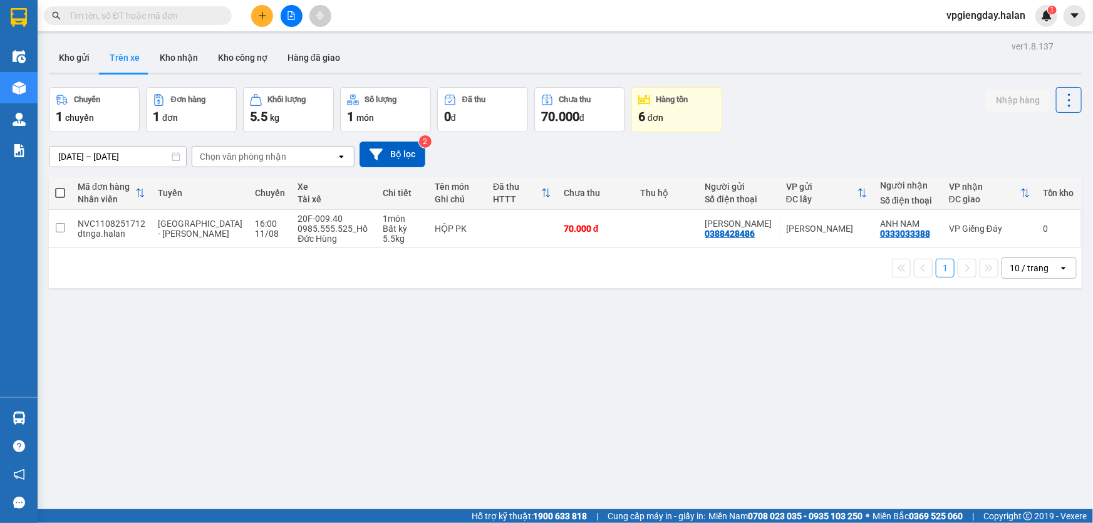
click at [115, 101] on div "Chuyến" at bounding box center [94, 100] width 77 height 12
click at [174, 105] on div "Đơn hàng" at bounding box center [191, 100] width 77 height 12
click at [323, 119] on div "5.5 kg" at bounding box center [288, 117] width 77 height 18
click at [103, 112] on div "1 chuyến" at bounding box center [94, 117] width 77 height 18
click at [80, 60] on button "Kho gửi" at bounding box center [74, 58] width 51 height 30
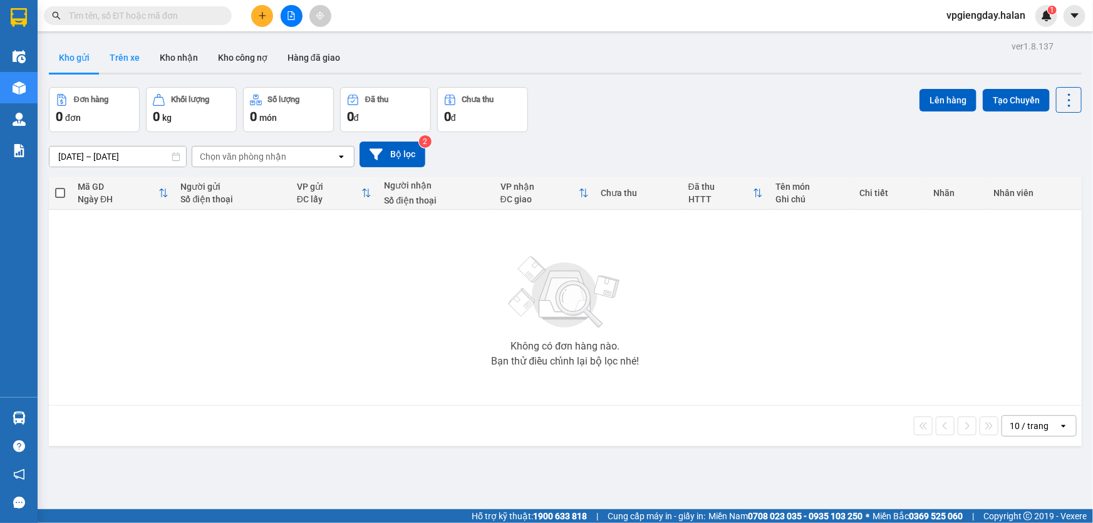
click at [128, 61] on button "Trên xe" at bounding box center [125, 58] width 50 height 30
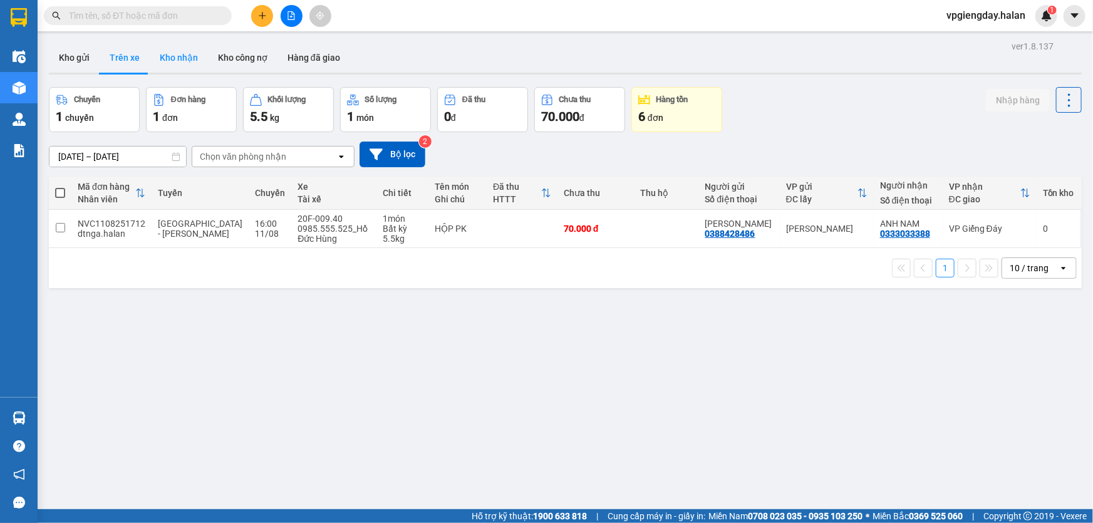
click at [180, 61] on button "Kho nhận" at bounding box center [179, 58] width 58 height 30
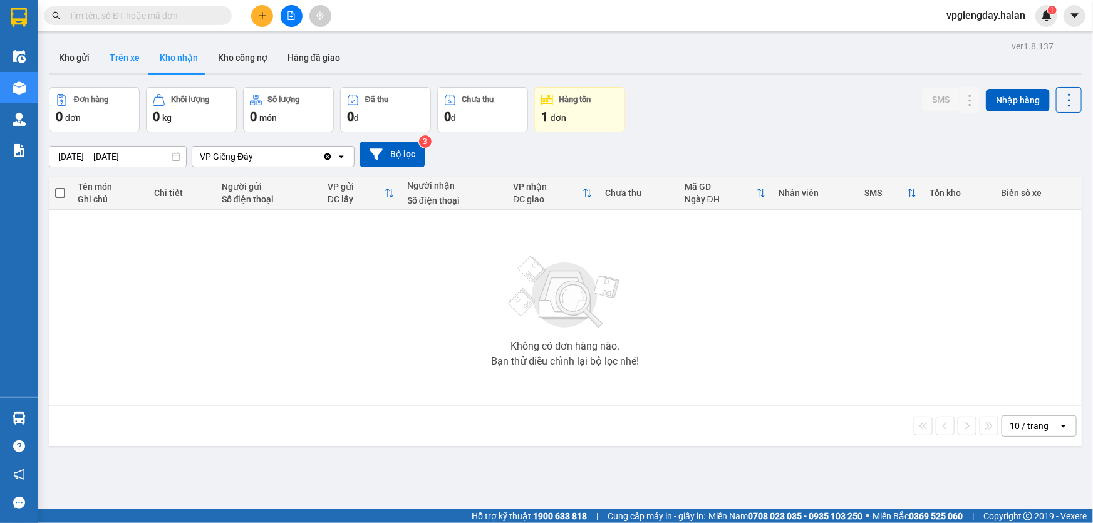
click at [124, 60] on button "Trên xe" at bounding box center [125, 58] width 50 height 30
type input "[DATE] – [DATE]"
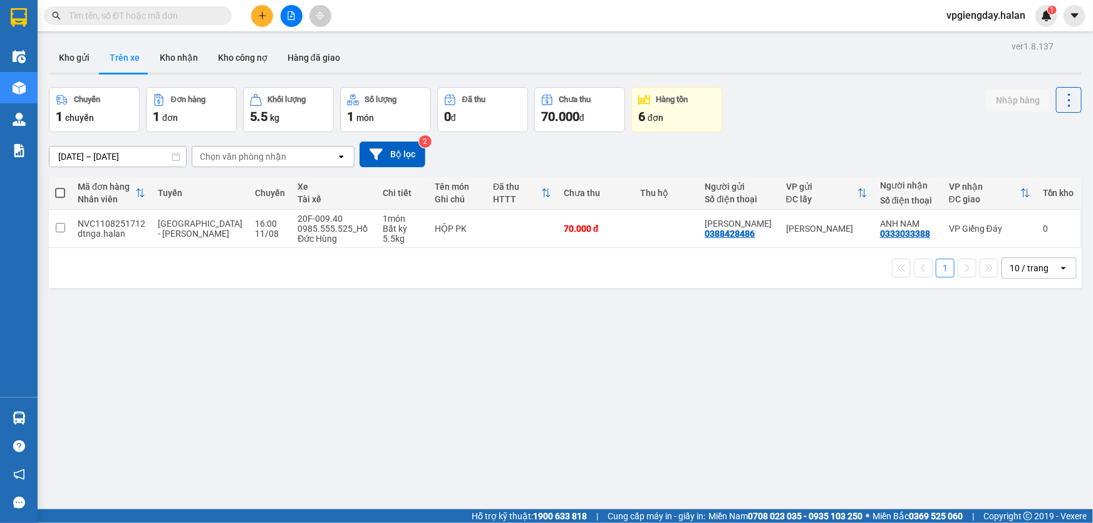
click at [1009, 16] on span "vpgiengday.halan" at bounding box center [986, 16] width 99 height 16
click at [987, 41] on span "Đăng xuất" at bounding box center [992, 39] width 73 height 14
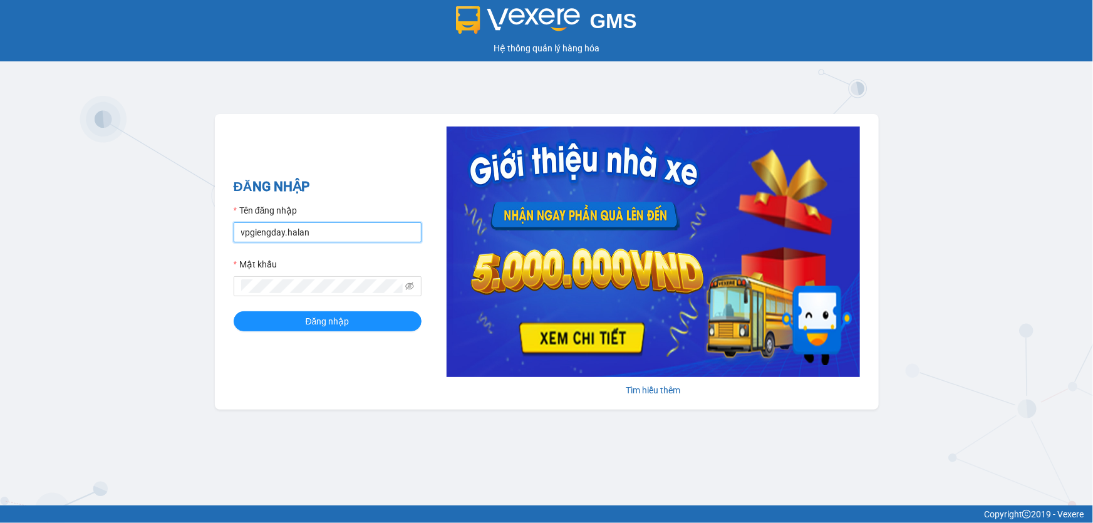
click at [324, 226] on input "vpgiengday.halan" at bounding box center [328, 232] width 188 height 20
type input "vphongha.halan"
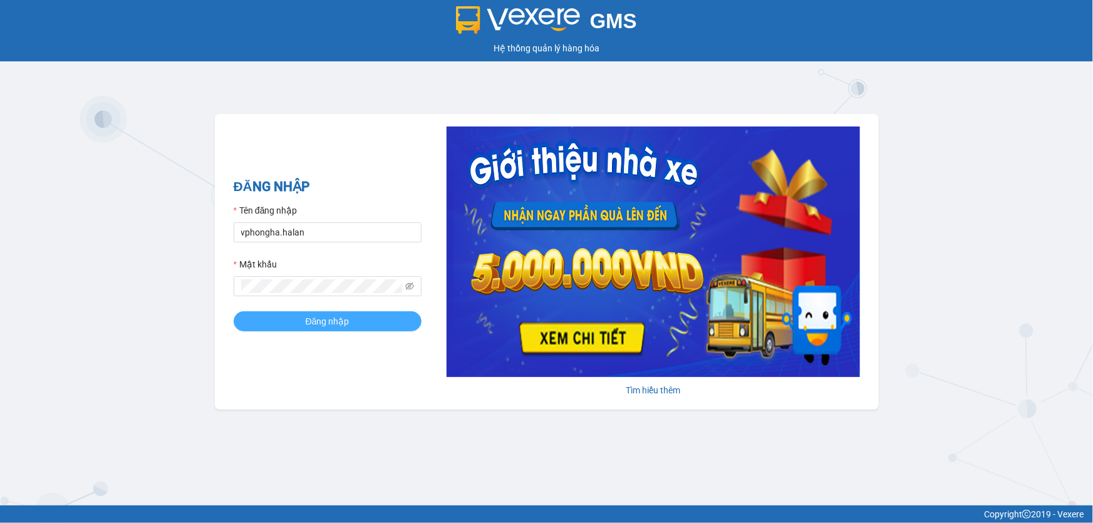
click at [331, 322] on span "Đăng nhập" at bounding box center [328, 322] width 44 height 14
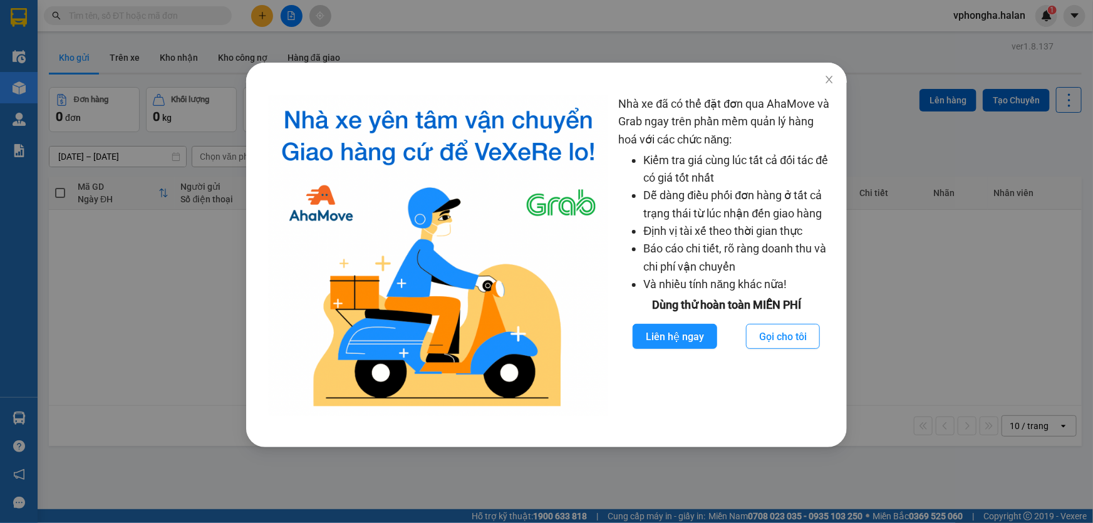
click at [902, 338] on div "Nhà xe đã có thể đặt đơn qua AhaMove và Grab ngay trên phần mềm quản lý hàng ho…" at bounding box center [546, 261] width 1093 height 523
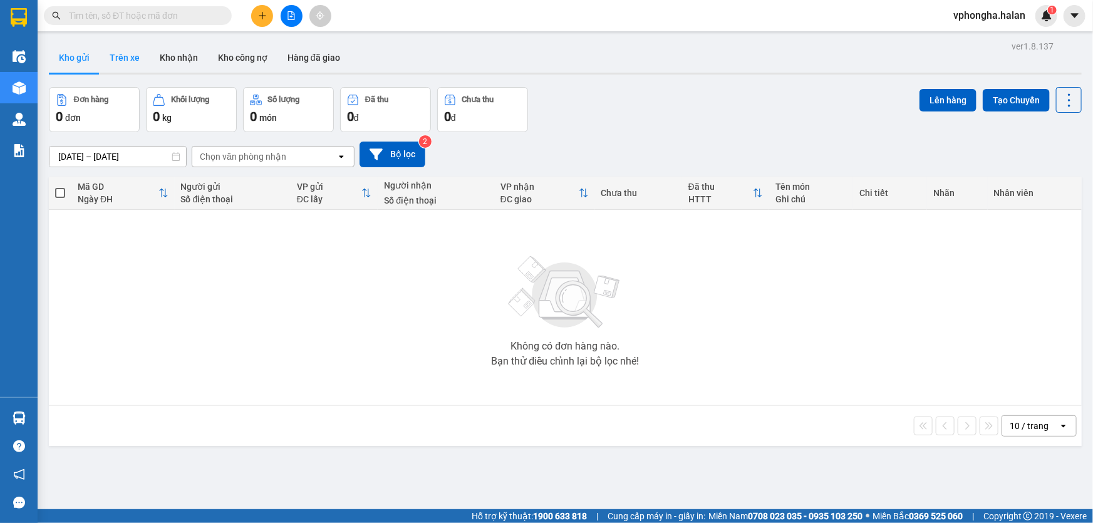
click at [128, 61] on button "Trên xe" at bounding box center [125, 58] width 50 height 30
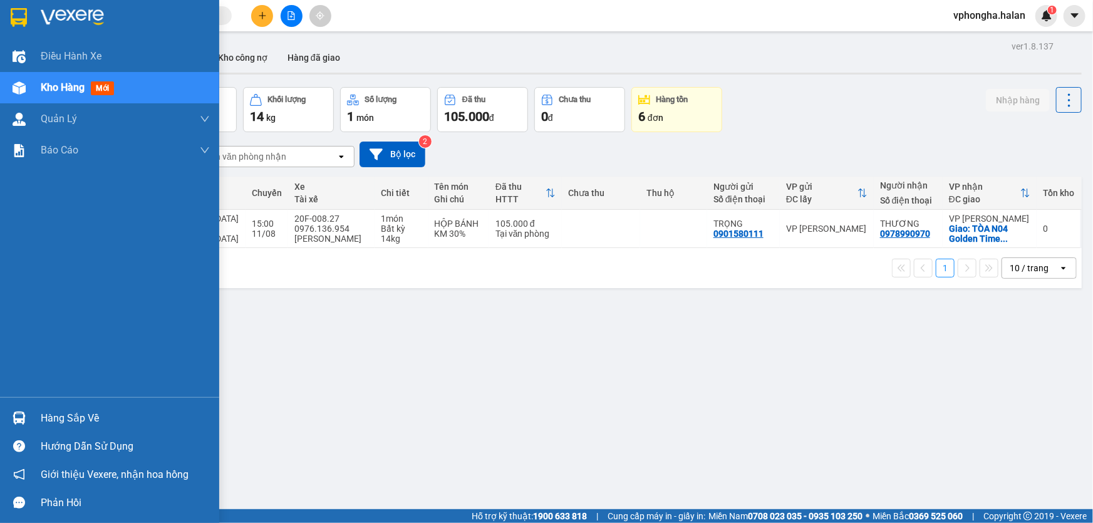
drag, startPoint x: 144, startPoint y: 424, endPoint x: 145, endPoint y: 432, distance: 8.2
click at [145, 432] on div "Hàng sắp về Hướng dẫn sử dụng Giới thiệu Vexere, nhận hoa hồng Phản hồi" at bounding box center [109, 457] width 219 height 120
click at [76, 419] on div "Hàng sắp về" at bounding box center [125, 418] width 169 height 19
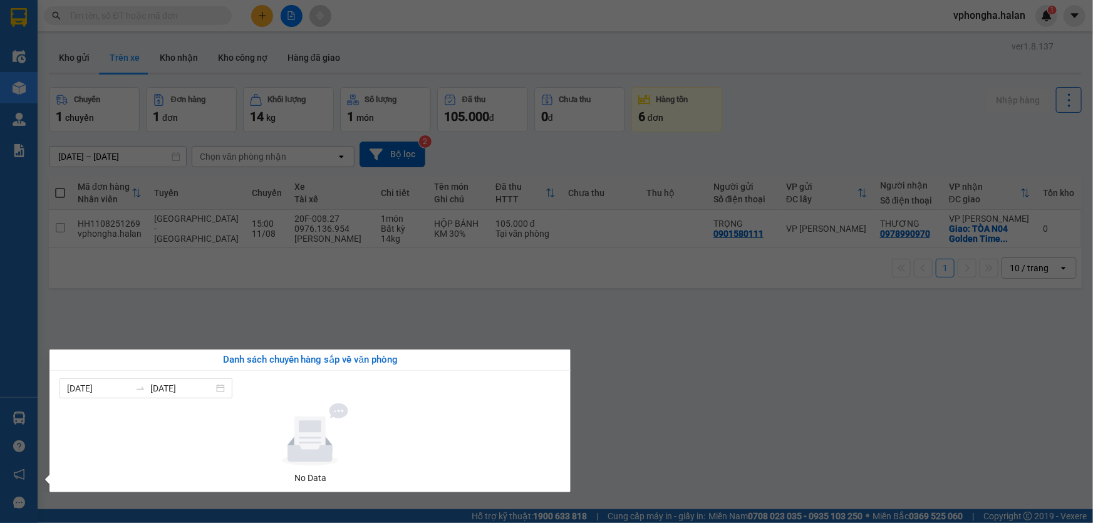
click at [288, 299] on section "Kết quả tìm kiếm ( 0 ) Bộ lọc No Data vphongha.halan 1 Điều hành xe Kho hàng mớ…" at bounding box center [546, 261] width 1093 height 523
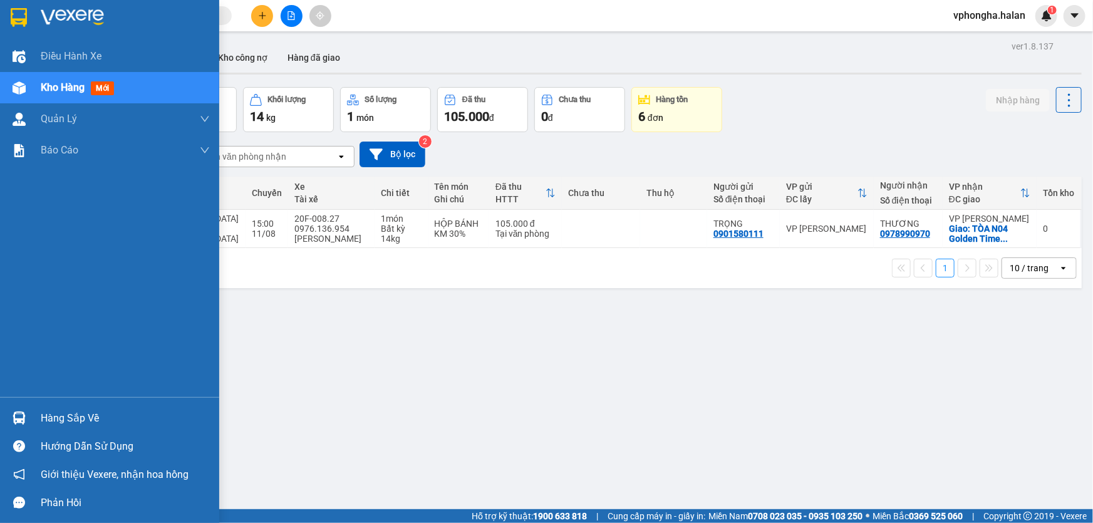
click at [108, 416] on div "Hàng sắp về" at bounding box center [125, 418] width 169 height 19
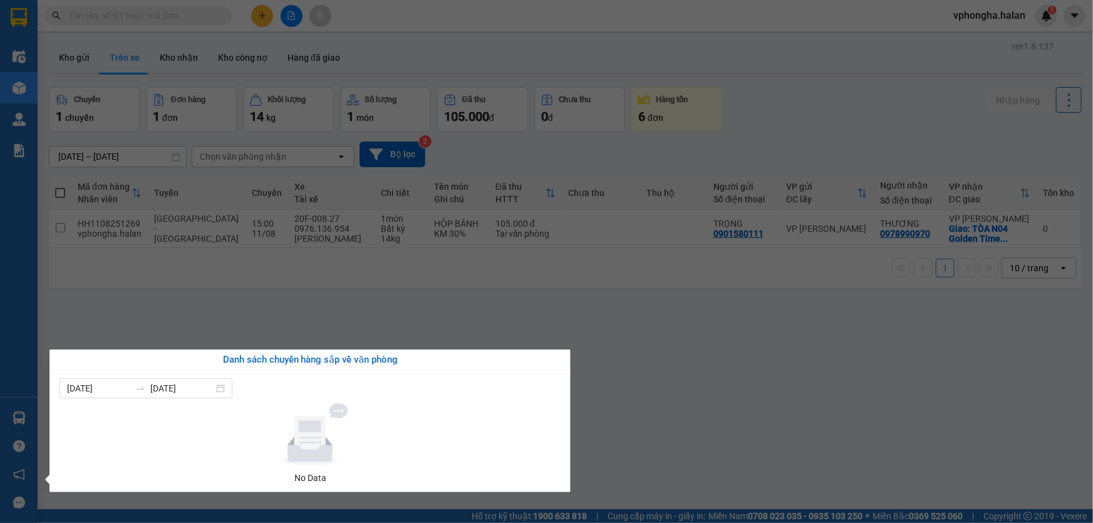
click at [756, 430] on section "Kết quả tìm kiếm ( 0 ) Bộ lọc No Data vphongha.halan 1 Điều hành xe Kho hàng mớ…" at bounding box center [546, 261] width 1093 height 523
